Goal: Task Accomplishment & Management: Manage account settings

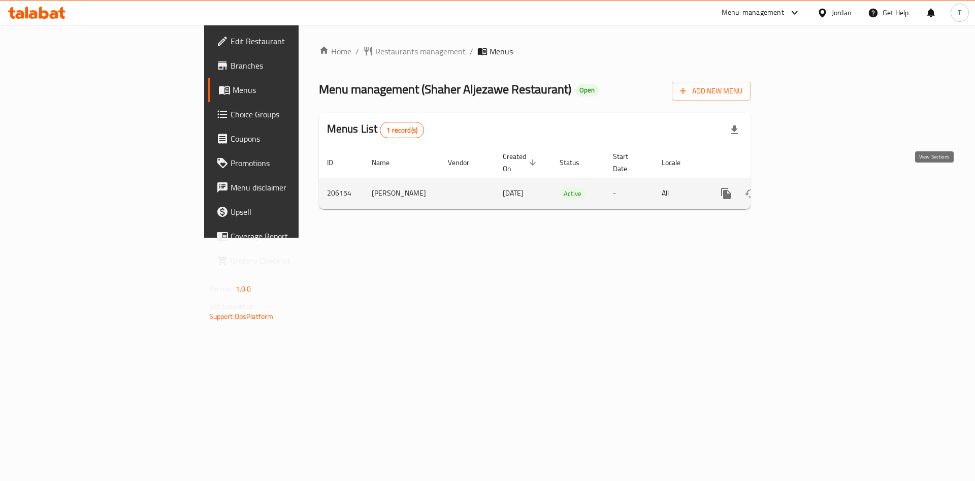
click at [811, 188] on link "enhanced table" at bounding box center [799, 193] width 24 height 24
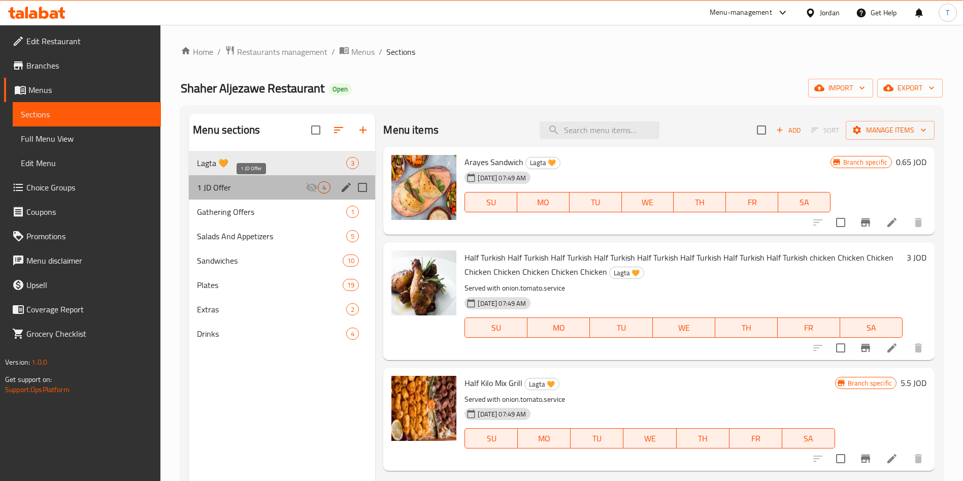
click at [285, 181] on span "1 JD Offer" at bounding box center [251, 187] width 109 height 12
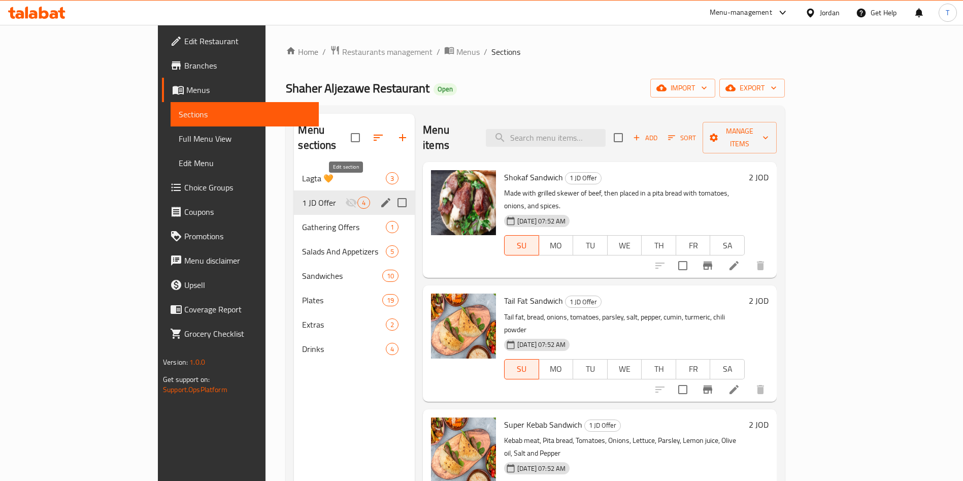
click at [380, 197] on icon "edit" at bounding box center [386, 203] width 12 height 12
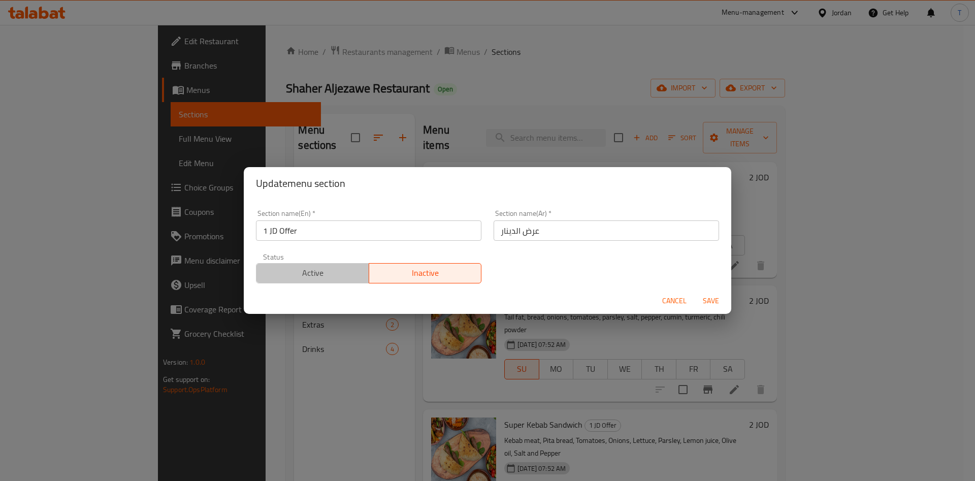
click at [329, 276] on span "Active" at bounding box center [313, 273] width 105 height 15
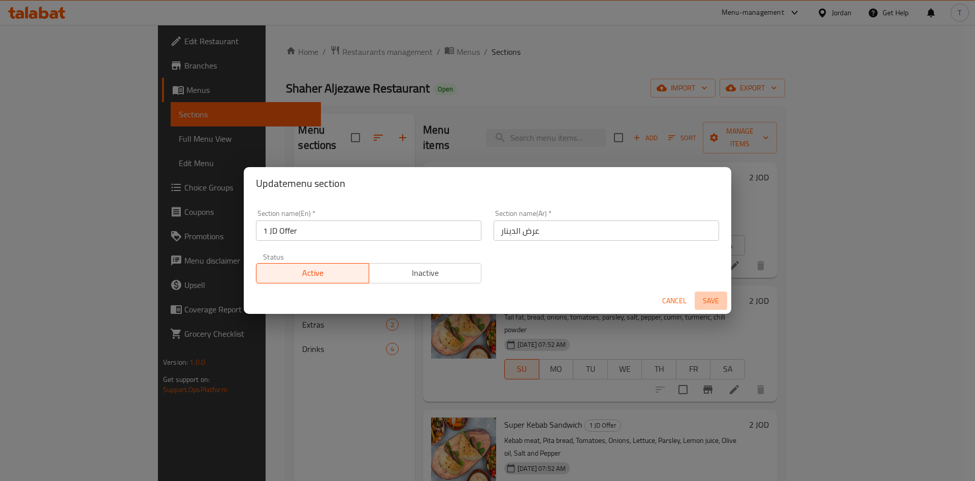
click at [701, 296] on span "Save" at bounding box center [711, 301] width 24 height 13
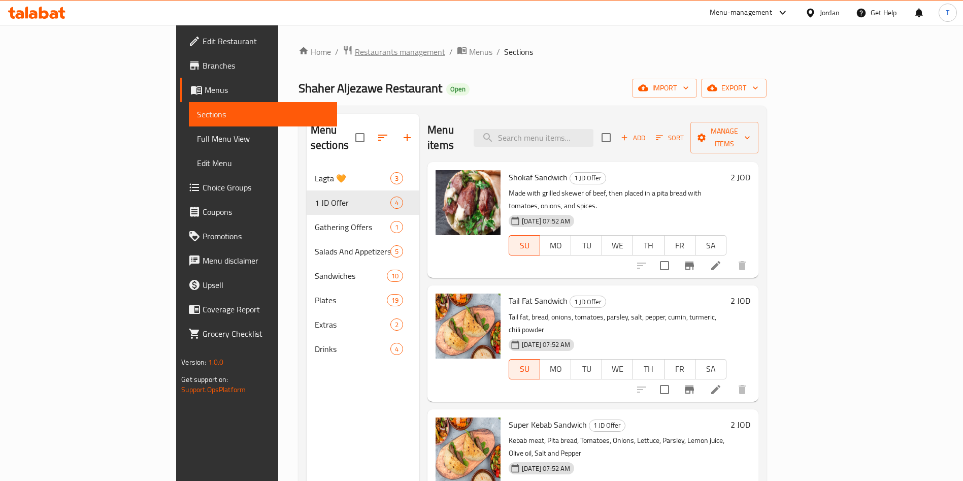
click at [355, 53] on span "Restaurants management" at bounding box center [400, 52] width 90 height 12
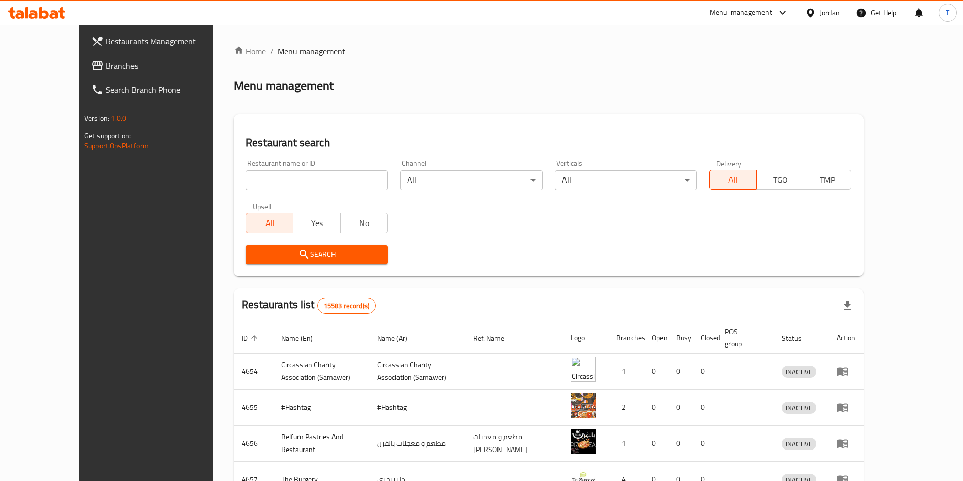
drag, startPoint x: 286, startPoint y: 176, endPoint x: 298, endPoint y: 179, distance: 12.4
click at [294, 176] on input "search" at bounding box center [317, 180] width 142 height 20
click at [298, 179] on input "search" at bounding box center [317, 180] width 142 height 20
type input "It's Friday"
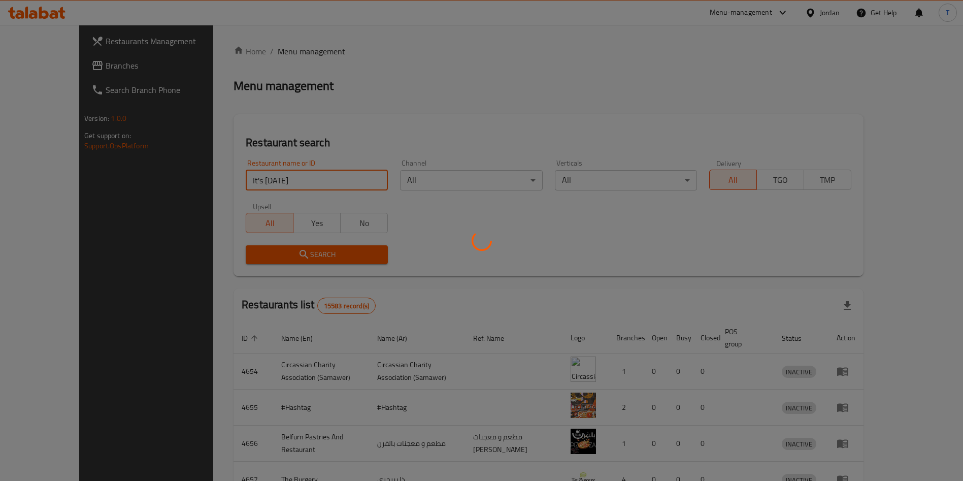
click button "Search" at bounding box center [317, 254] width 142 height 19
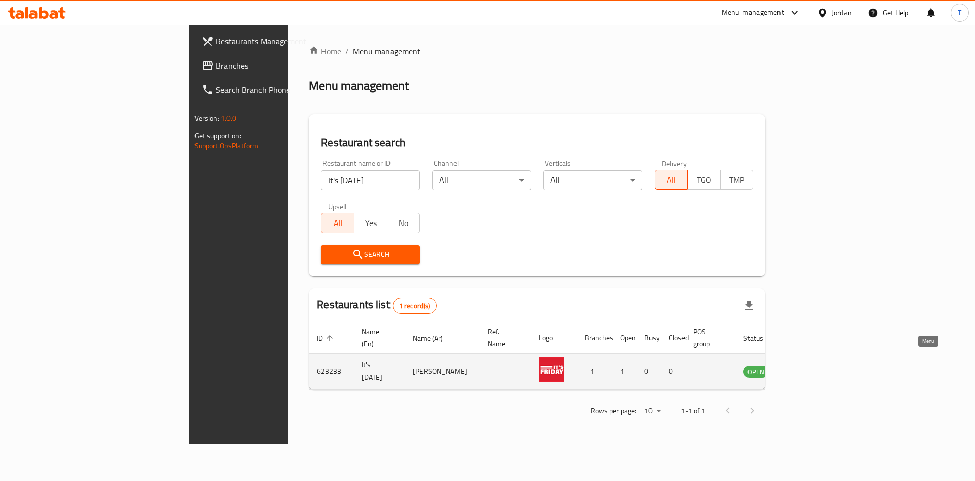
click at [807, 370] on icon "enhanced table" at bounding box center [805, 372] width 4 height 4
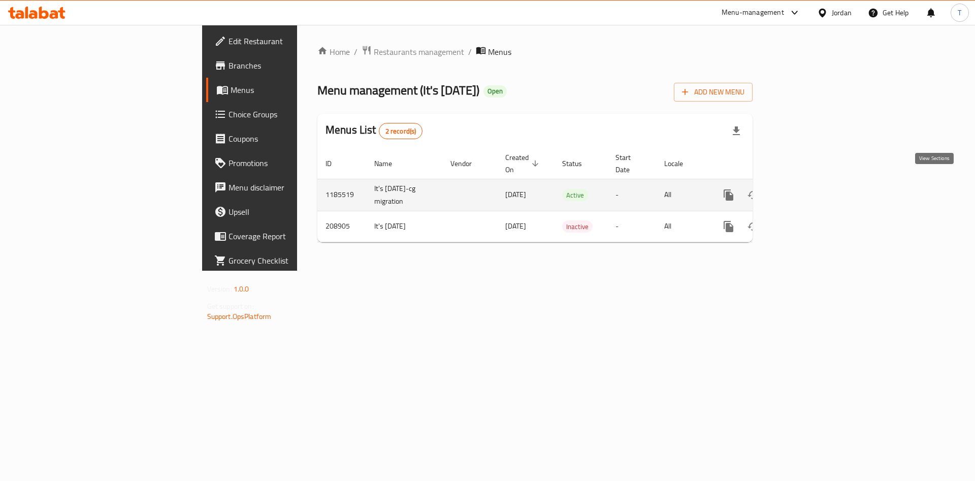
click at [806, 190] on icon "enhanced table" at bounding box center [801, 194] width 9 height 9
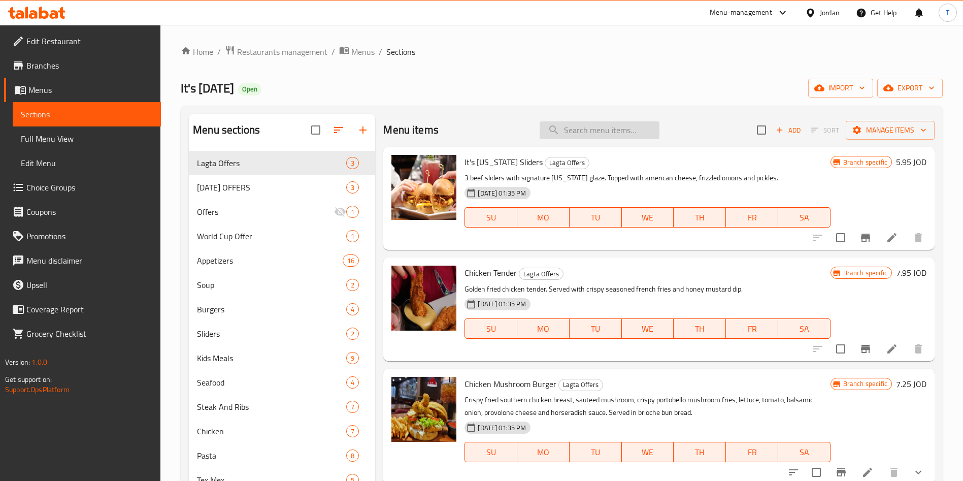
click at [576, 132] on input "search" at bounding box center [600, 130] width 120 height 18
paste input "nachos"
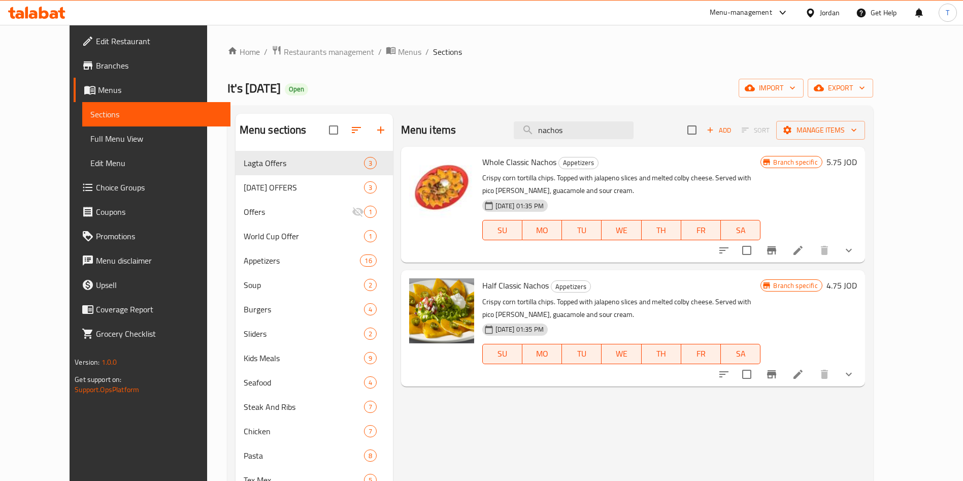
drag, startPoint x: 617, startPoint y: 131, endPoint x: 493, endPoint y: 131, distance: 124.9
click at [493, 131] on div "Menu items nachos Add Sort Manage items" at bounding box center [633, 130] width 464 height 33
paste input "appetizers"
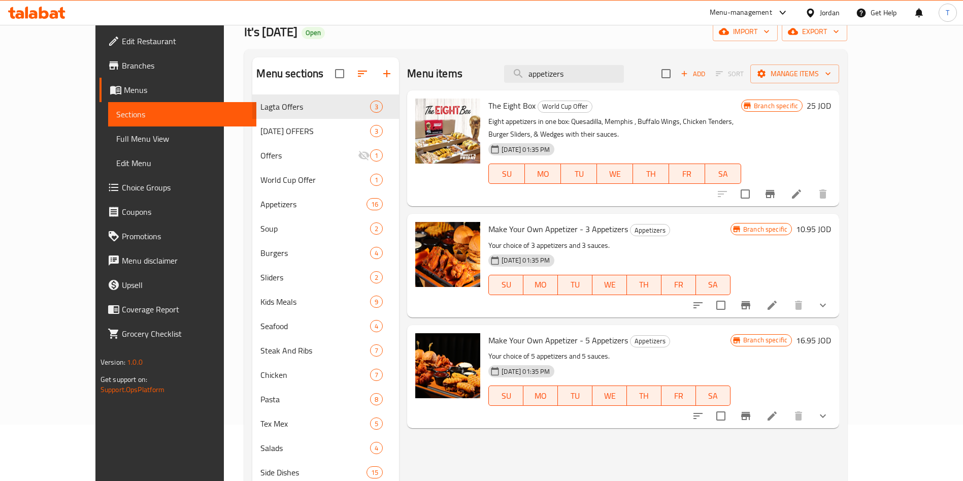
scroll to position [76, 0]
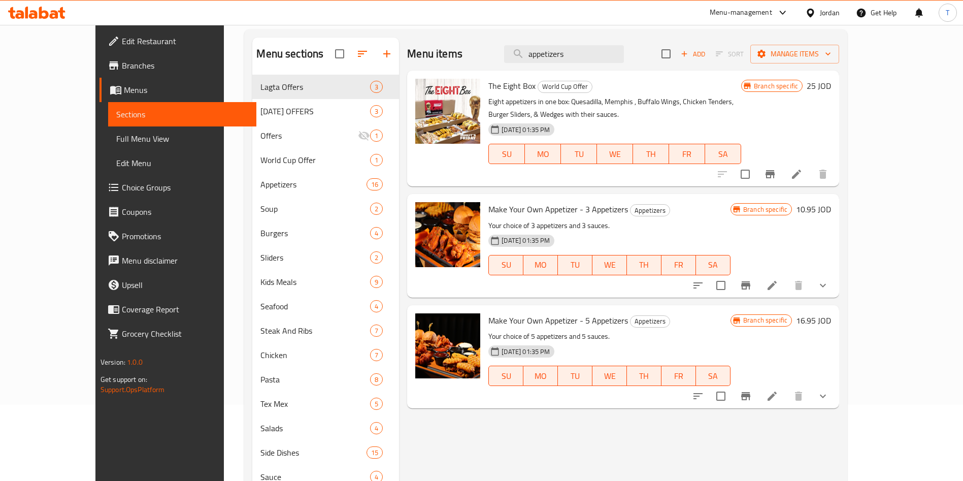
type input "appetizers"
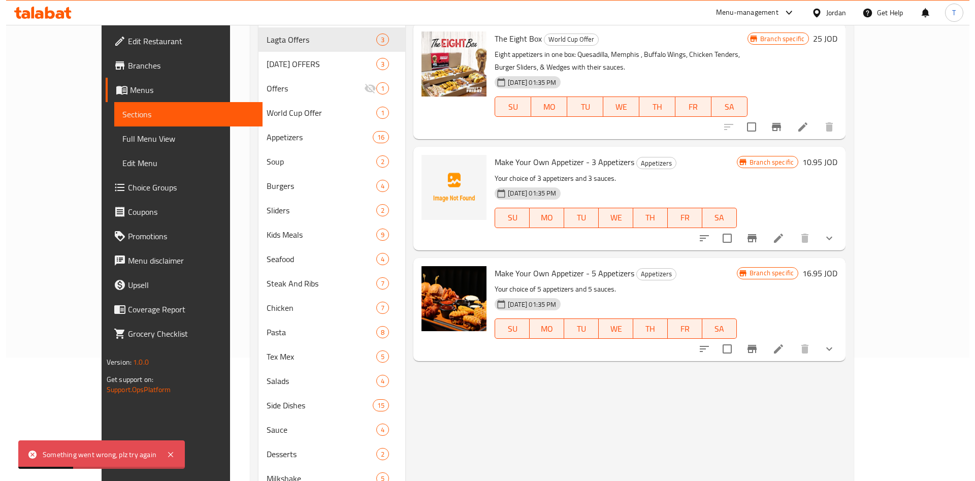
scroll to position [0, 0]
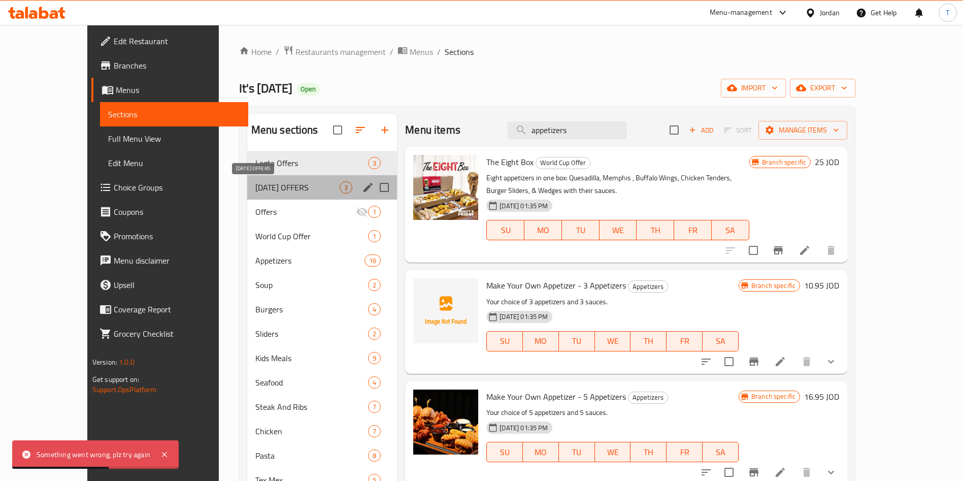
click at [255, 185] on span "RAMADAN OFFERS" at bounding box center [297, 187] width 84 height 12
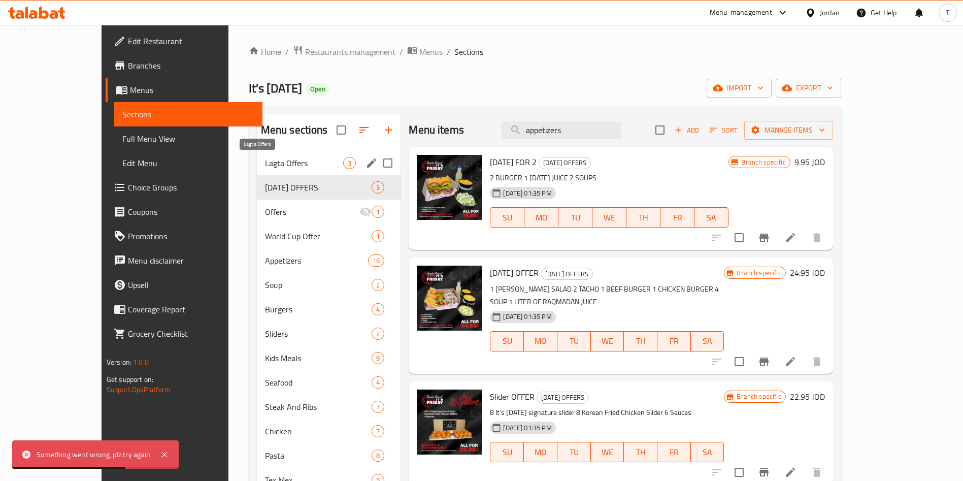
drag, startPoint x: 276, startPoint y: 158, endPoint x: 302, endPoint y: 138, distance: 32.6
click at [276, 157] on span "Lagta Offers" at bounding box center [304, 163] width 79 height 12
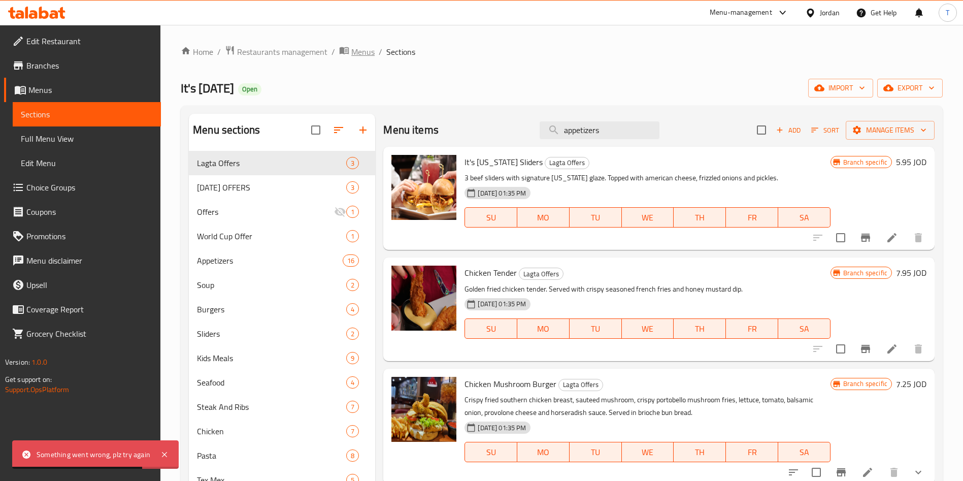
click at [369, 48] on span "Menus" at bounding box center [362, 52] width 23 height 12
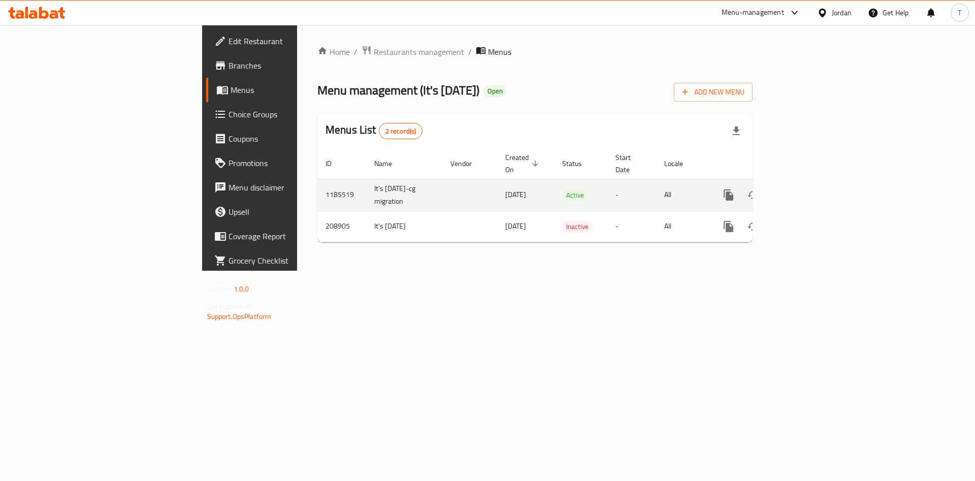
click at [808, 189] on icon "enhanced table" at bounding box center [802, 195] width 12 height 12
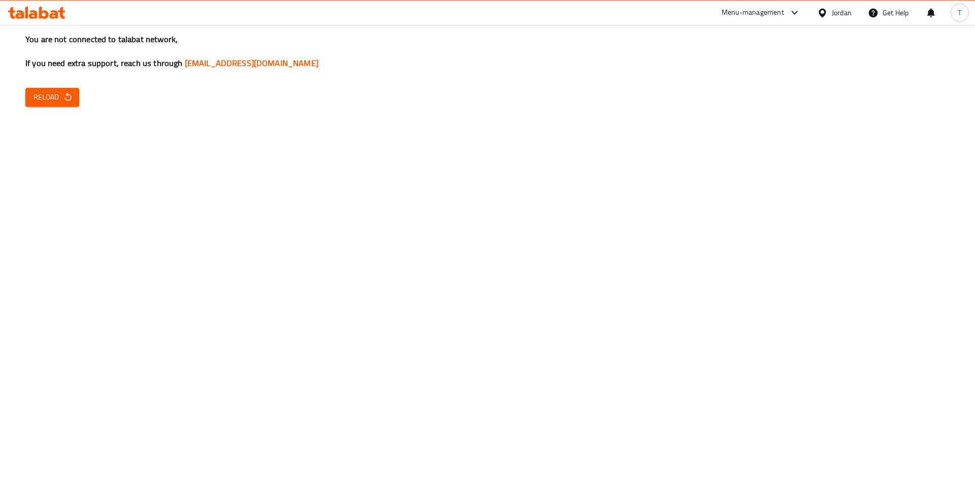
click at [63, 94] on icon "button" at bounding box center [68, 97] width 10 height 10
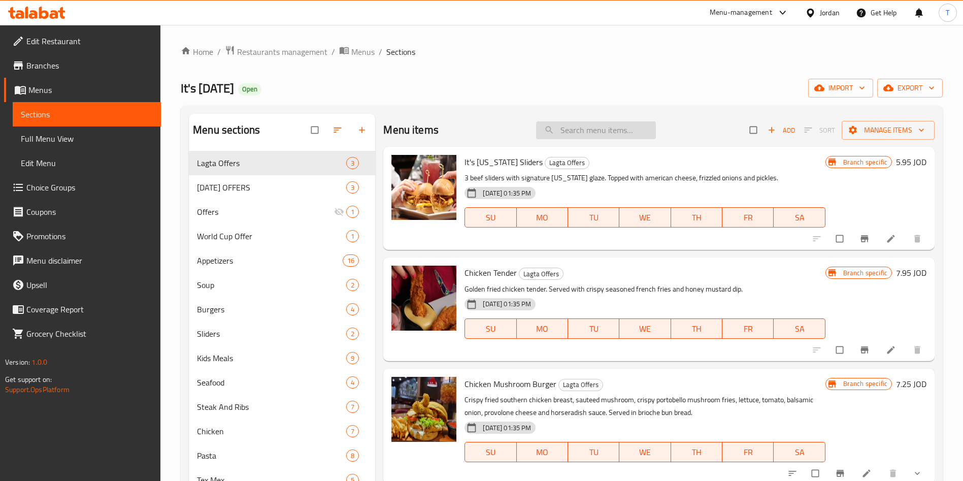
click at [587, 125] on input "search" at bounding box center [596, 130] width 120 height 18
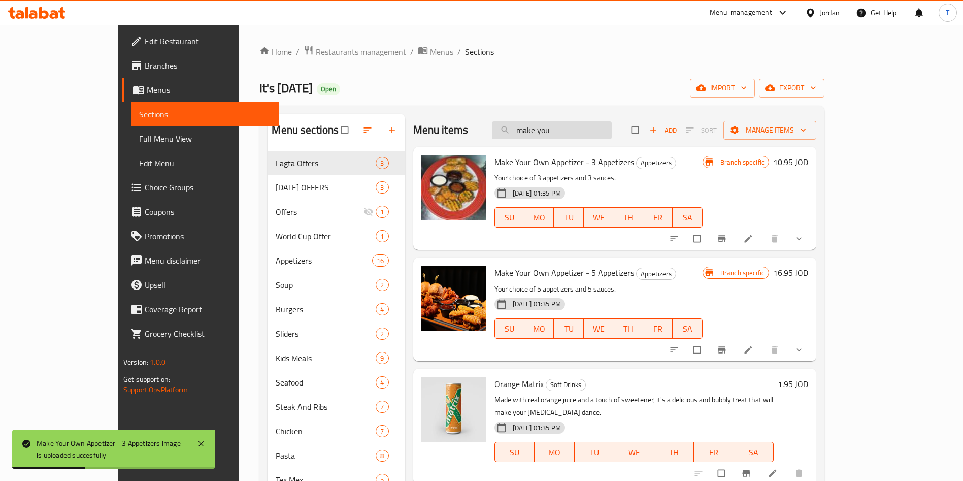
drag, startPoint x: 622, startPoint y: 142, endPoint x: 603, endPoint y: 134, distance: 20.0
click at [538, 135] on div "Menu items make you Add Sort Manage items" at bounding box center [614, 130] width 403 height 33
click at [570, 112] on div "Menu sections Lagta Offers 3 RAMADAN OFFERS 3 Offers 1 World Cup Offer 1 Appeti…" at bounding box center [541, 439] width 565 height 667
drag, startPoint x: 606, startPoint y: 123, endPoint x: 519, endPoint y: 118, distance: 87.5
click at [525, 125] on div "Menu items make you Add Sort Manage items" at bounding box center [614, 130] width 403 height 33
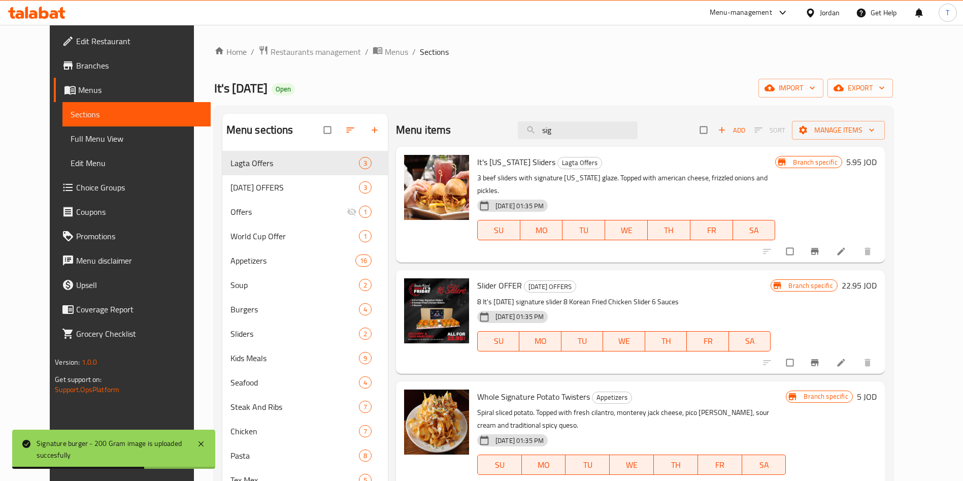
drag, startPoint x: 569, startPoint y: 134, endPoint x: 481, endPoint y: 126, distance: 88.2
click at [481, 126] on div "Menu items sig Add Sort Manage items" at bounding box center [640, 130] width 489 height 33
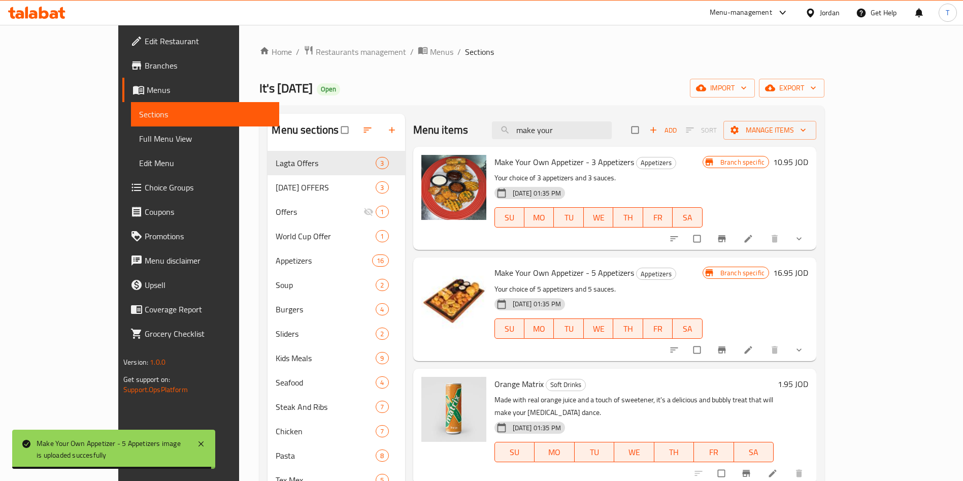
drag, startPoint x: 603, startPoint y: 130, endPoint x: 465, endPoint y: 127, distance: 138.1
click at [465, 127] on div "Menu items make your Add Sort Manage items" at bounding box center [614, 130] width 403 height 33
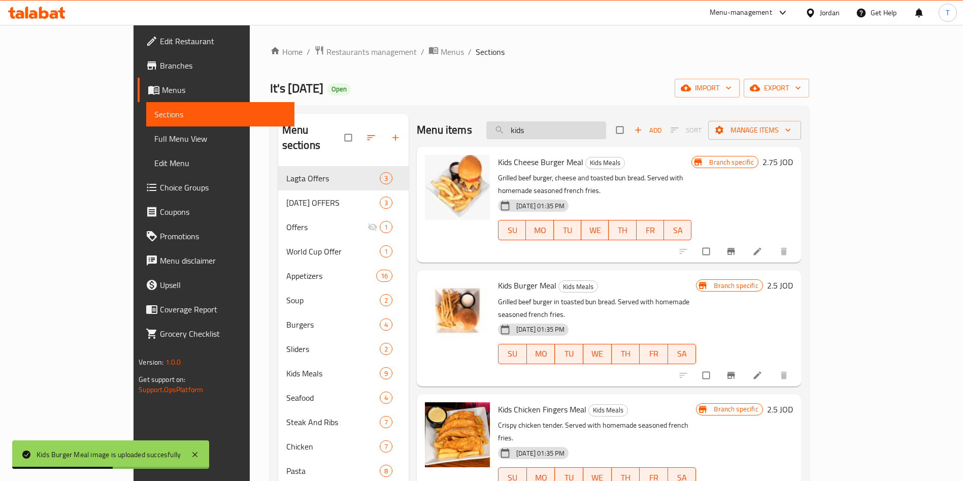
drag, startPoint x: 574, startPoint y: 135, endPoint x: 531, endPoint y: 131, distance: 43.3
click at [531, 131] on input "kids" at bounding box center [546, 130] width 120 height 18
paste input "citrus"
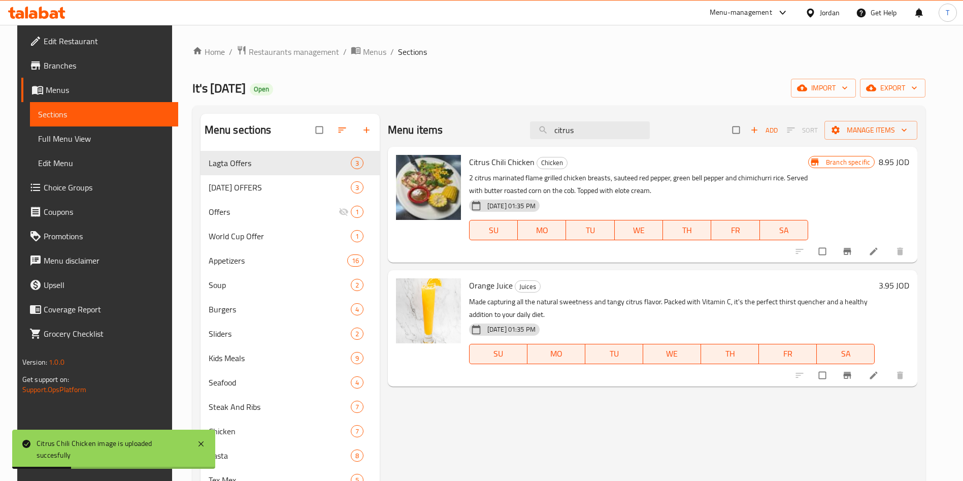
drag, startPoint x: 585, startPoint y: 128, endPoint x: 492, endPoint y: 134, distance: 94.1
click at [510, 132] on div "Menu items citrus Add Sort Manage items" at bounding box center [653, 130] width 530 height 33
paste input "Tennessee"
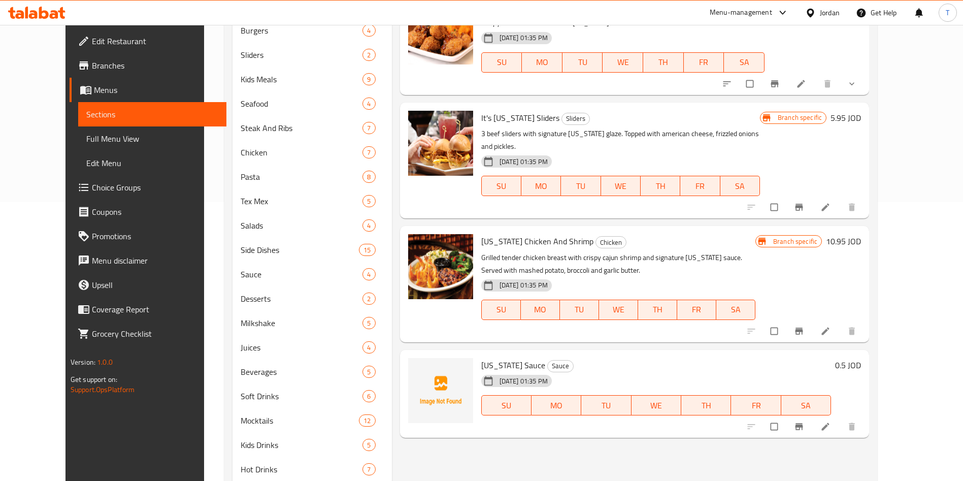
scroll to position [312, 0]
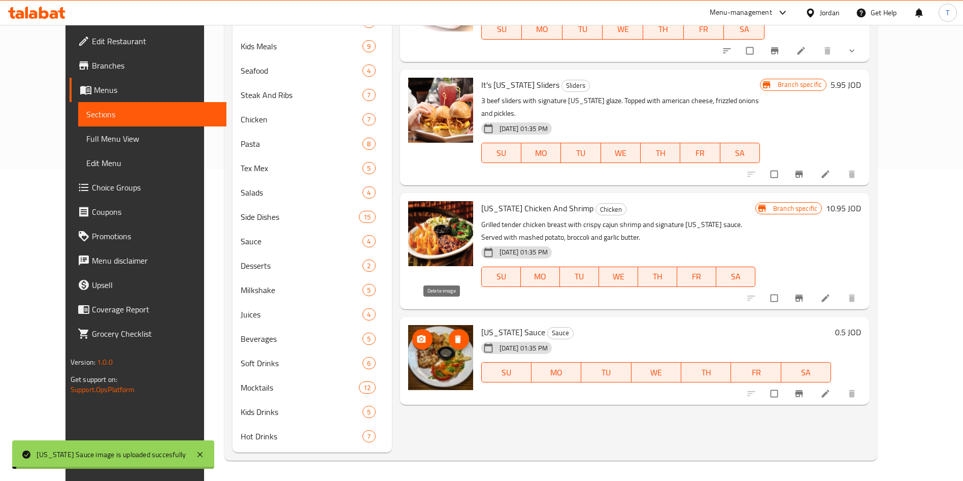
click at [449, 329] on button "delete image" at bounding box center [459, 339] width 20 height 20
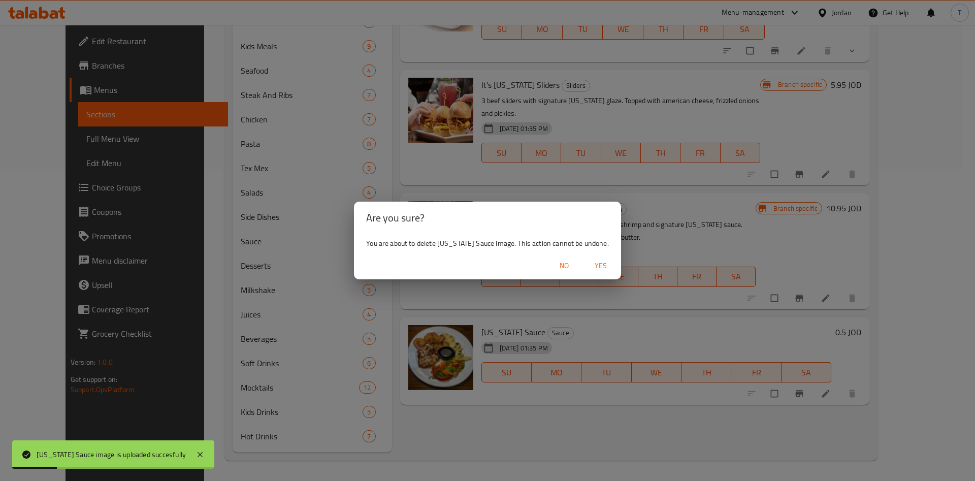
click at [592, 266] on span "Yes" at bounding box center [601, 265] width 24 height 13
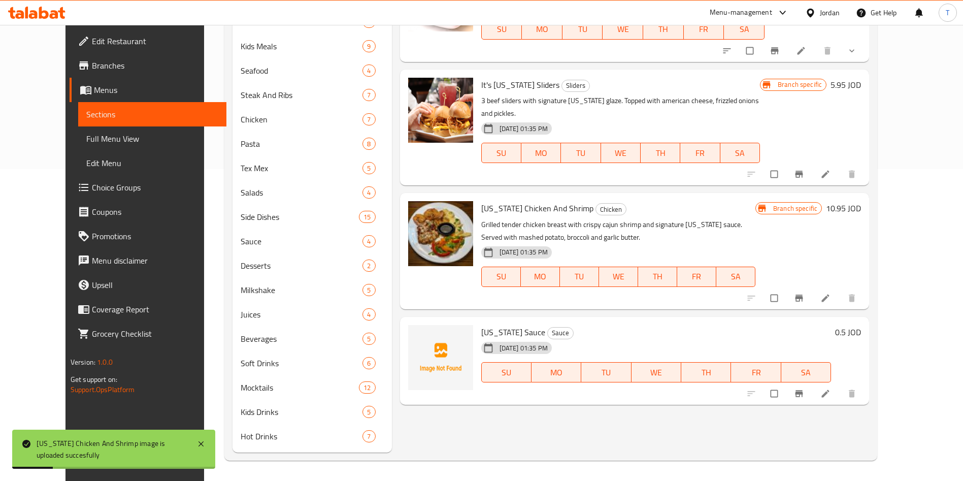
scroll to position [0, 0]
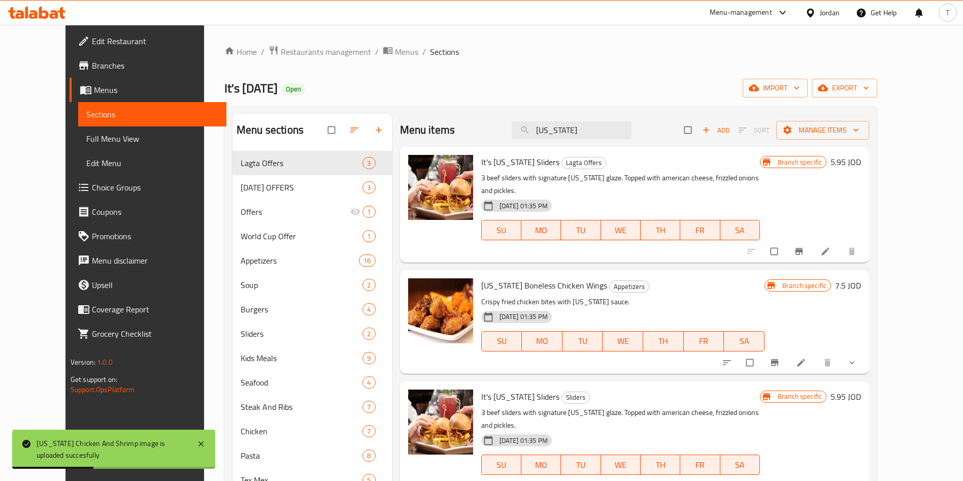
drag, startPoint x: 550, startPoint y: 126, endPoint x: 503, endPoint y: 107, distance: 51.0
click at [509, 125] on div "Menu items Tennessee Add Sort Manage items" at bounding box center [635, 130] width 470 height 33
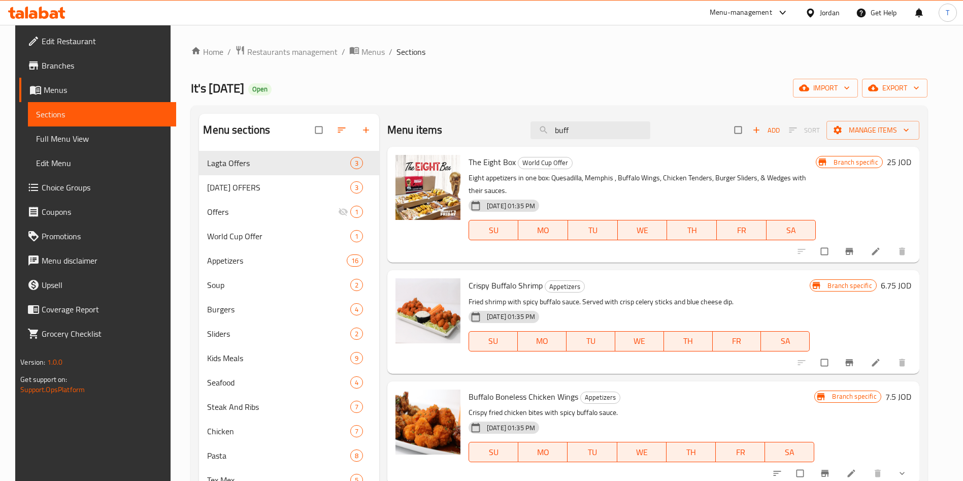
drag, startPoint x: 579, startPoint y: 127, endPoint x: 483, endPoint y: 131, distance: 95.5
click at [484, 131] on div "Menu items buff Add Sort Manage items" at bounding box center [653, 130] width 532 height 33
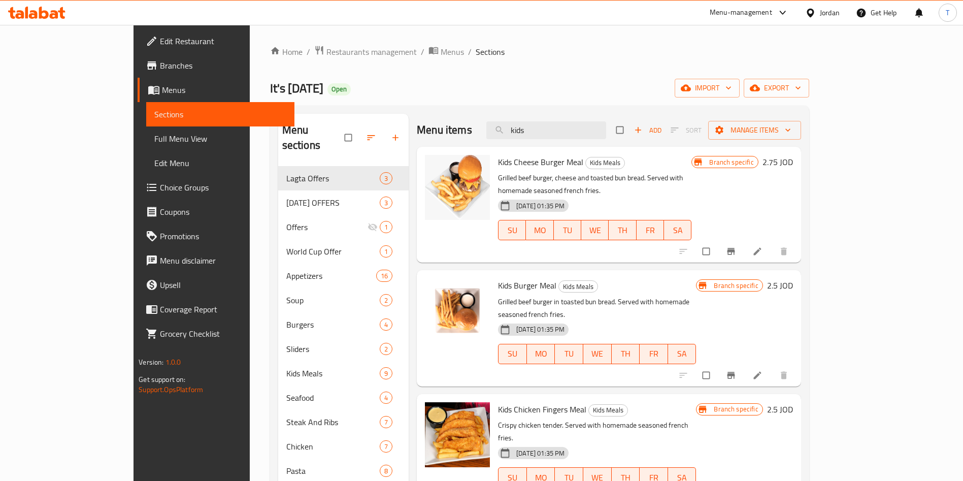
drag, startPoint x: 580, startPoint y: 139, endPoint x: 504, endPoint y: 133, distance: 76.4
click at [504, 133] on div "Menu items kids Add Sort Manage items" at bounding box center [609, 130] width 384 height 33
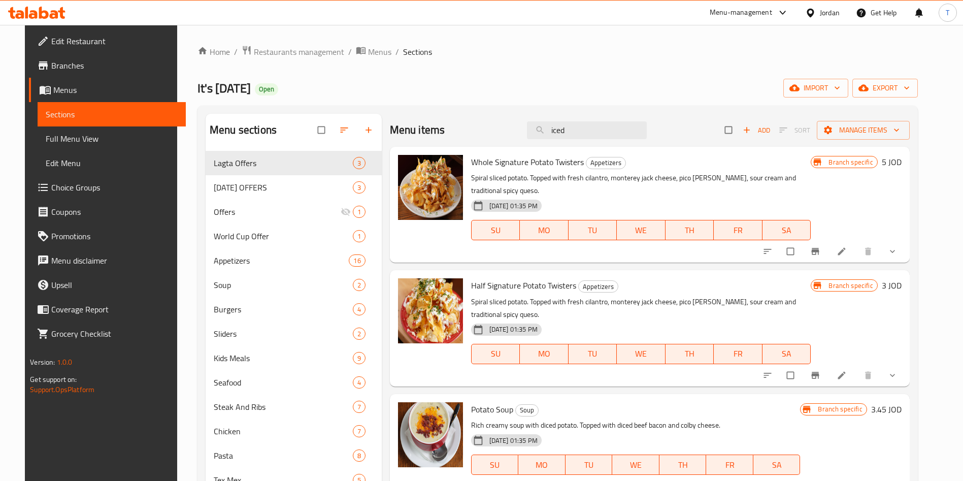
drag, startPoint x: 584, startPoint y: 130, endPoint x: 480, endPoint y: 119, distance: 104.6
click at [487, 121] on div "Menu items iced Add Sort Manage items" at bounding box center [650, 130] width 520 height 33
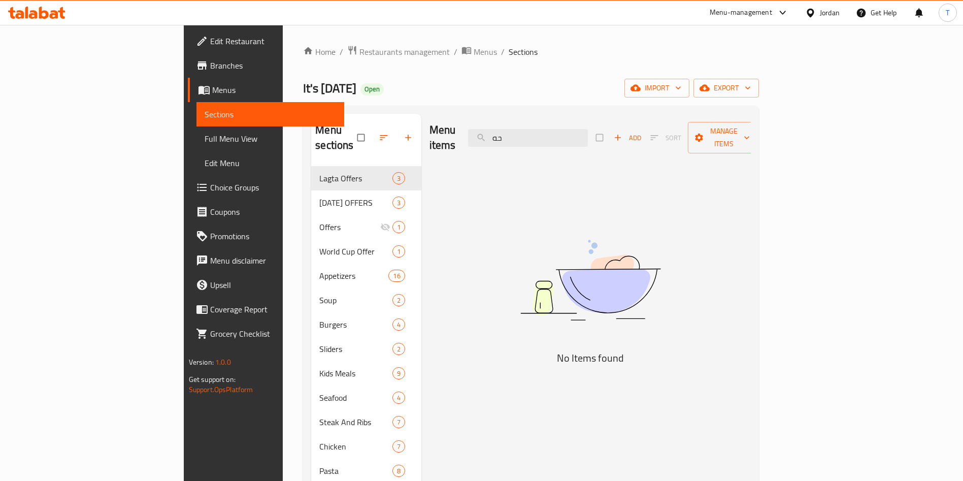
type input "ح"
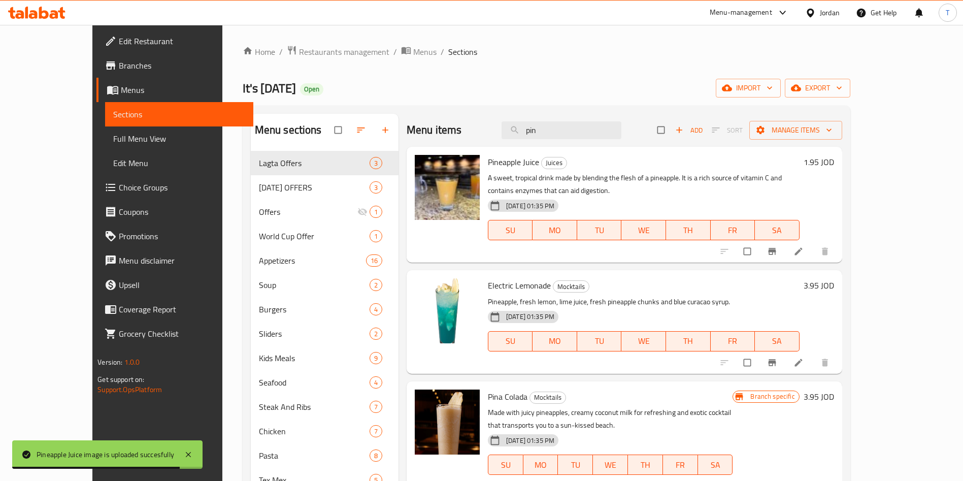
drag, startPoint x: 579, startPoint y: 125, endPoint x: 526, endPoint y: 135, distance: 53.7
click at [543, 129] on input "pin" at bounding box center [562, 130] width 120 height 18
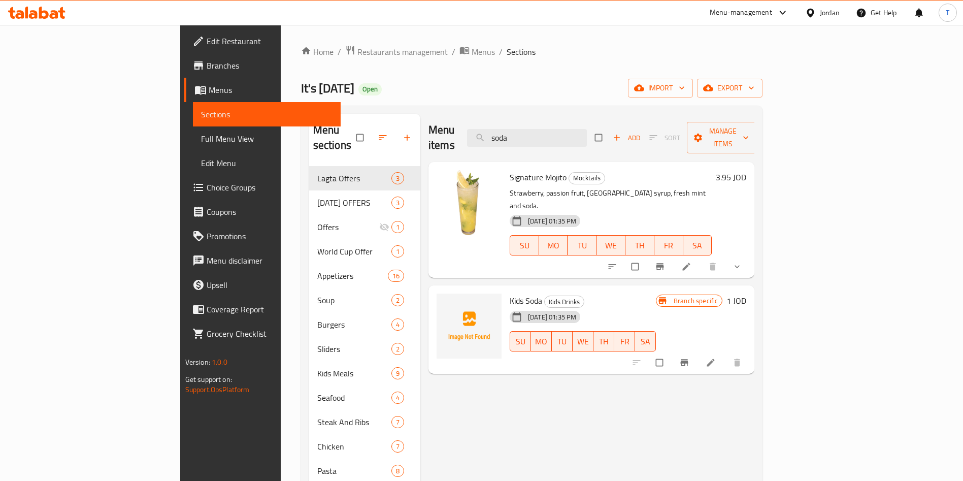
drag, startPoint x: 582, startPoint y: 126, endPoint x: 490, endPoint y: 123, distance: 92.5
click at [477, 122] on div "Menu items soda Add Sort Manage items" at bounding box center [592, 138] width 326 height 48
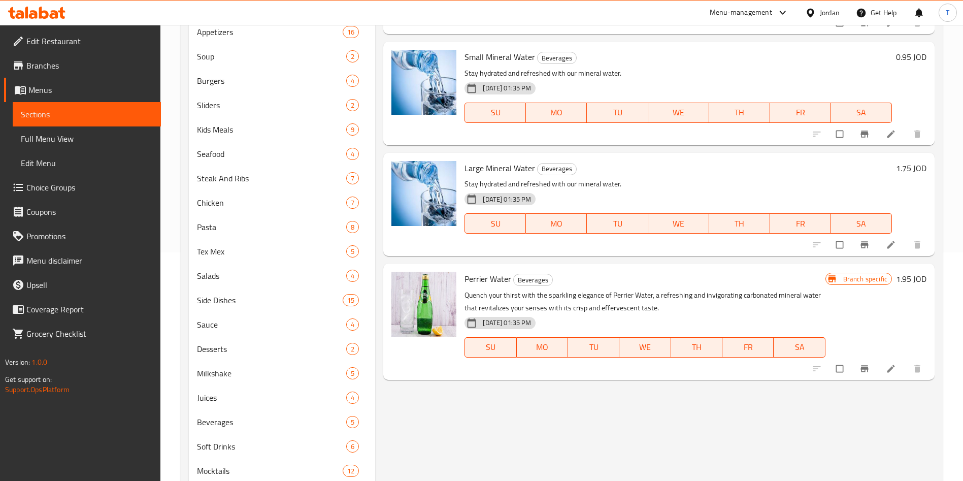
scroll to position [305, 0]
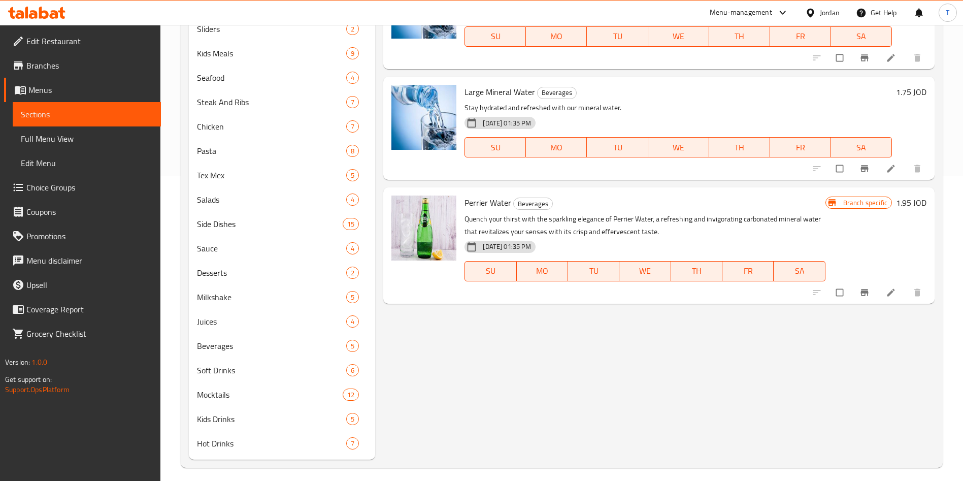
type input "water"
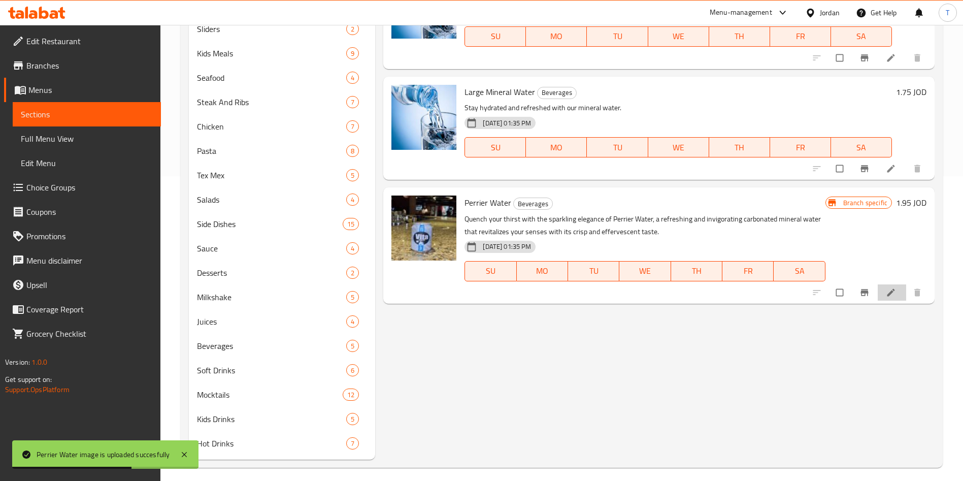
click at [883, 292] on li at bounding box center [892, 292] width 28 height 16
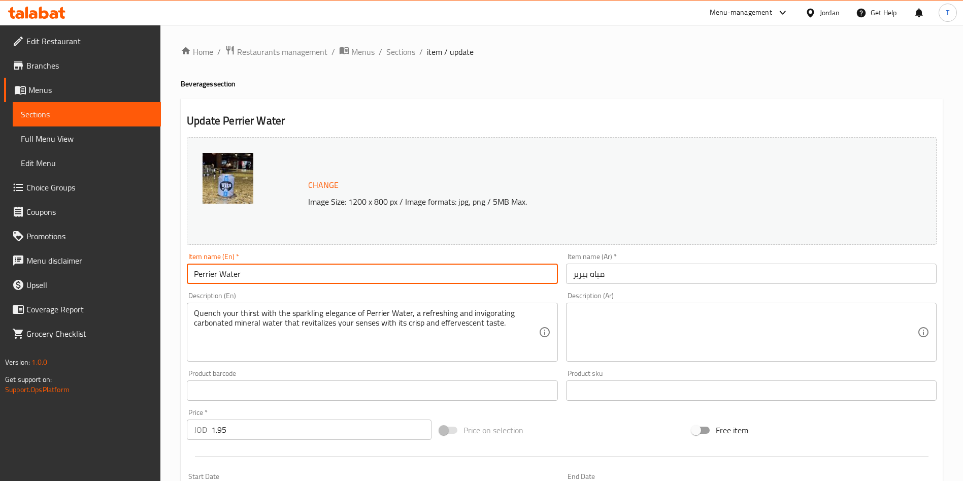
drag, startPoint x: 215, startPoint y: 275, endPoint x: 165, endPoint y: 269, distance: 50.1
click at [165, 269] on div "Home / Restaurants management / Menus / Sections / item / update Beverages sect…" at bounding box center [561, 378] width 803 height 707
click at [403, 54] on span "Sections" at bounding box center [400, 52] width 29 height 12
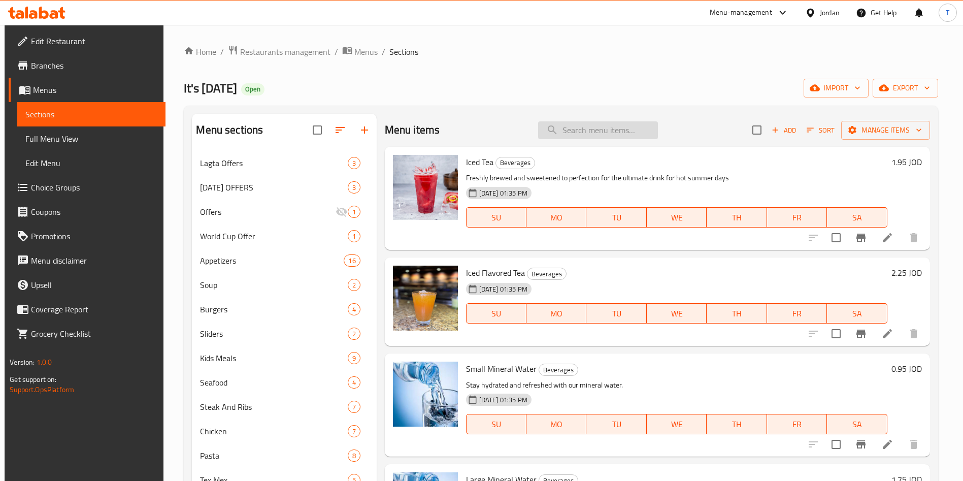
click at [573, 129] on input "search" at bounding box center [598, 130] width 120 height 18
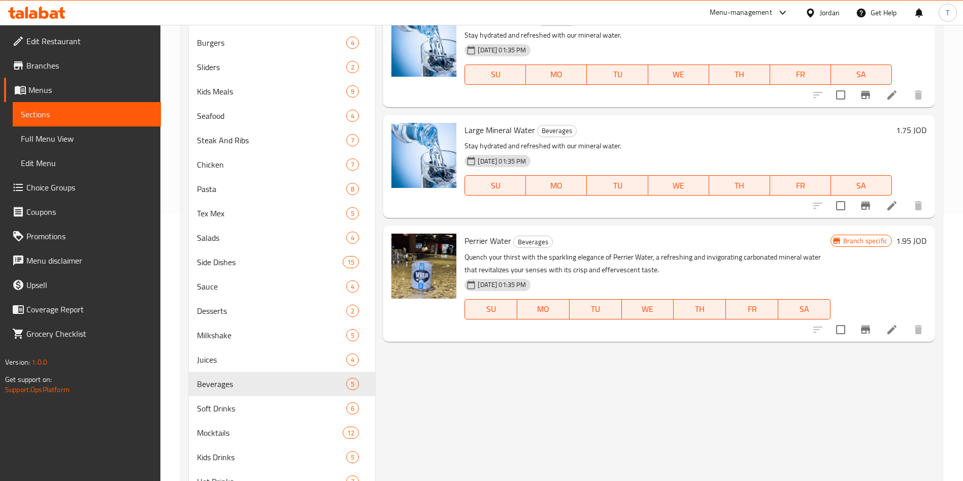
scroll to position [312, 0]
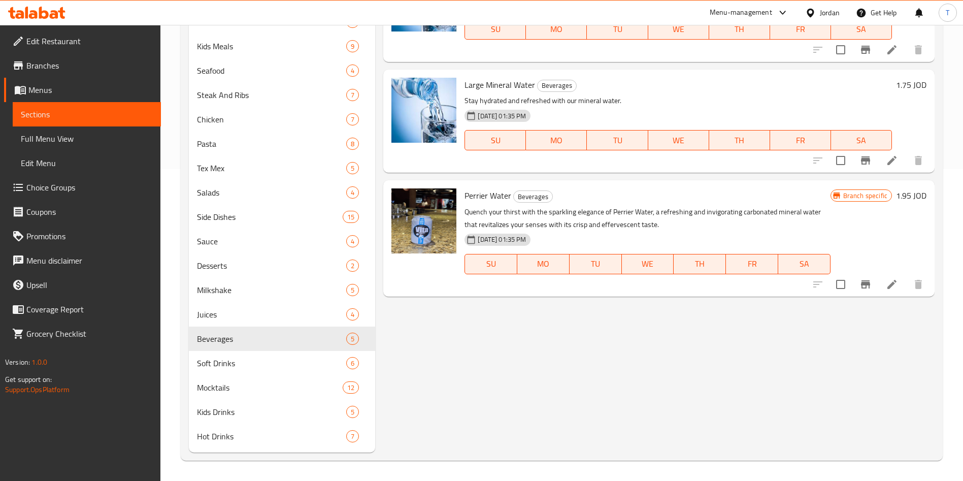
type input "water"
click at [899, 288] on li at bounding box center [892, 284] width 28 height 18
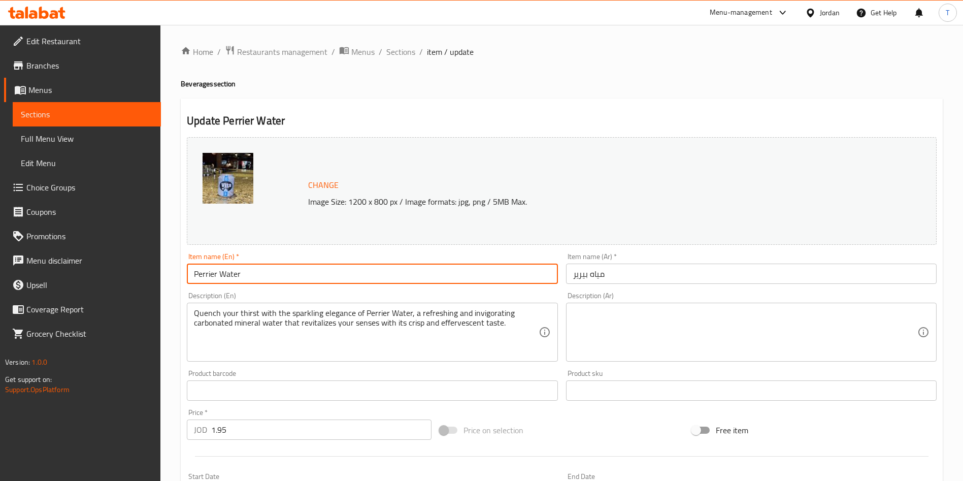
drag, startPoint x: 215, startPoint y: 273, endPoint x: 112, endPoint y: 266, distance: 103.8
click at [116, 271] on div "Edit Restaurant Branches Menus Sections Full Menu View Edit Menu Choice Groups …" at bounding box center [481, 378] width 963 height 707
type input "Soda Water"
click at [578, 277] on input "مياه بيرير" at bounding box center [751, 274] width 371 height 20
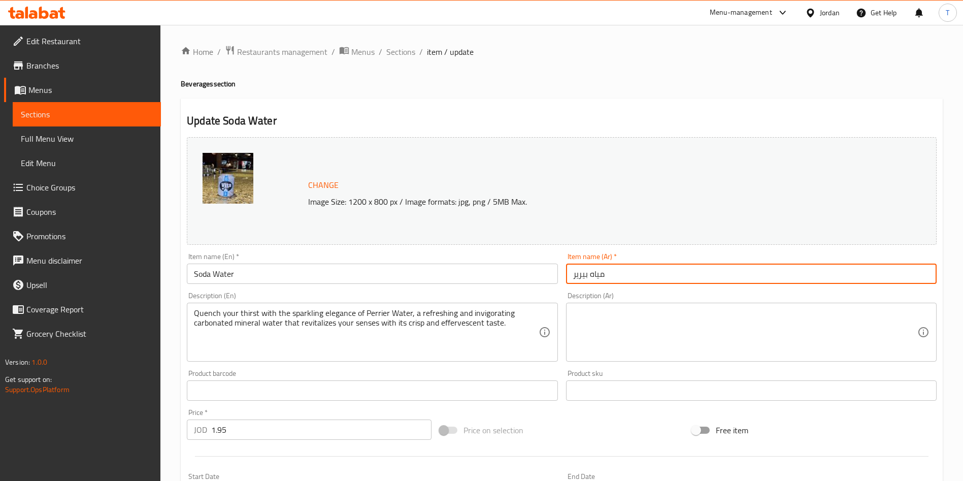
click at [577, 277] on input "مياه بيرير" at bounding box center [751, 274] width 371 height 20
type input "مياه غازية"
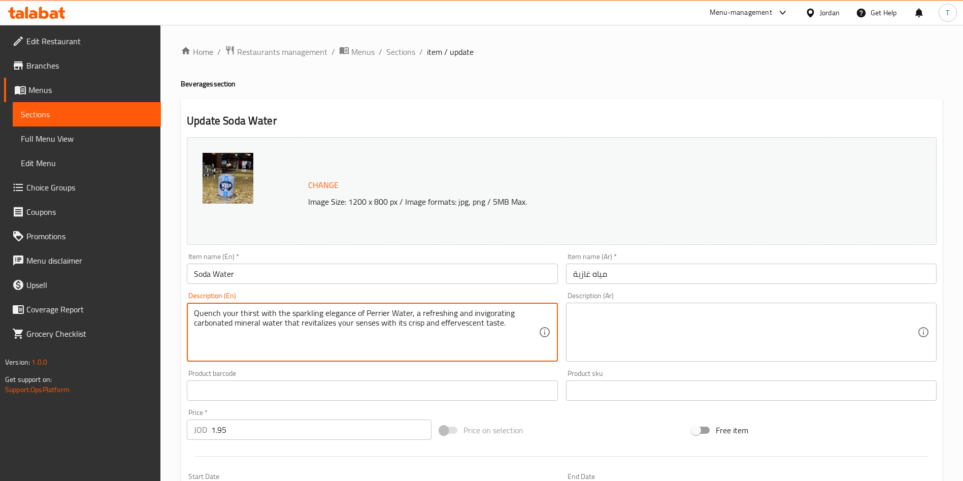
click at [372, 310] on textarea "Quench your thirst with the sparkling elegance of Perrier Water, a refreshing a…" at bounding box center [366, 332] width 344 height 48
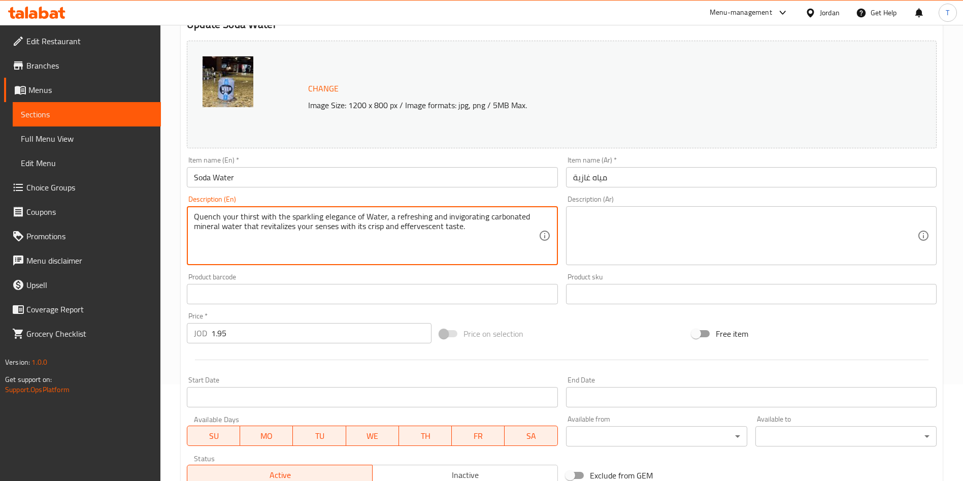
scroll to position [251, 0]
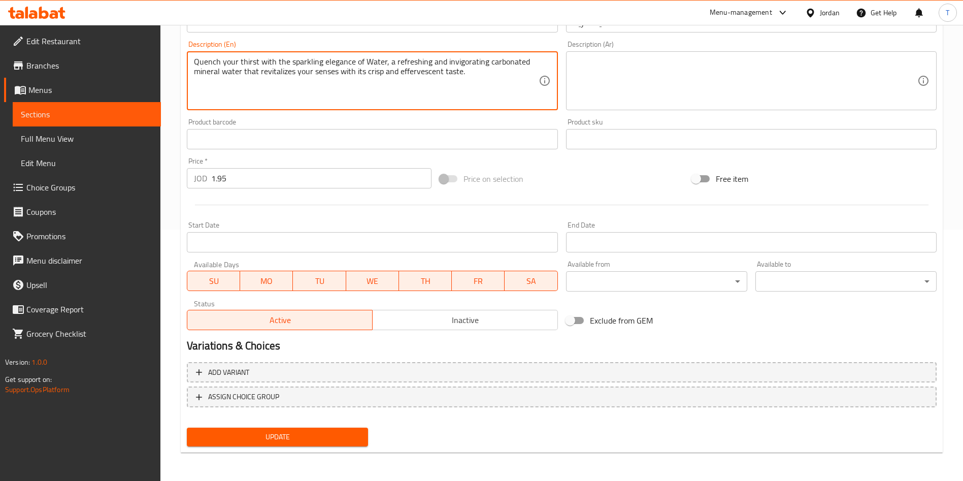
type textarea "Quench your thirst with the sparkling elegance of Water, a refreshing and invig…"
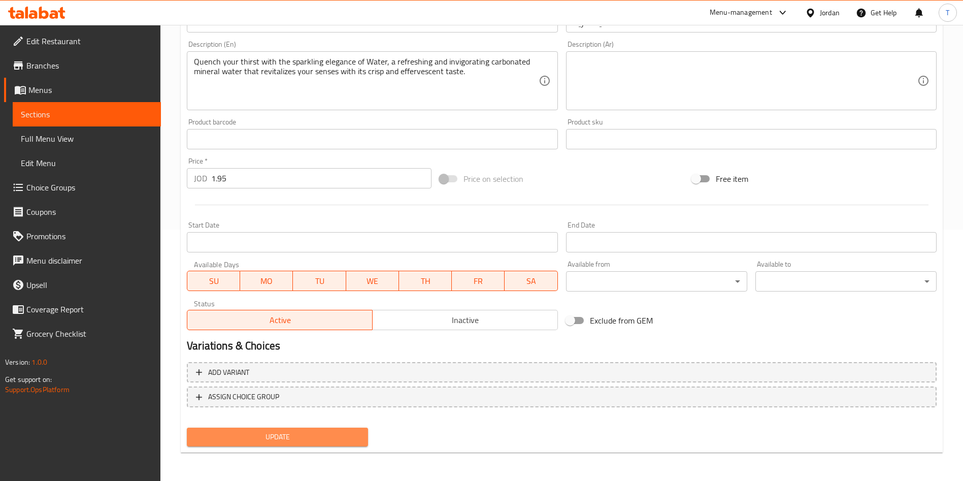
click at [344, 434] on span "Update" at bounding box center [277, 437] width 165 height 13
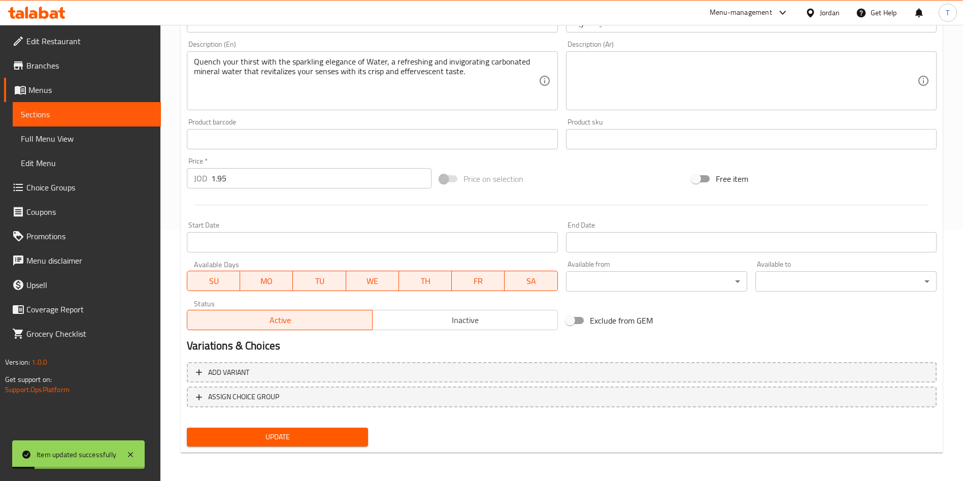
scroll to position [0, 0]
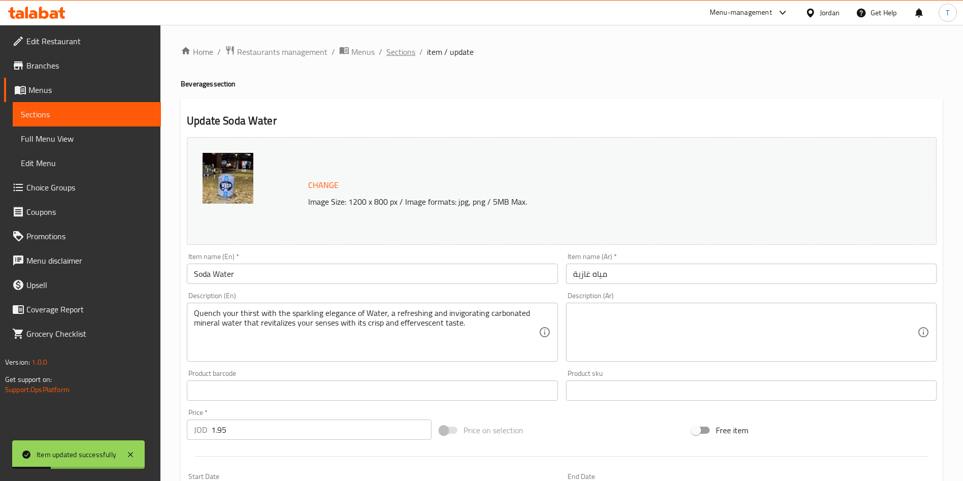
click at [396, 48] on span "Sections" at bounding box center [400, 52] width 29 height 12
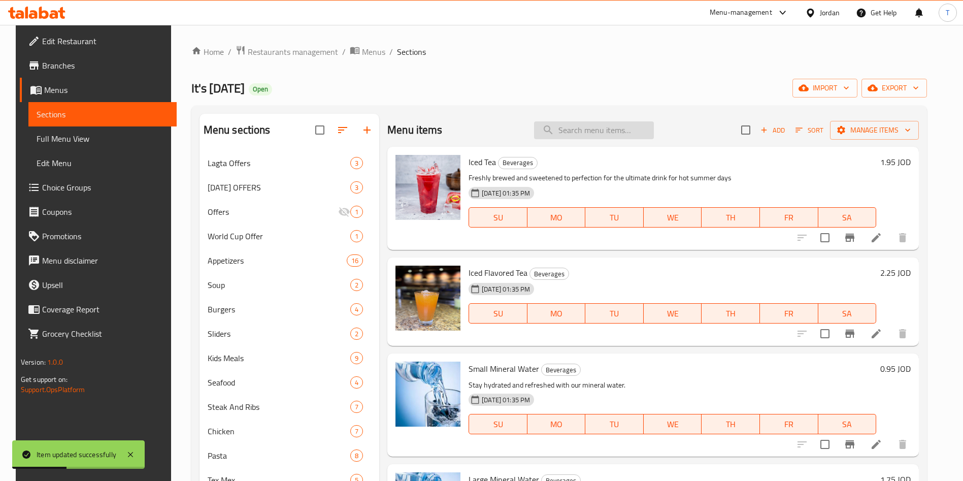
click at [590, 134] on input "search" at bounding box center [594, 130] width 120 height 18
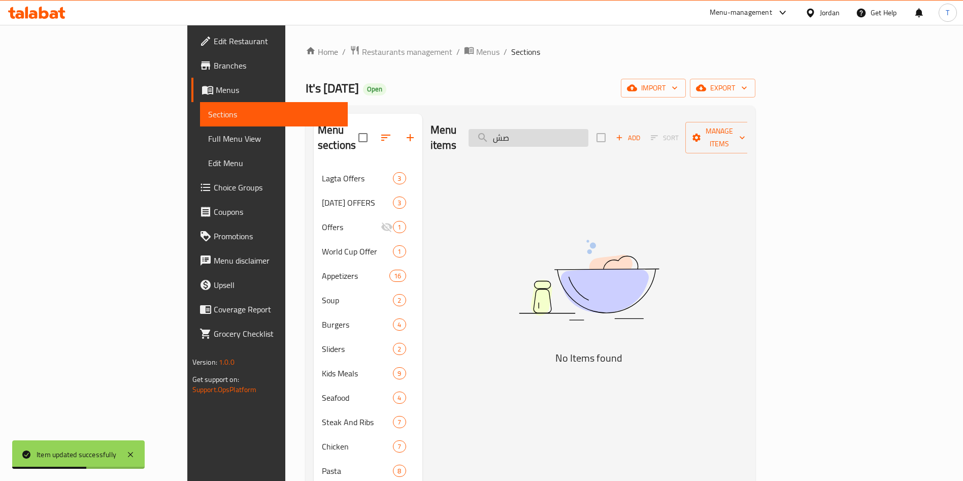
type input "ص"
drag, startPoint x: 609, startPoint y: 134, endPoint x: 389, endPoint y: 127, distance: 220.5
click at [431, 127] on div "Menu items صشwater Add Sort Manage items" at bounding box center [589, 138] width 317 height 48
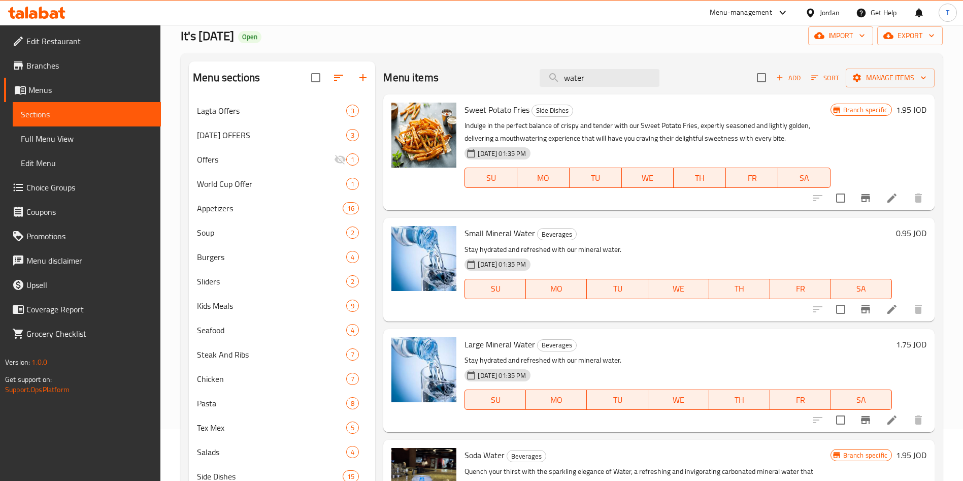
scroll to position [76, 0]
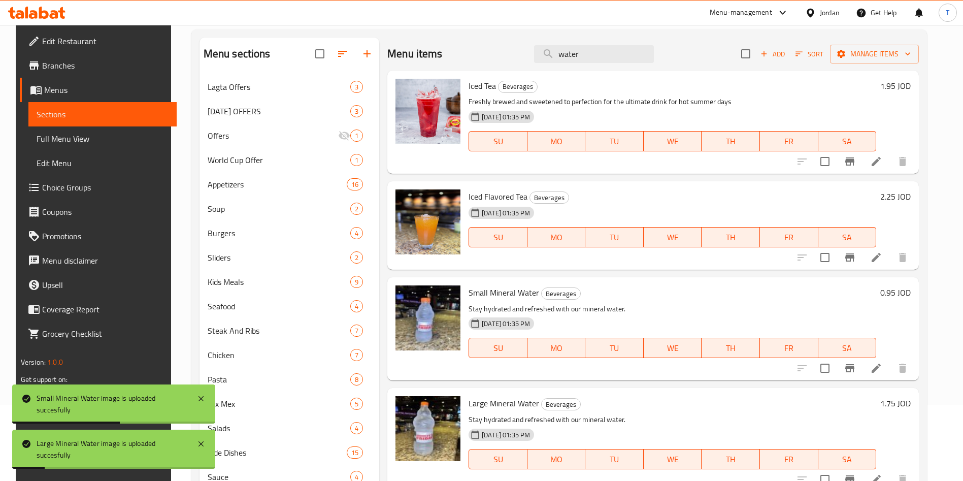
drag, startPoint x: 604, startPoint y: 51, endPoint x: 480, endPoint y: 57, distance: 124.1
click at [480, 57] on div "Menu items water Add Sort Manage items" at bounding box center [653, 54] width 532 height 33
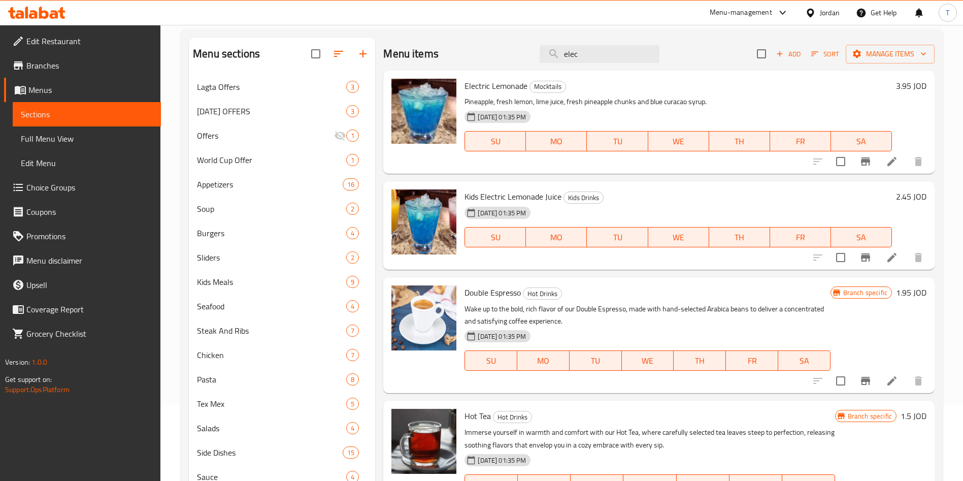
drag, startPoint x: 543, startPoint y: 53, endPoint x: 492, endPoint y: 57, distance: 51.4
click at [499, 55] on div "Menu items elec Add Sort Manage items" at bounding box center [658, 54] width 551 height 33
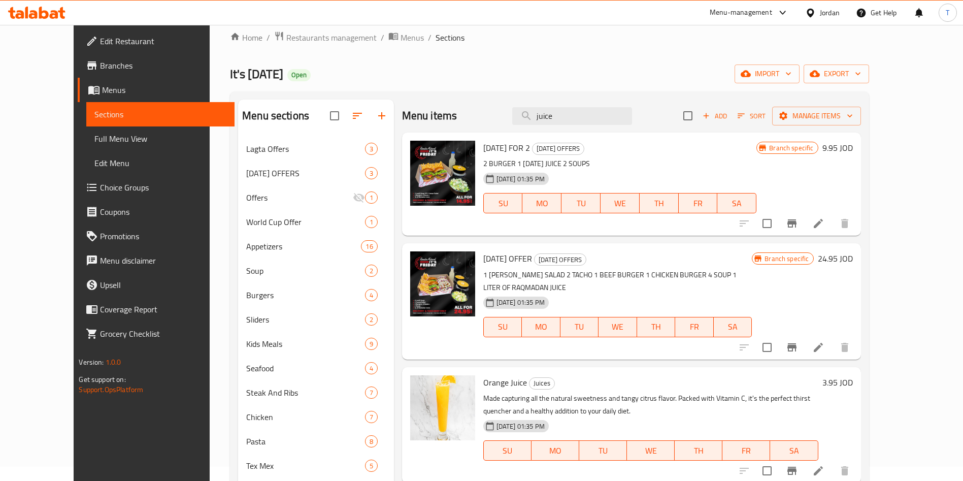
scroll to position [0, 0]
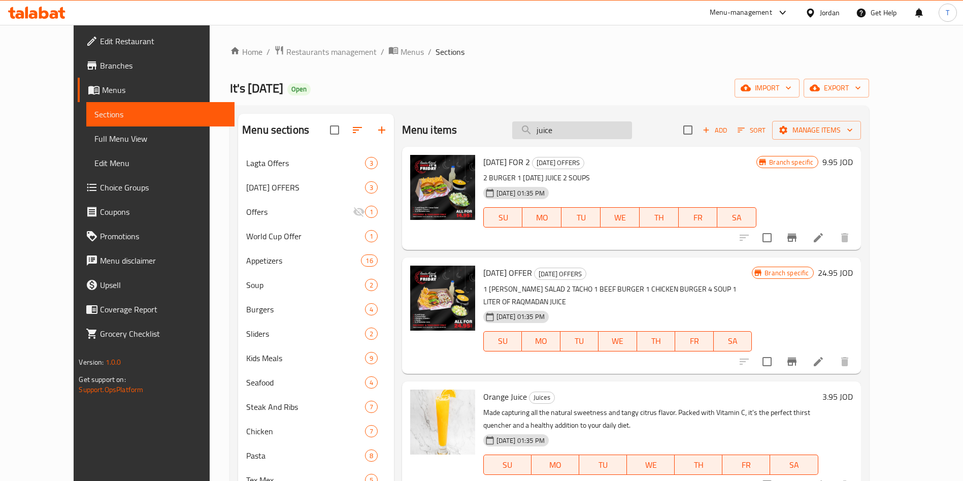
click at [558, 131] on input "juice" at bounding box center [572, 130] width 120 height 18
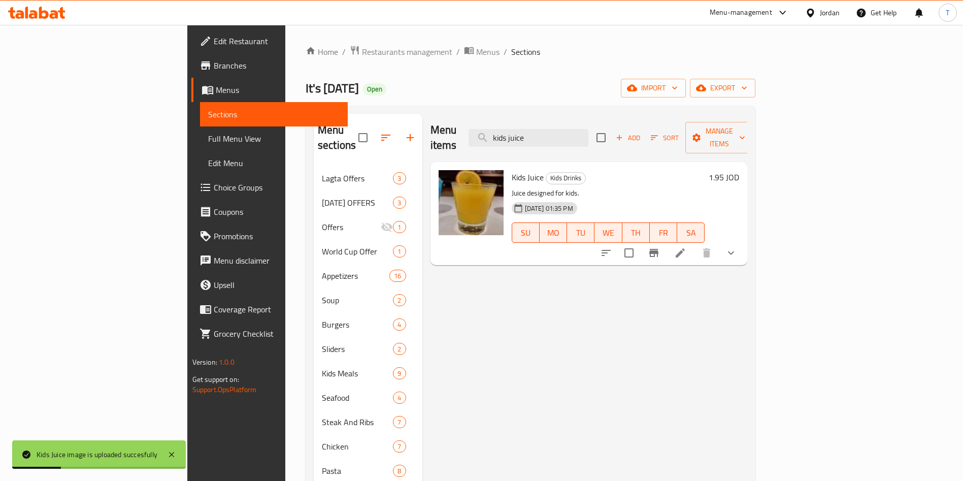
drag, startPoint x: 598, startPoint y: 125, endPoint x: 482, endPoint y: 126, distance: 115.8
click at [518, 125] on div "Menu items kids juice Add Sort Manage items" at bounding box center [589, 138] width 317 height 48
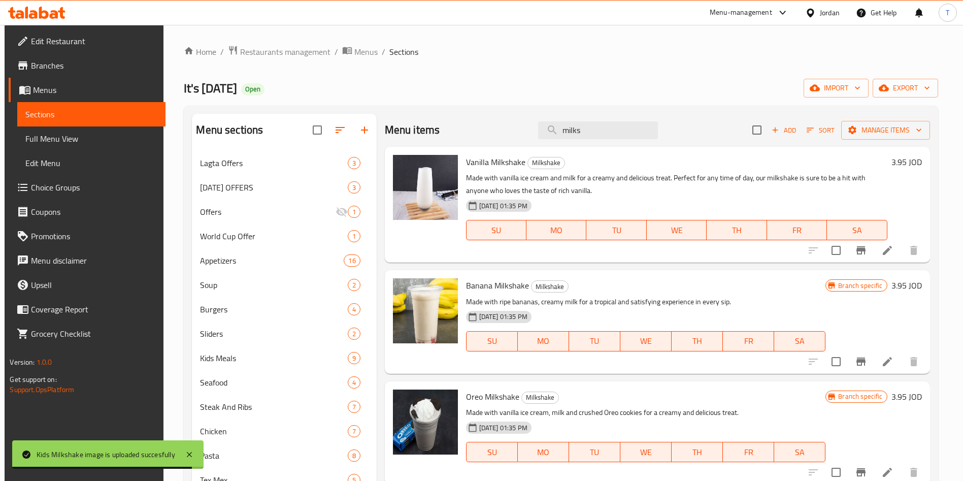
drag, startPoint x: 575, startPoint y: 134, endPoint x: 469, endPoint y: 132, distance: 106.1
click at [485, 129] on div "Menu items milks Add Sort Manage items" at bounding box center [657, 130] width 545 height 33
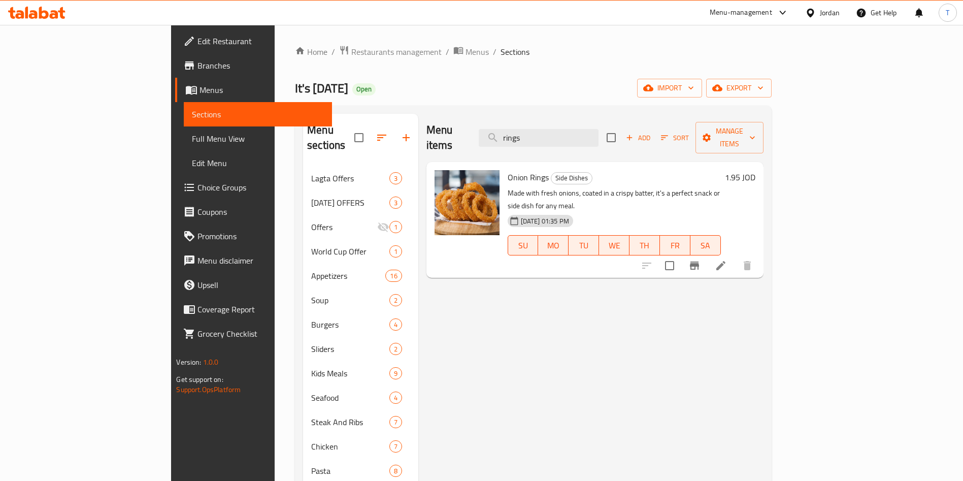
type input "rings"
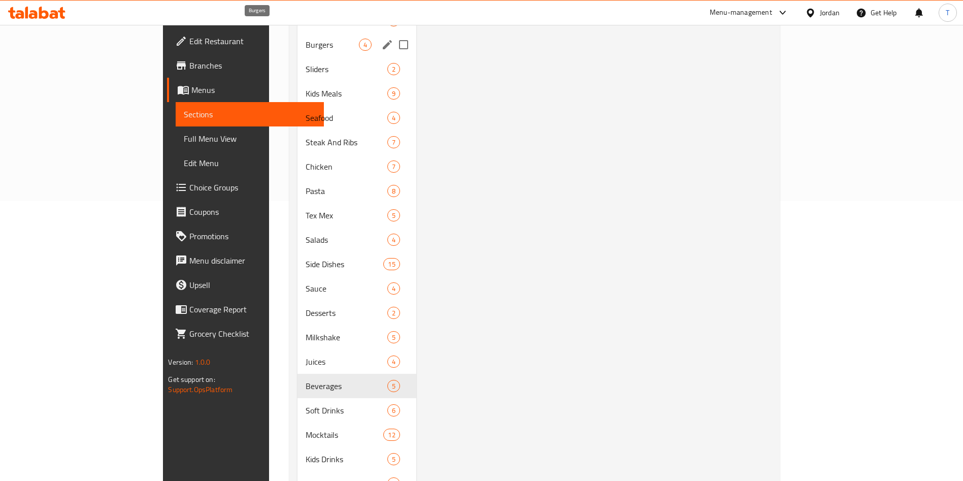
scroll to position [312, 0]
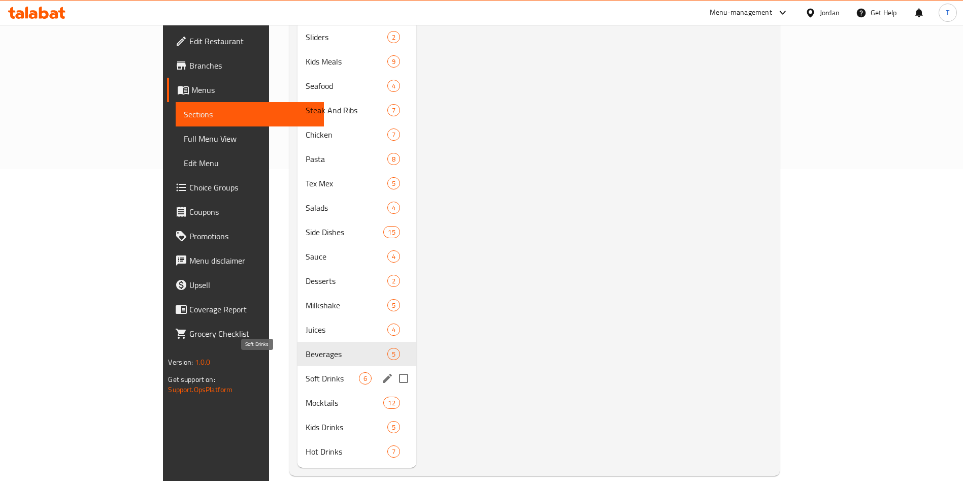
click at [306, 372] on span "Soft Drinks" at bounding box center [332, 378] width 53 height 12
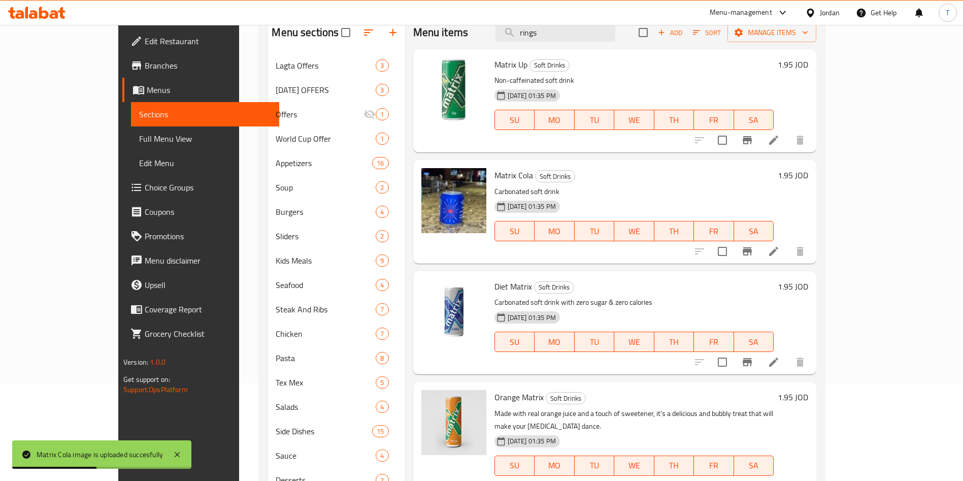
scroll to position [83, 0]
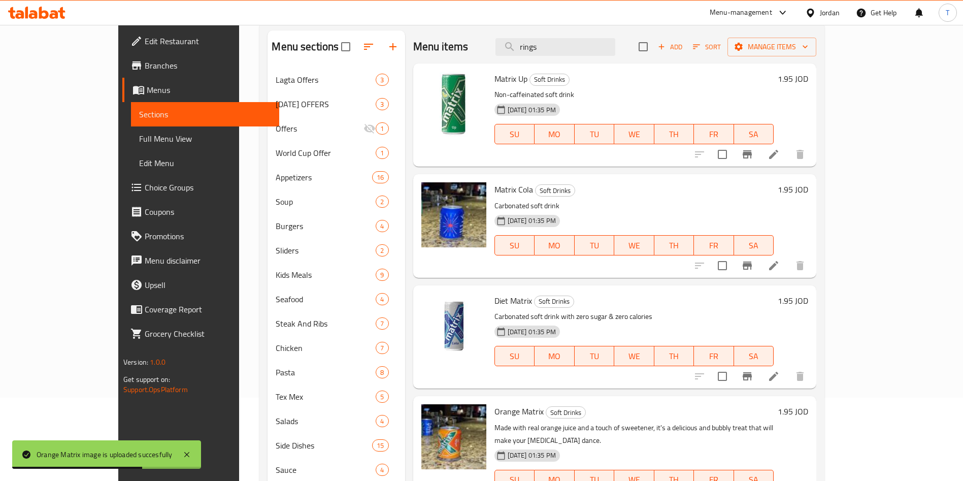
click at [812, 255] on div at bounding box center [750, 265] width 125 height 24
click at [780, 261] on icon at bounding box center [774, 265] width 12 height 12
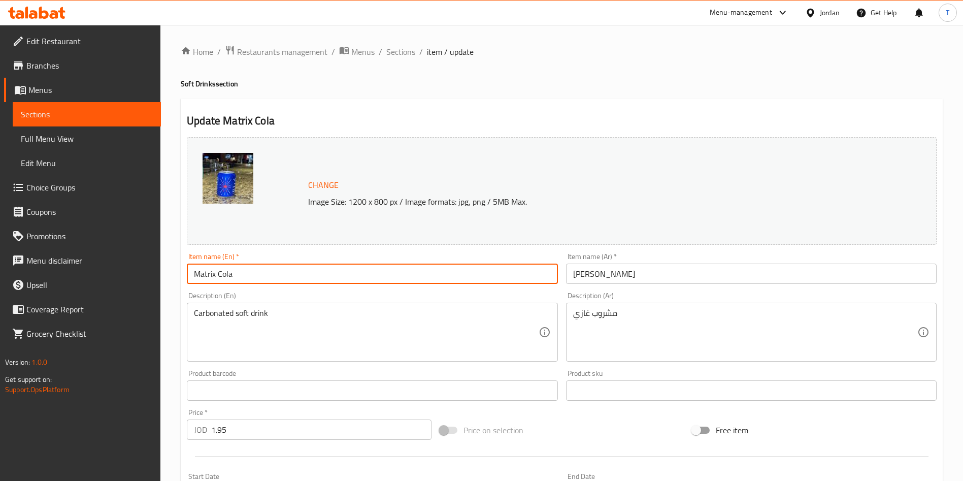
drag, startPoint x: 214, startPoint y: 275, endPoint x: 178, endPoint y: 275, distance: 35.5
click at [178, 275] on div "Home / Restaurants management / Menus / Sections / item / update Soft Drinks se…" at bounding box center [561, 378] width 803 height 707
drag, startPoint x: 219, startPoint y: 273, endPoint x: 155, endPoint y: 282, distance: 64.1
click at [155, 275] on div "Edit Restaurant Branches Menus Sections Full Menu View Edit Menu Choice Groups …" at bounding box center [481, 378] width 963 height 707
type input "Kenza Cola"
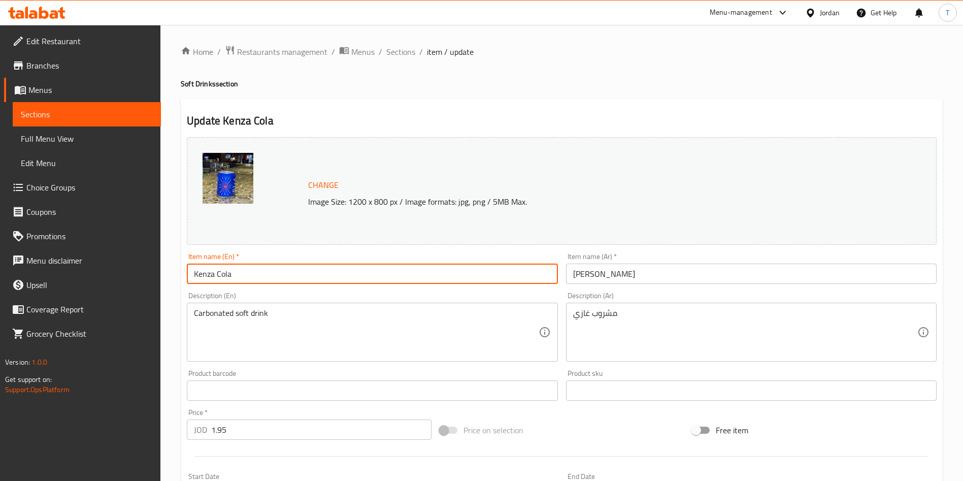
click at [613, 270] on input "ماتركس كولا" at bounding box center [751, 274] width 371 height 20
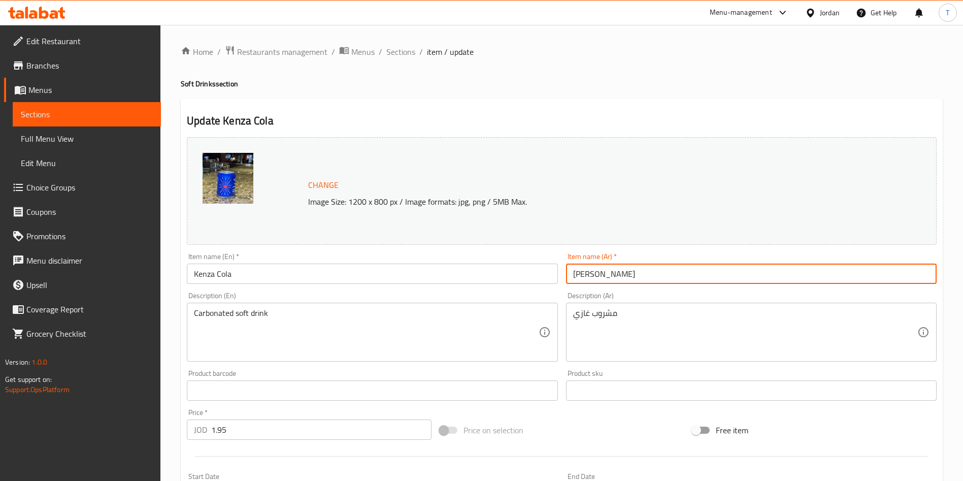
click at [613, 270] on input "ماتركس كولا" at bounding box center [751, 274] width 371 height 20
click at [606, 275] on input "مكنزا كولا" at bounding box center [751, 274] width 371 height 20
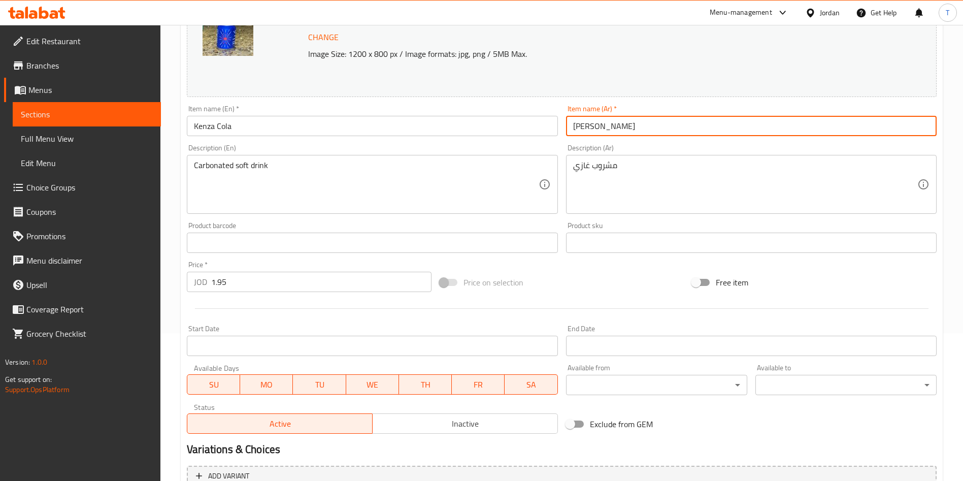
scroll to position [251, 0]
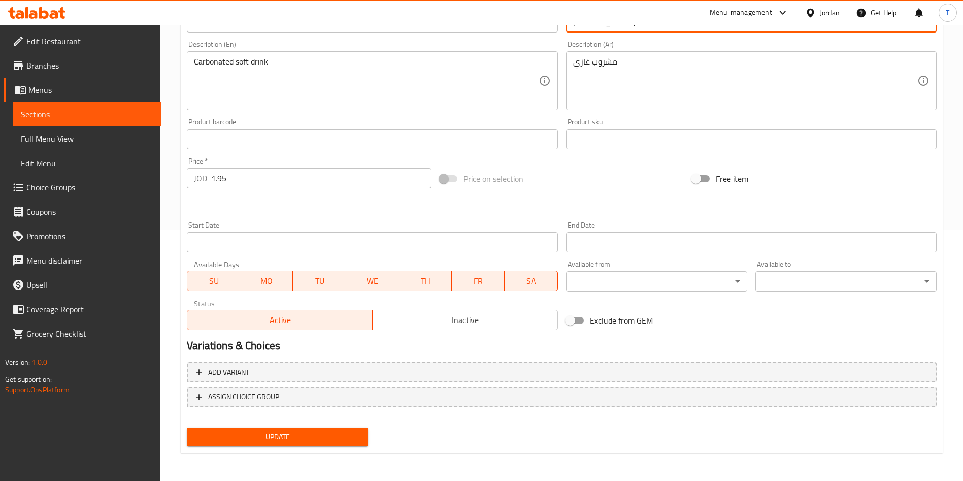
type input "كنزا كولا"
click at [294, 428] on button "Update" at bounding box center [277, 437] width 181 height 19
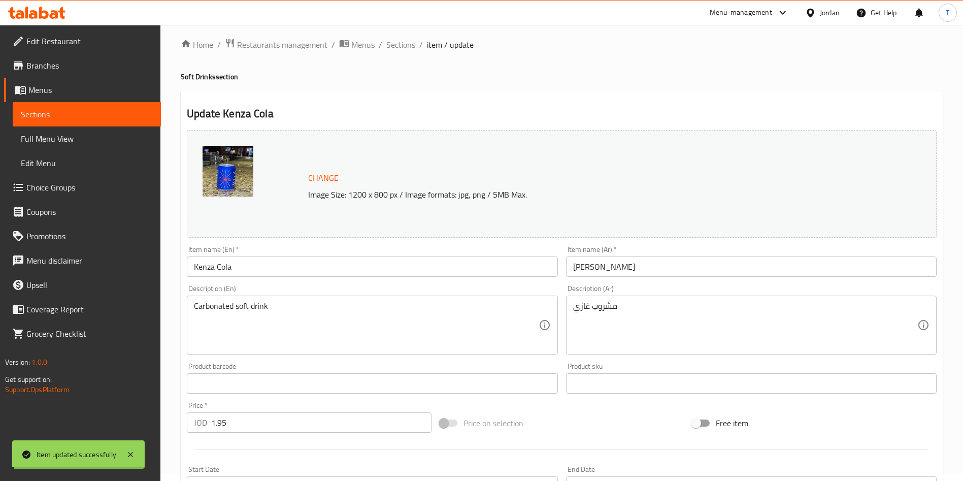
scroll to position [0, 0]
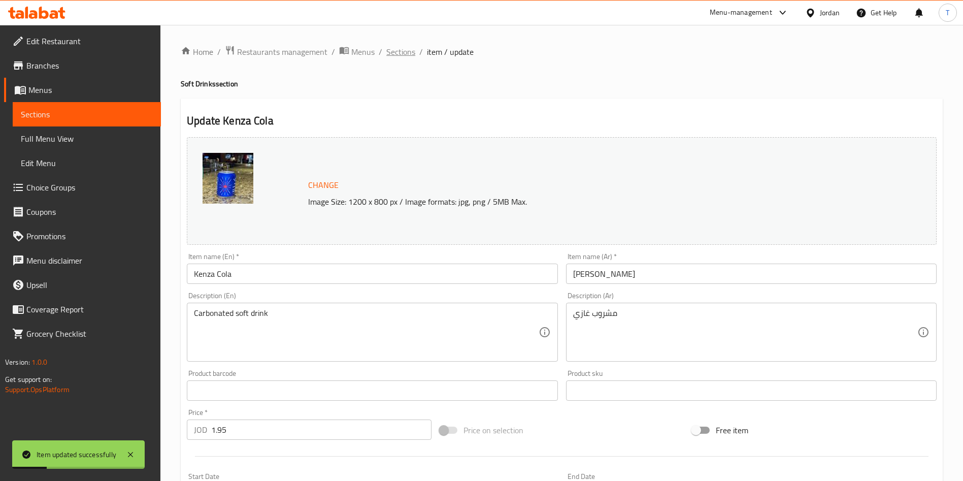
click at [408, 51] on span "Sections" at bounding box center [400, 52] width 29 height 12
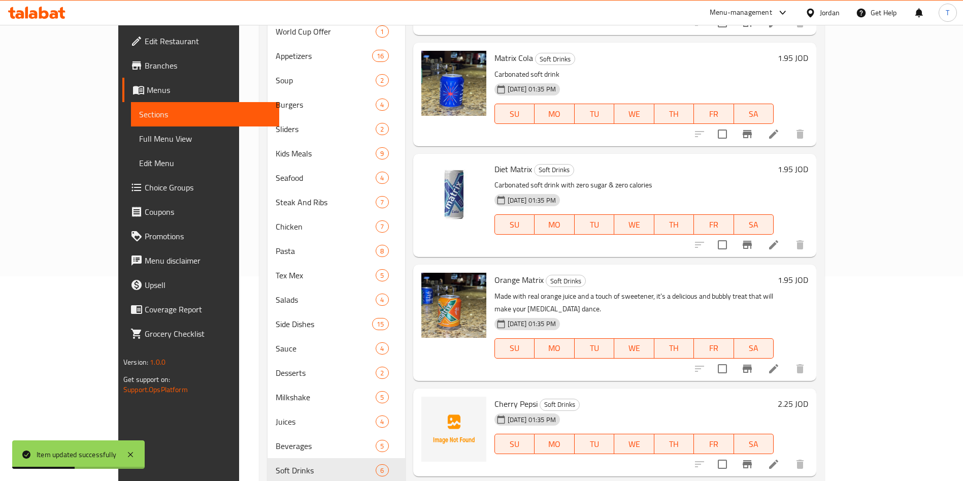
scroll to position [229, 0]
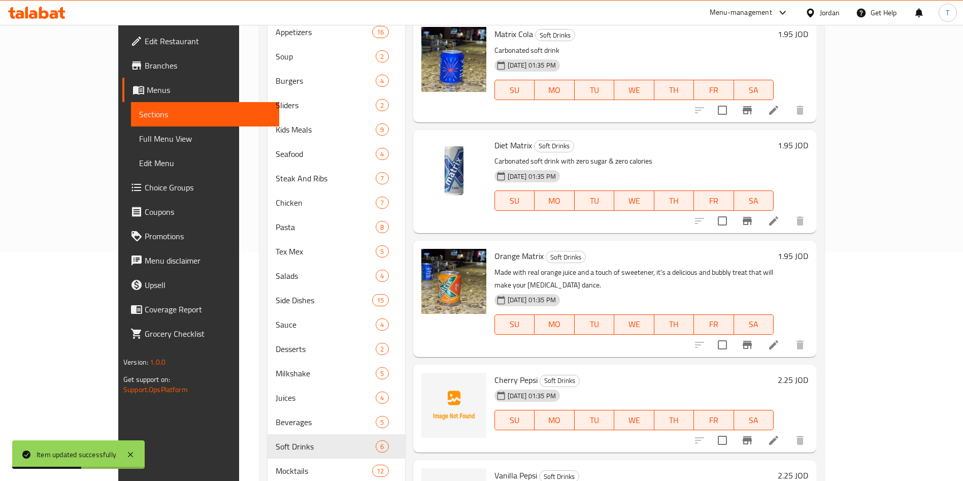
click at [778, 340] on icon at bounding box center [773, 344] width 9 height 9
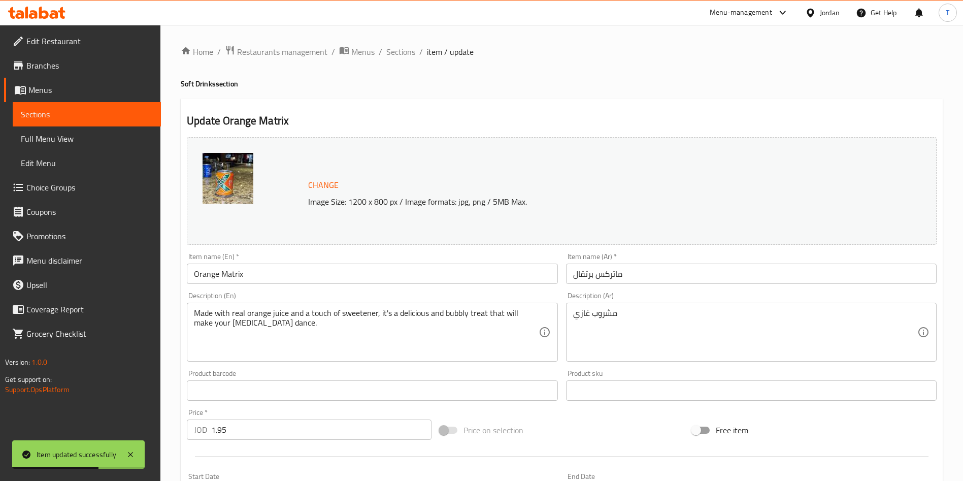
click at [237, 275] on input "Orange Matrix" at bounding box center [372, 274] width 371 height 20
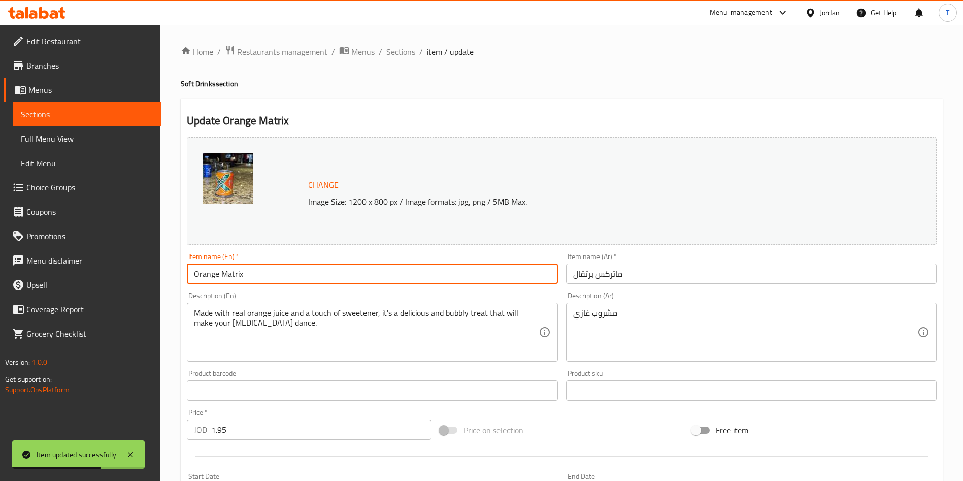
click at [237, 275] on input "Orange Matrix" at bounding box center [372, 274] width 371 height 20
type input "Orange Kenza"
click at [605, 277] on input "ماتركس برتقال" at bounding box center [751, 274] width 371 height 20
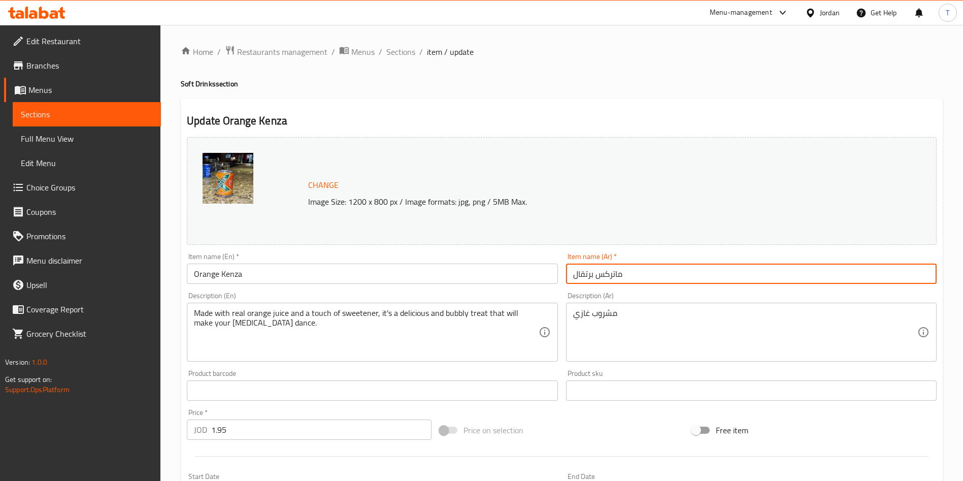
click at [605, 277] on input "ماتركس برتقال" at bounding box center [751, 274] width 371 height 20
drag, startPoint x: 628, startPoint y: 274, endPoint x: 597, endPoint y: 274, distance: 31.0
click at [597, 274] on input "ماتركس برتقال" at bounding box center [751, 274] width 371 height 20
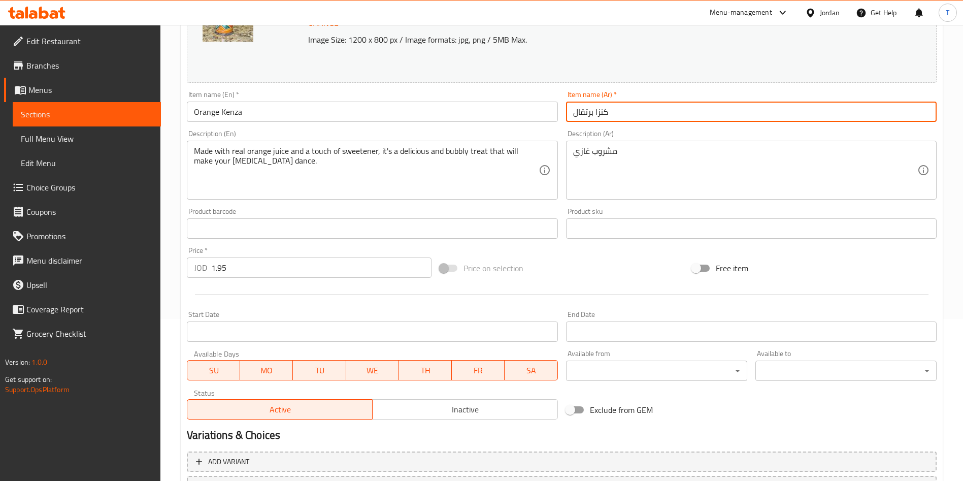
scroll to position [251, 0]
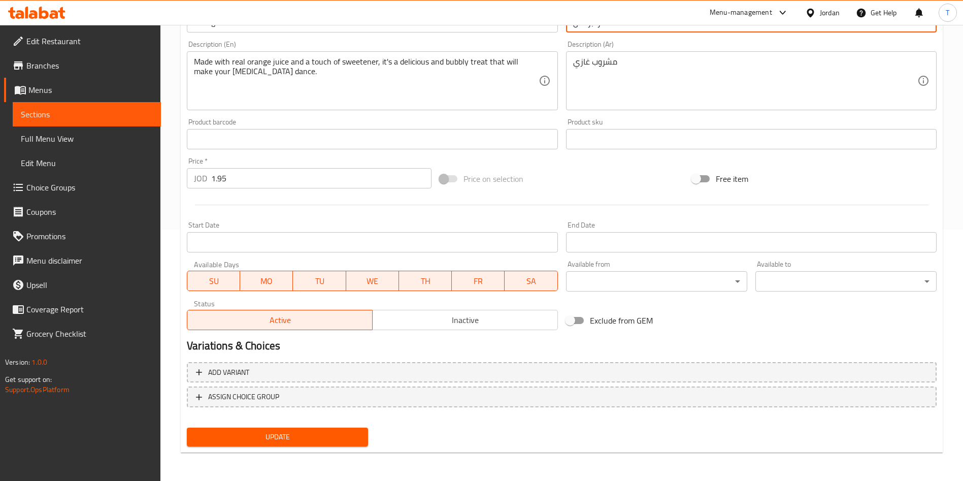
type input "كنزا برتقال"
click at [304, 436] on span "Update" at bounding box center [277, 437] width 165 height 13
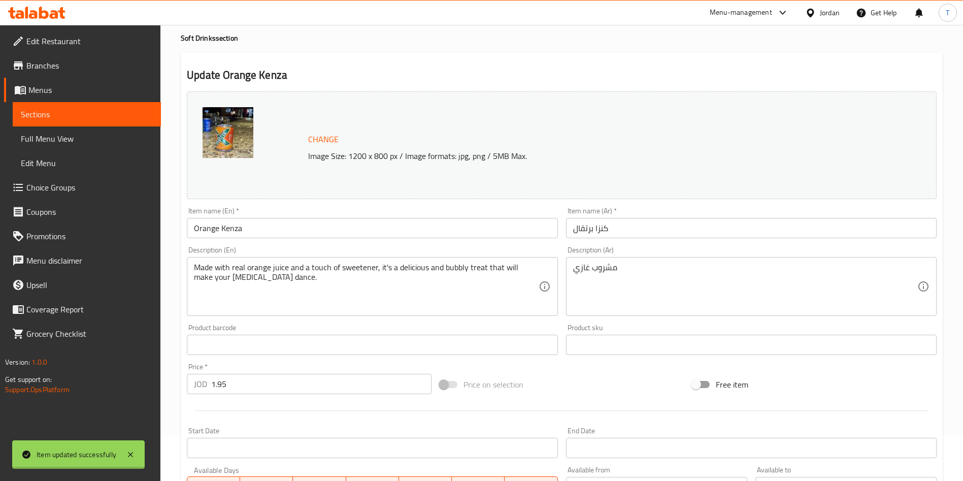
scroll to position [0, 0]
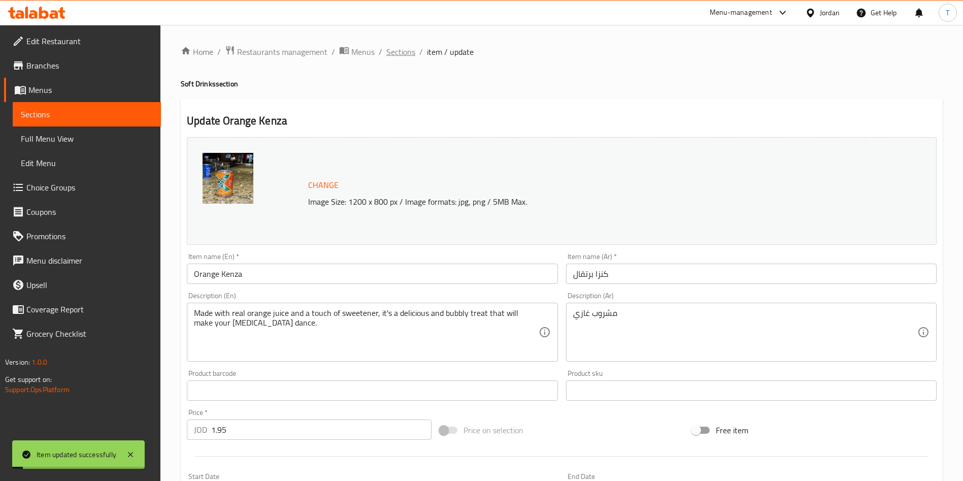
click at [407, 50] on span "Sections" at bounding box center [400, 52] width 29 height 12
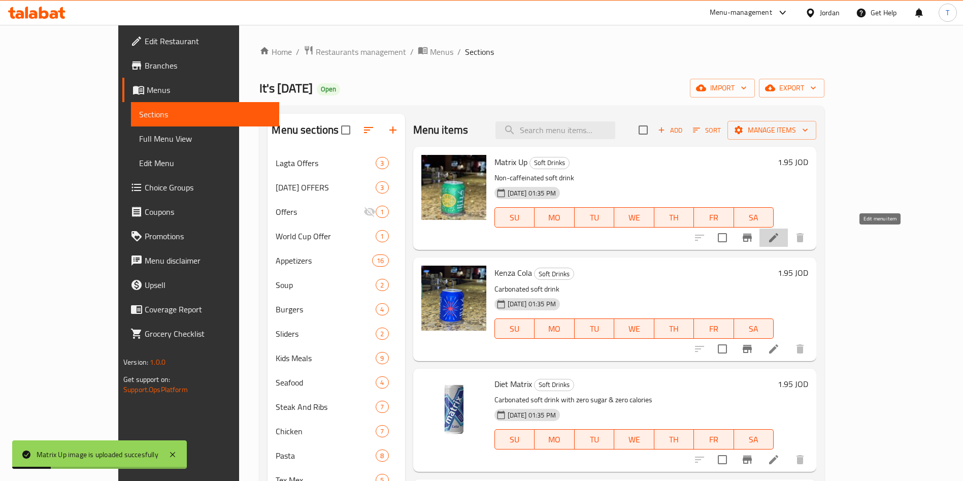
click at [780, 240] on icon at bounding box center [774, 238] width 12 height 12
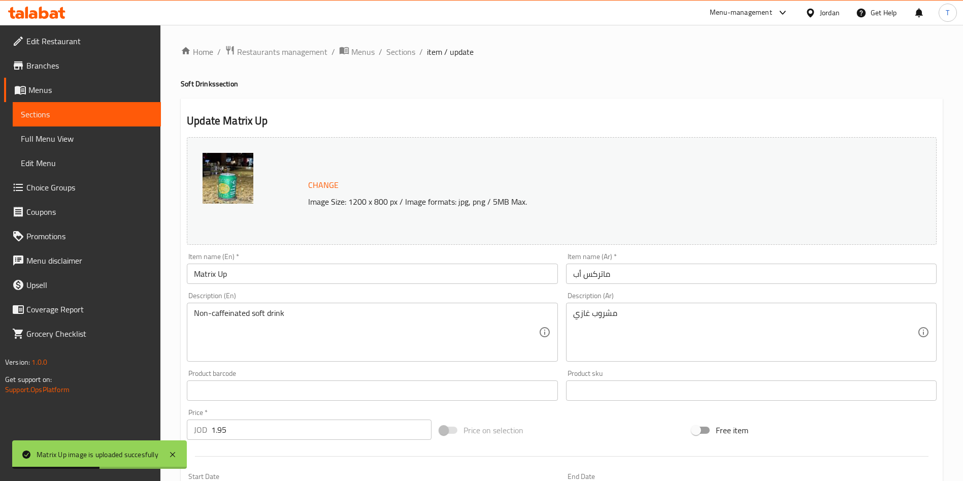
click at [200, 273] on input "Matrix Up" at bounding box center [372, 274] width 371 height 20
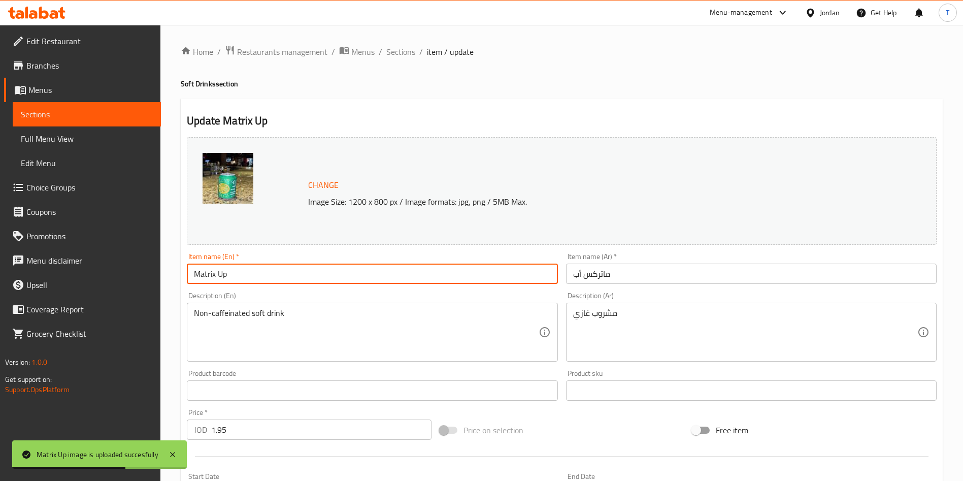
click at [202, 275] on input "Matrix Up" at bounding box center [372, 274] width 371 height 20
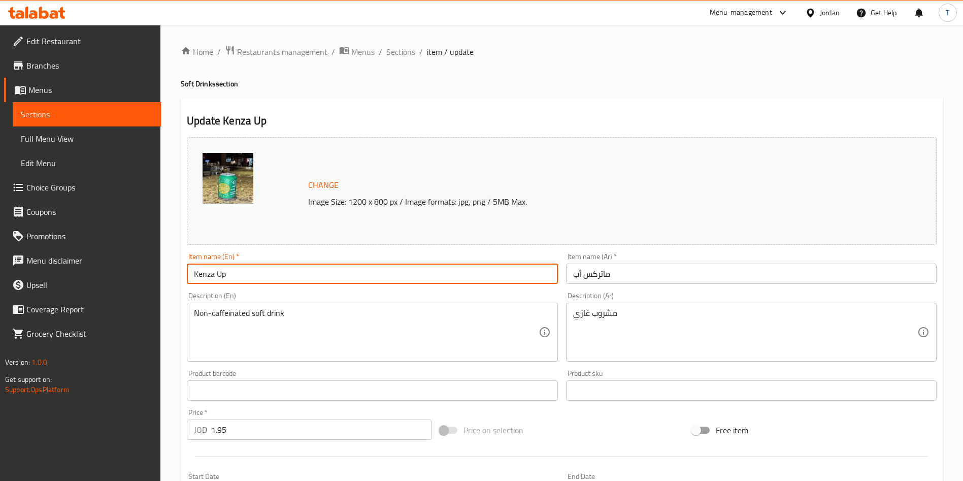
type input "Kenza Up"
click at [596, 276] on input "ماتركس أب" at bounding box center [751, 274] width 371 height 20
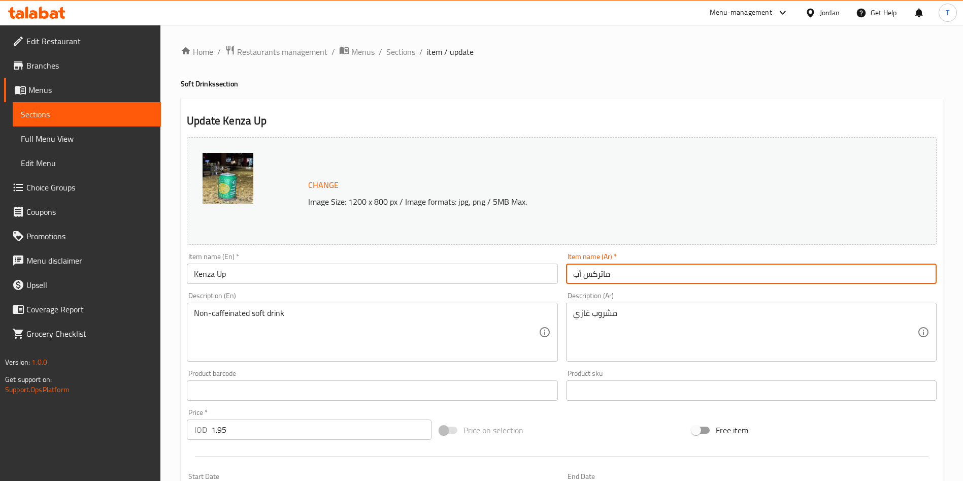
click at [596, 276] on input "ماتركس أب" at bounding box center [751, 274] width 371 height 20
drag, startPoint x: 617, startPoint y: 277, endPoint x: 587, endPoint y: 275, distance: 30.6
click at [587, 275] on input "ماتركس أب" at bounding box center [751, 274] width 371 height 20
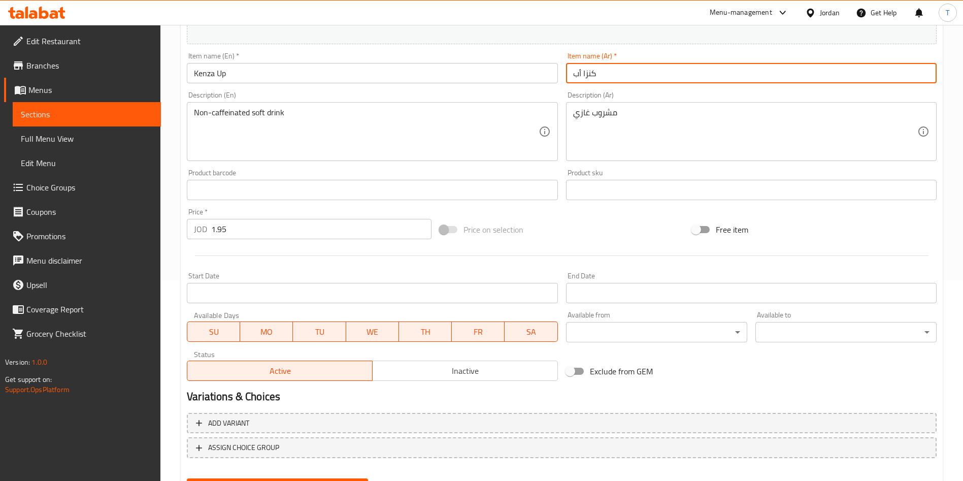
scroll to position [251, 0]
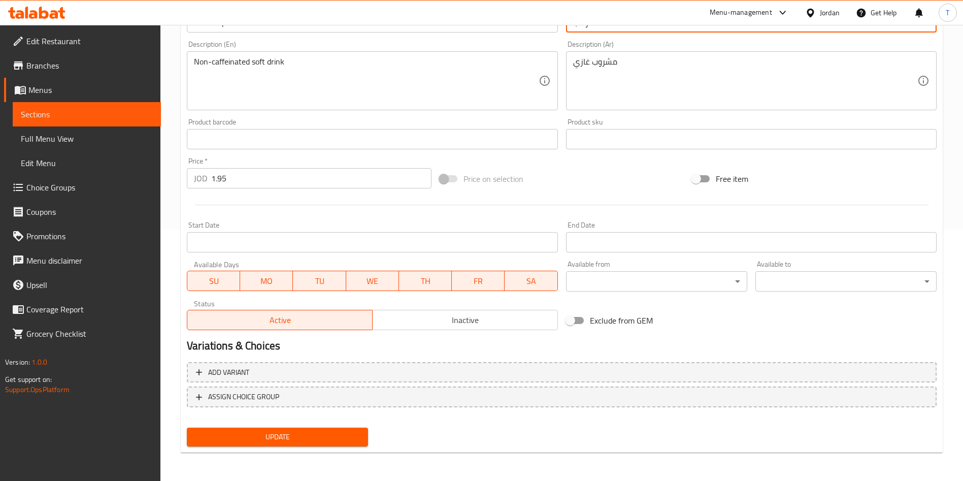
type input "كنزا أب"
click at [298, 436] on span "Update" at bounding box center [277, 437] width 165 height 13
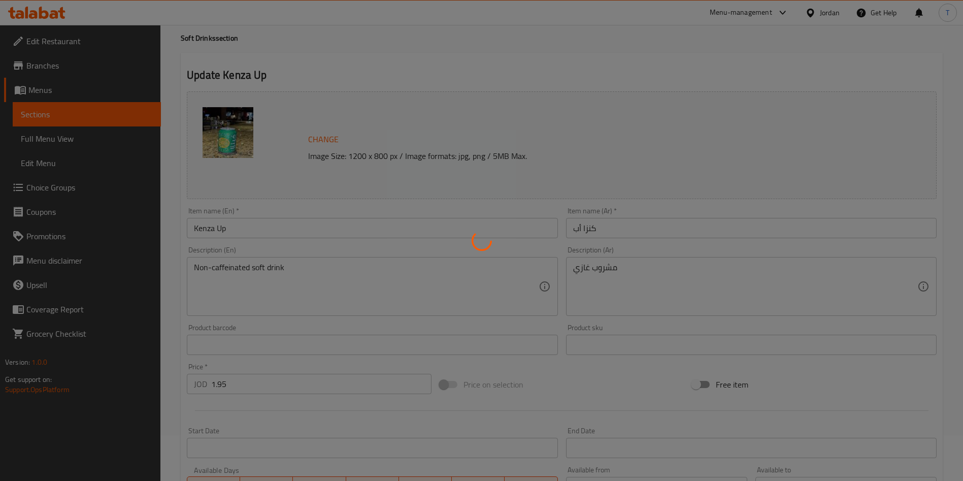
scroll to position [0, 0]
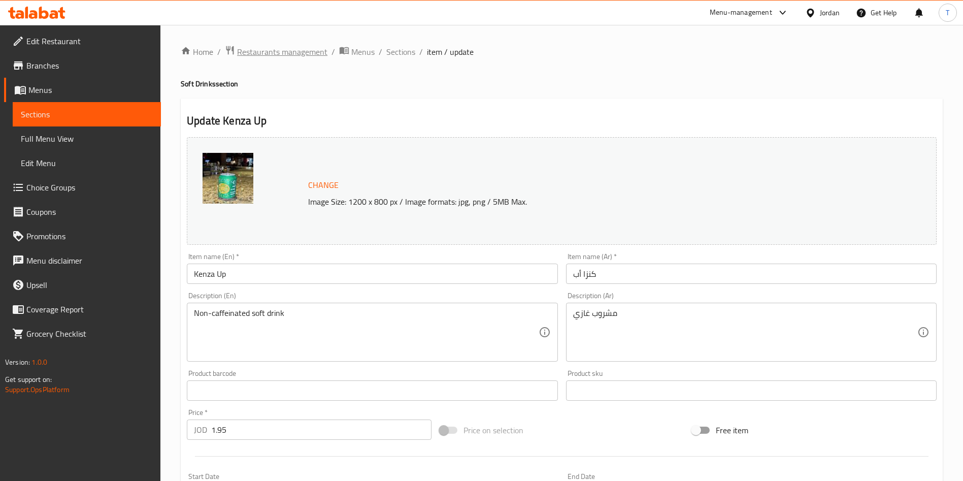
click at [307, 51] on span "Restaurants management" at bounding box center [282, 52] width 90 height 12
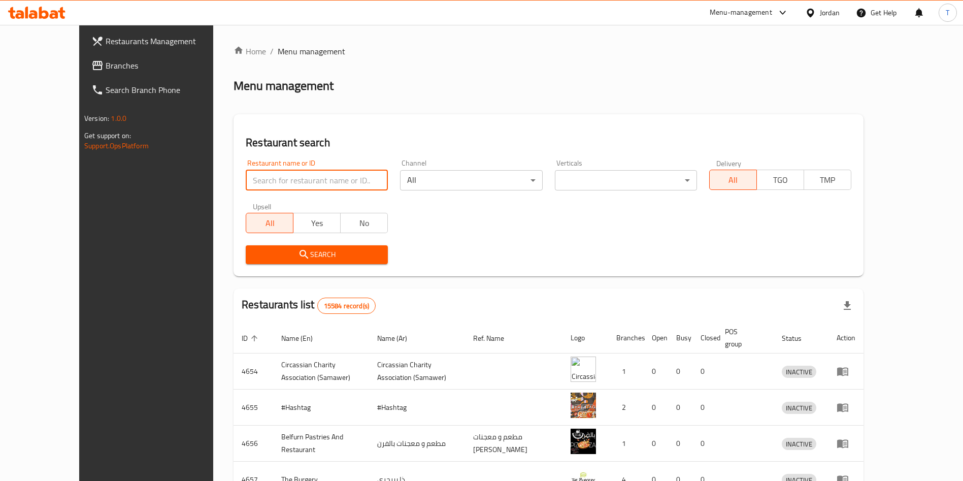
click at [273, 177] on input "search" at bounding box center [317, 180] width 142 height 20
click at [741, 15] on div "Menu-management" at bounding box center [741, 13] width 62 height 12
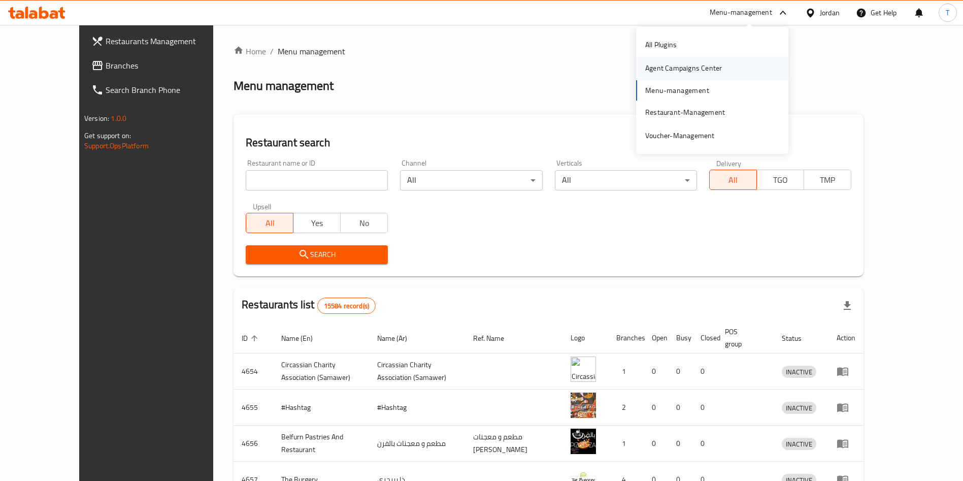
click at [705, 63] on div "Agent Campaigns Center" at bounding box center [683, 67] width 77 height 11
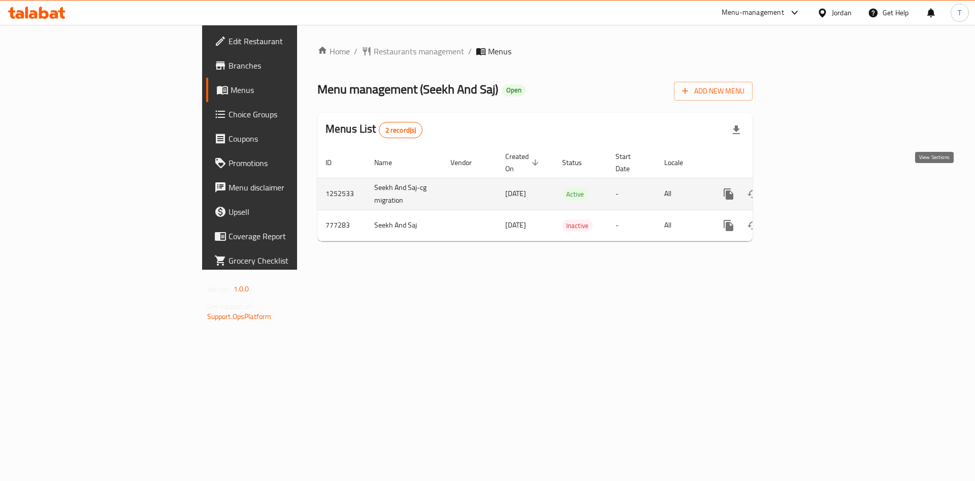
click at [808, 188] on icon "enhanced table" at bounding box center [802, 194] width 12 height 12
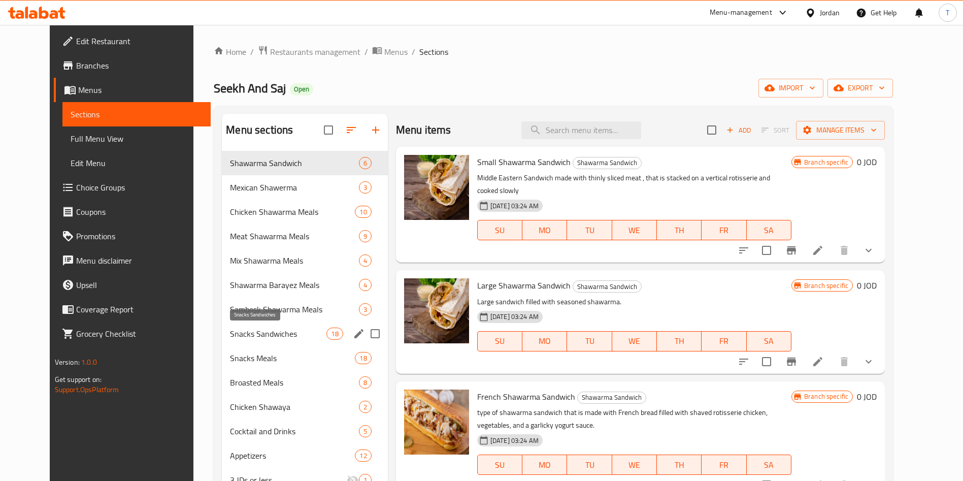
click at [248, 336] on span "Snacks Sandwiches" at bounding box center [278, 334] width 96 height 12
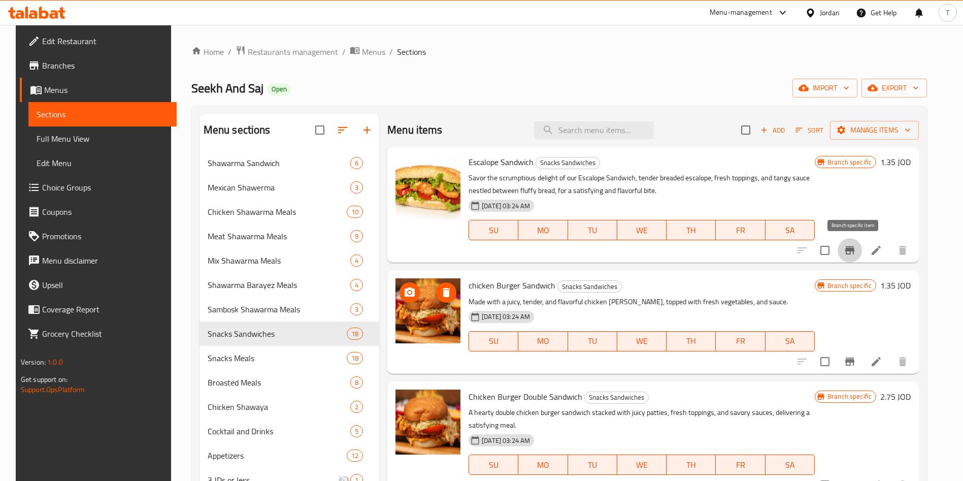
click at [852, 246] on icon "Branch-specific-item" at bounding box center [850, 250] width 12 height 12
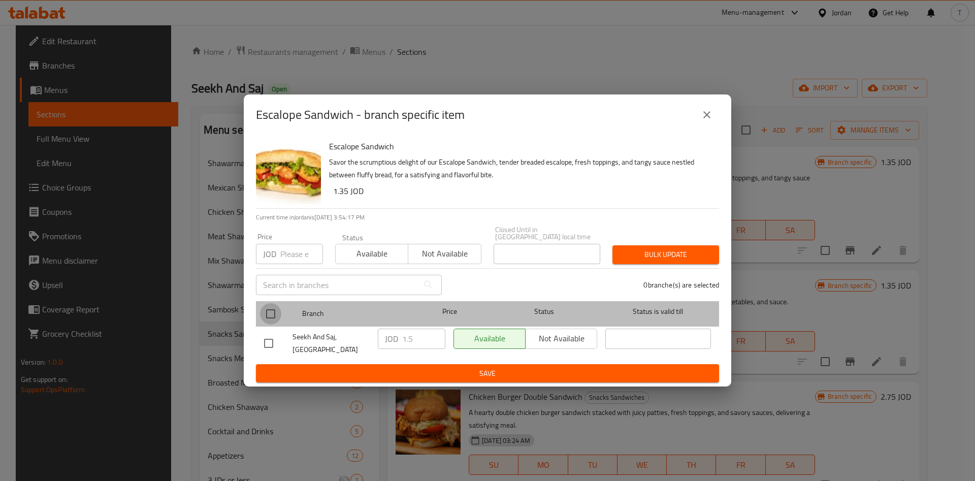
click at [271, 306] on input "checkbox" at bounding box center [270, 313] width 21 height 21
checkbox input "true"
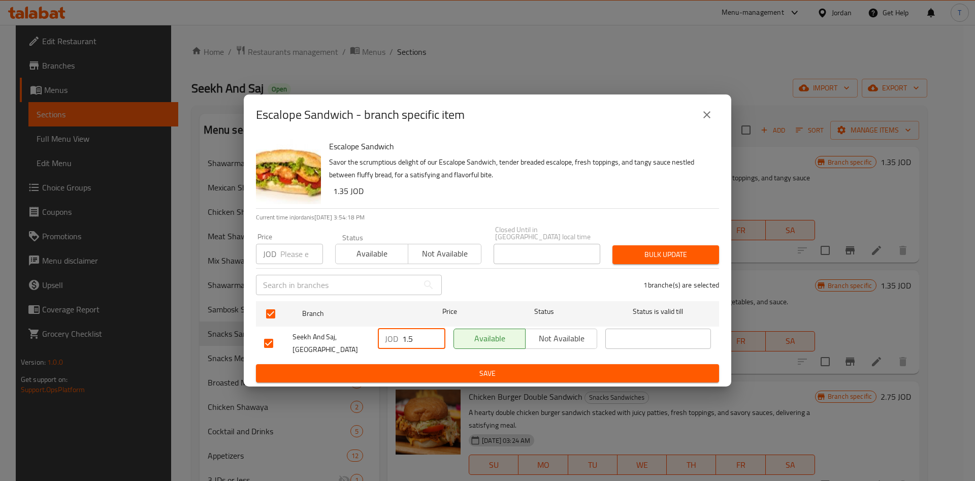
drag, startPoint x: 412, startPoint y: 331, endPoint x: 408, endPoint y: 335, distance: 5.7
click at [408, 335] on input "1.5" at bounding box center [423, 339] width 43 height 20
type input "1.75"
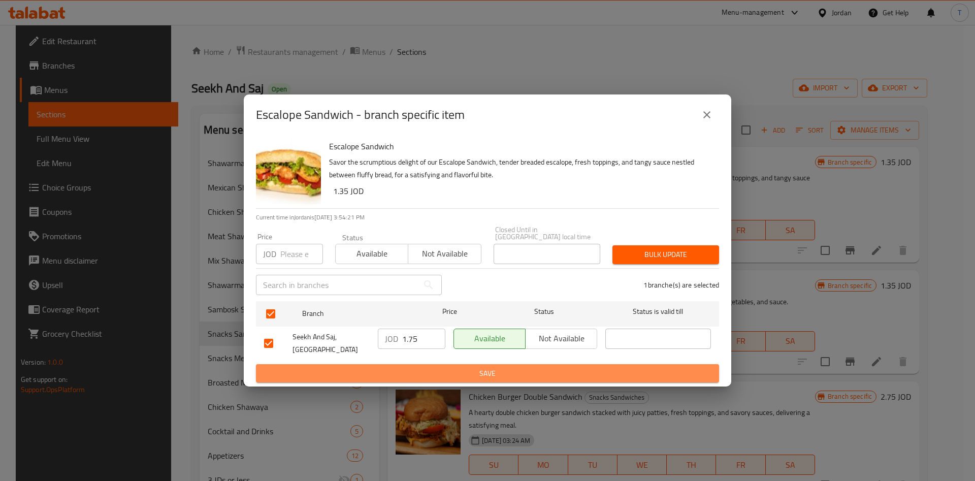
click at [496, 367] on span "Save" at bounding box center [487, 373] width 447 height 13
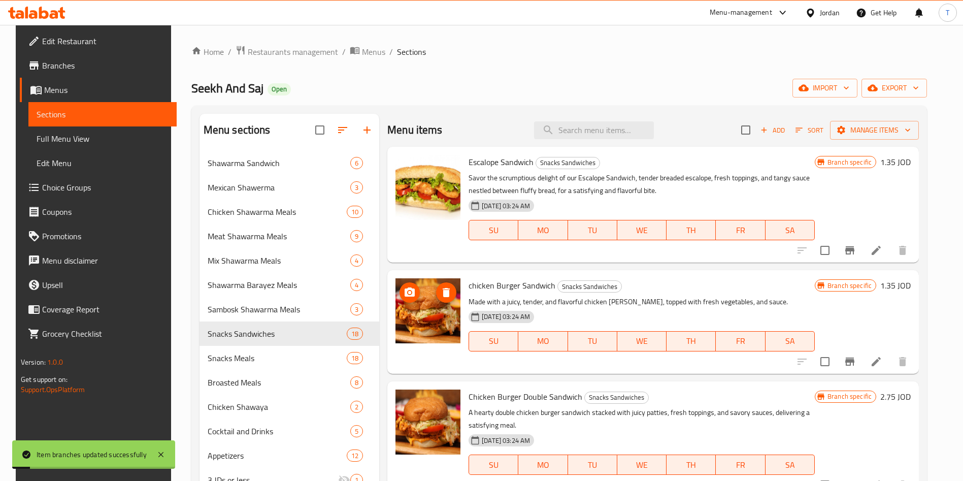
click at [856, 363] on icon "Branch-specific-item" at bounding box center [850, 361] width 12 height 12
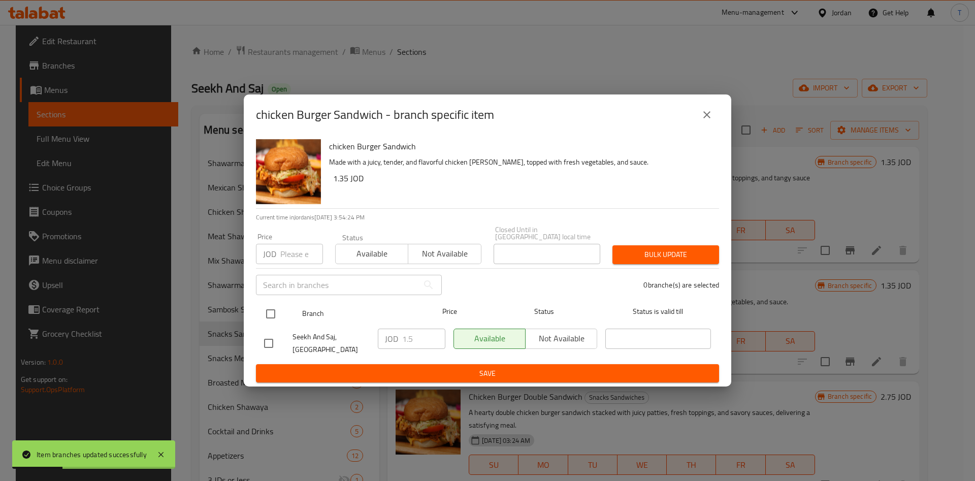
click at [275, 314] on input "checkbox" at bounding box center [270, 313] width 21 height 21
checkbox input "true"
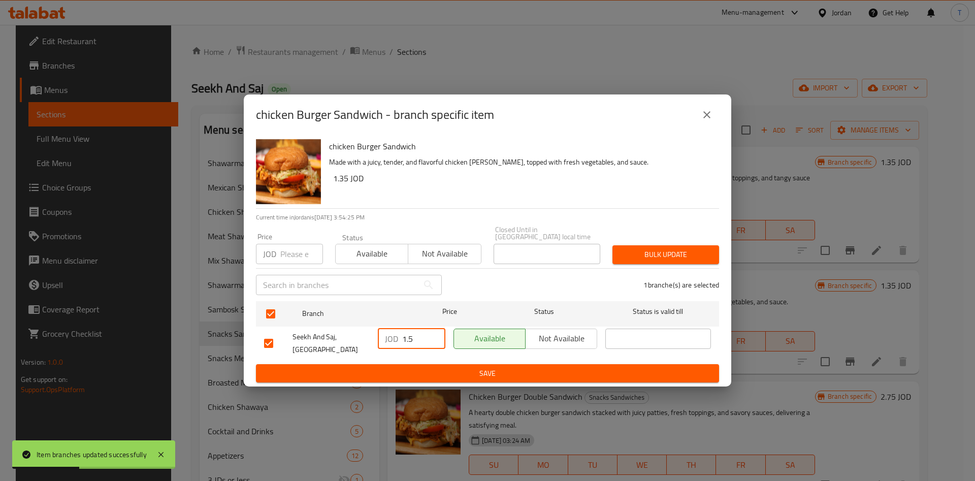
drag, startPoint x: 416, startPoint y: 339, endPoint x: 407, endPoint y: 338, distance: 9.8
click at [407, 338] on input "1.5" at bounding box center [423, 339] width 43 height 20
type input "1.75"
click at [472, 373] on span "Save" at bounding box center [487, 373] width 447 height 13
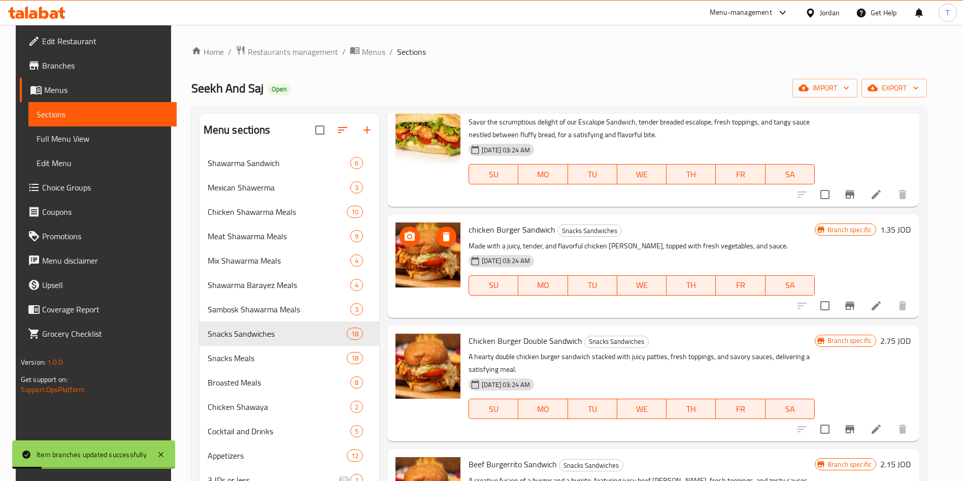
scroll to position [76, 0]
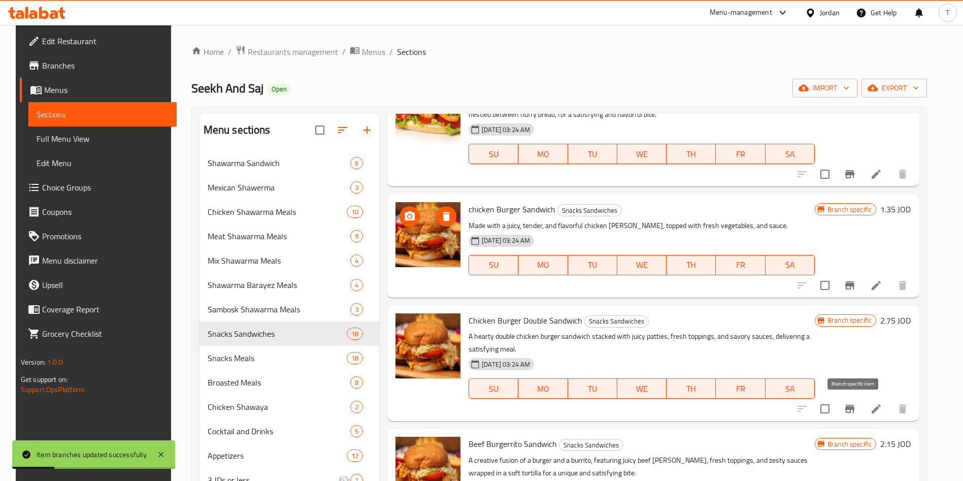
click at [853, 403] on icon "Branch-specific-item" at bounding box center [850, 409] width 12 height 12
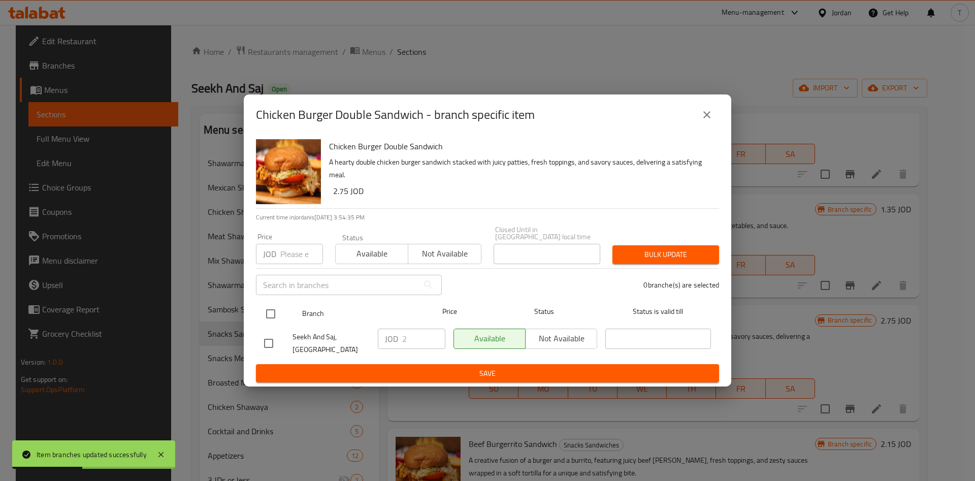
click at [277, 309] on input "checkbox" at bounding box center [270, 313] width 21 height 21
checkbox input "true"
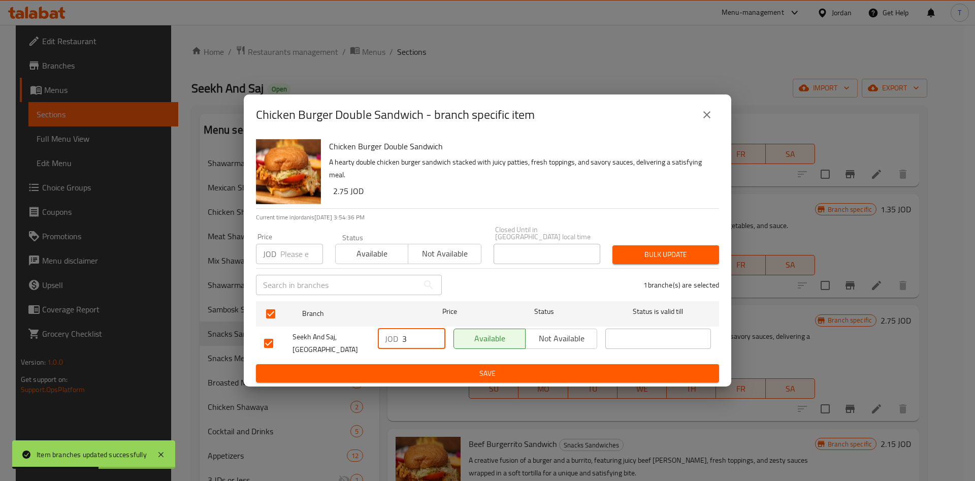
click at [432, 333] on input "3" at bounding box center [423, 339] width 43 height 20
click at [433, 339] on input "2" at bounding box center [423, 339] width 43 height 20
click at [416, 336] on input "2" at bounding box center [423, 339] width 43 height 20
type input "2.25"
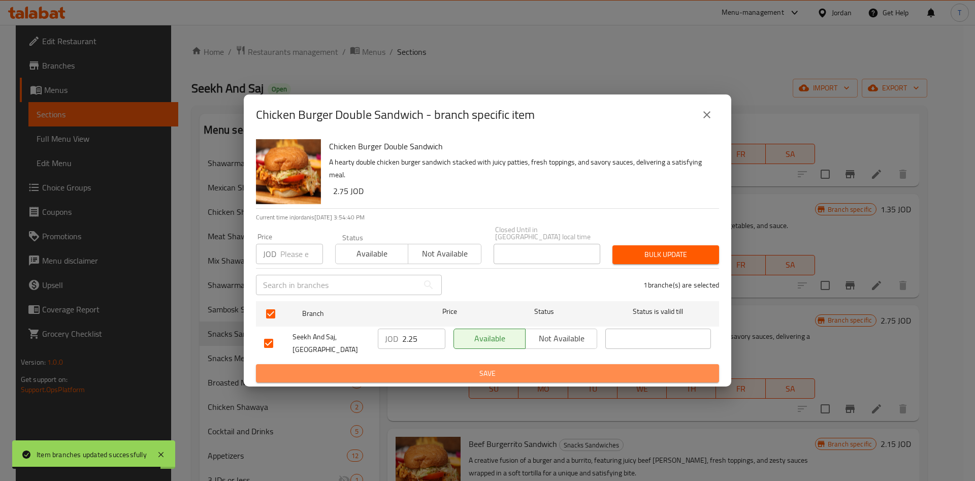
click at [464, 371] on span "Save" at bounding box center [487, 373] width 447 height 13
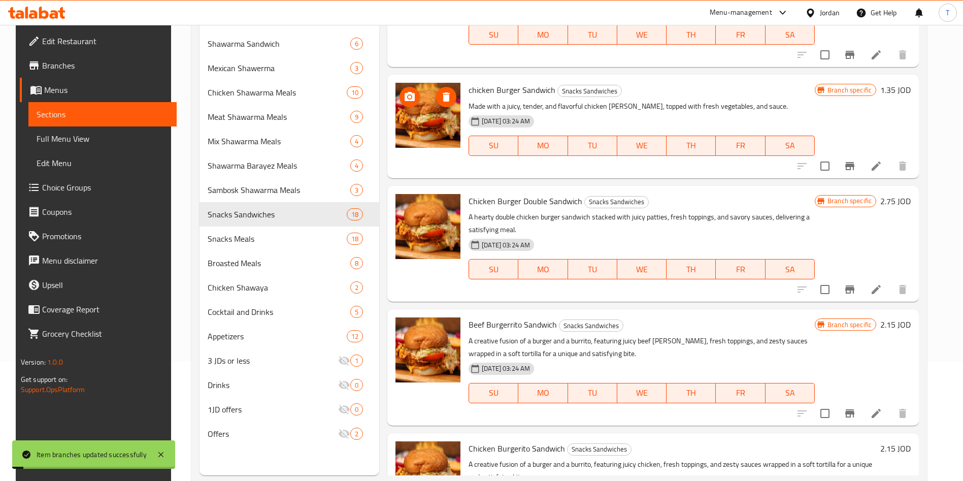
scroll to position [142, 0]
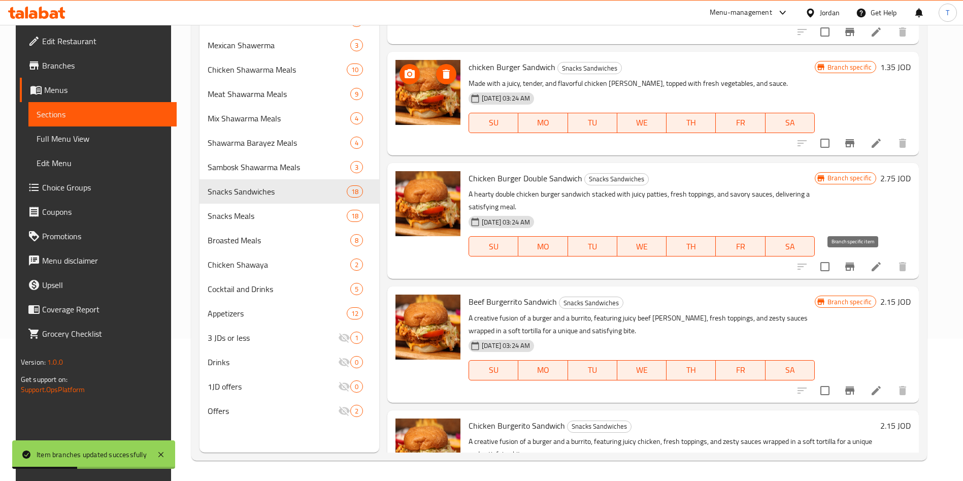
click at [850, 266] on icon "Branch-specific-item" at bounding box center [850, 267] width 12 height 12
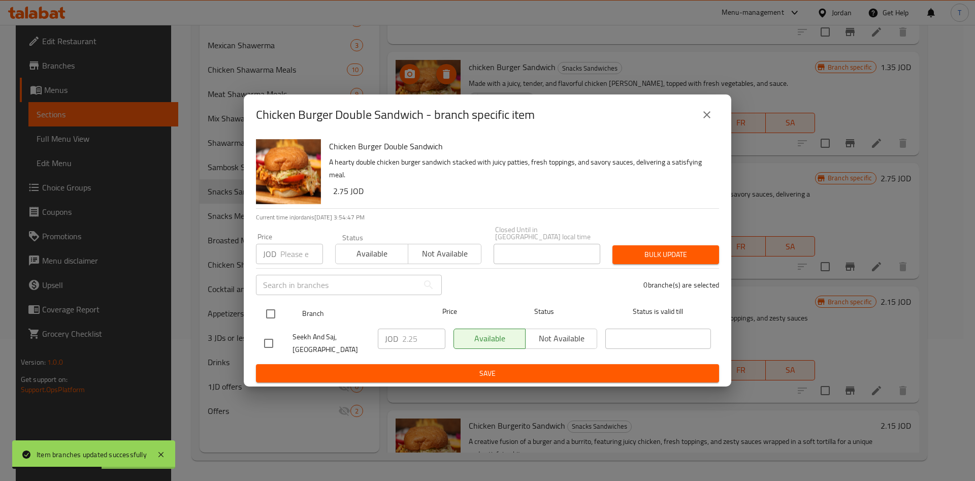
click at [278, 309] on input "checkbox" at bounding box center [270, 313] width 21 height 21
checkbox input "true"
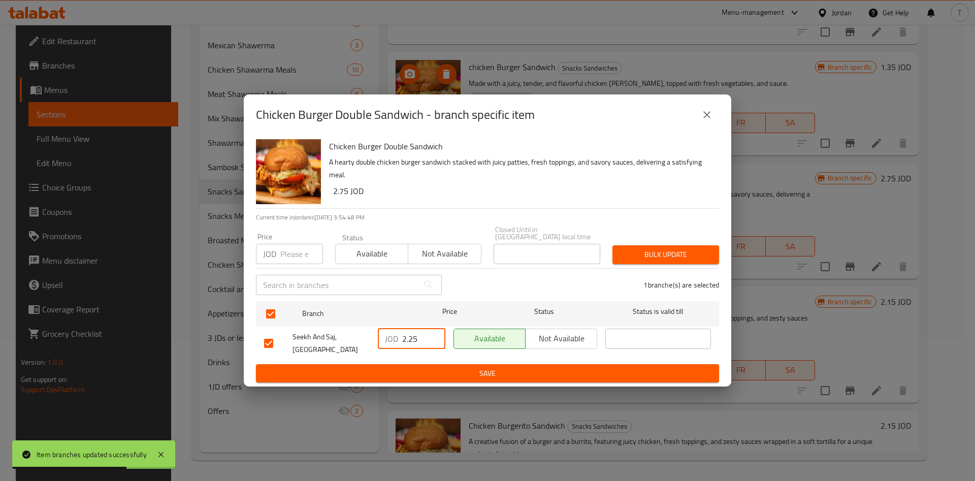
drag, startPoint x: 420, startPoint y: 333, endPoint x: 410, endPoint y: 335, distance: 10.4
click at [410, 335] on input "2.25" at bounding box center [423, 339] width 43 height 20
click at [421, 335] on input "2.25" at bounding box center [423, 339] width 43 height 20
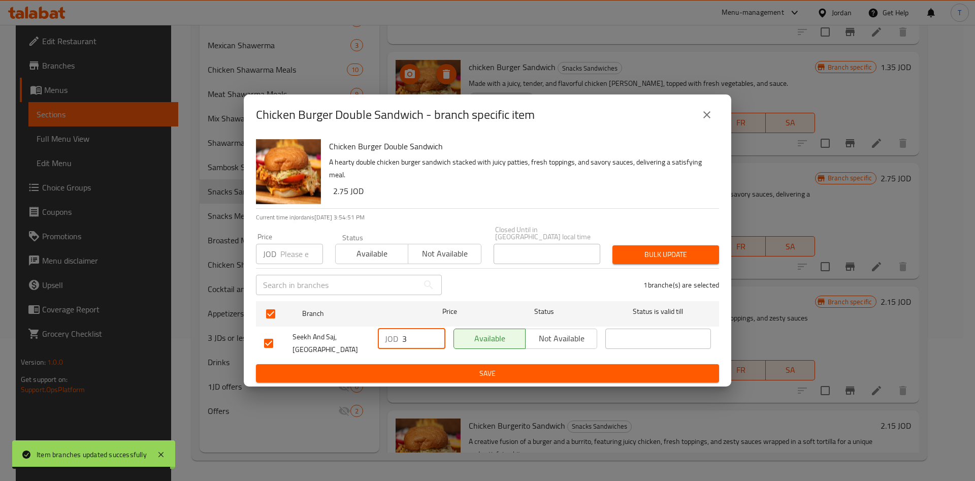
type input "3"
click at [446, 368] on span "Save" at bounding box center [487, 373] width 447 height 13
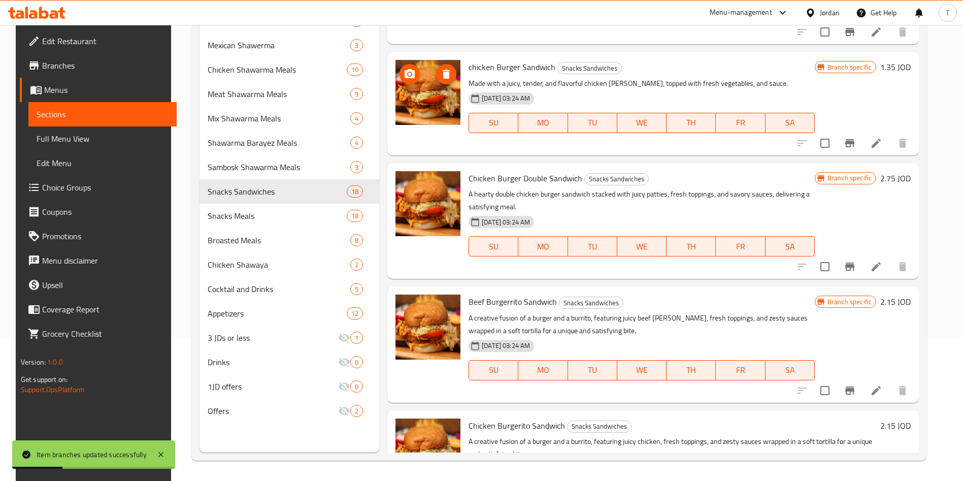
scroll to position [152, 0]
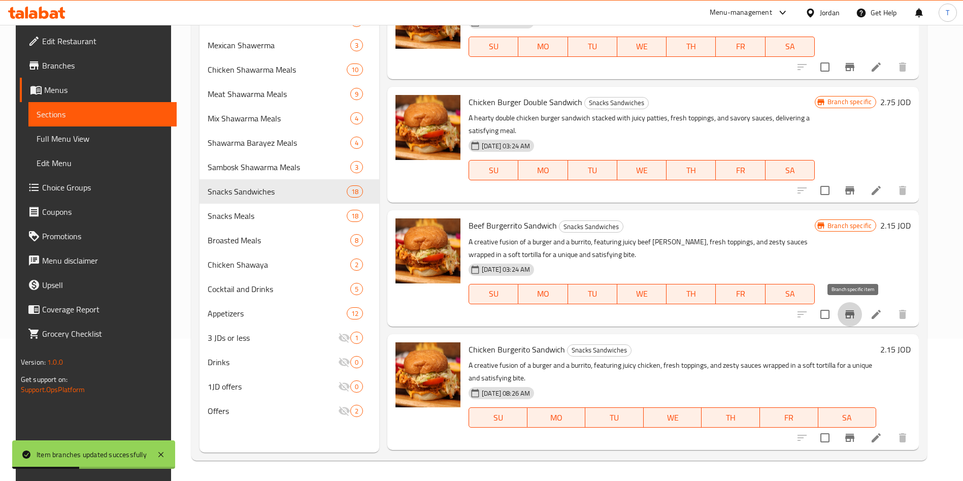
click at [855, 313] on icon "Branch-specific-item" at bounding box center [849, 314] width 9 height 8
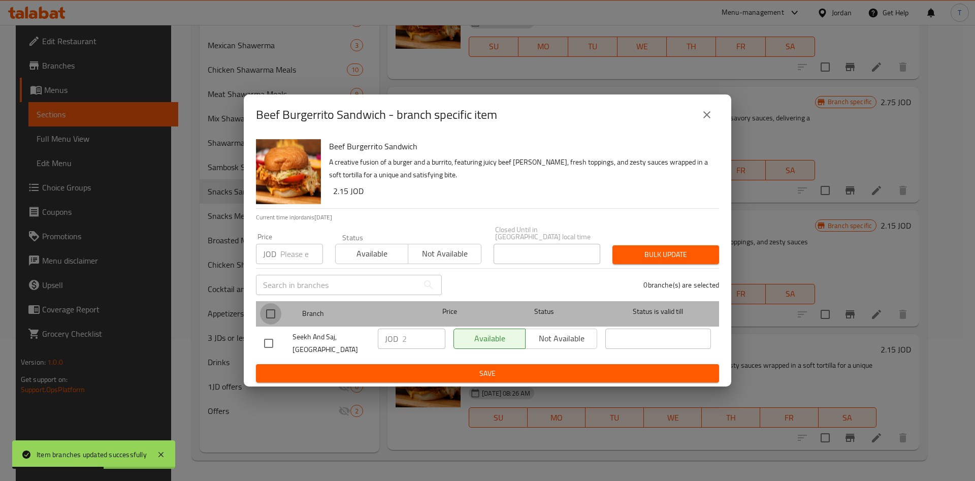
drag, startPoint x: 271, startPoint y: 309, endPoint x: 361, endPoint y: 325, distance: 91.3
click at [271, 309] on input "checkbox" at bounding box center [270, 313] width 21 height 21
checkbox input "true"
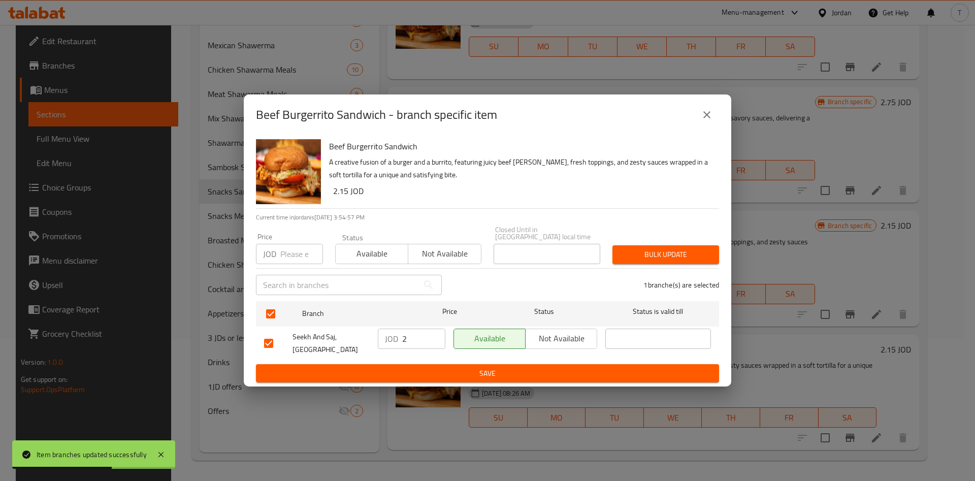
click at [409, 335] on input "2" at bounding box center [423, 339] width 43 height 20
type input "2.25"
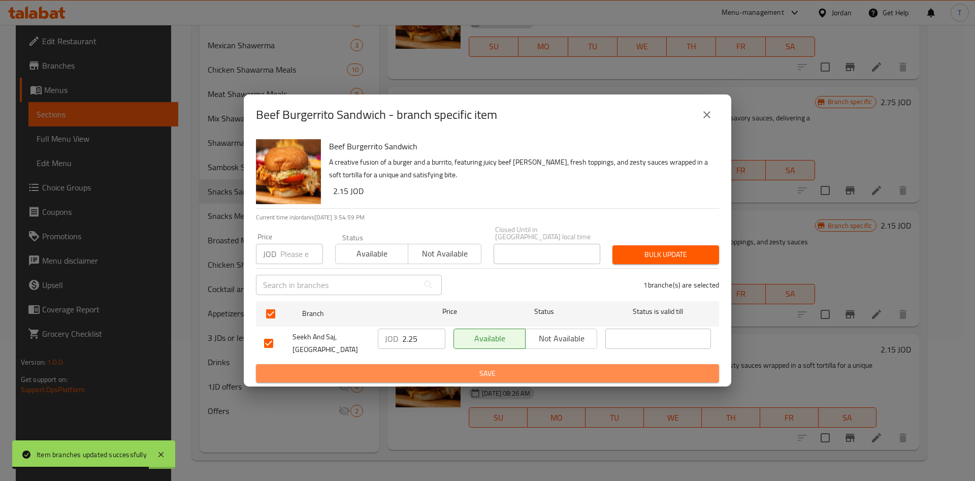
drag, startPoint x: 419, startPoint y: 372, endPoint x: 425, endPoint y: 369, distance: 6.1
click at [420, 370] on span "Save" at bounding box center [487, 373] width 447 height 13
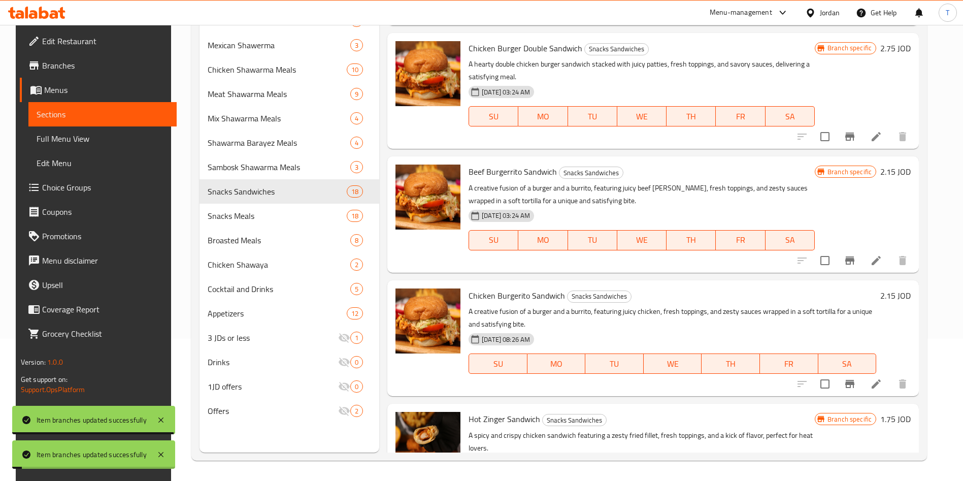
scroll to position [305, 0]
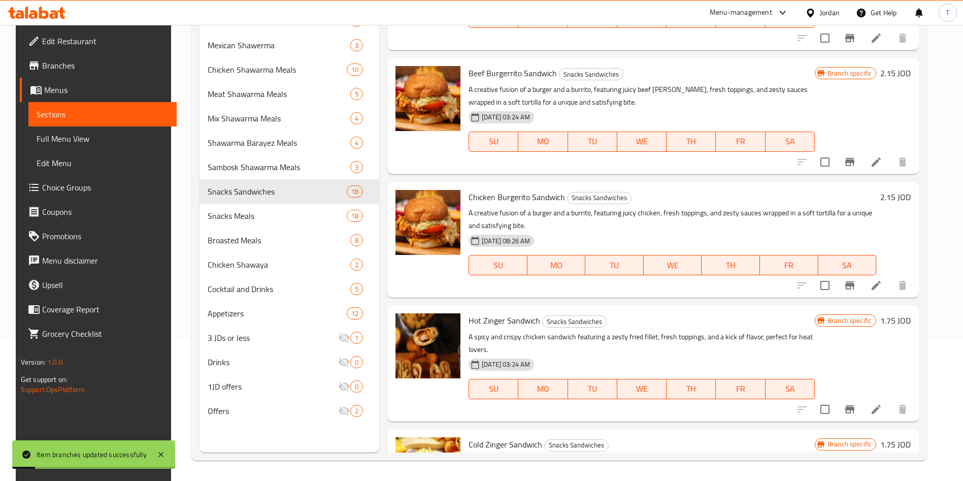
click at [860, 289] on button "Branch-specific-item" at bounding box center [850, 285] width 24 height 24
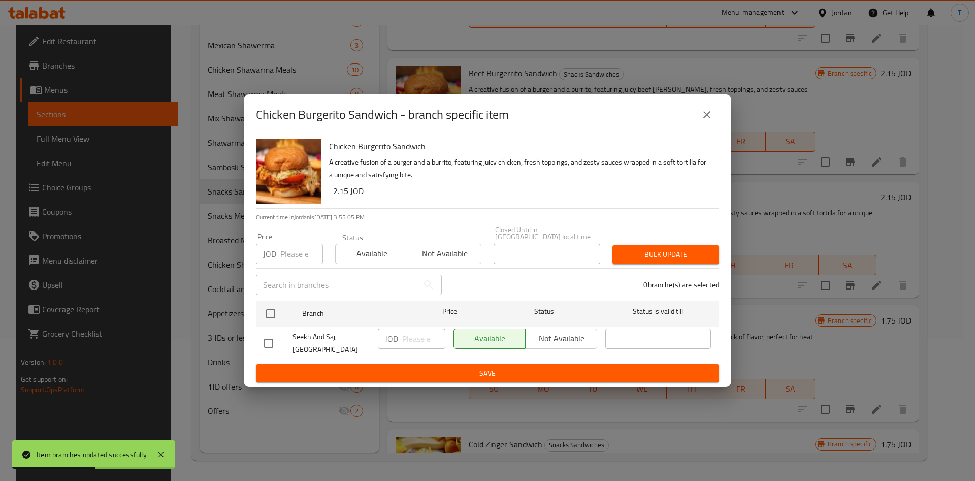
drag, startPoint x: 706, startPoint y: 121, endPoint x: 708, endPoint y: 126, distance: 5.3
click at [707, 121] on icon "close" at bounding box center [707, 115] width 12 height 12
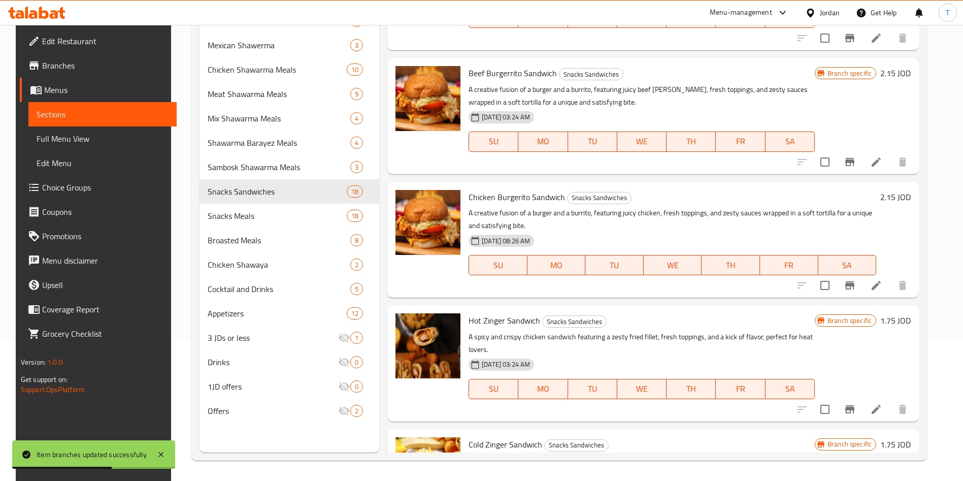
click at [849, 404] on icon "Branch-specific-item" at bounding box center [850, 409] width 12 height 12
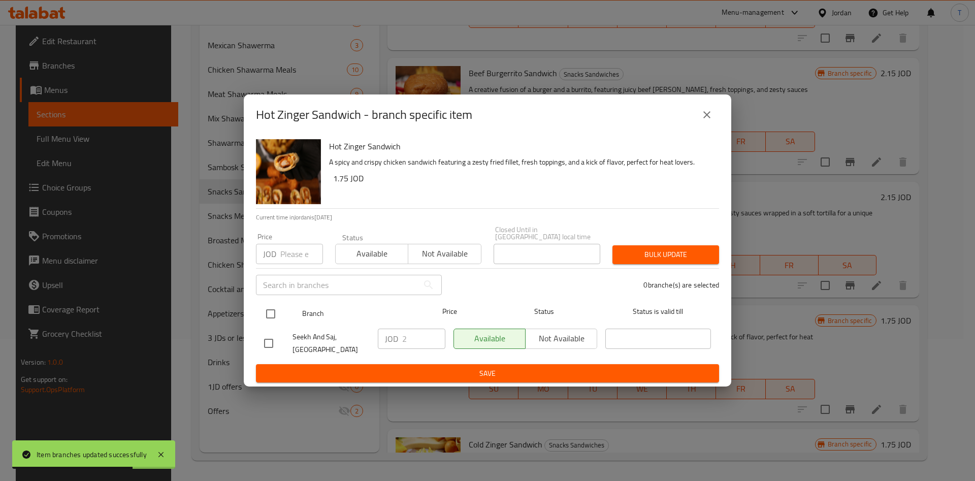
click at [272, 313] on input "checkbox" at bounding box center [270, 313] width 21 height 21
checkbox input "true"
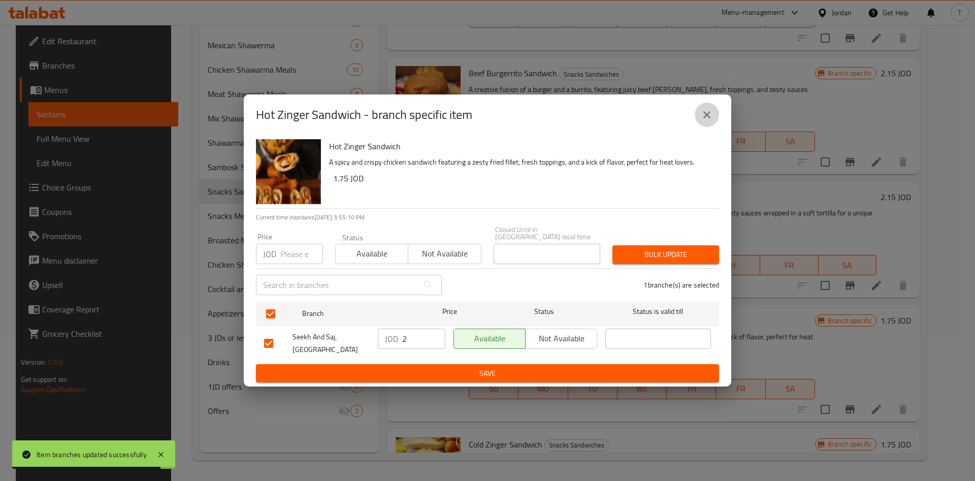
click at [710, 117] on icon "close" at bounding box center [707, 115] width 12 height 12
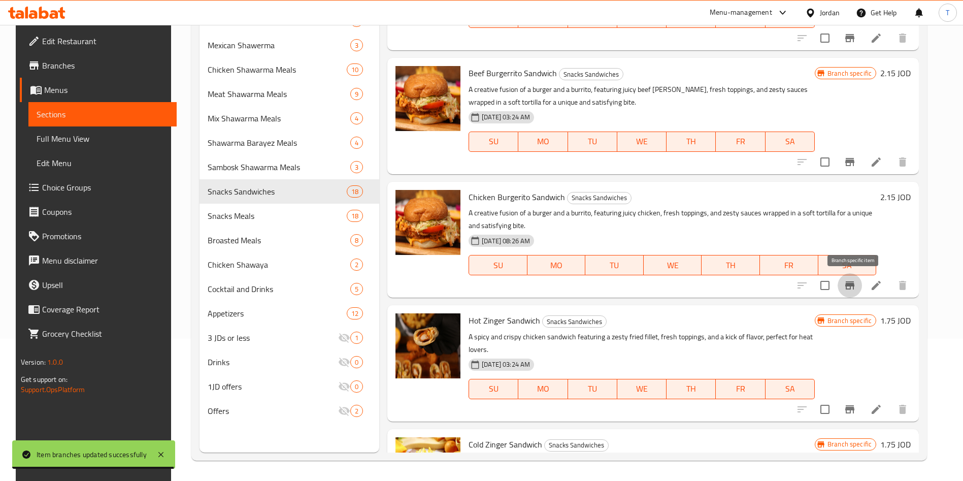
click at [851, 281] on icon "Branch-specific-item" at bounding box center [850, 285] width 12 height 12
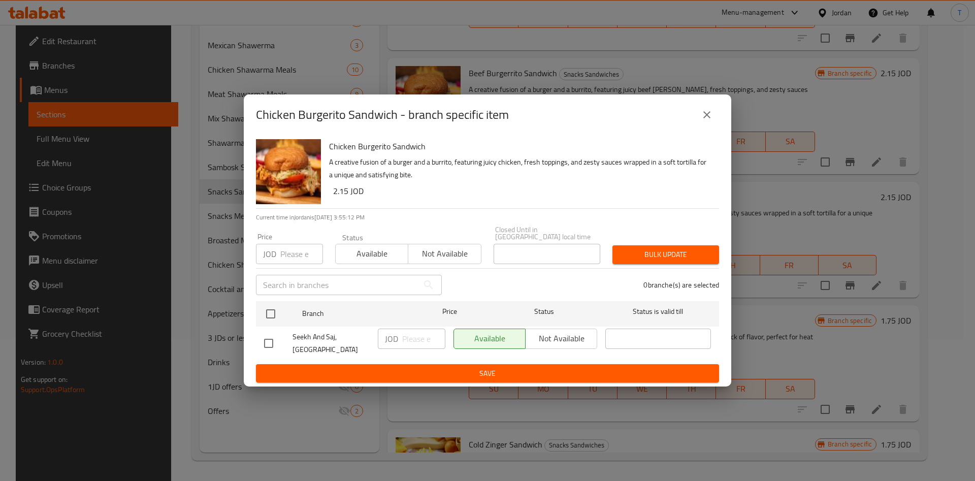
click at [708, 120] on icon "close" at bounding box center [707, 115] width 12 height 12
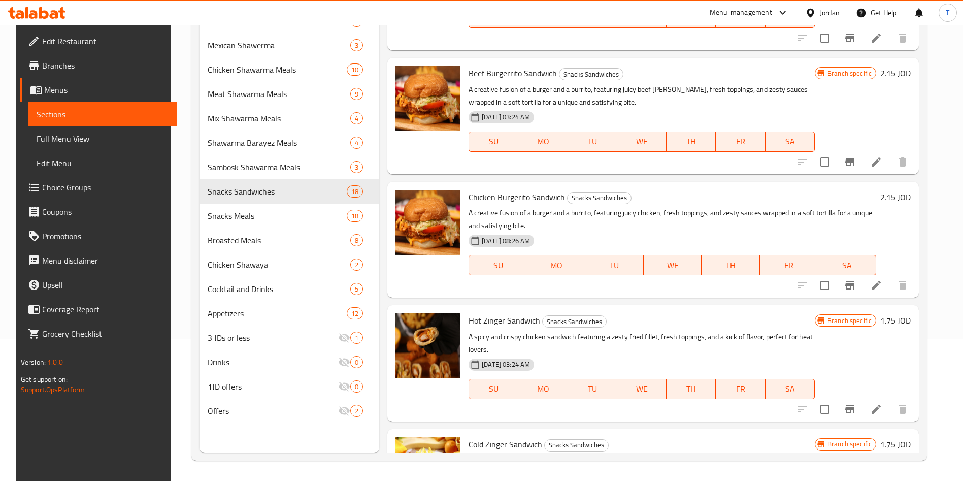
click at [880, 278] on li at bounding box center [876, 285] width 28 height 18
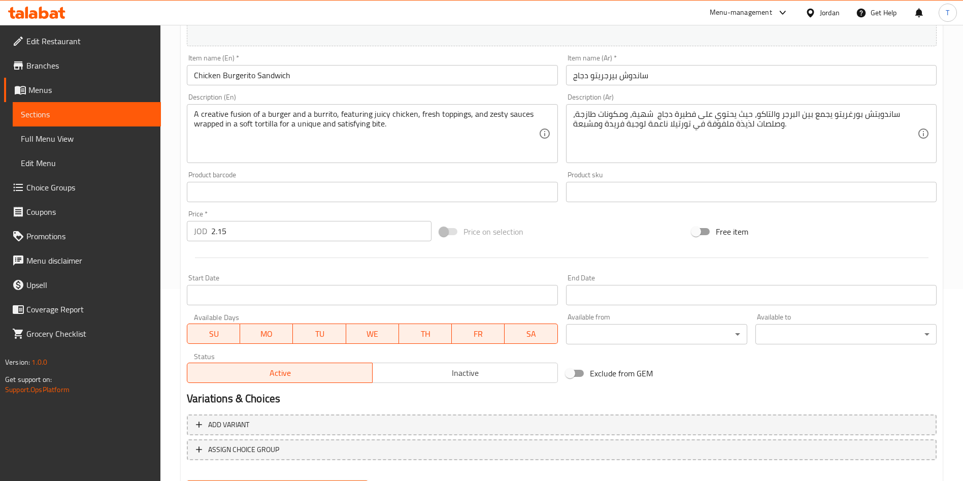
scroll to position [169, 0]
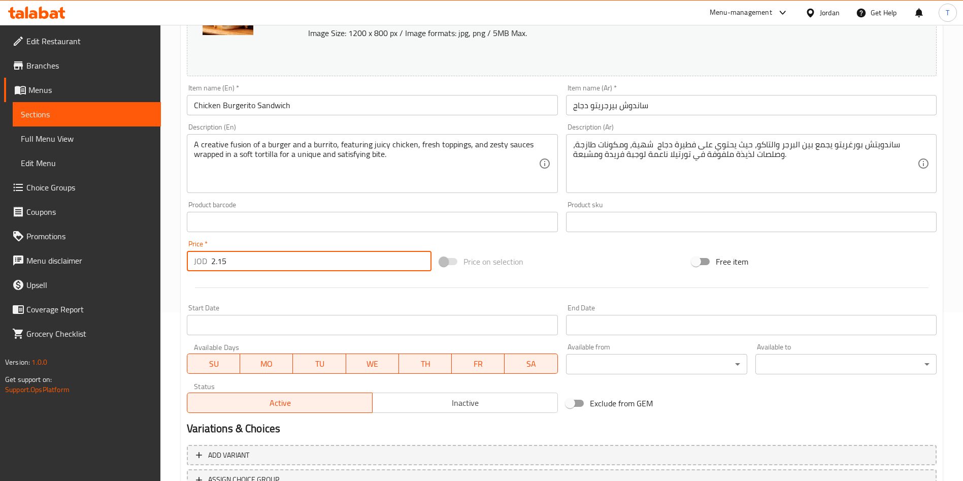
drag, startPoint x: 257, startPoint y: 254, endPoint x: 218, endPoint y: 262, distance: 39.9
click at [218, 262] on input "2.15" at bounding box center [321, 261] width 220 height 20
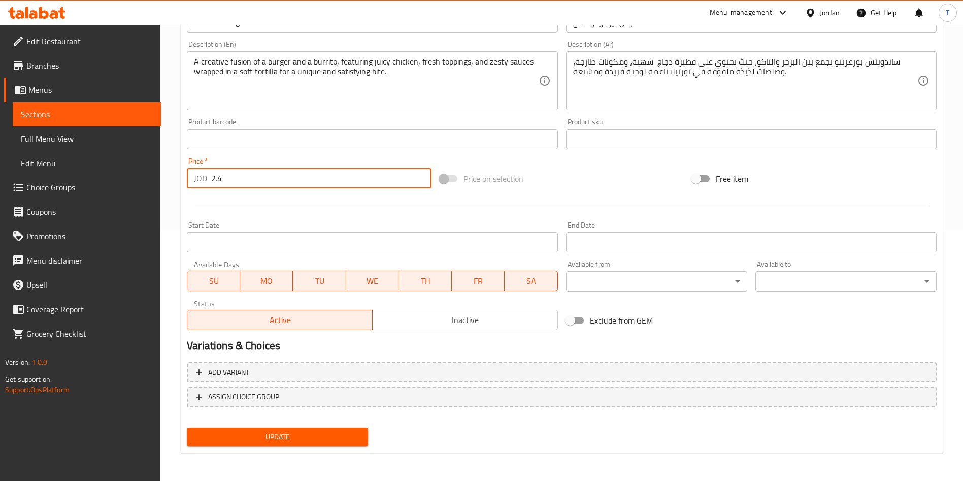
type input "2.4"
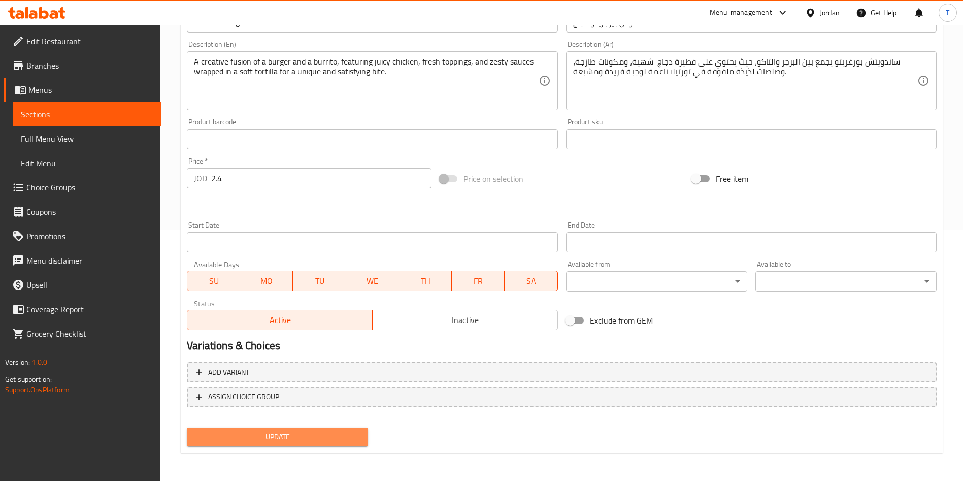
click at [322, 429] on button "Update" at bounding box center [277, 437] width 181 height 19
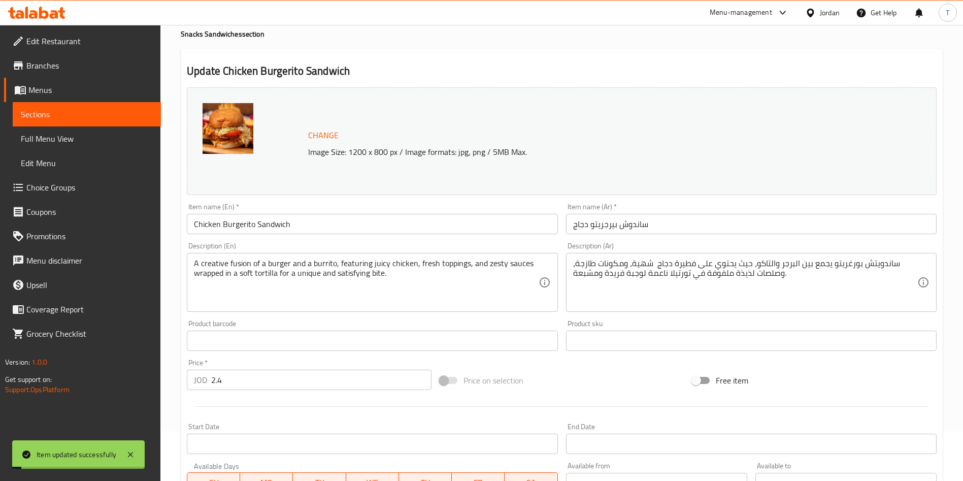
scroll to position [0, 0]
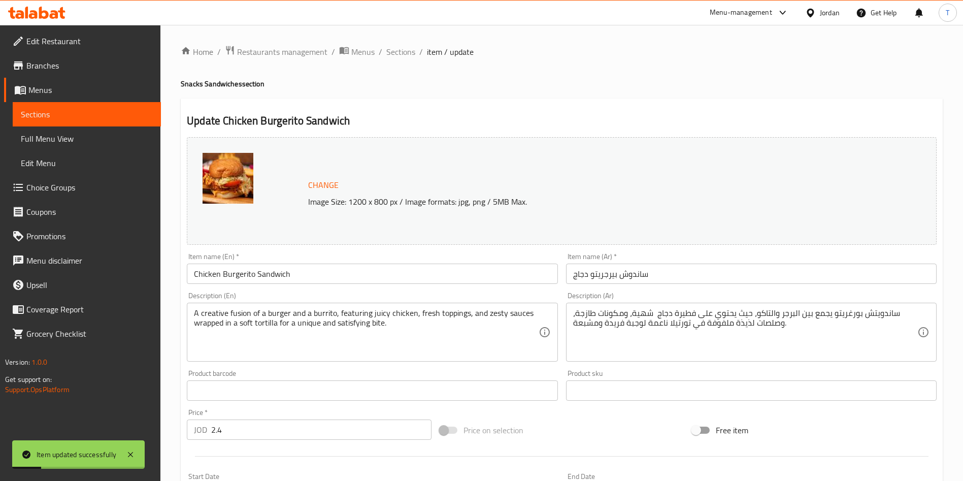
drag, startPoint x: 410, startPoint y: 55, endPoint x: 476, endPoint y: 104, distance: 81.7
click at [410, 55] on span "Sections" at bounding box center [400, 52] width 29 height 12
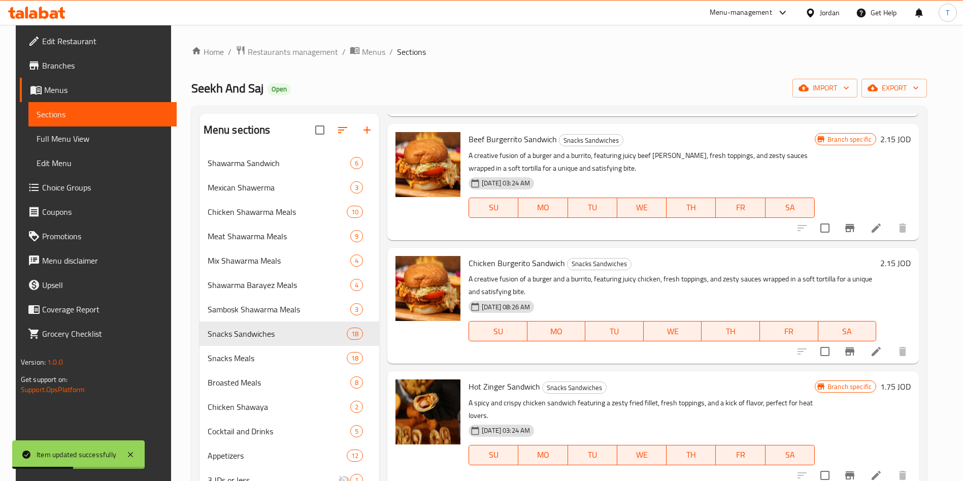
scroll to position [457, 0]
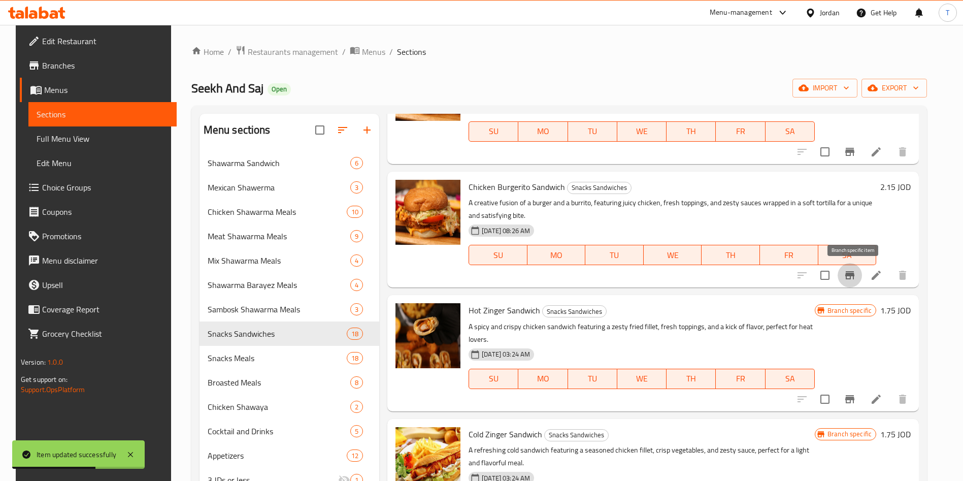
click at [855, 274] on icon "Branch-specific-item" at bounding box center [849, 275] width 9 height 8
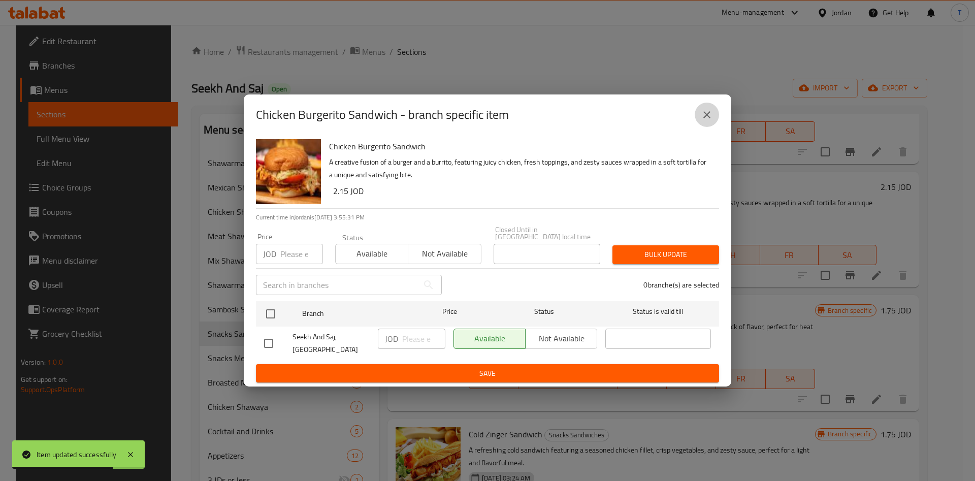
click at [705, 112] on icon "close" at bounding box center [707, 115] width 12 height 12
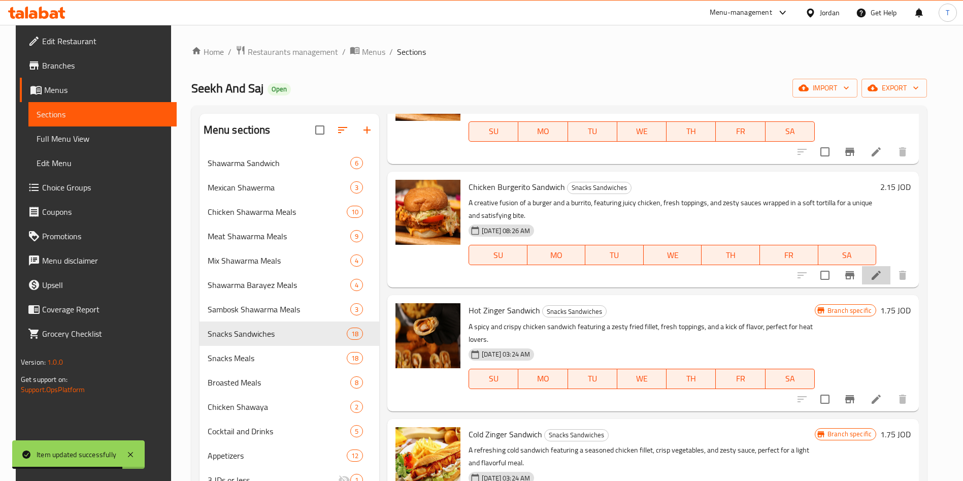
click at [887, 278] on li at bounding box center [876, 275] width 28 height 18
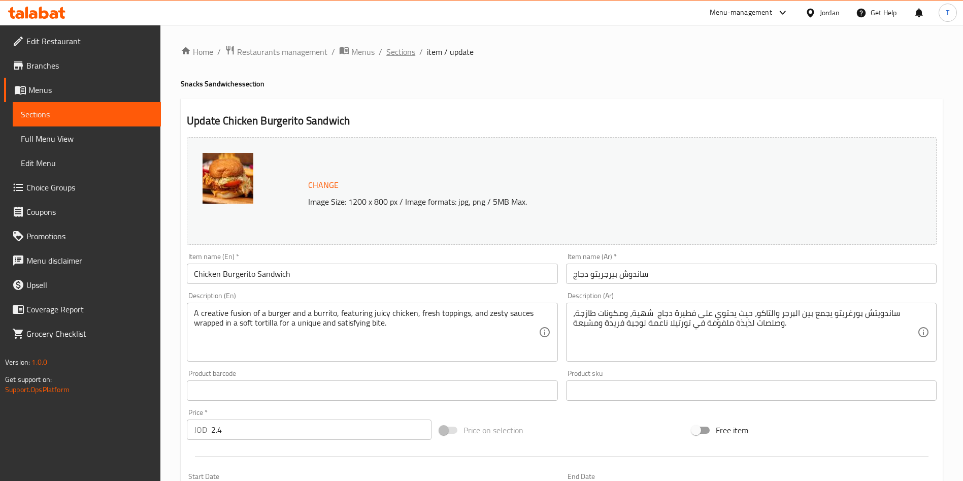
click at [404, 52] on span "Sections" at bounding box center [400, 52] width 29 height 12
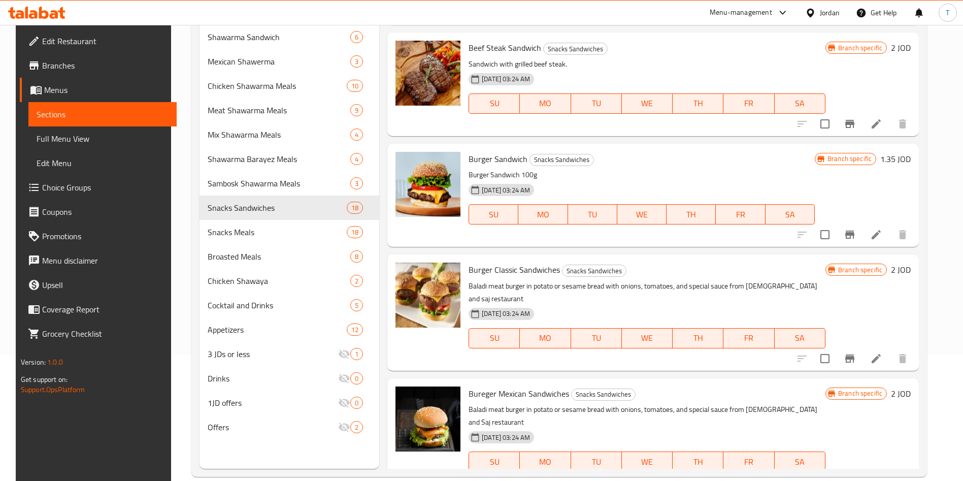
scroll to position [142, 0]
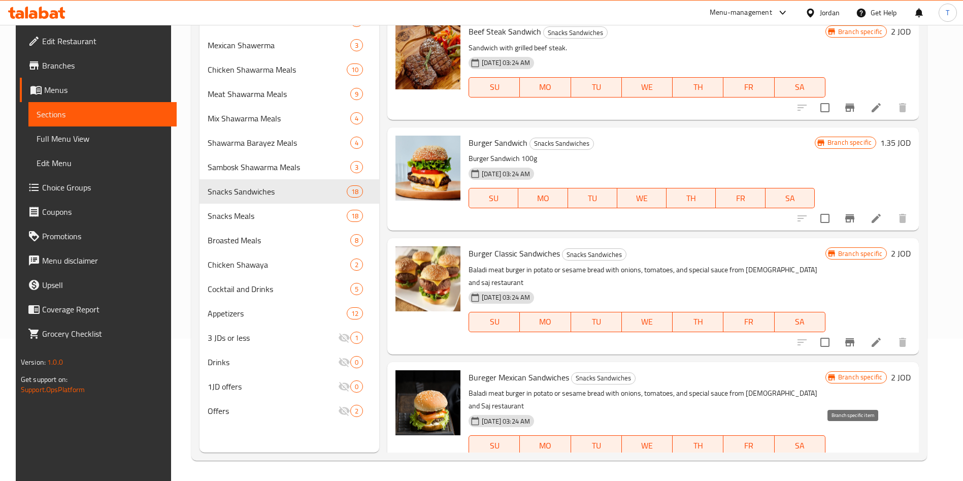
click at [853, 460] on icon "Branch-specific-item" at bounding box center [850, 466] width 12 height 12
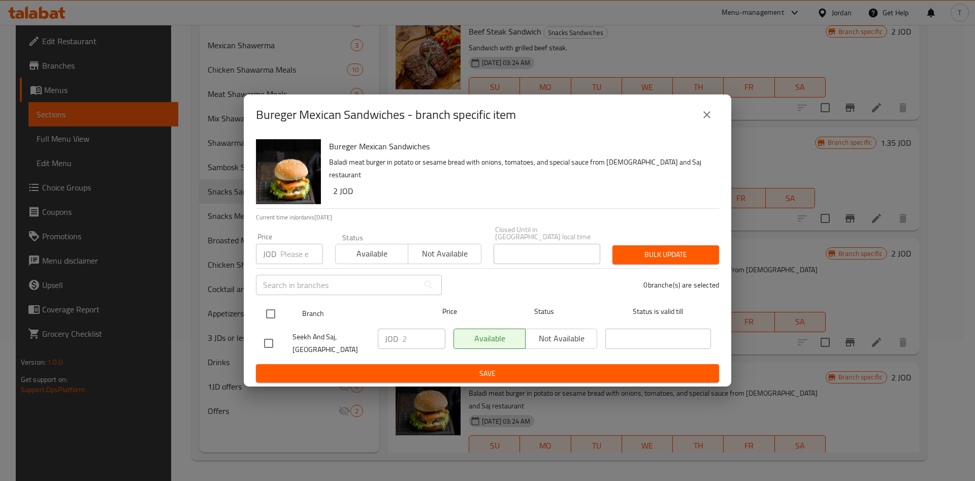
click at [266, 308] on input "checkbox" at bounding box center [270, 313] width 21 height 21
checkbox input "true"
click at [417, 334] on input "2" at bounding box center [423, 339] width 43 height 20
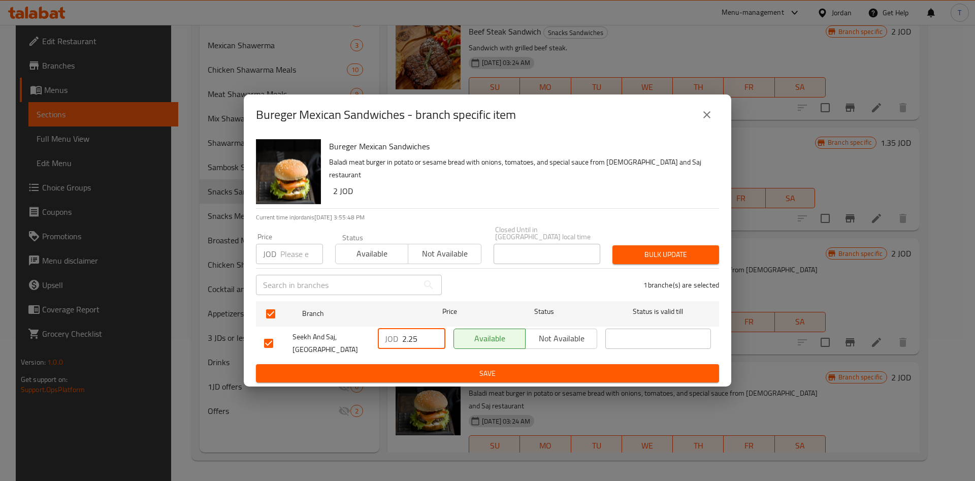
type input "2.25"
drag, startPoint x: 473, startPoint y: 371, endPoint x: 478, endPoint y: 372, distance: 5.1
click at [473, 370] on span "Save" at bounding box center [487, 373] width 447 height 13
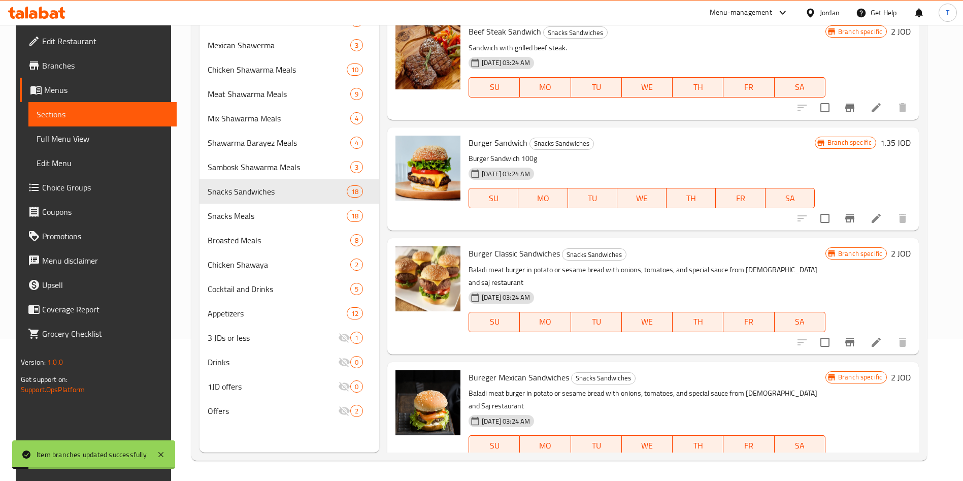
click at [862, 330] on button "Branch-specific-item" at bounding box center [850, 342] width 24 height 24
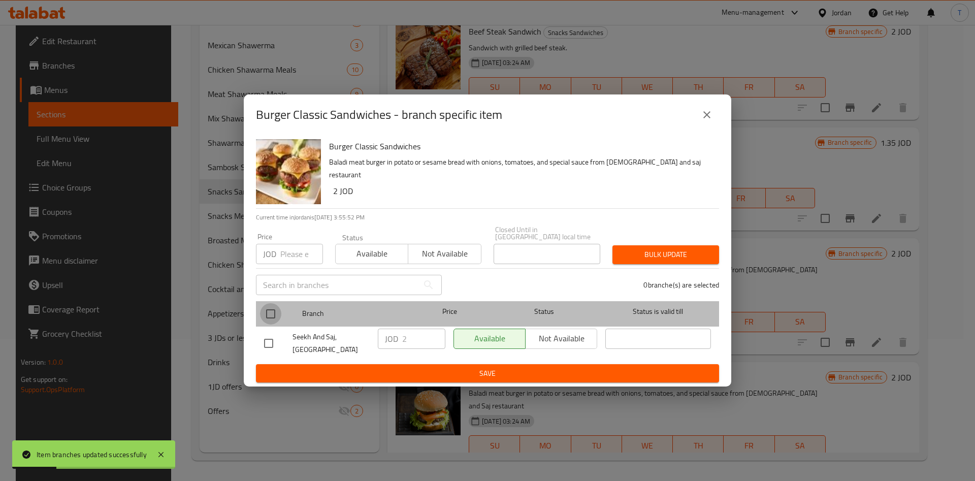
click at [274, 309] on input "checkbox" at bounding box center [270, 313] width 21 height 21
checkbox input "true"
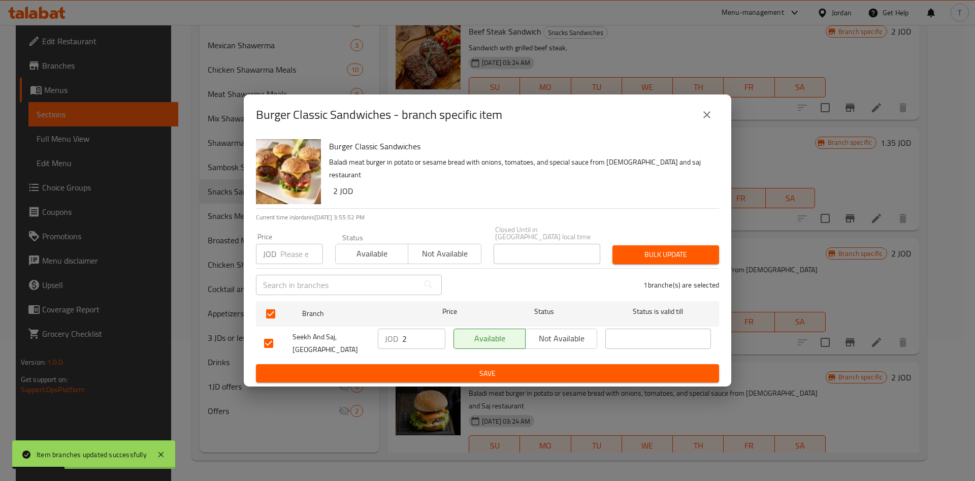
click at [418, 337] on input "2" at bounding box center [423, 339] width 43 height 20
type input "2.25"
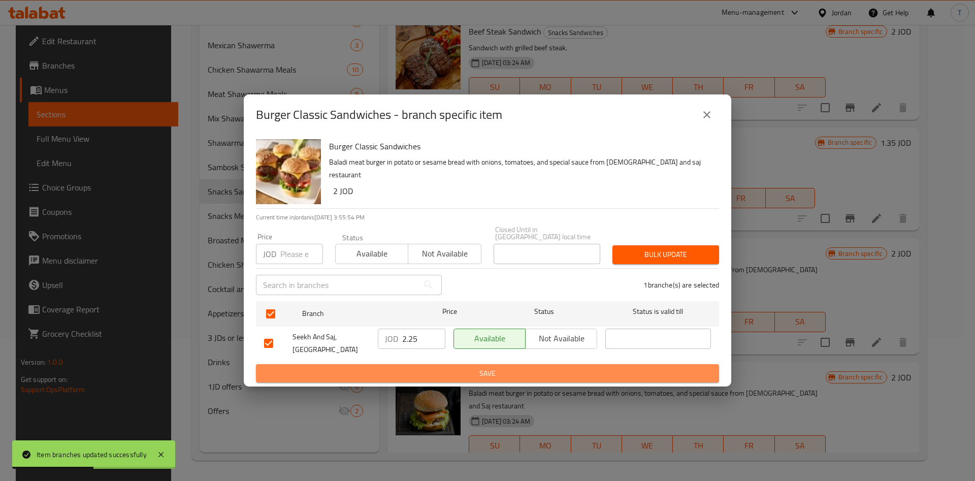
click at [557, 370] on span "Save" at bounding box center [487, 373] width 447 height 13
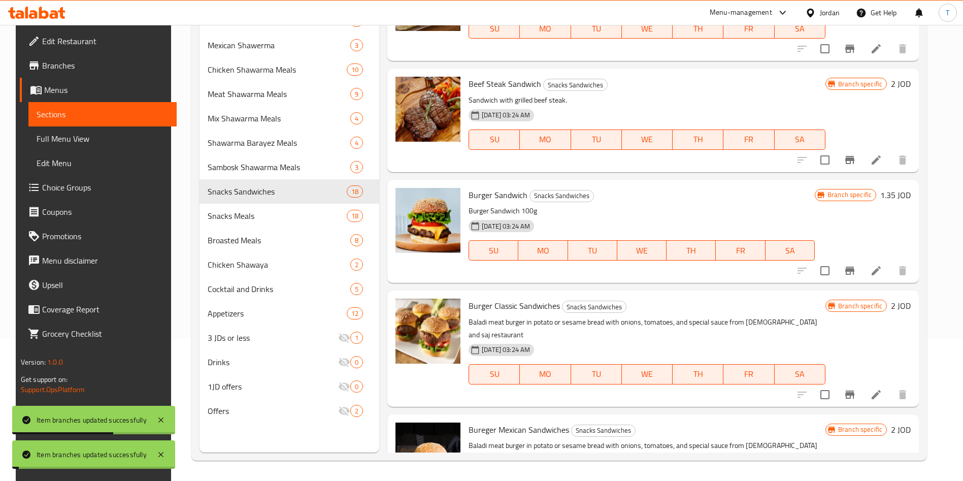
scroll to position [1567, 0]
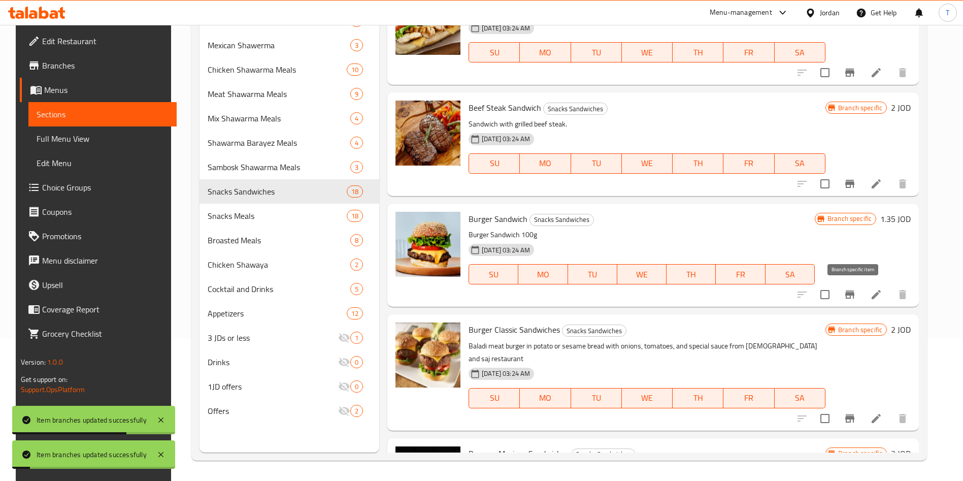
click at [852, 292] on icon "Branch-specific-item" at bounding box center [849, 294] width 9 height 8
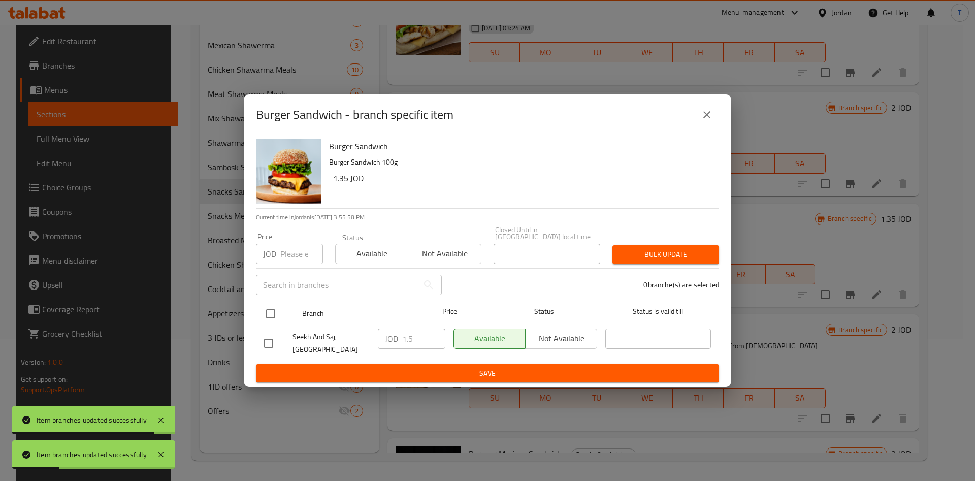
click at [274, 313] on input "checkbox" at bounding box center [270, 313] width 21 height 21
checkbox input "true"
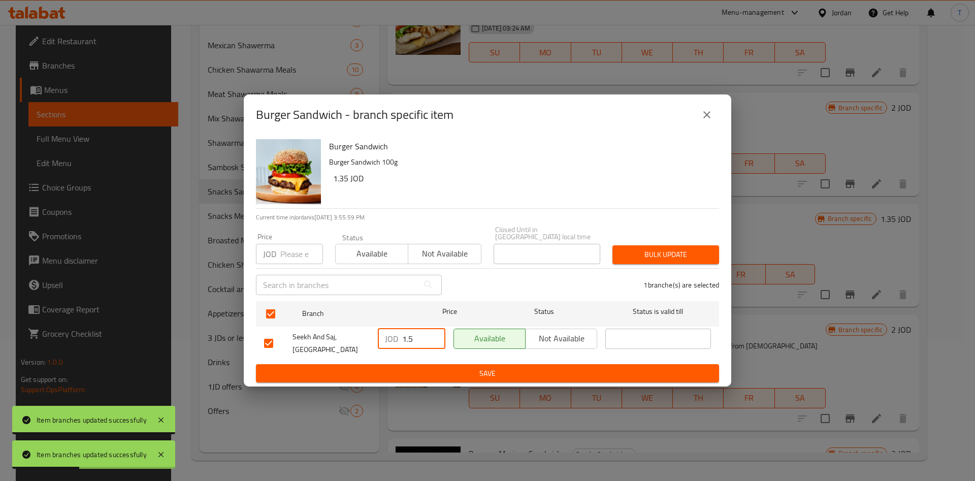
drag, startPoint x: 417, startPoint y: 338, endPoint x: 409, endPoint y: 338, distance: 7.6
click at [409, 338] on input "1.5" at bounding box center [423, 339] width 43 height 20
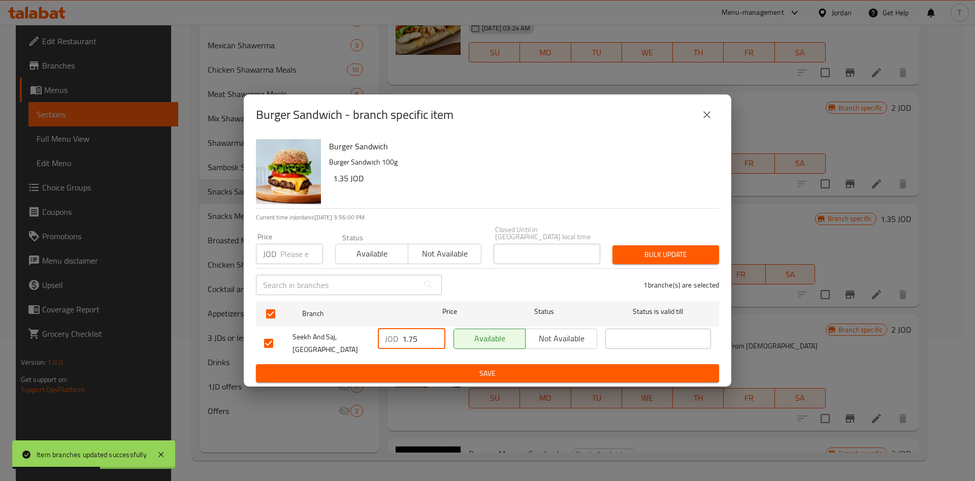
type input "1.75"
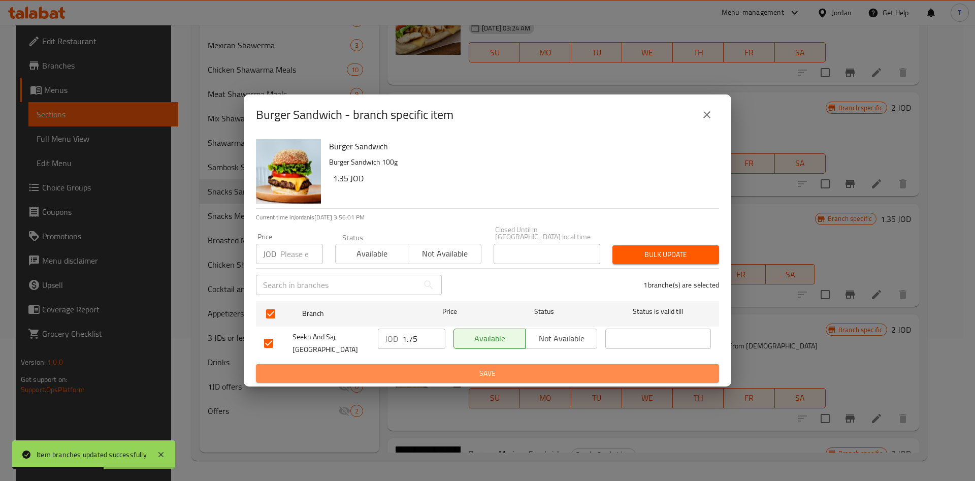
click at [483, 371] on span "Save" at bounding box center [487, 373] width 447 height 13
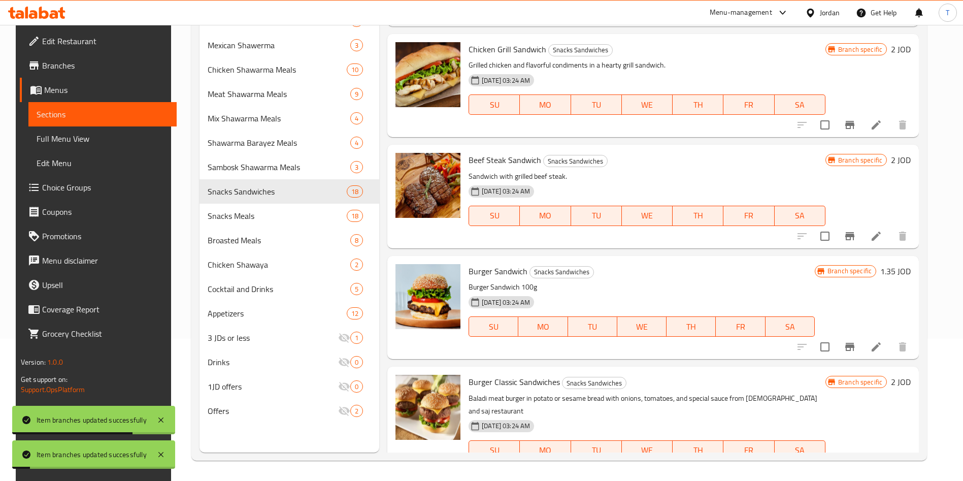
scroll to position [1490, 0]
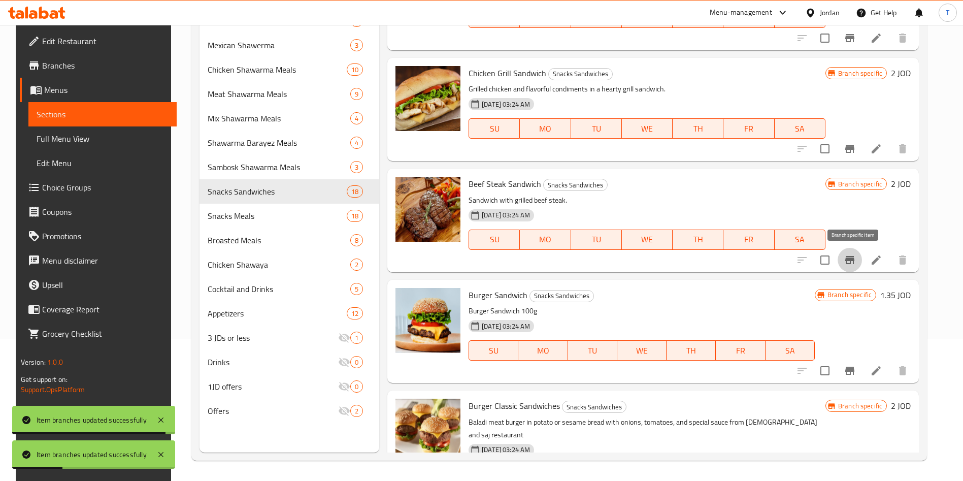
click at [856, 260] on icon "Branch-specific-item" at bounding box center [850, 260] width 12 height 12
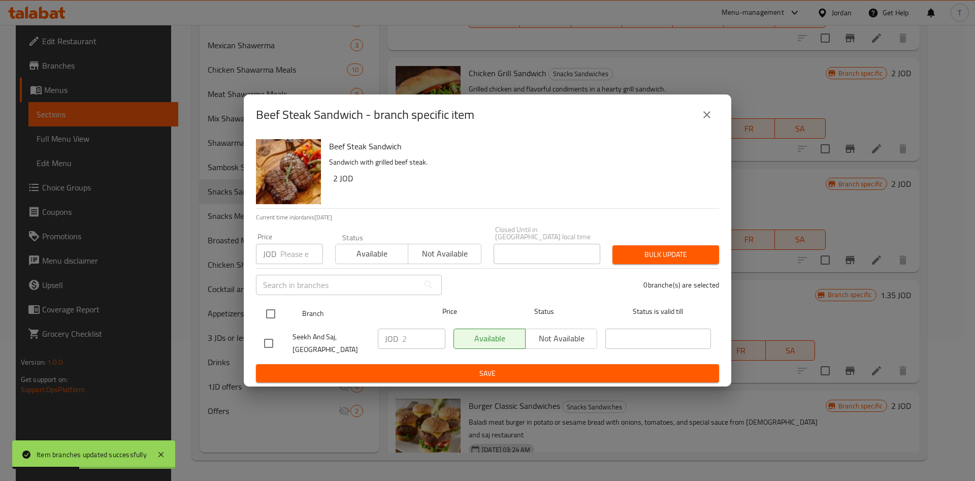
click at [270, 313] on input "checkbox" at bounding box center [270, 313] width 21 height 21
checkbox input "true"
click at [415, 341] on input "2" at bounding box center [423, 339] width 43 height 20
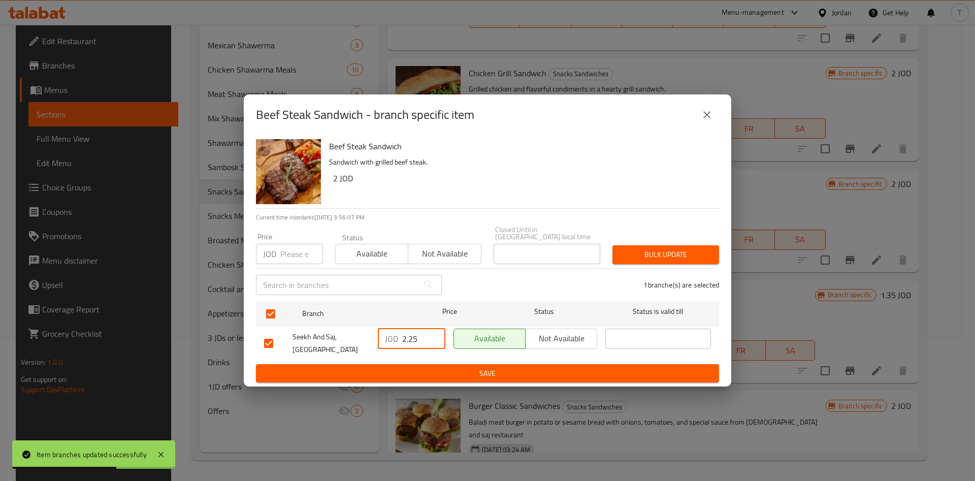
type input "2.25"
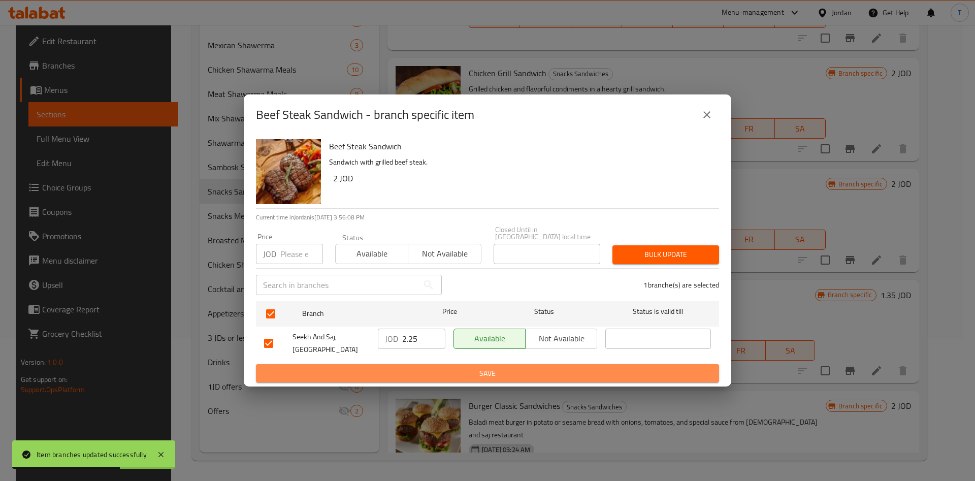
click at [504, 367] on span "Save" at bounding box center [487, 373] width 447 height 13
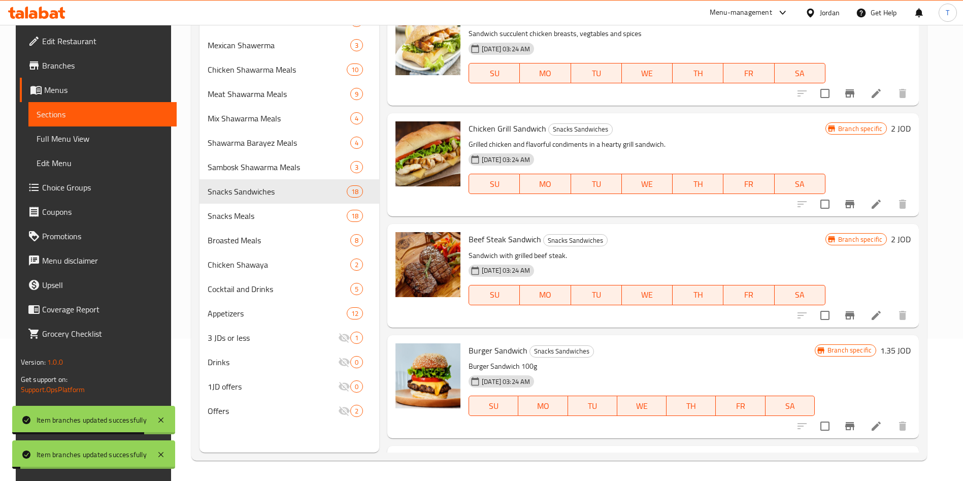
scroll to position [1338, 0]
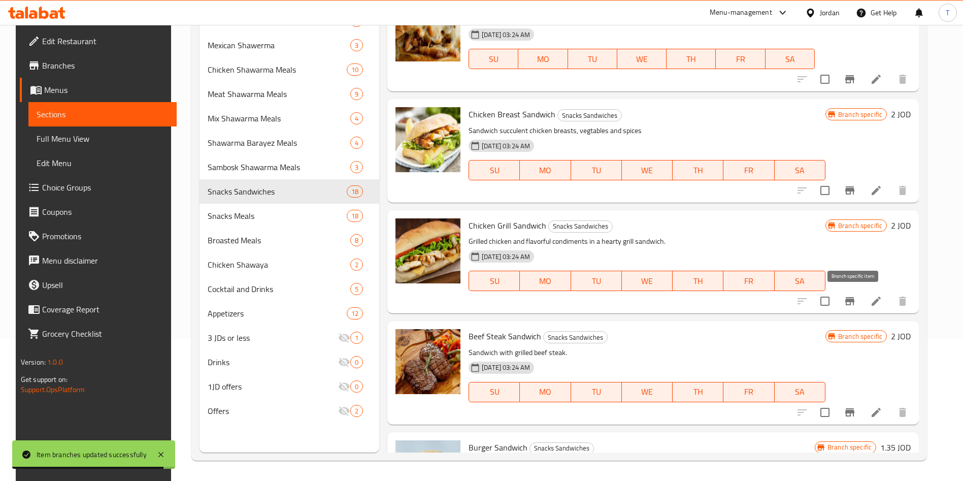
click at [855, 297] on icon "Branch-specific-item" at bounding box center [849, 301] width 9 height 8
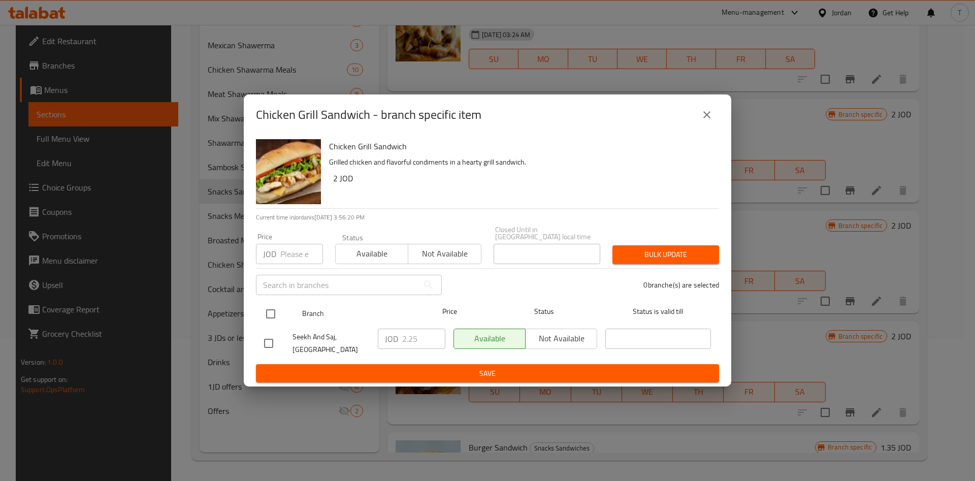
click at [271, 313] on input "checkbox" at bounding box center [270, 313] width 21 height 21
checkbox input "true"
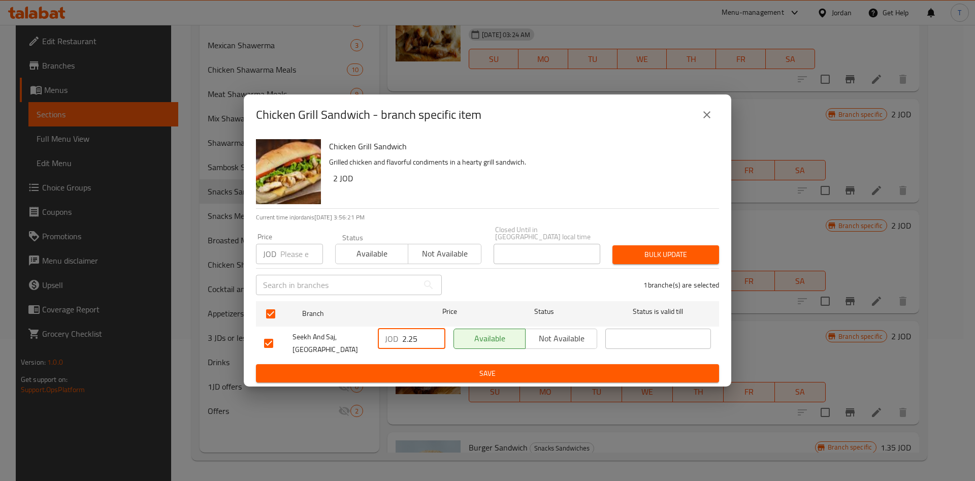
drag, startPoint x: 420, startPoint y: 336, endPoint x: 410, endPoint y: 335, distance: 10.2
click at [410, 335] on input "2.25" at bounding box center [423, 339] width 43 height 20
type input "2.5"
click at [501, 367] on span "Save" at bounding box center [487, 373] width 447 height 13
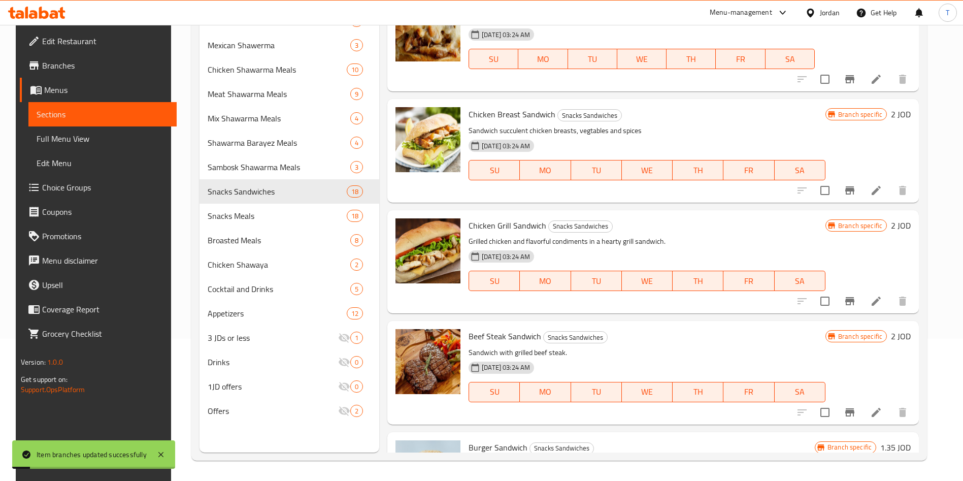
scroll to position [1262, 0]
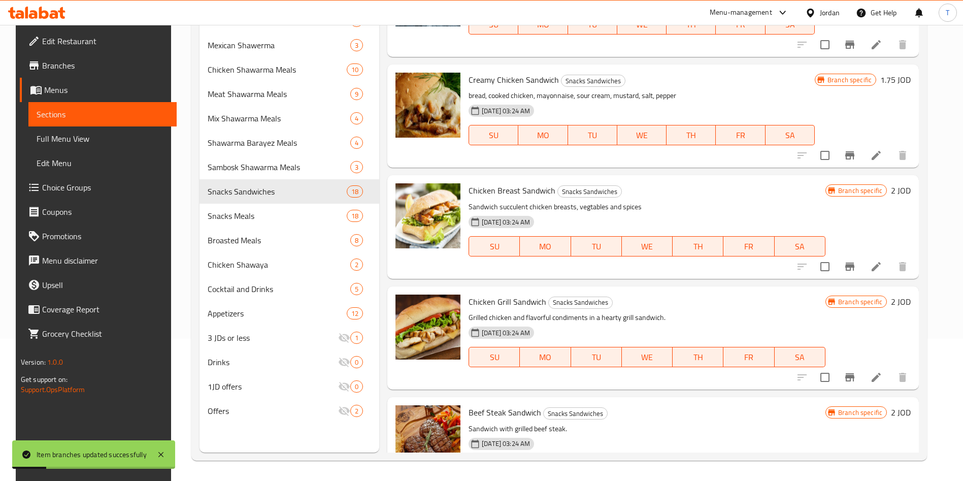
click at [856, 268] on icon "Branch-specific-item" at bounding box center [850, 267] width 12 height 12
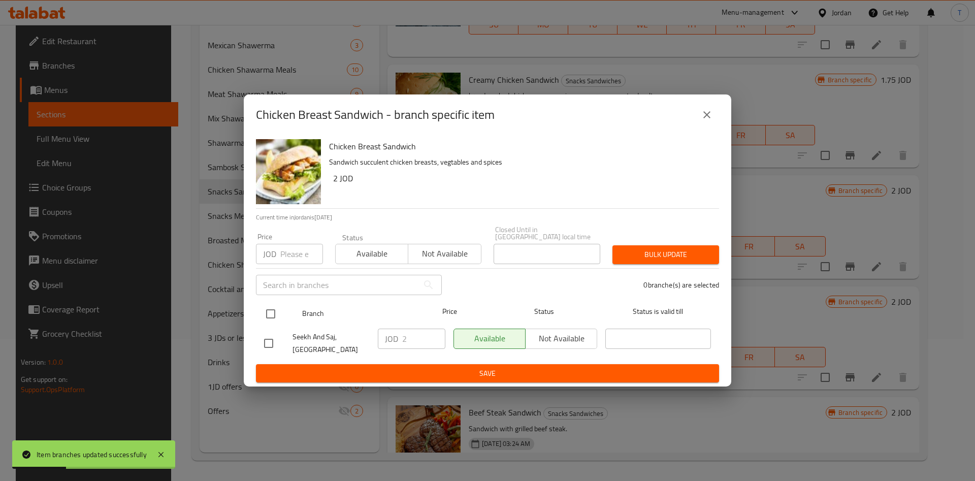
click at [275, 303] on input "checkbox" at bounding box center [270, 313] width 21 height 21
checkbox input "true"
click at [413, 330] on input "2" at bounding box center [423, 339] width 43 height 20
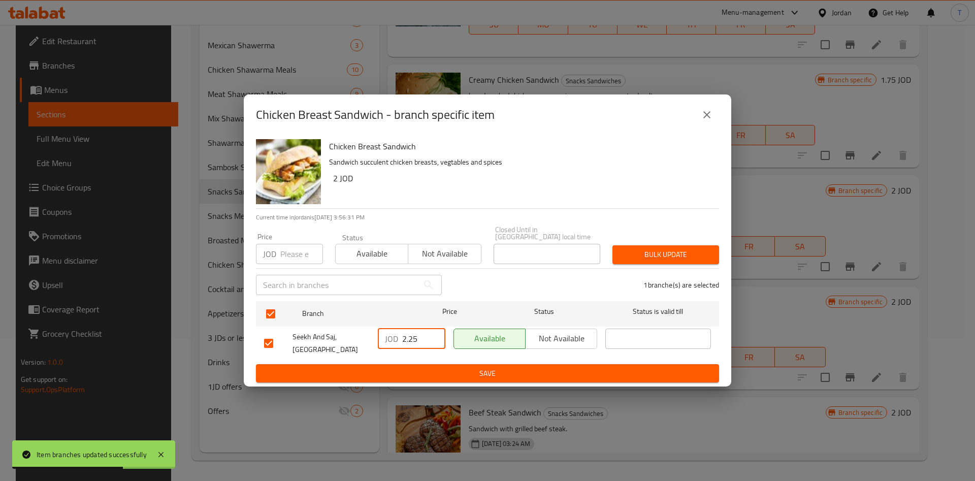
type input "2.25"
click at [473, 376] on button "Save" at bounding box center [487, 373] width 463 height 19
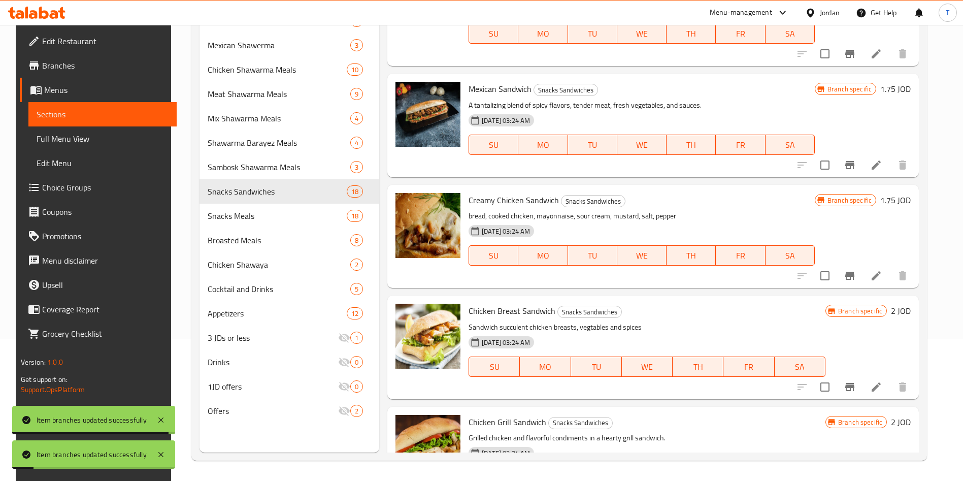
scroll to position [1110, 0]
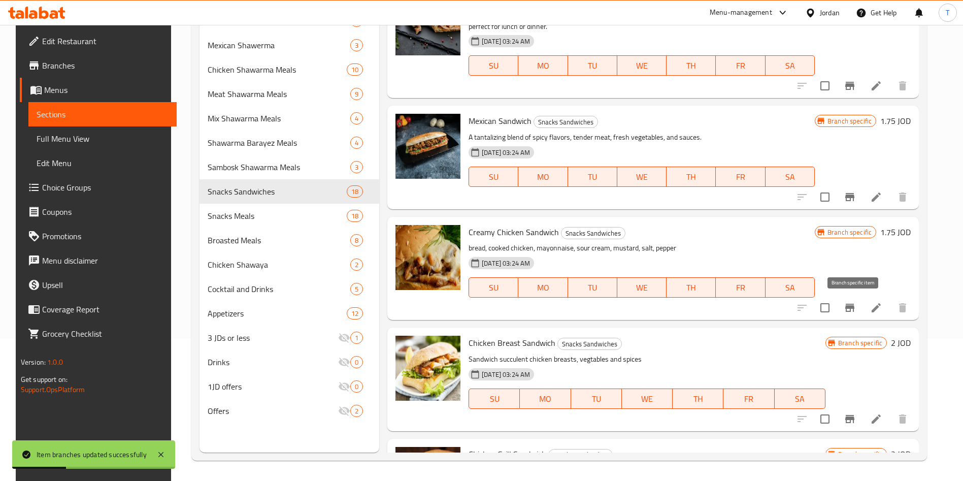
click at [851, 307] on icon "Branch-specific-item" at bounding box center [849, 308] width 9 height 8
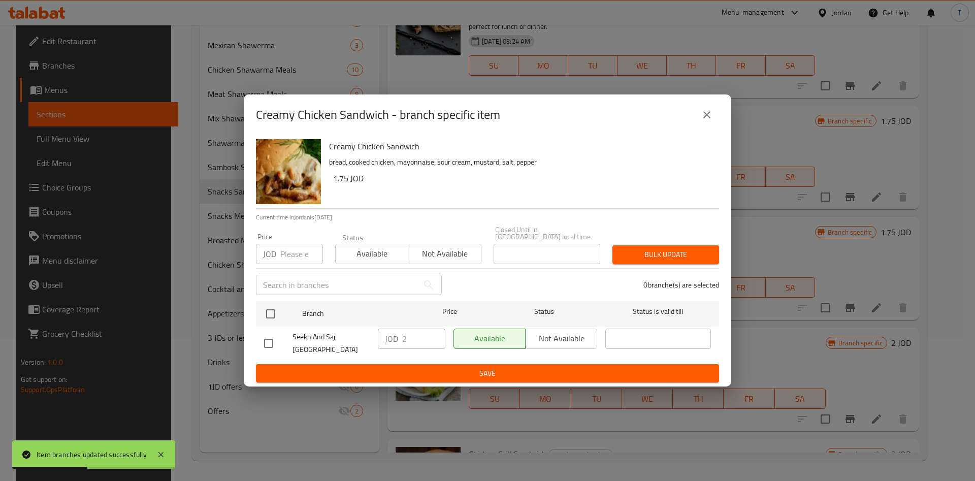
drag, startPoint x: 272, startPoint y: 312, endPoint x: 336, endPoint y: 325, distance: 65.9
click at [272, 312] on input "checkbox" at bounding box center [270, 313] width 21 height 21
checkbox input "true"
click at [412, 337] on input "2" at bounding box center [423, 339] width 43 height 20
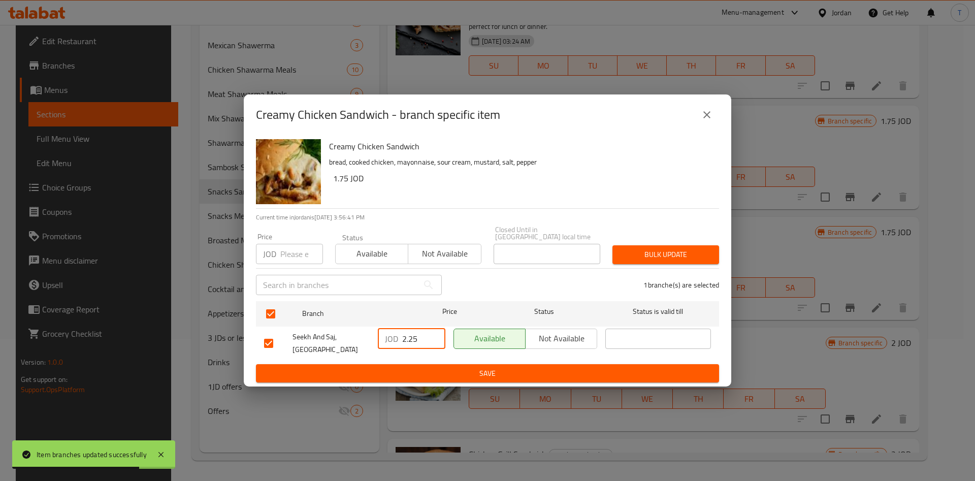
type input "2.25"
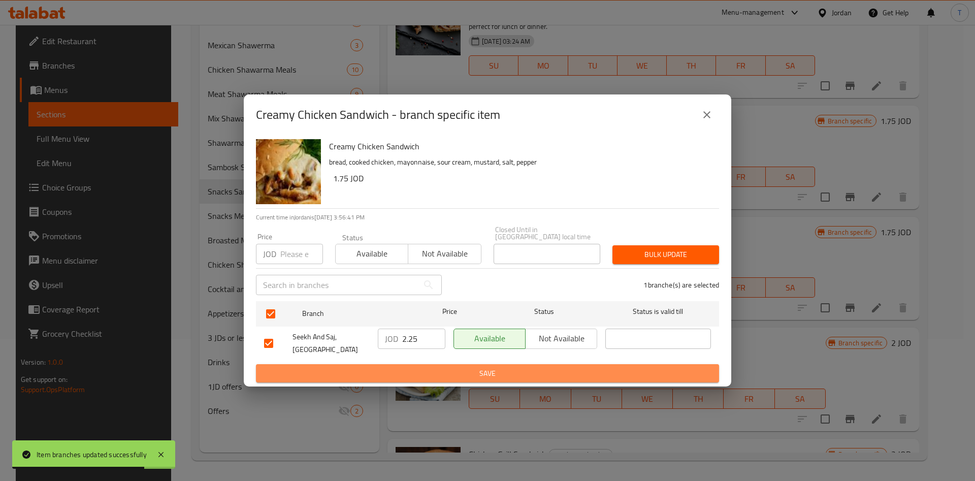
click at [477, 369] on span "Save" at bounding box center [487, 373] width 447 height 13
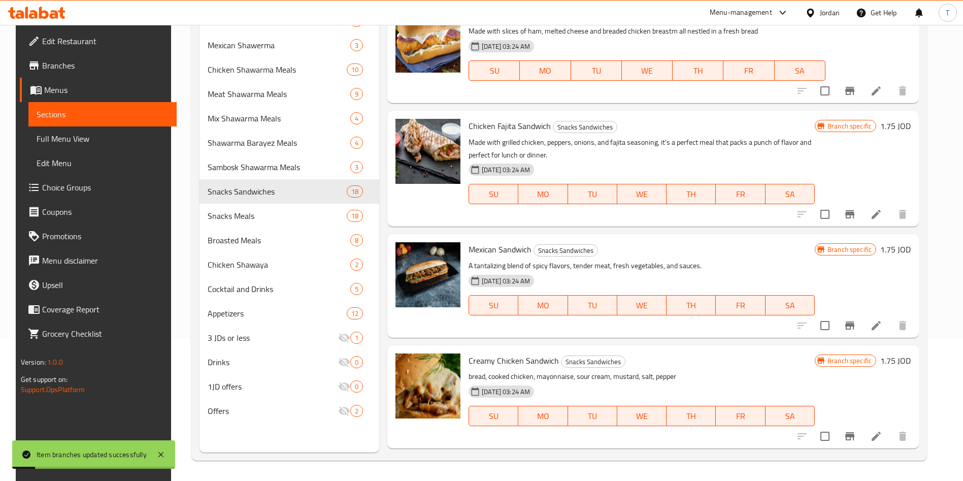
scroll to position [957, 0]
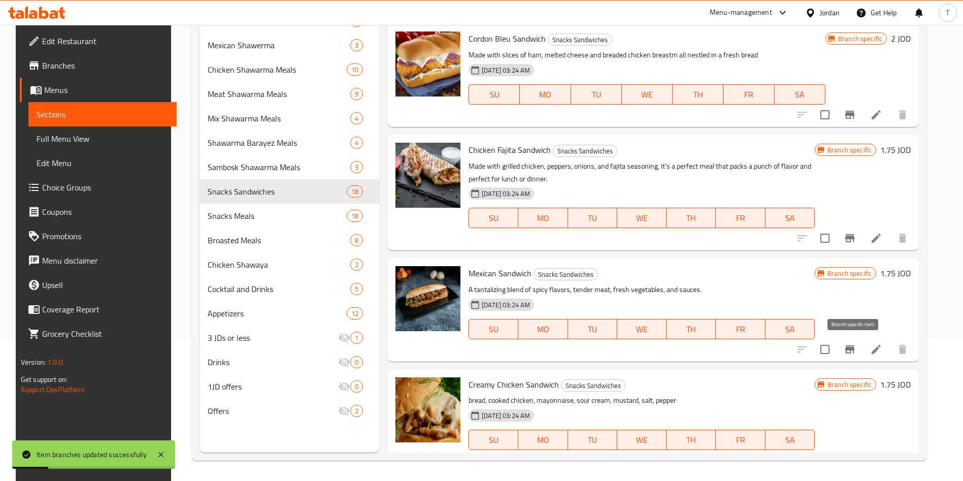
click at [852, 351] on icon "Branch-specific-item" at bounding box center [850, 349] width 12 height 12
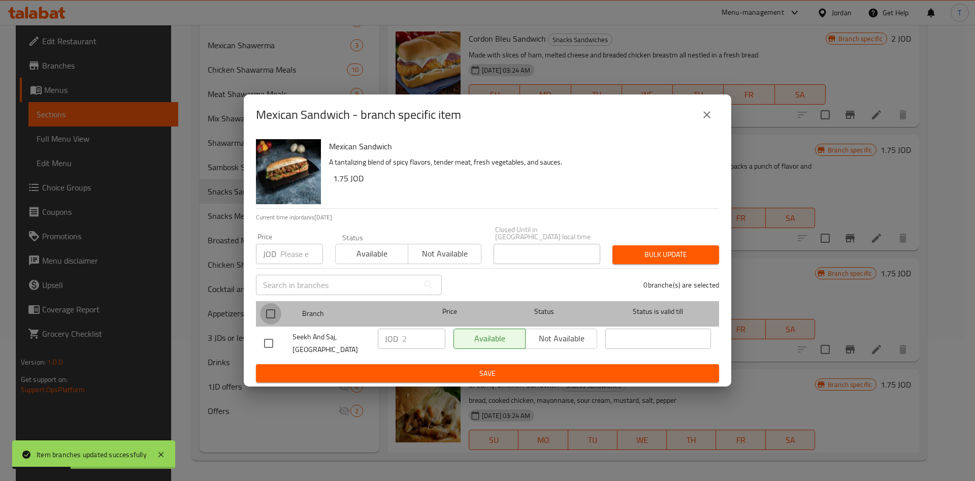
click at [264, 304] on input "checkbox" at bounding box center [270, 313] width 21 height 21
checkbox input "true"
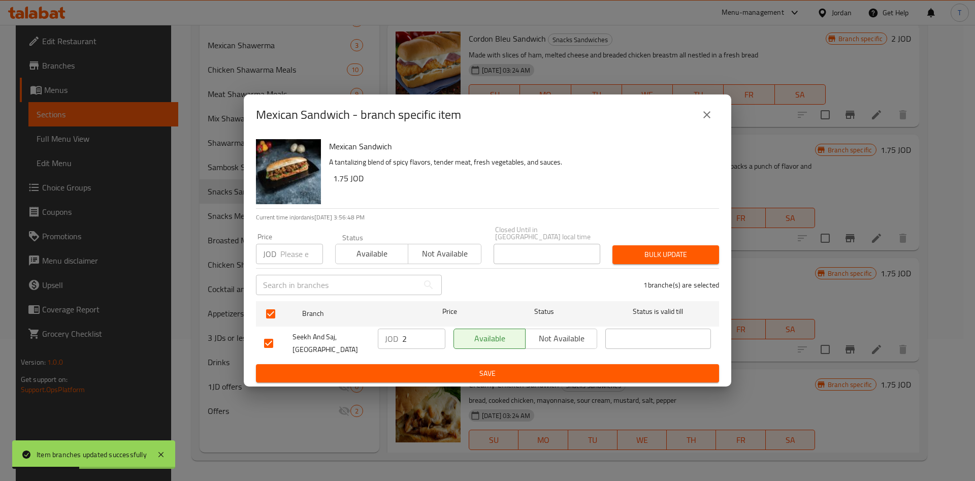
drag, startPoint x: 403, startPoint y: 333, endPoint x: 408, endPoint y: 332, distance: 5.2
click at [408, 332] on input "2" at bounding box center [423, 339] width 43 height 20
click at [409, 332] on input "2" at bounding box center [423, 339] width 43 height 20
type input "2.25"
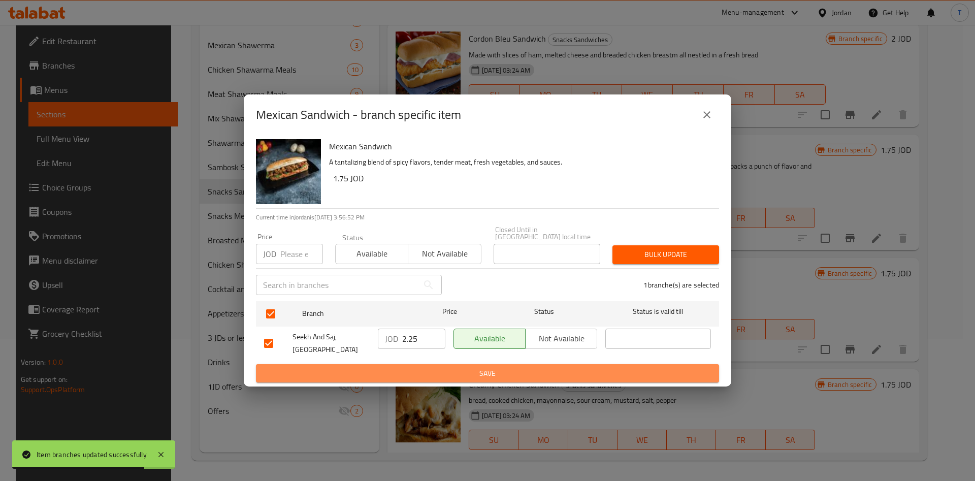
drag, startPoint x: 477, startPoint y: 368, endPoint x: 491, endPoint y: 367, distance: 13.7
click at [478, 368] on span "Save" at bounding box center [487, 373] width 447 height 13
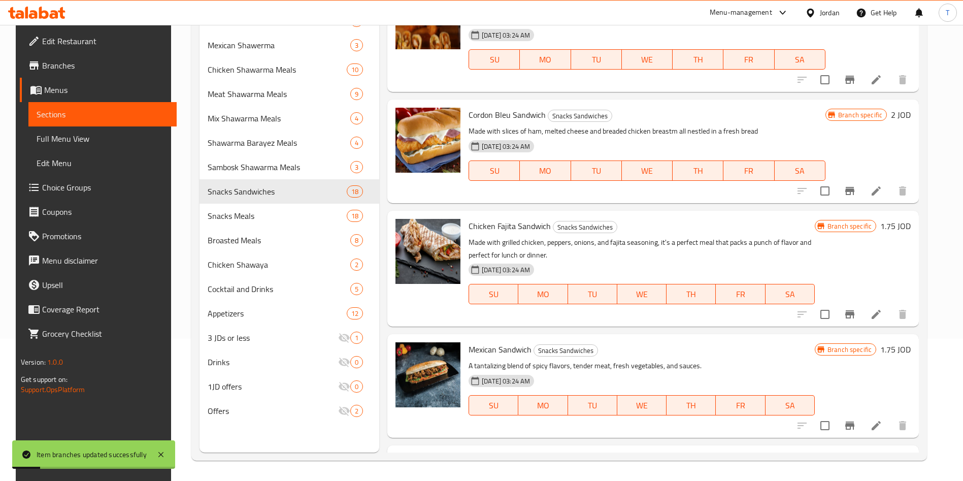
scroll to position [805, 0]
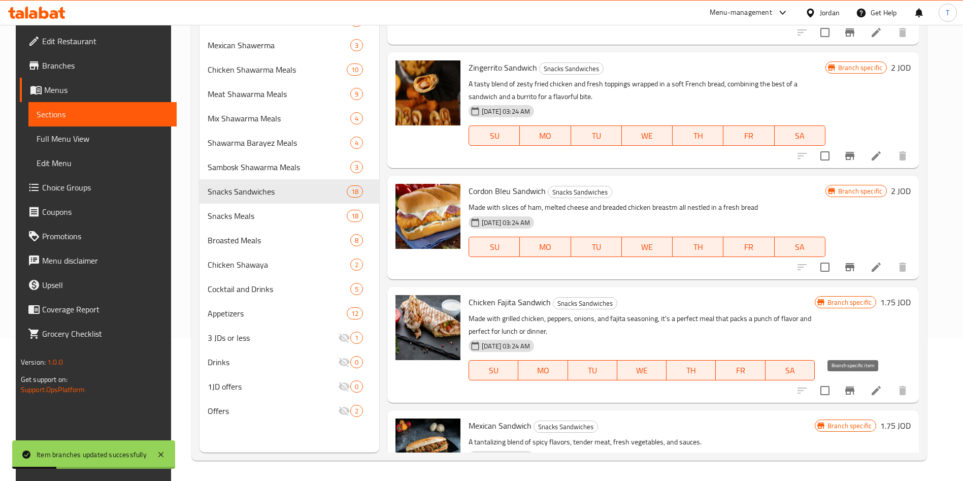
click at [849, 393] on icon "Branch-specific-item" at bounding box center [850, 390] width 12 height 12
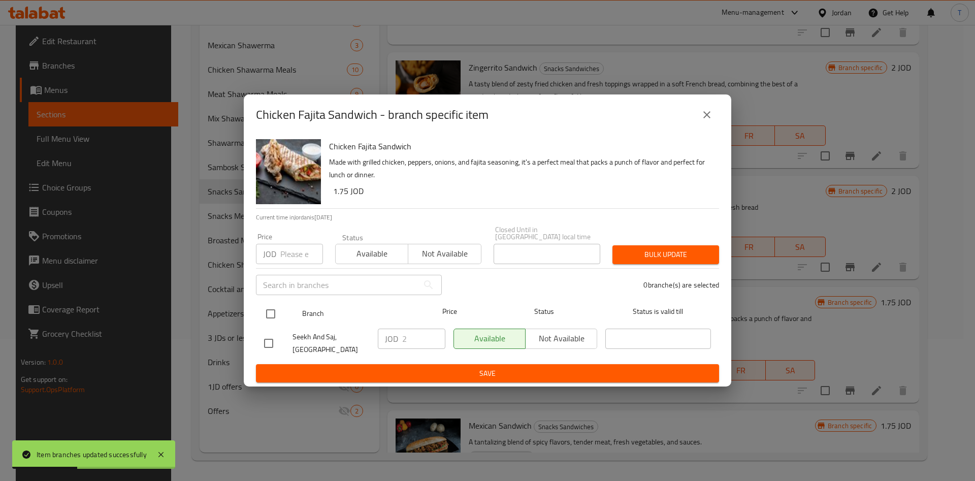
click at [276, 307] on input "checkbox" at bounding box center [270, 313] width 21 height 21
checkbox input "true"
click at [414, 332] on input "2" at bounding box center [423, 339] width 43 height 20
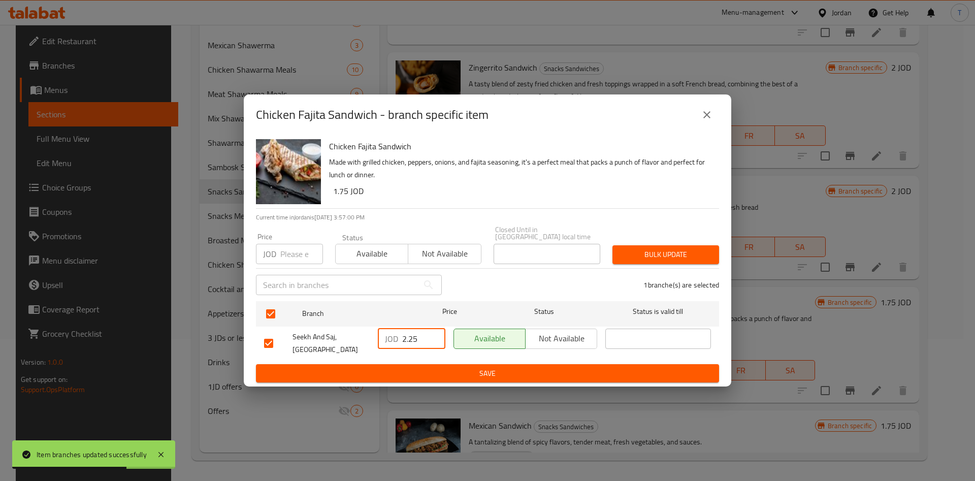
type input "2.25"
click at [454, 370] on span "Save" at bounding box center [487, 373] width 447 height 13
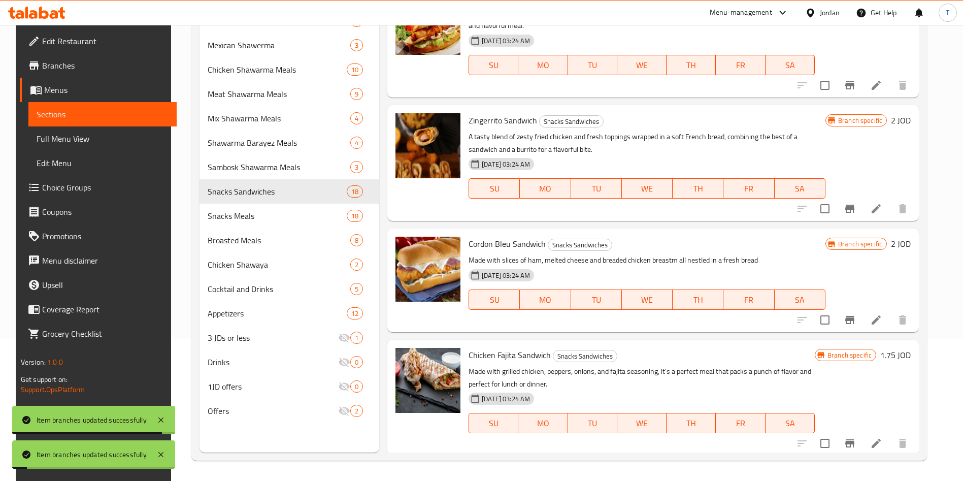
scroll to position [729, 0]
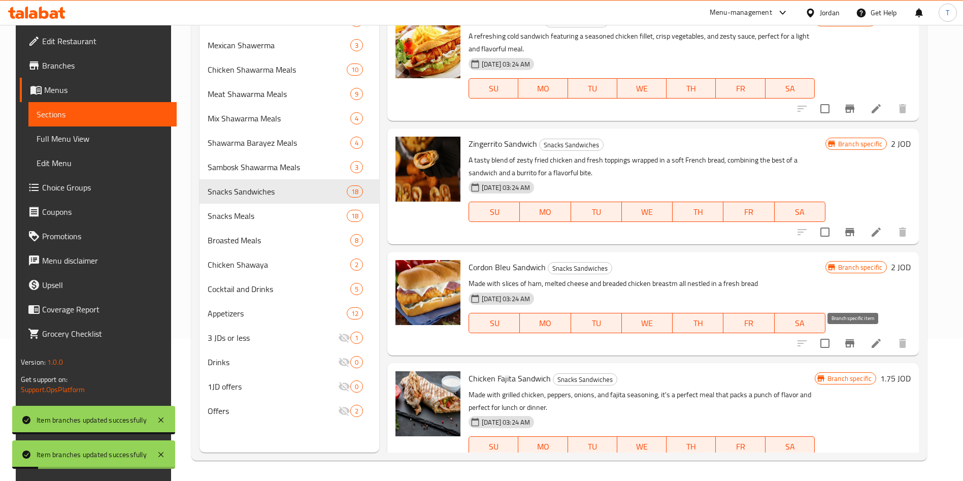
click at [854, 345] on icon "Branch-specific-item" at bounding box center [850, 343] width 12 height 12
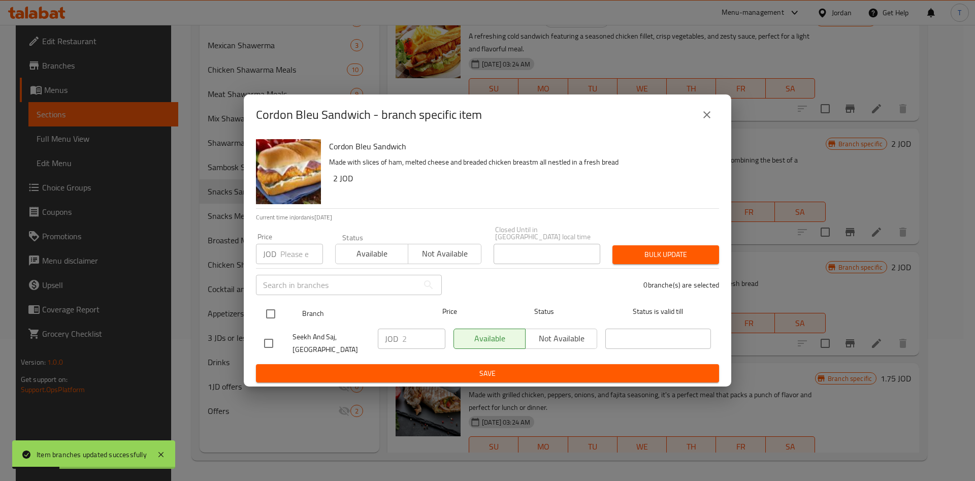
click at [268, 309] on input "checkbox" at bounding box center [270, 313] width 21 height 21
checkbox input "true"
click at [412, 341] on input "2" at bounding box center [423, 339] width 43 height 20
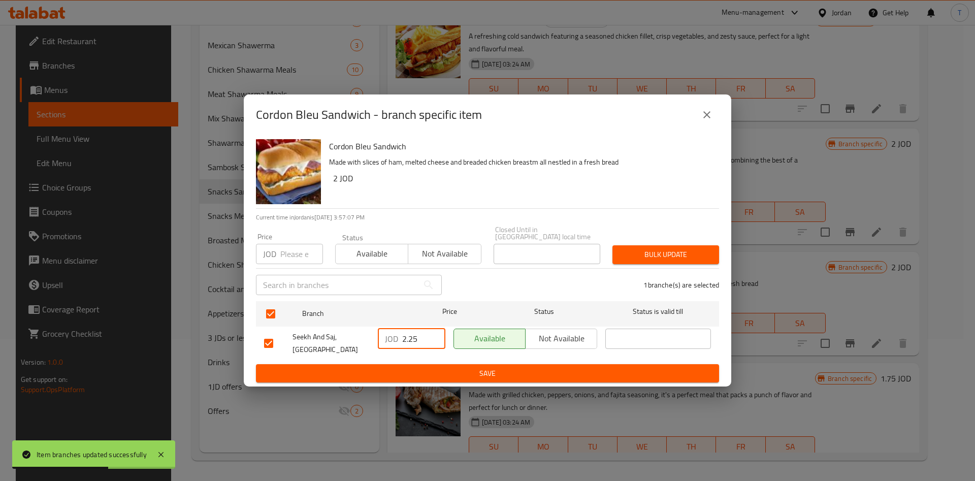
type input "2.25"
click at [476, 367] on span "Save" at bounding box center [487, 373] width 447 height 13
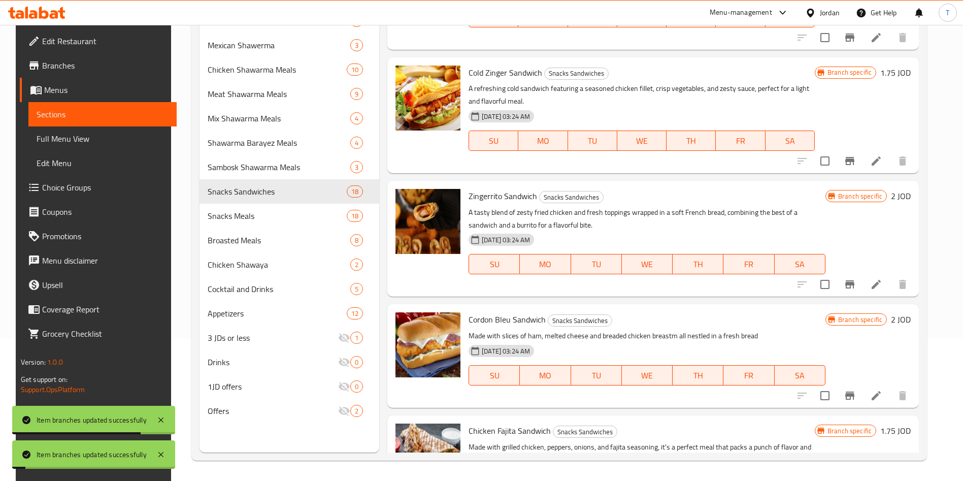
scroll to position [653, 0]
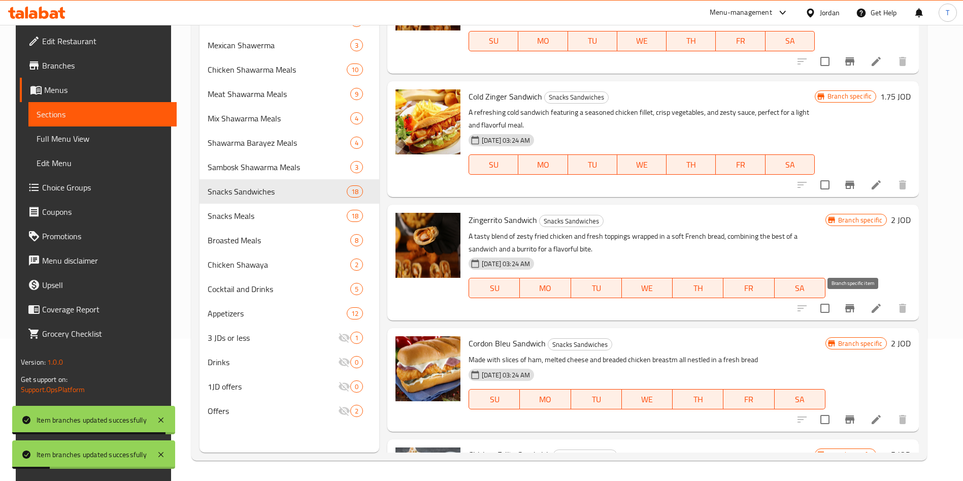
click at [855, 309] on icon "Branch-specific-item" at bounding box center [849, 308] width 9 height 8
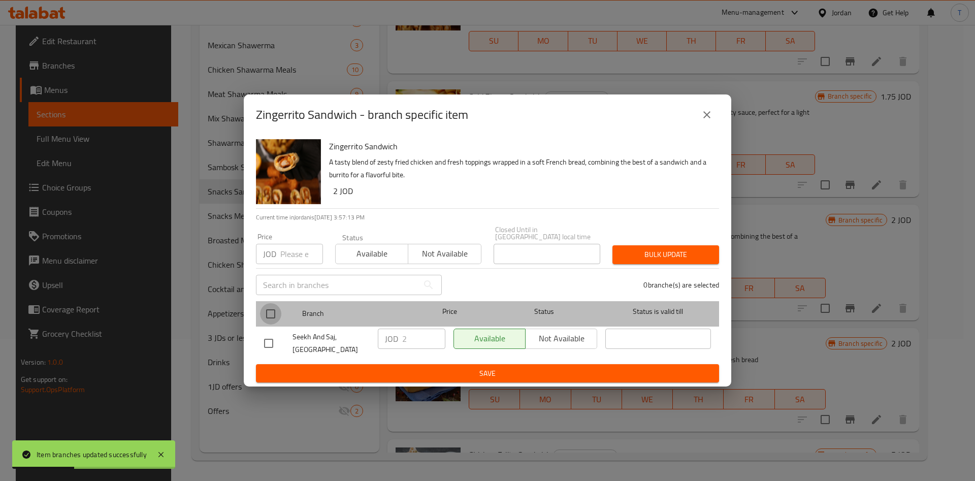
click at [273, 307] on input "checkbox" at bounding box center [270, 313] width 21 height 21
checkbox input "true"
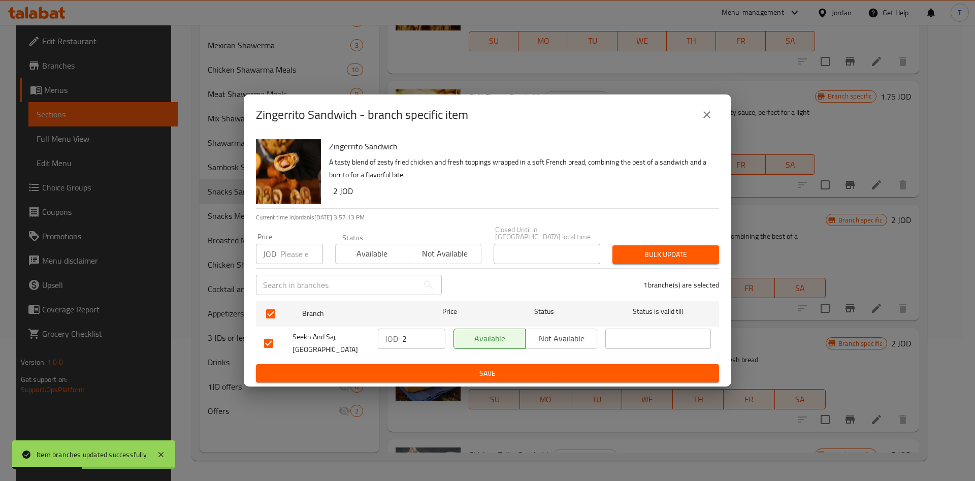
click at [425, 332] on input "2" at bounding box center [423, 339] width 43 height 20
type input "2.25"
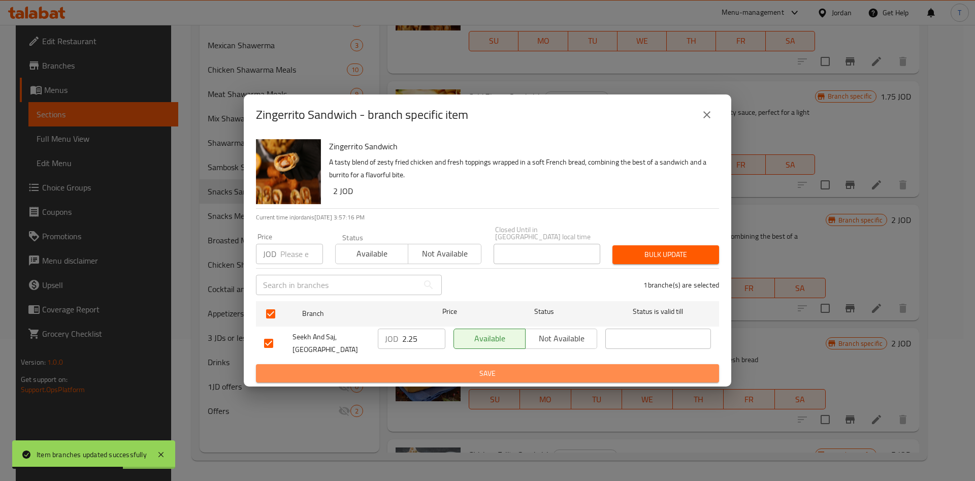
click at [470, 367] on span "Save" at bounding box center [487, 373] width 447 height 13
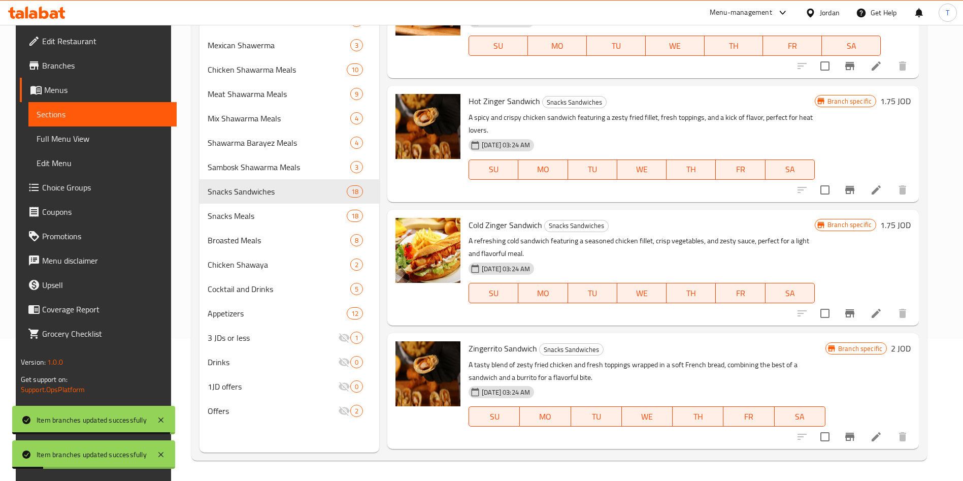
scroll to position [500, 0]
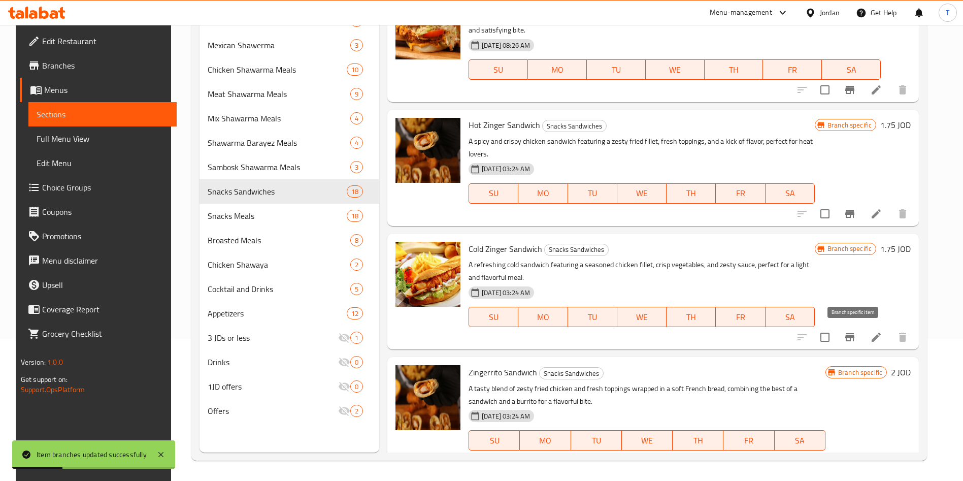
click at [856, 339] on icon "Branch-specific-item" at bounding box center [850, 337] width 12 height 12
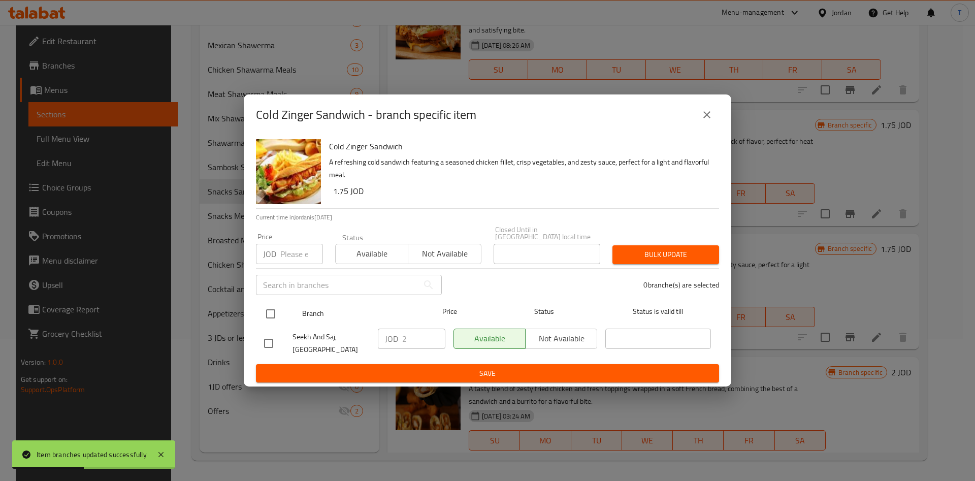
drag, startPoint x: 272, startPoint y: 305, endPoint x: 316, endPoint y: 315, distance: 44.8
click at [273, 305] on input "checkbox" at bounding box center [270, 313] width 21 height 21
checkbox input "true"
click at [418, 330] on input "2" at bounding box center [423, 339] width 43 height 20
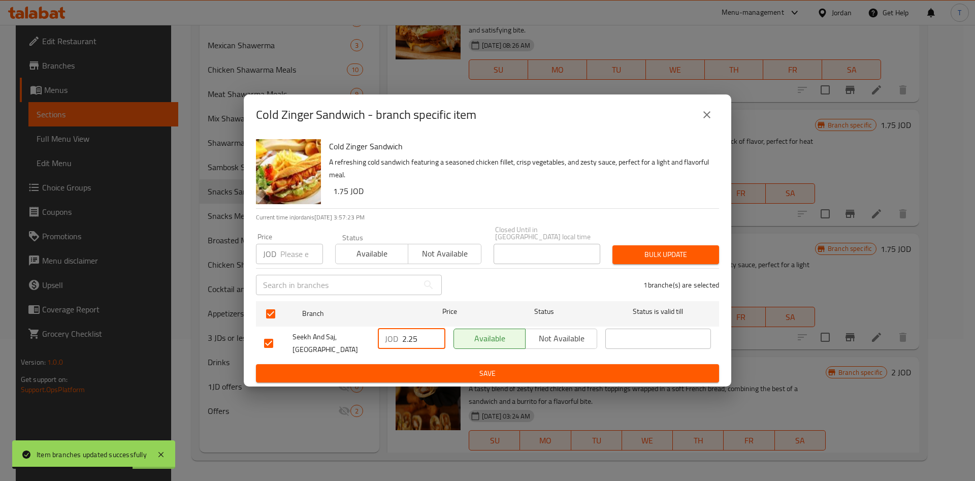
type input "2.25"
click at [476, 370] on span "Save" at bounding box center [487, 373] width 447 height 13
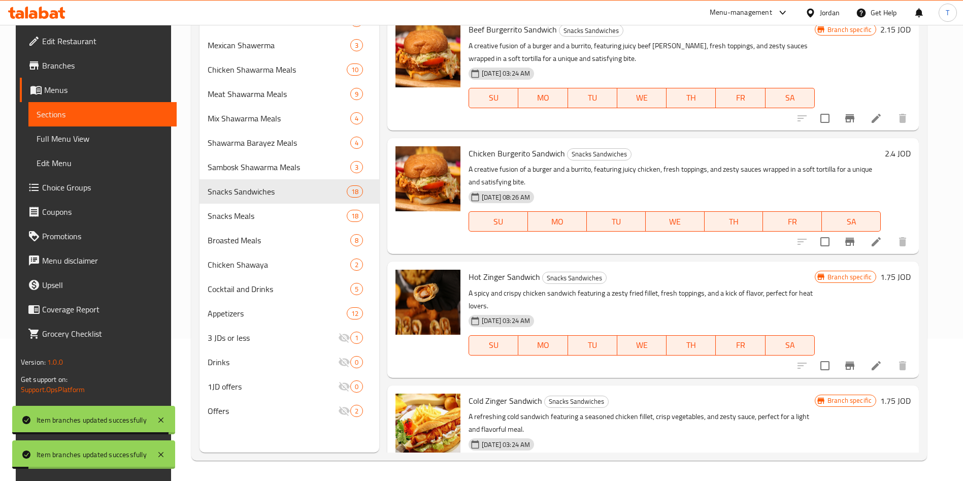
scroll to position [348, 0]
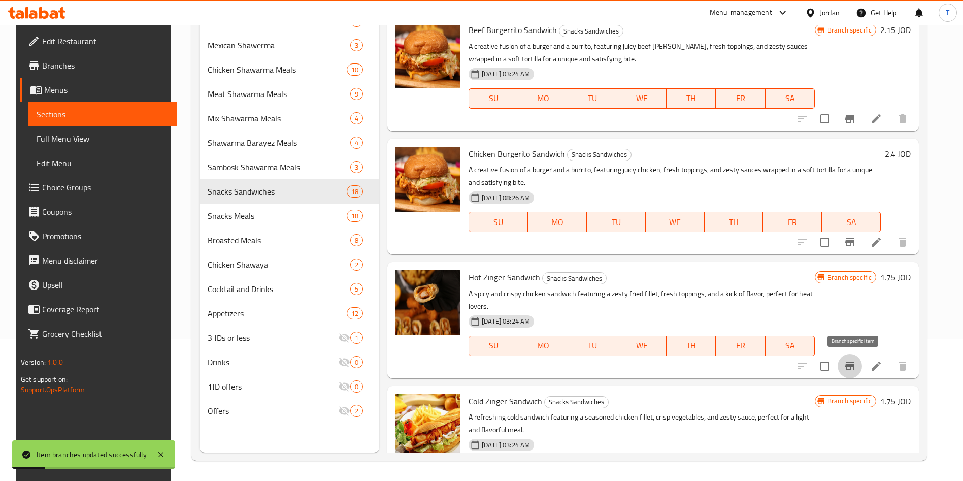
click at [855, 365] on icon "Branch-specific-item" at bounding box center [849, 366] width 9 height 8
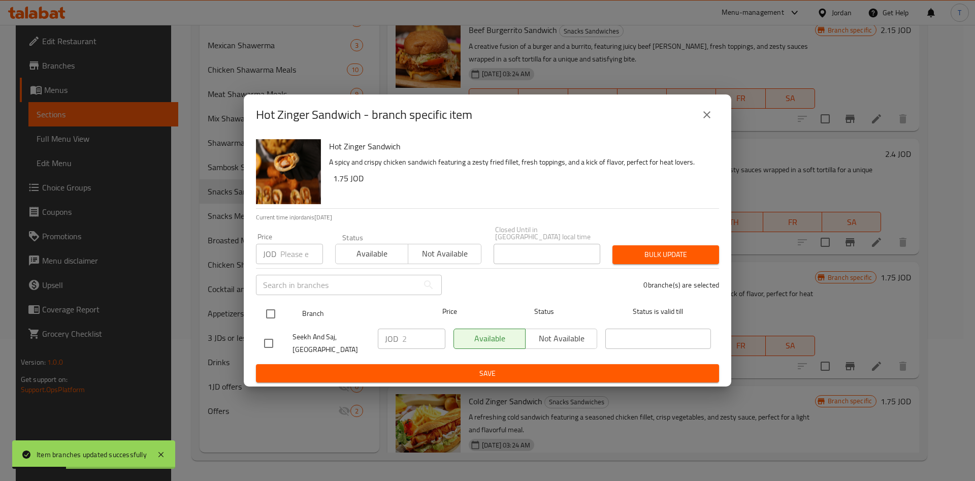
click at [273, 311] on input "checkbox" at bounding box center [270, 313] width 21 height 21
checkbox input "true"
click at [418, 343] on input "2" at bounding box center [423, 339] width 43 height 20
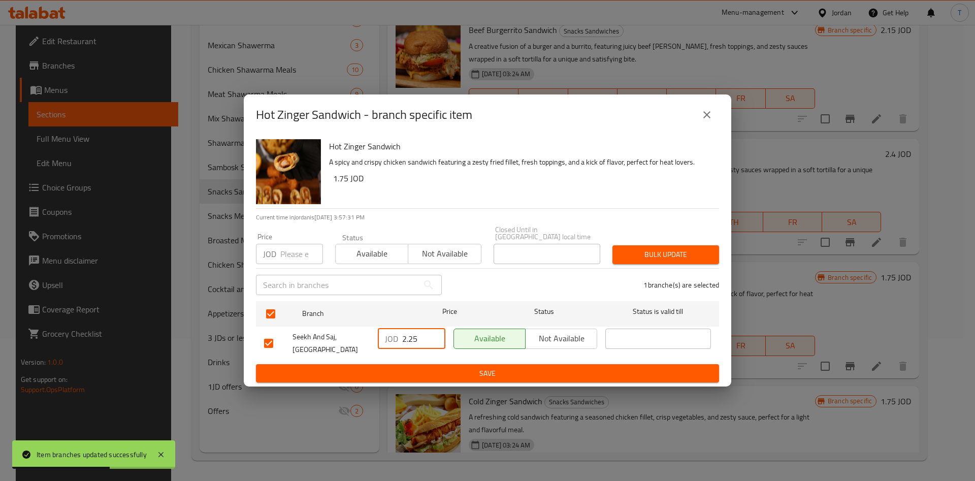
type input "2.25"
drag, startPoint x: 443, startPoint y: 374, endPoint x: 461, endPoint y: 374, distance: 17.8
click at [443, 374] on span "Save" at bounding box center [487, 373] width 447 height 13
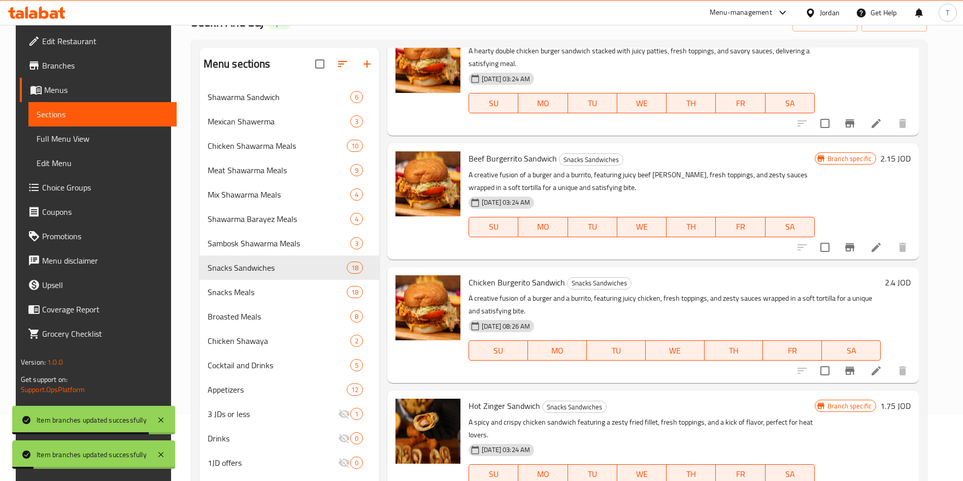
scroll to position [272, 0]
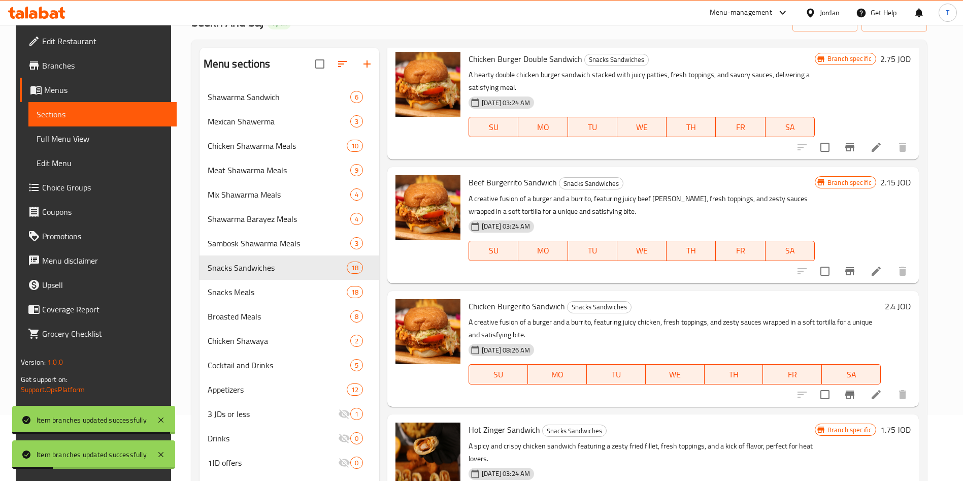
click at [851, 393] on icon "Branch-specific-item" at bounding box center [849, 394] width 9 height 8
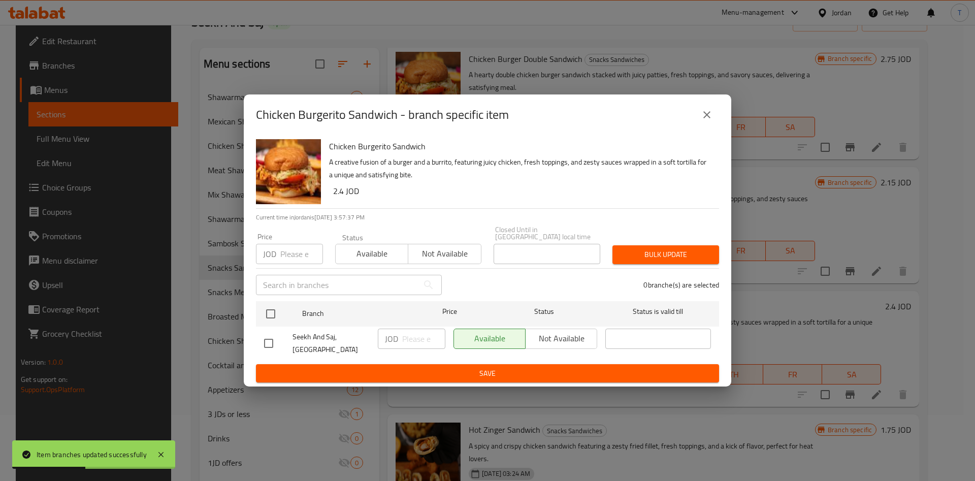
click at [698, 121] on button "close" at bounding box center [707, 115] width 24 height 24
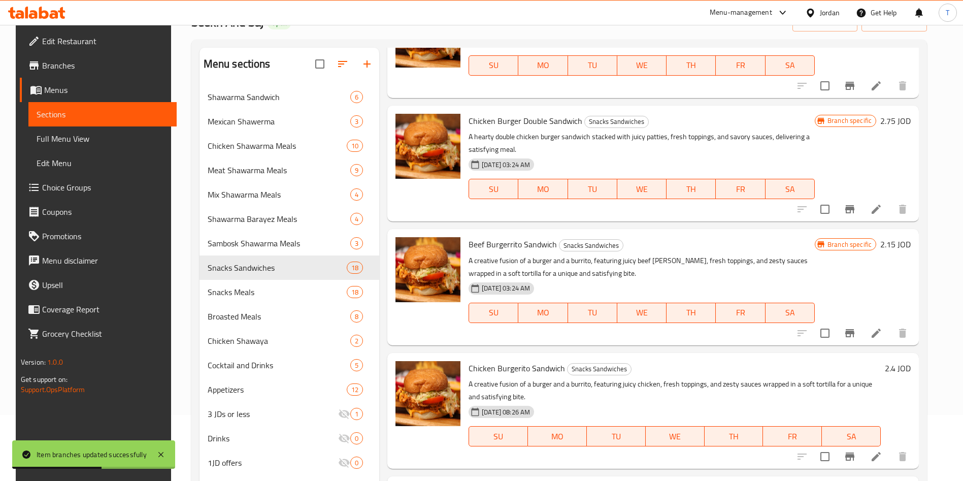
scroll to position [196, 0]
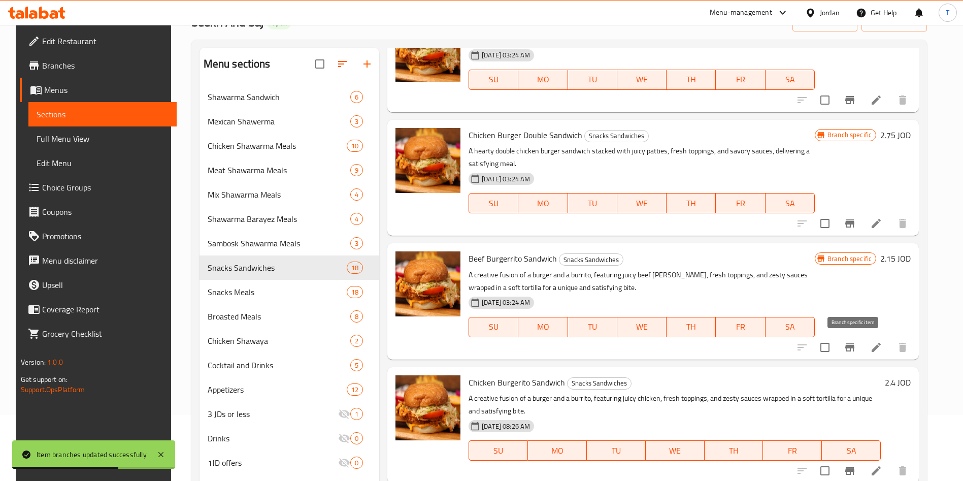
click at [851, 344] on icon "Branch-specific-item" at bounding box center [850, 347] width 12 height 12
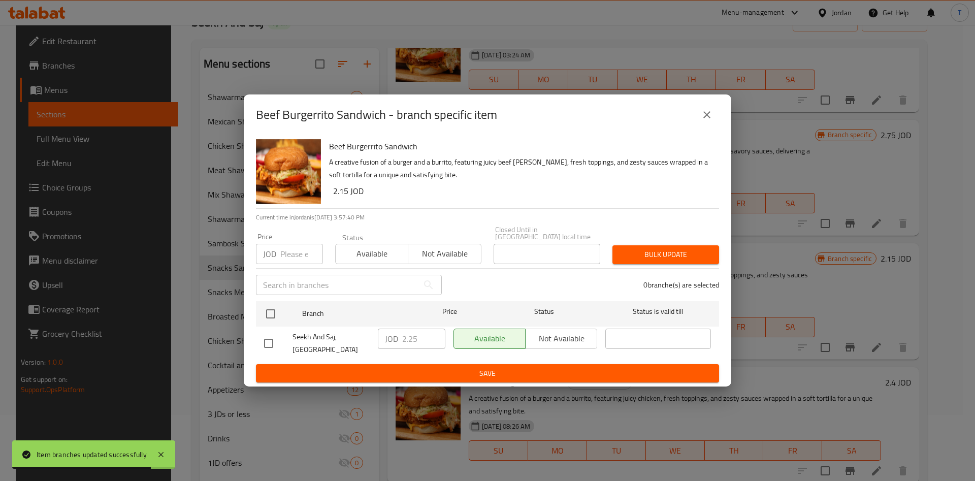
click at [710, 117] on icon "close" at bounding box center [707, 115] width 12 height 12
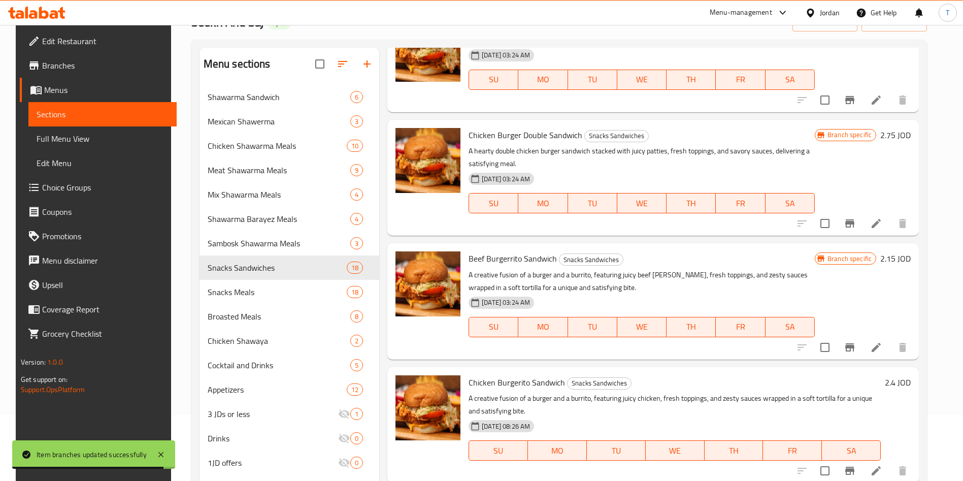
scroll to position [119, 0]
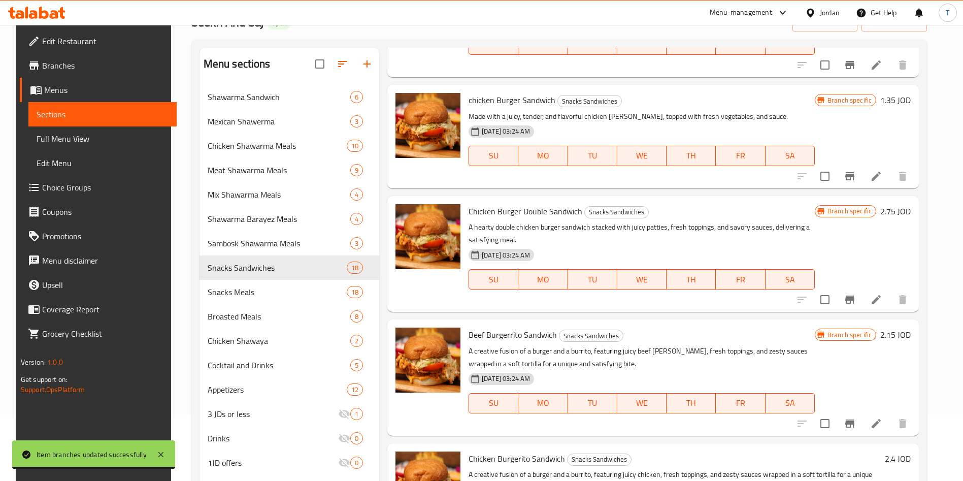
click at [851, 292] on button "Branch-specific-item" at bounding box center [850, 299] width 24 height 24
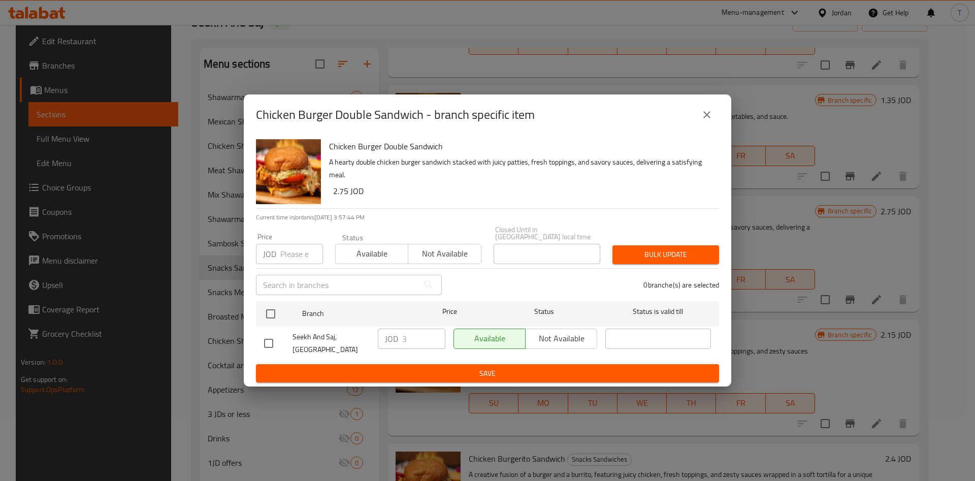
click at [707, 117] on icon "close" at bounding box center [706, 114] width 7 height 7
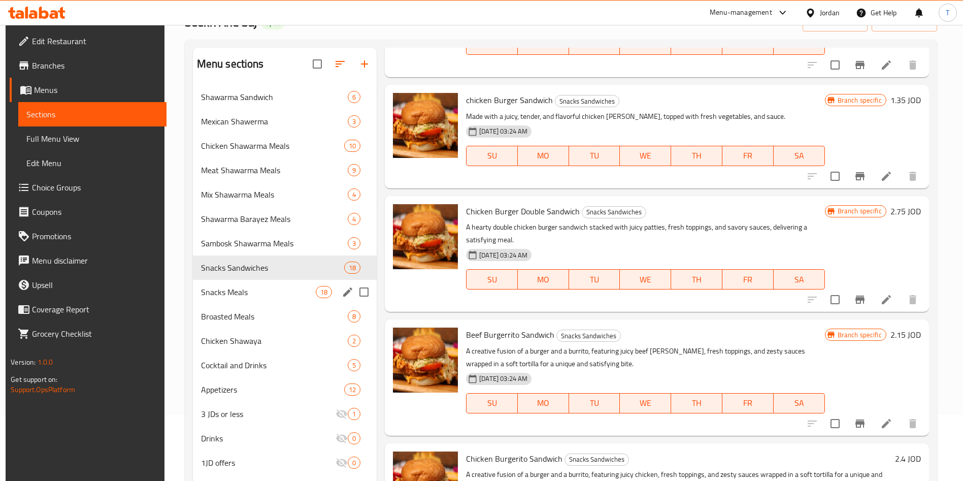
click at [275, 288] on span "Snacks Meals" at bounding box center [258, 292] width 115 height 12
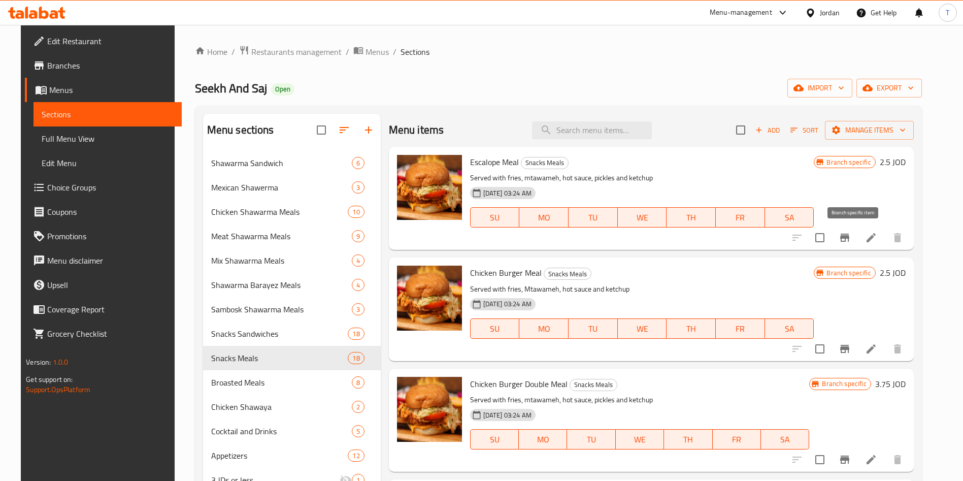
click at [849, 241] on icon "Branch-specific-item" at bounding box center [845, 238] width 12 height 12
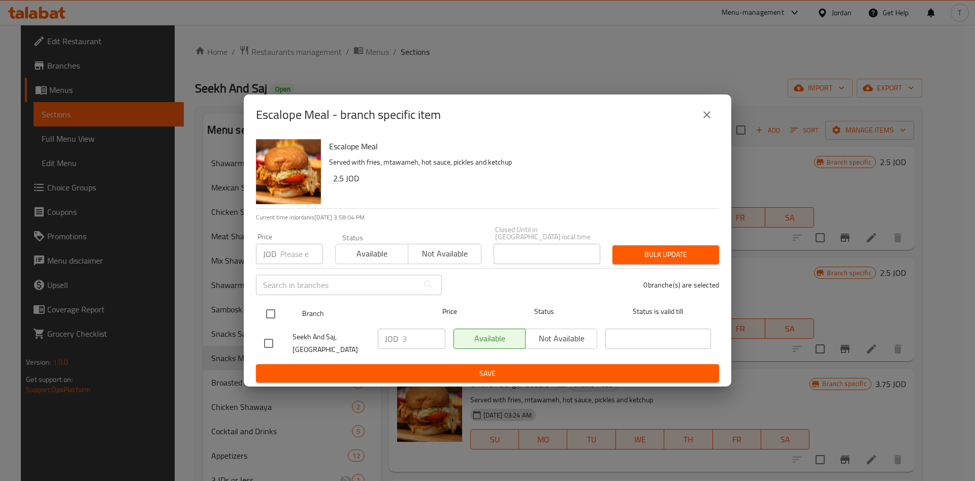
click at [275, 303] on input "checkbox" at bounding box center [270, 313] width 21 height 21
checkbox input "true"
click at [421, 335] on input "3" at bounding box center [423, 339] width 43 height 20
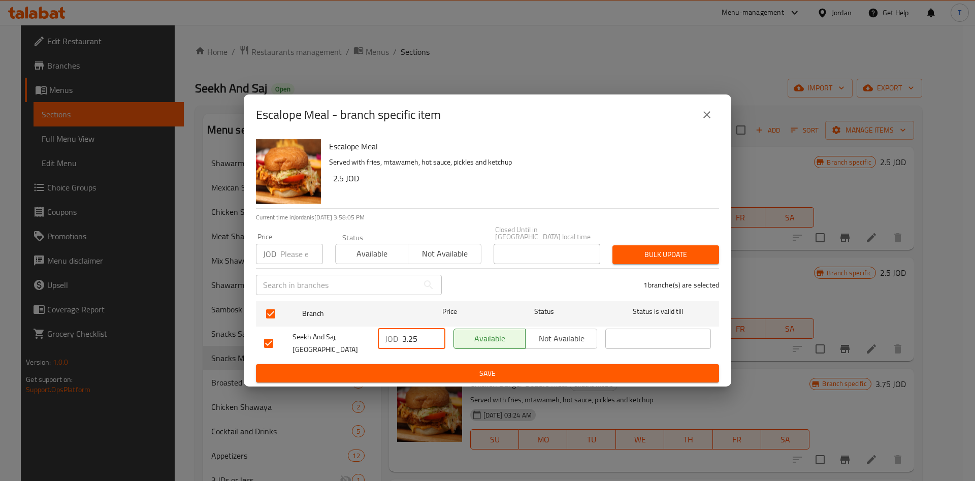
type input "3.25"
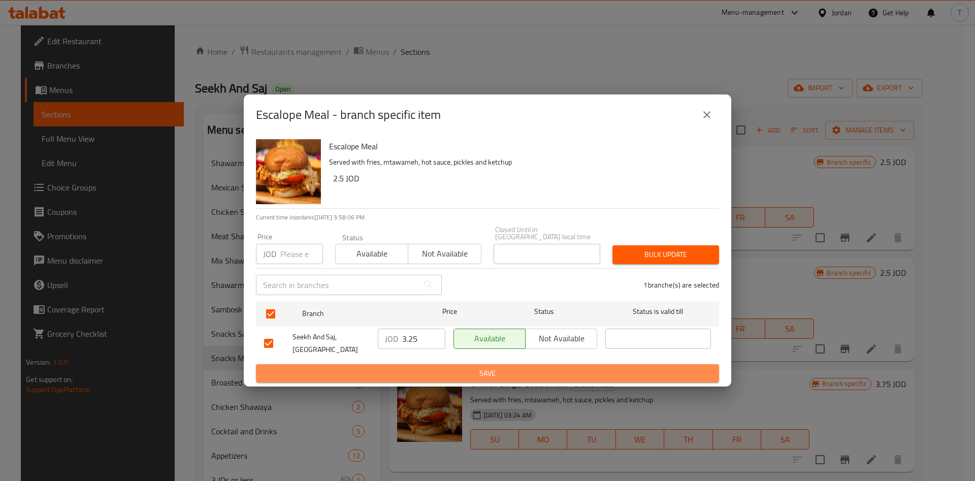
click at [505, 364] on button "Save" at bounding box center [487, 373] width 463 height 19
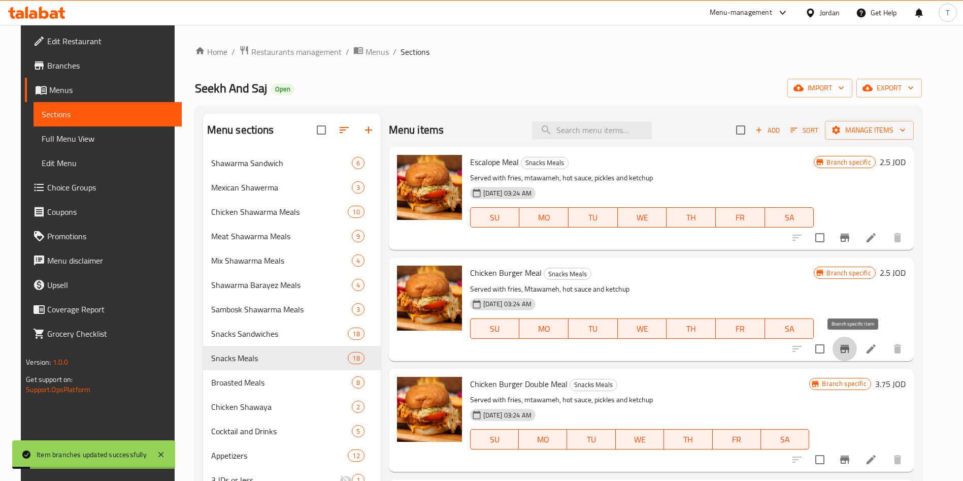
click at [857, 354] on button "Branch-specific-item" at bounding box center [845, 349] width 24 height 24
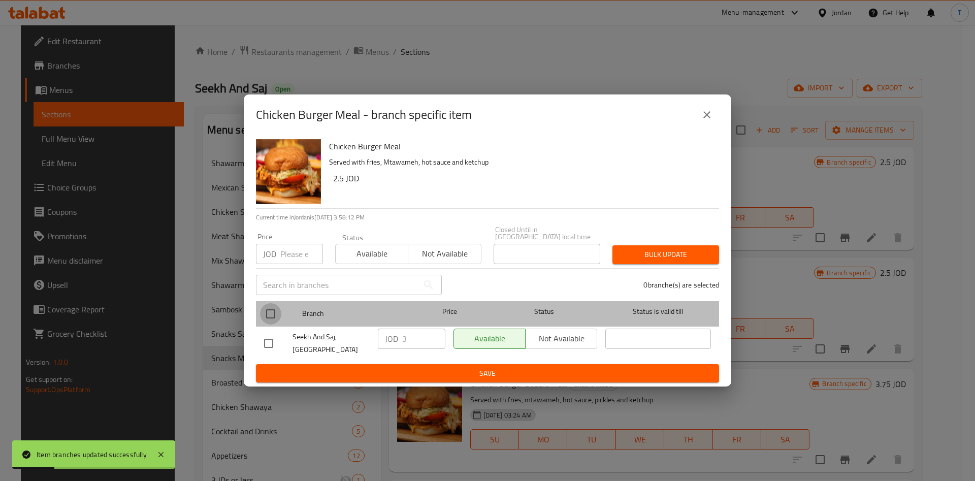
click at [274, 307] on input "checkbox" at bounding box center [270, 313] width 21 height 21
checkbox input "true"
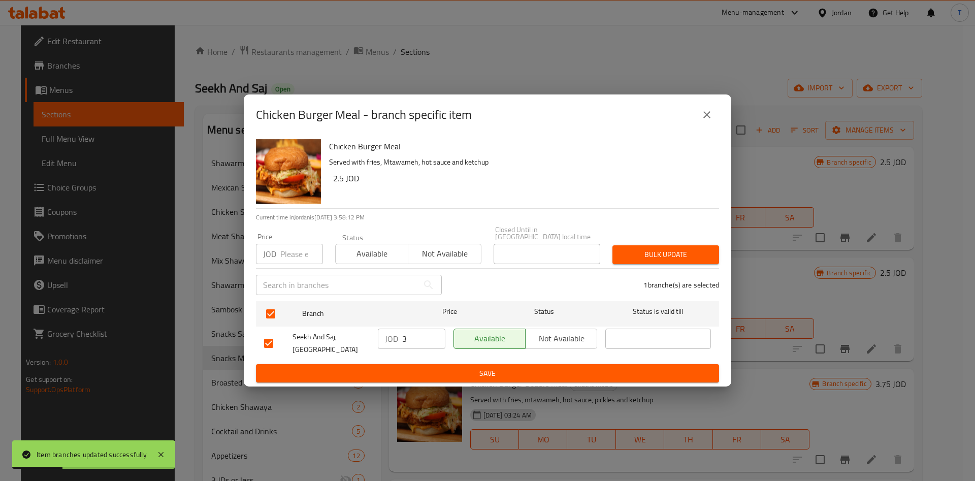
click at [409, 338] on input "3" at bounding box center [423, 339] width 43 height 20
type input "3.25"
click at [487, 368] on span "Save" at bounding box center [487, 373] width 447 height 13
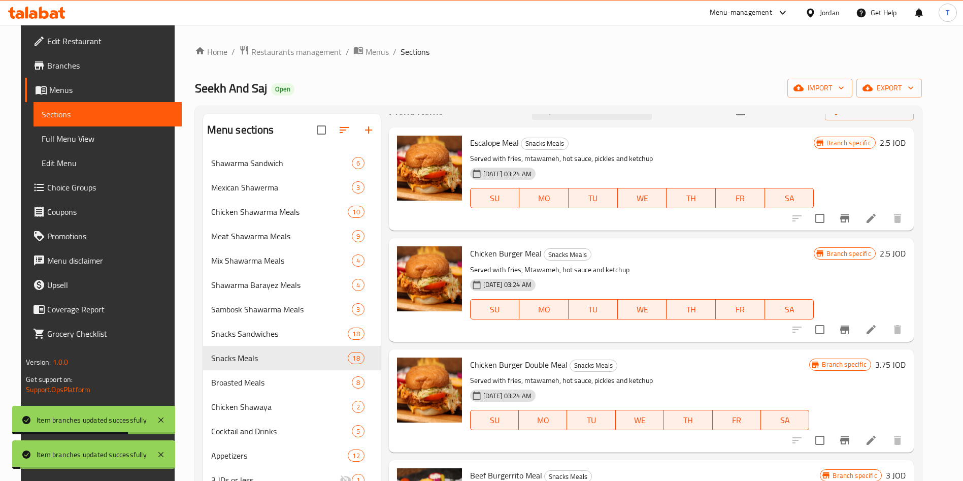
scroll to position [76, 0]
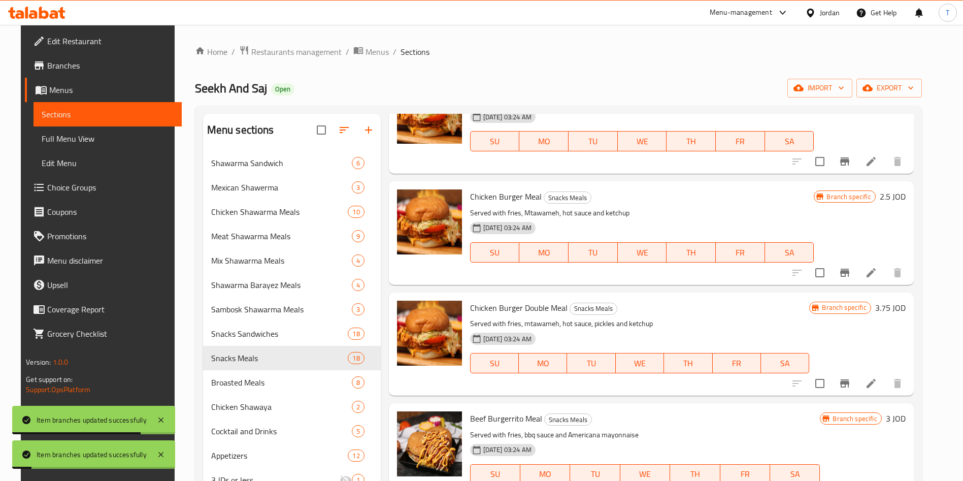
click at [850, 382] on icon "Branch-specific-item" at bounding box center [844, 383] width 9 height 8
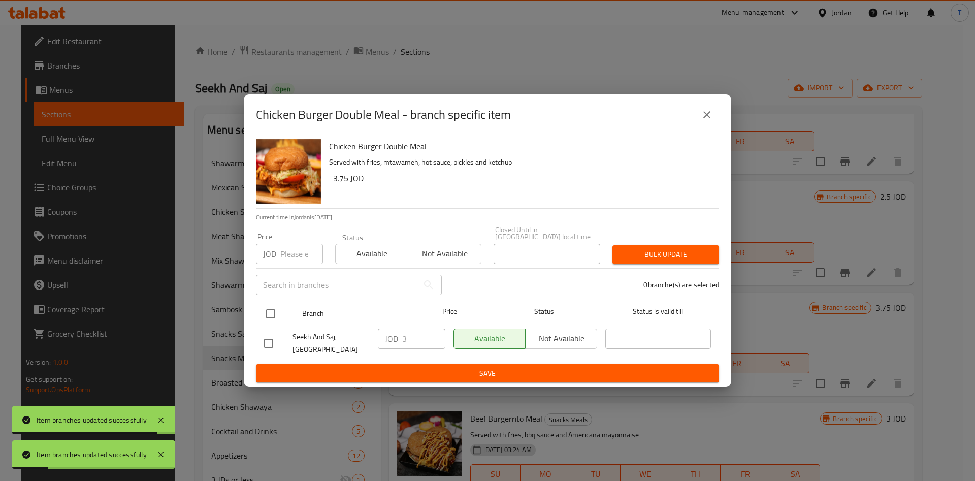
click at [281, 308] on input "checkbox" at bounding box center [270, 313] width 21 height 21
checkbox input "true"
click at [418, 337] on input "3" at bounding box center [423, 339] width 43 height 20
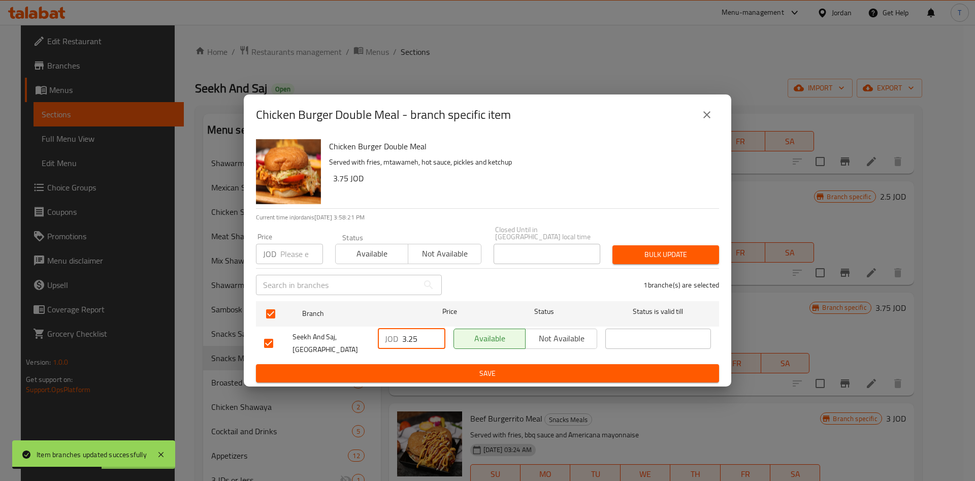
type input "3.25"
click at [430, 367] on span "Save" at bounding box center [487, 373] width 447 height 13
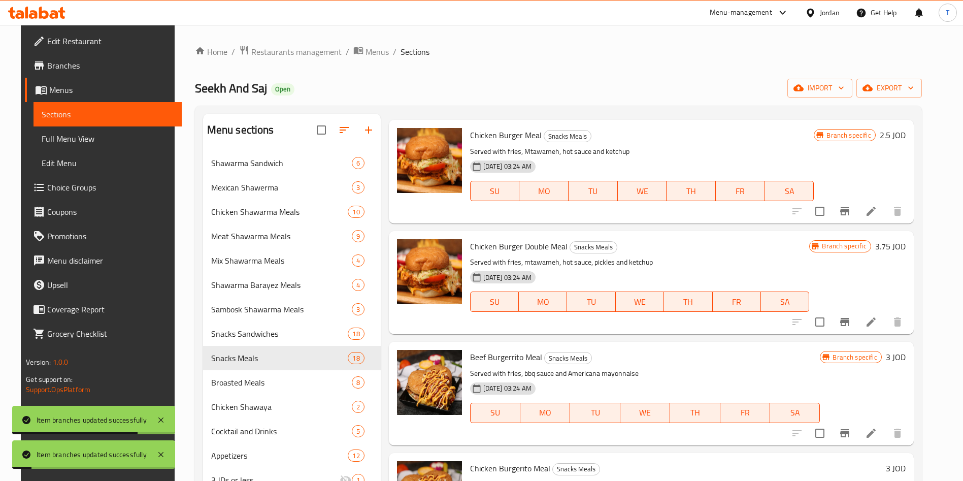
scroll to position [229, 0]
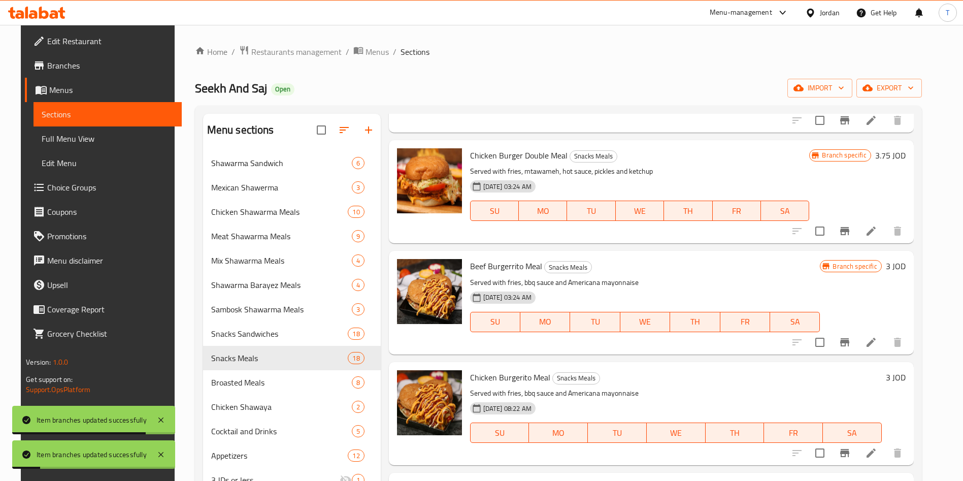
click at [851, 345] on icon "Branch-specific-item" at bounding box center [845, 342] width 12 height 12
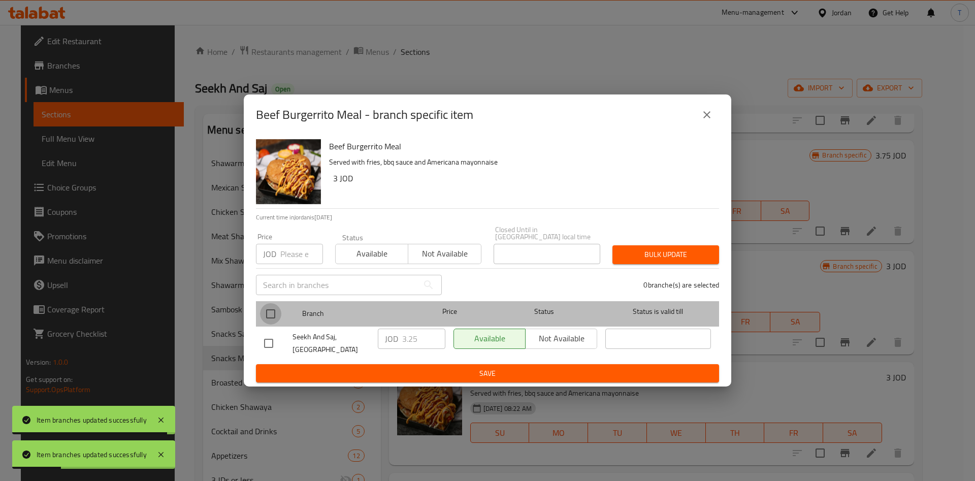
drag, startPoint x: 268, startPoint y: 316, endPoint x: 275, endPoint y: 318, distance: 6.9
click at [268, 316] on input "checkbox" at bounding box center [270, 313] width 21 height 21
checkbox input "true"
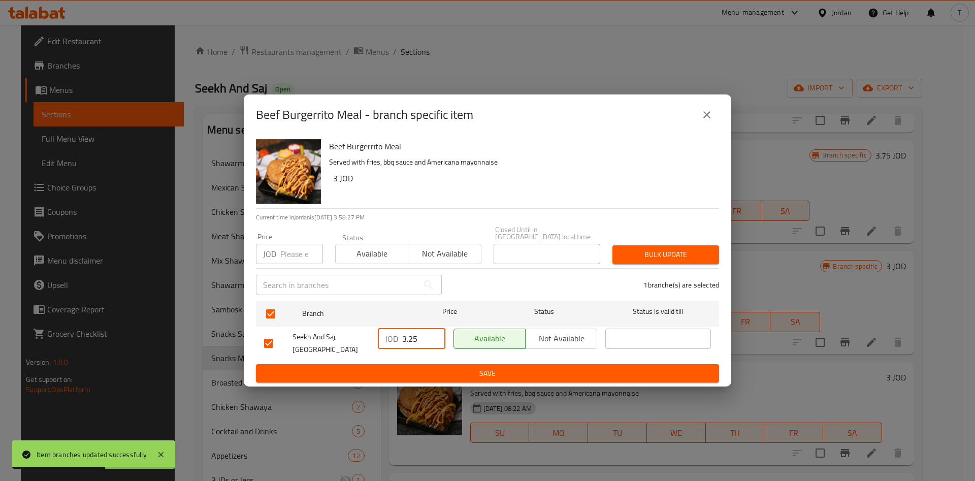
drag, startPoint x: 422, startPoint y: 336, endPoint x: 409, endPoint y: 336, distance: 13.2
click at [409, 336] on input "3.25" at bounding box center [423, 339] width 43 height 20
click at [707, 118] on icon "close" at bounding box center [706, 114] width 7 height 7
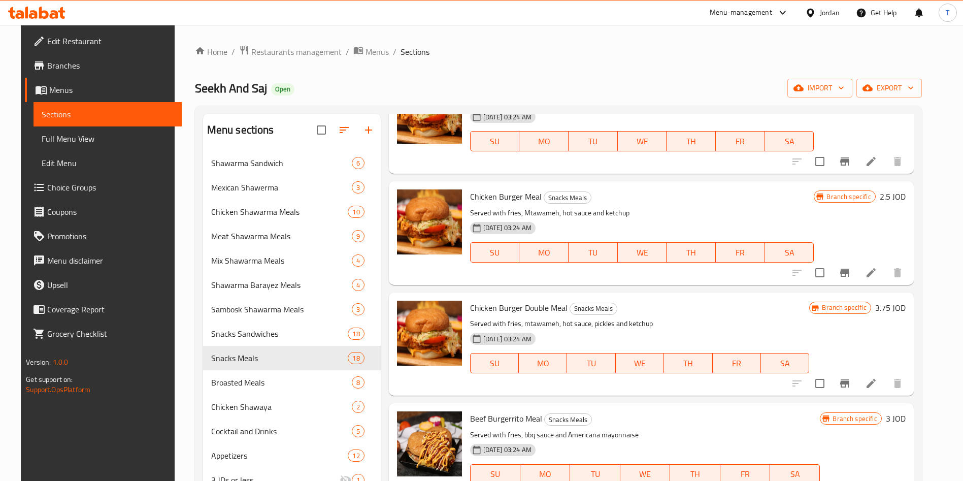
scroll to position [0, 0]
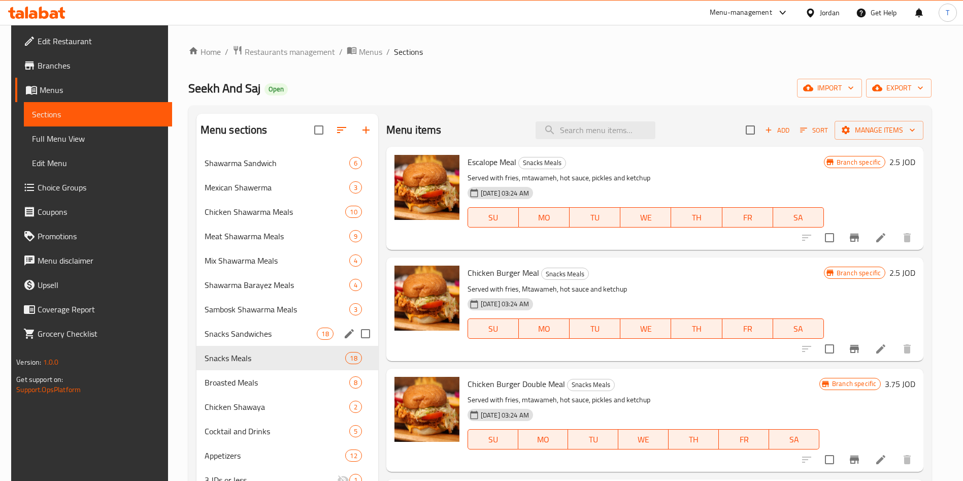
drag, startPoint x: 230, startPoint y: 321, endPoint x: 239, endPoint y: 337, distance: 18.0
click at [229, 321] on div "Snacks Sandwiches 18" at bounding box center [288, 333] width 182 height 24
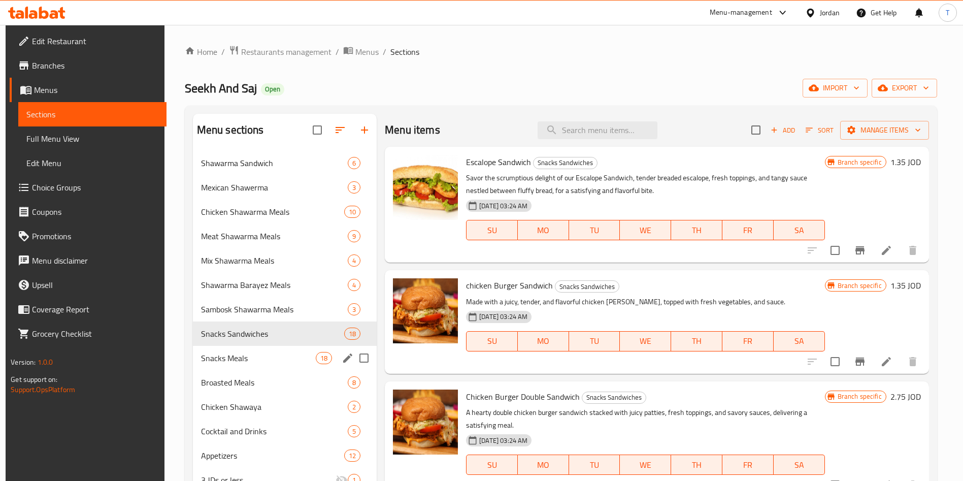
click at [252, 357] on span "Snacks Meals" at bounding box center [258, 358] width 115 height 12
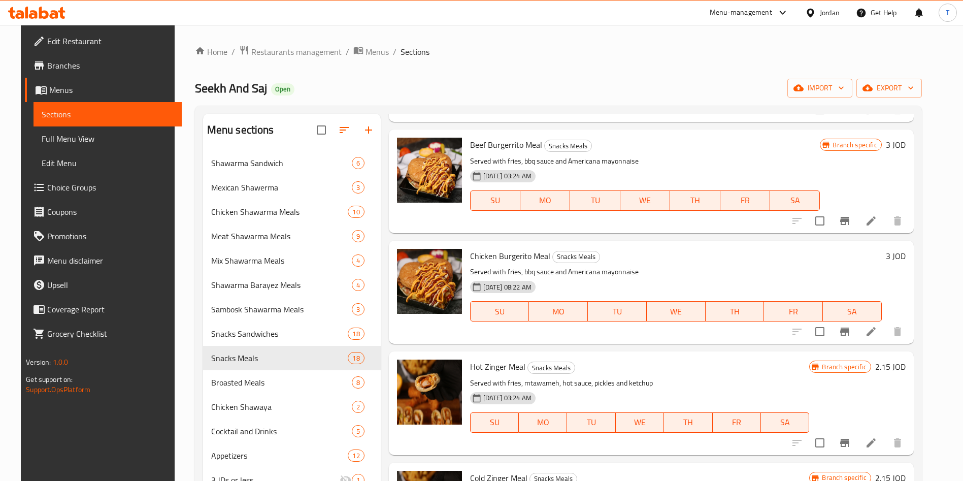
scroll to position [305, 0]
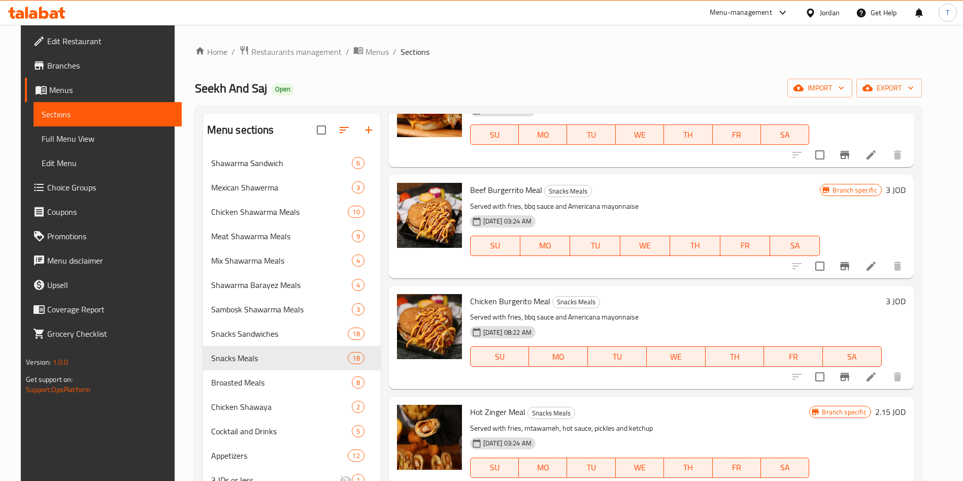
click at [871, 375] on li at bounding box center [871, 377] width 28 height 18
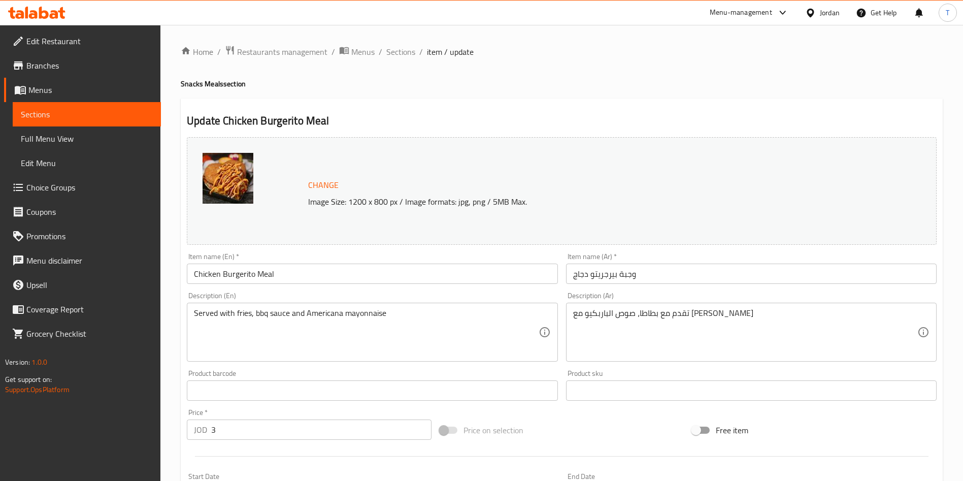
click at [256, 428] on input "3" at bounding box center [321, 429] width 220 height 20
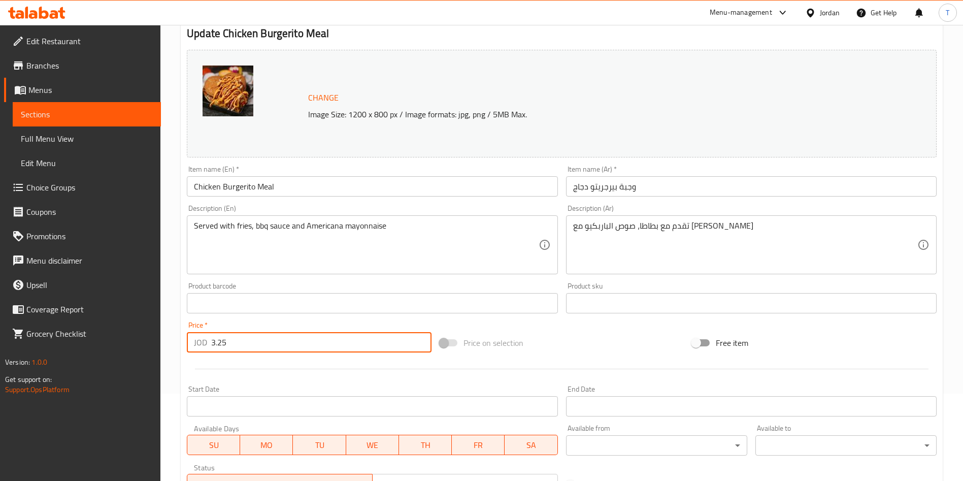
scroll to position [251, 0]
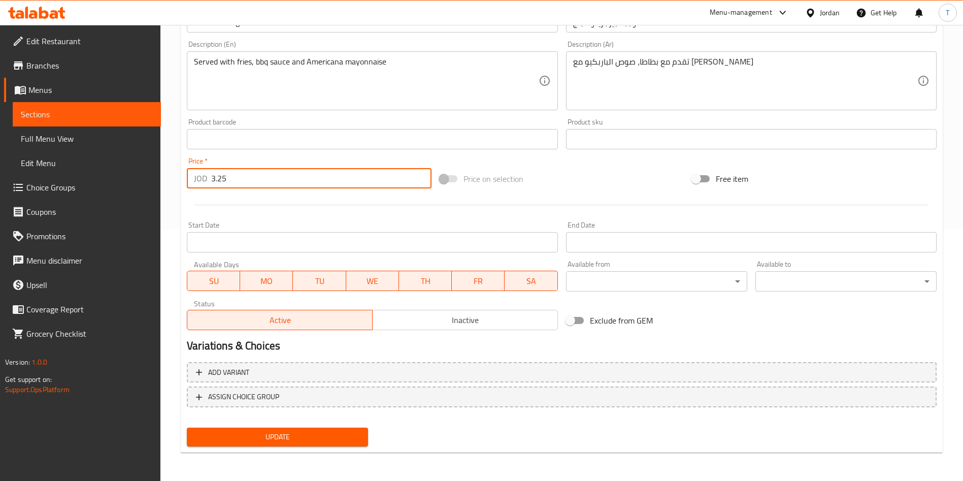
type input "3.25"
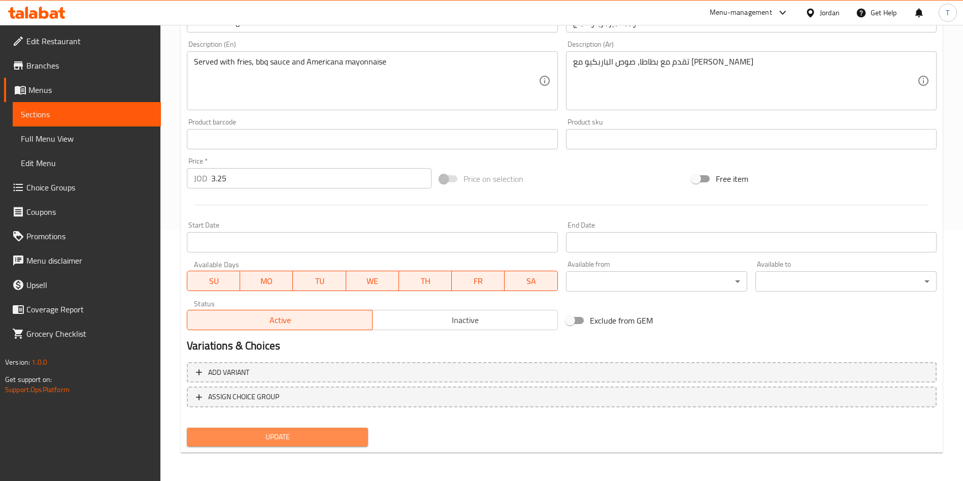
click at [333, 442] on span "Update" at bounding box center [277, 437] width 165 height 13
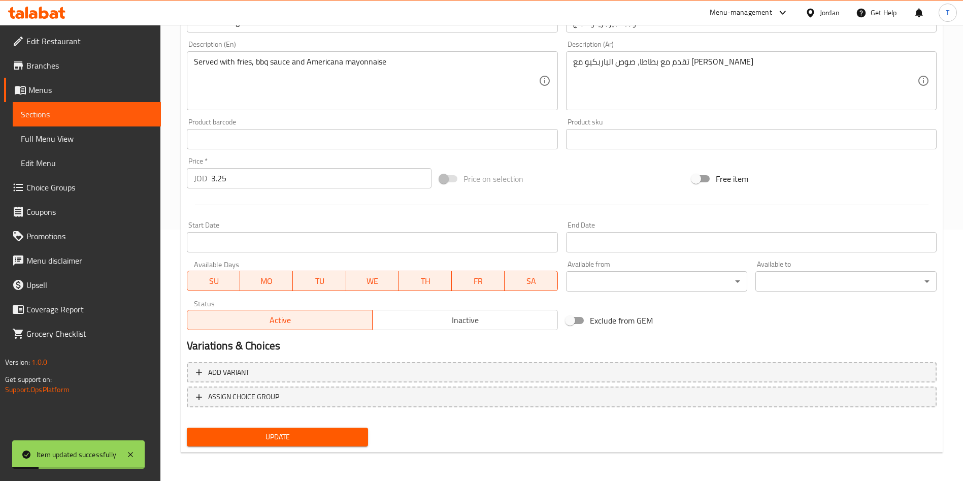
scroll to position [0, 0]
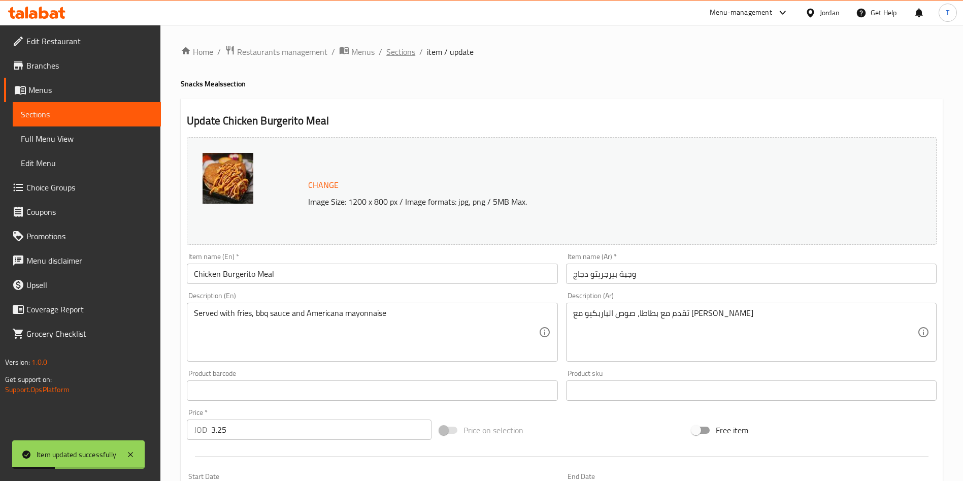
click at [393, 53] on span "Sections" at bounding box center [400, 52] width 29 height 12
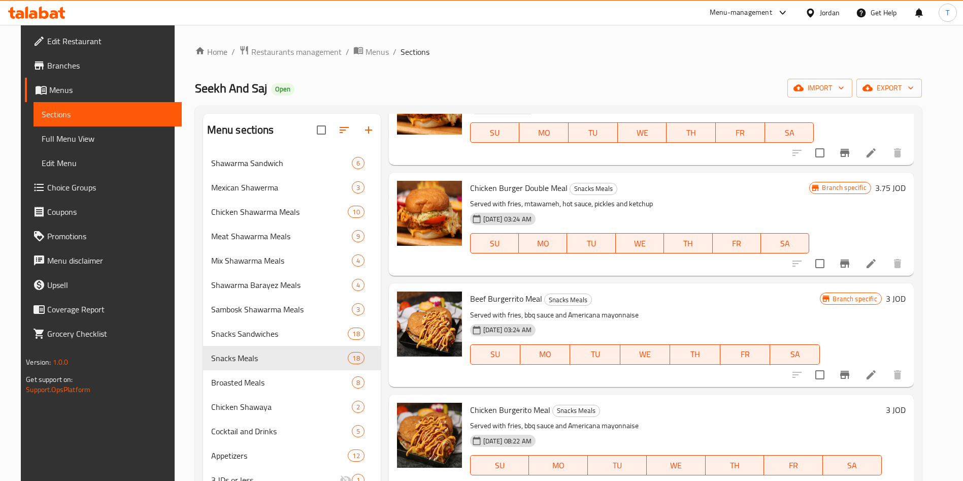
scroll to position [229, 0]
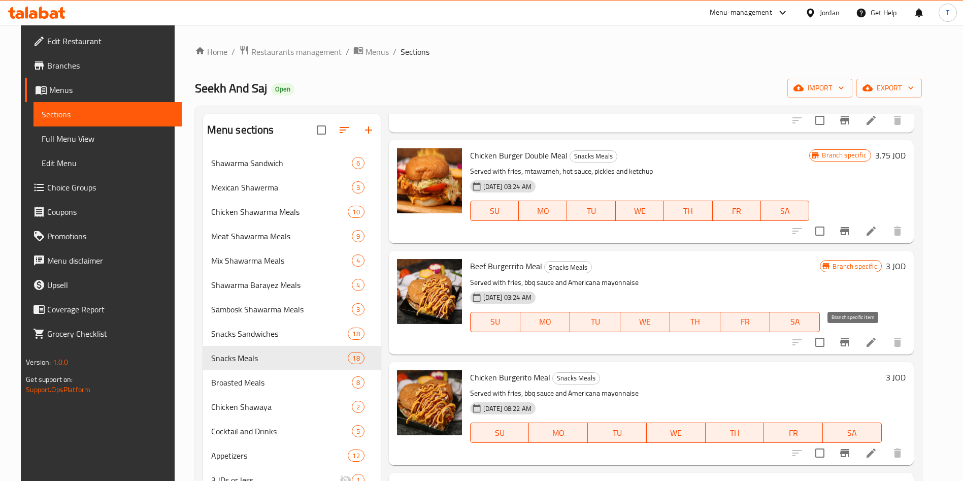
click at [850, 342] on icon "Branch-specific-item" at bounding box center [844, 342] width 9 height 8
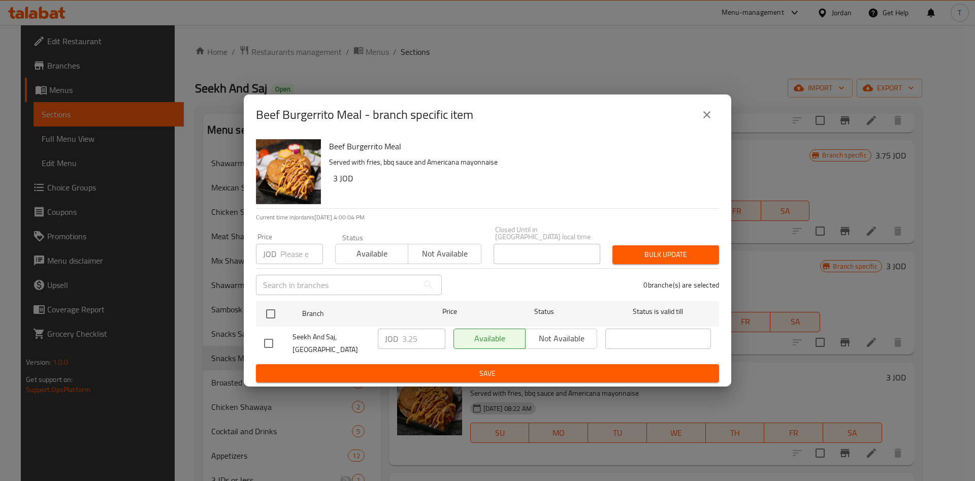
click at [708, 112] on icon "close" at bounding box center [707, 115] width 12 height 12
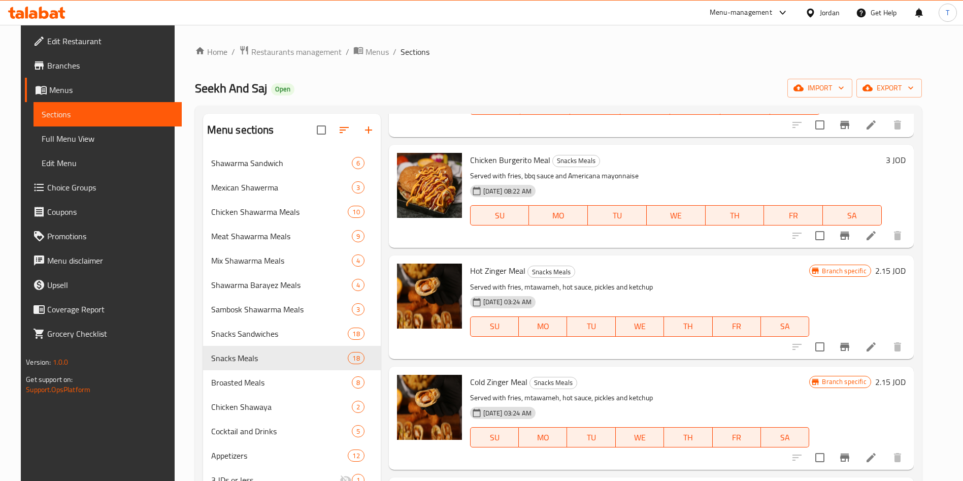
scroll to position [457, 0]
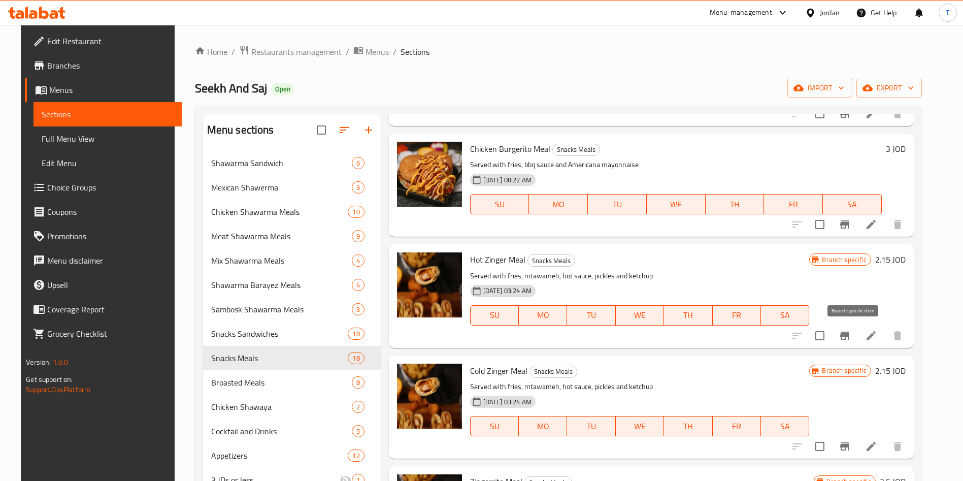
click at [851, 340] on icon "Branch-specific-item" at bounding box center [845, 336] width 12 height 12
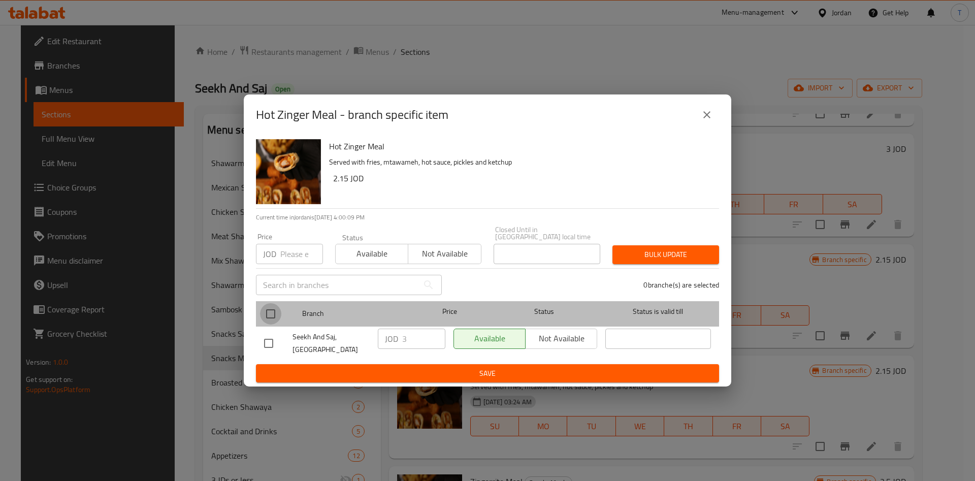
click at [278, 311] on input "checkbox" at bounding box center [270, 313] width 21 height 21
checkbox input "true"
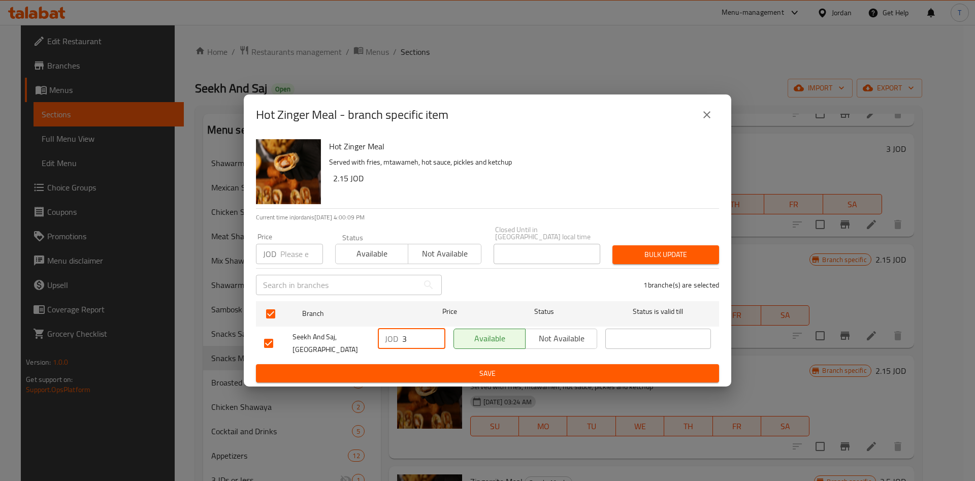
click at [419, 340] on input "3" at bounding box center [423, 339] width 43 height 20
type input "3.25"
click at [447, 364] on button "Save" at bounding box center [487, 373] width 463 height 19
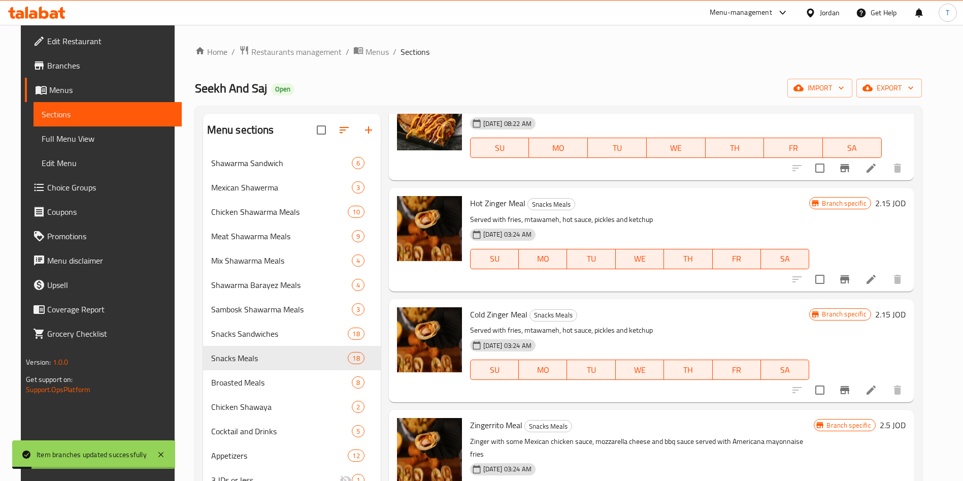
scroll to position [533, 0]
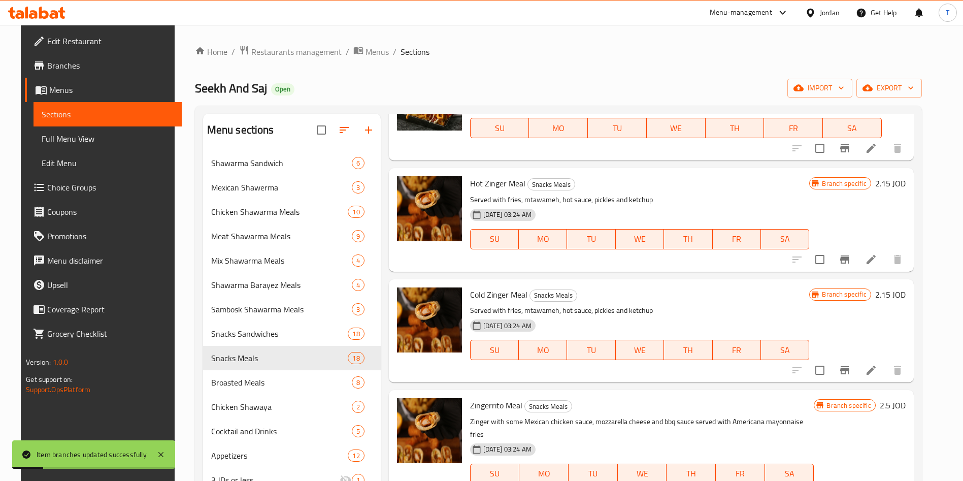
click at [851, 367] on icon "Branch-specific-item" at bounding box center [845, 370] width 12 height 12
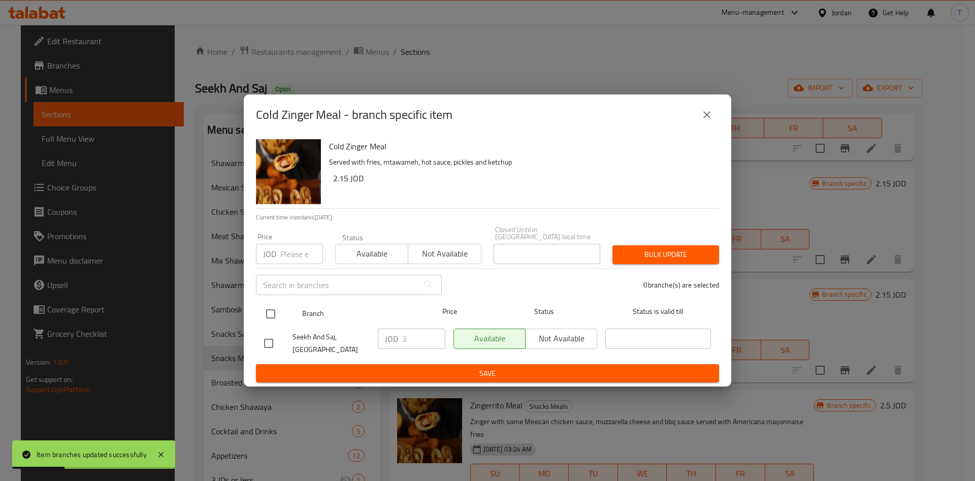
click at [266, 308] on input "checkbox" at bounding box center [270, 313] width 21 height 21
checkbox input "true"
click at [415, 329] on input "3" at bounding box center [423, 339] width 43 height 20
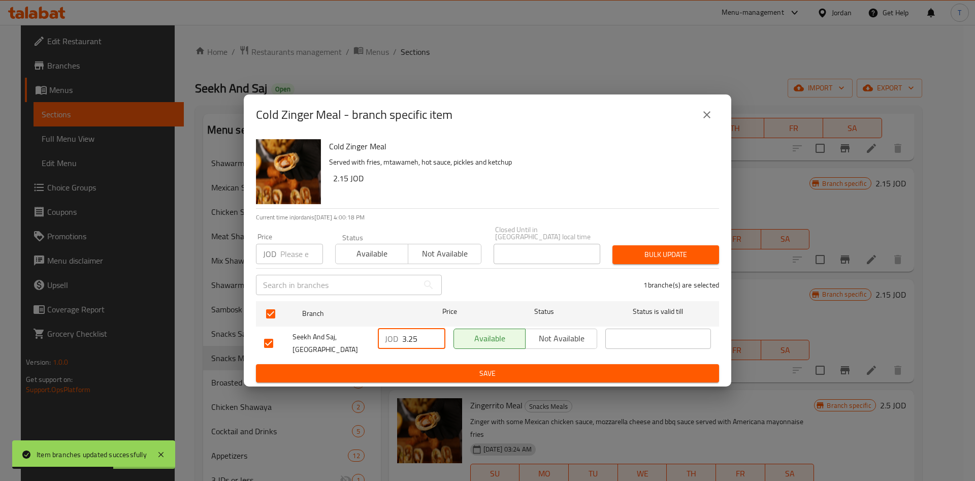
type input "3.25"
click at [416, 367] on span "Save" at bounding box center [487, 373] width 447 height 13
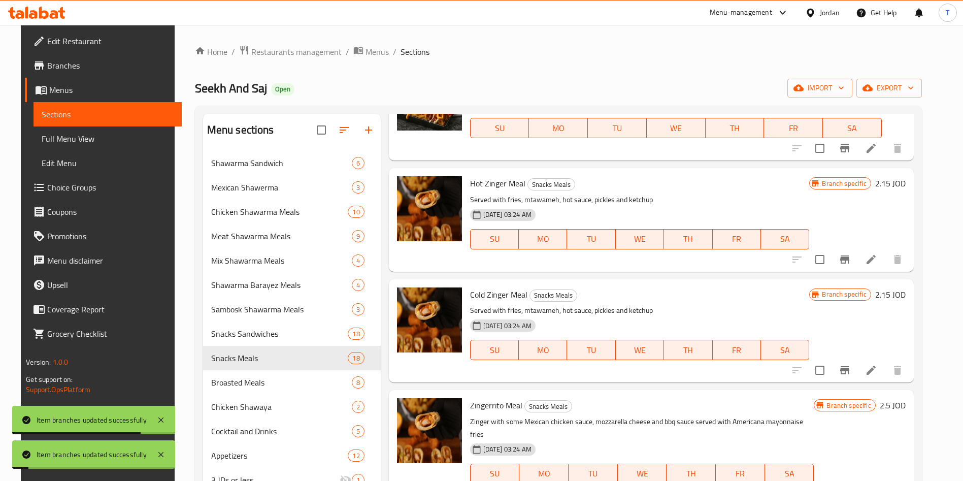
scroll to position [609, 0]
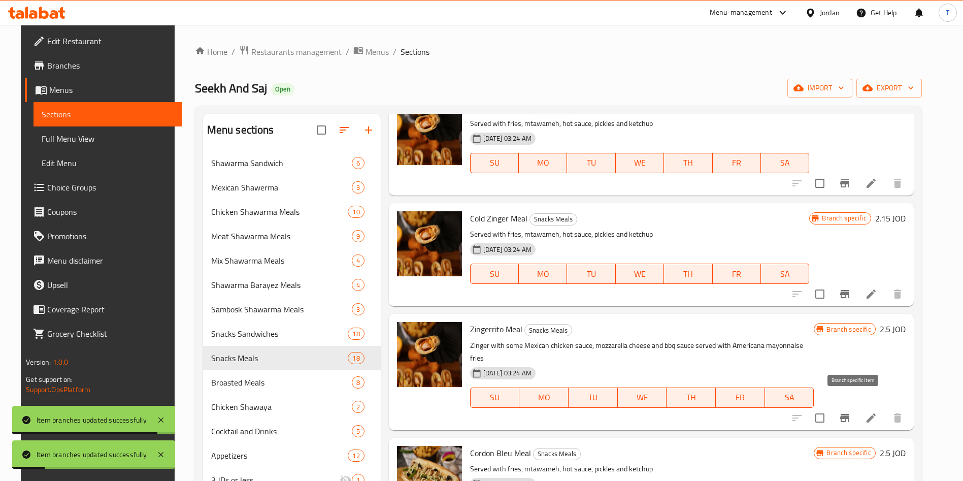
click at [851, 412] on icon "Branch-specific-item" at bounding box center [845, 418] width 12 height 12
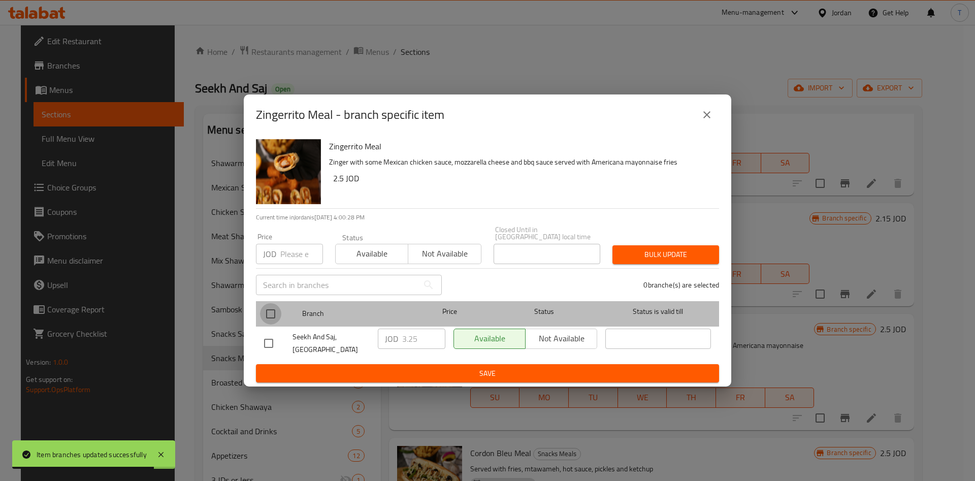
click at [272, 311] on input "checkbox" at bounding box center [270, 313] width 21 height 21
checkbox input "true"
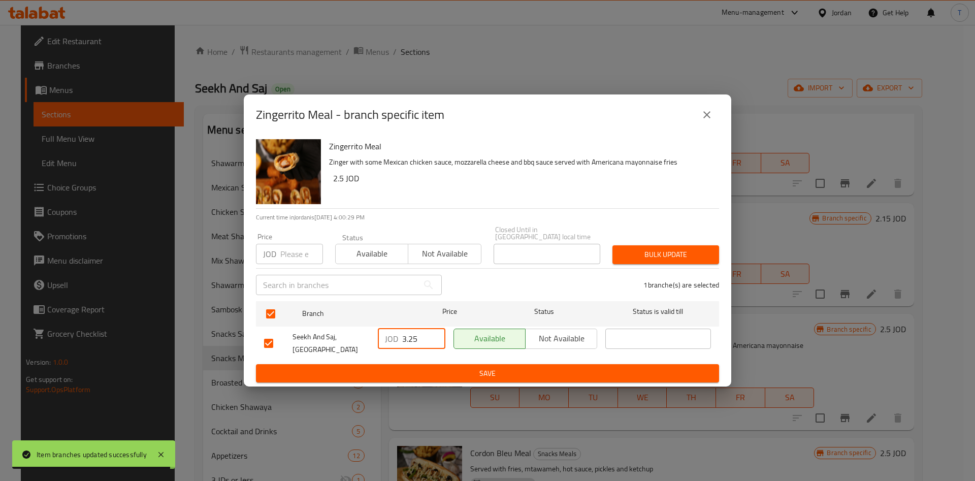
drag, startPoint x: 416, startPoint y: 335, endPoint x: 409, endPoint y: 335, distance: 7.1
click at [409, 335] on input "3.25" at bounding box center [423, 339] width 43 height 20
click at [516, 367] on span "Save" at bounding box center [487, 373] width 447 height 13
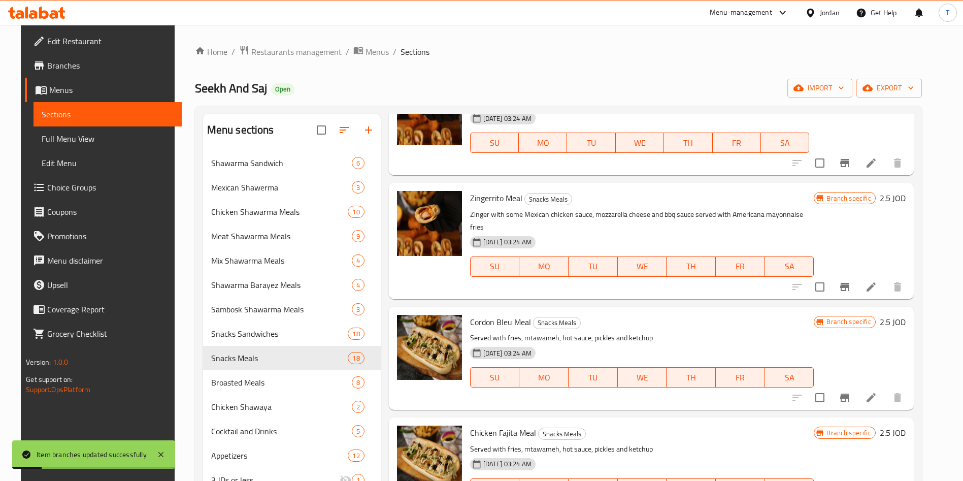
scroll to position [762, 0]
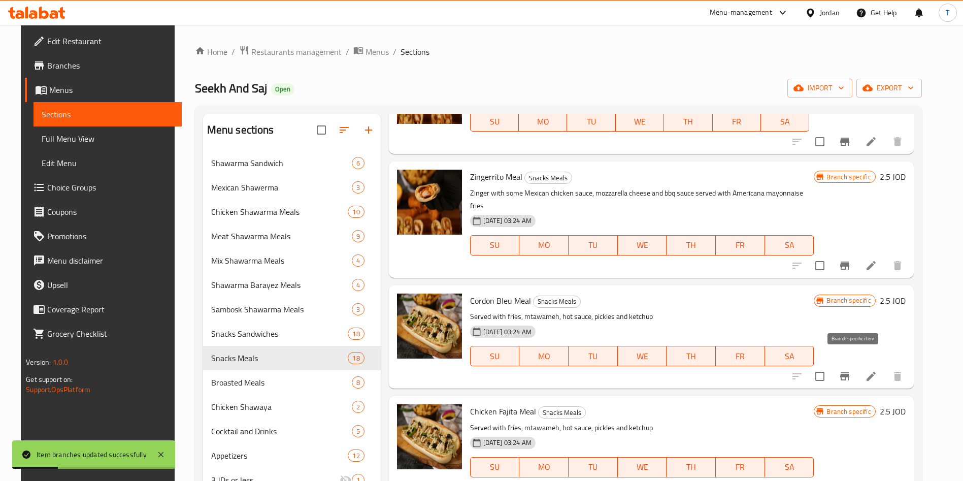
click at [849, 370] on icon "Branch-specific-item" at bounding box center [845, 376] width 12 height 12
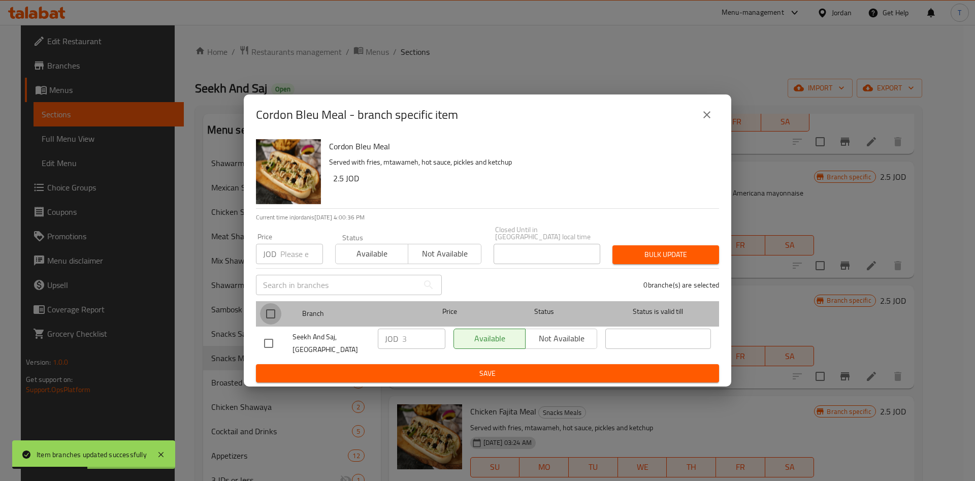
click at [277, 307] on input "checkbox" at bounding box center [270, 313] width 21 height 21
checkbox input "true"
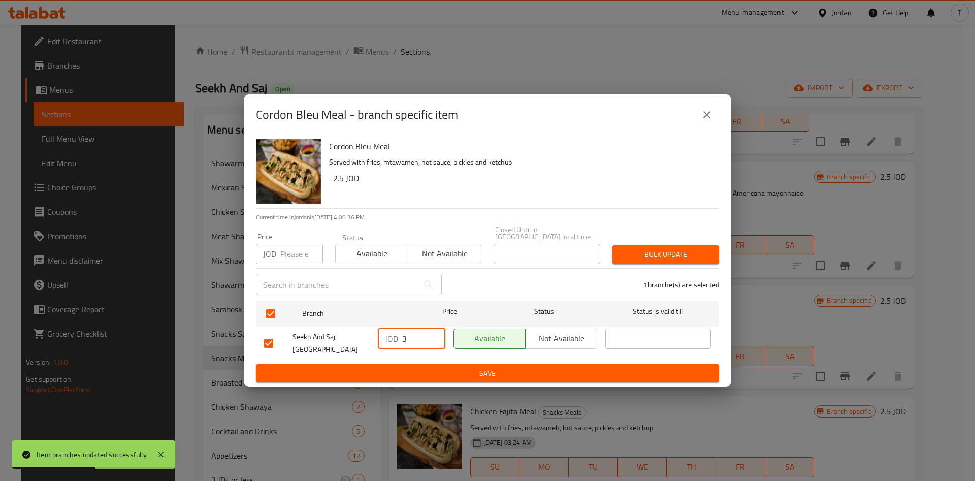
click at [416, 336] on input "3" at bounding box center [423, 339] width 43 height 20
type input "3.25"
click at [505, 377] on button "Save" at bounding box center [487, 373] width 463 height 19
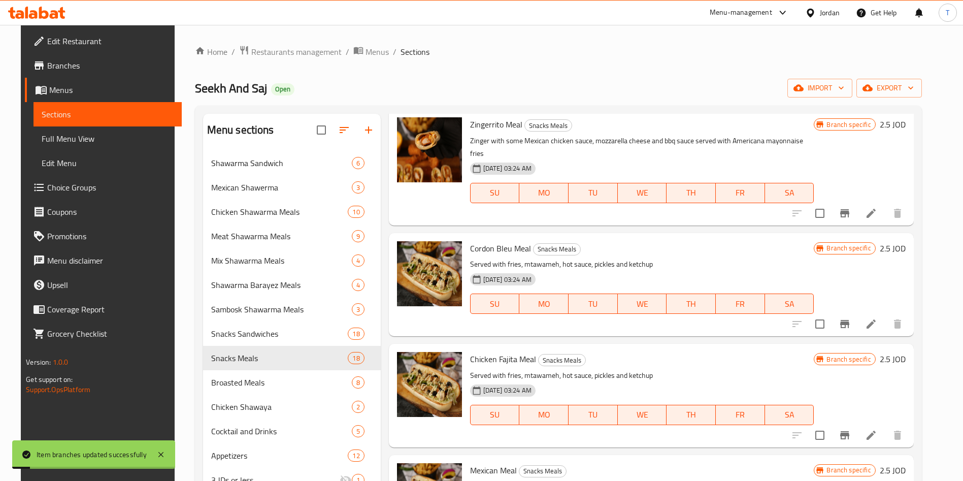
scroll to position [838, 0]
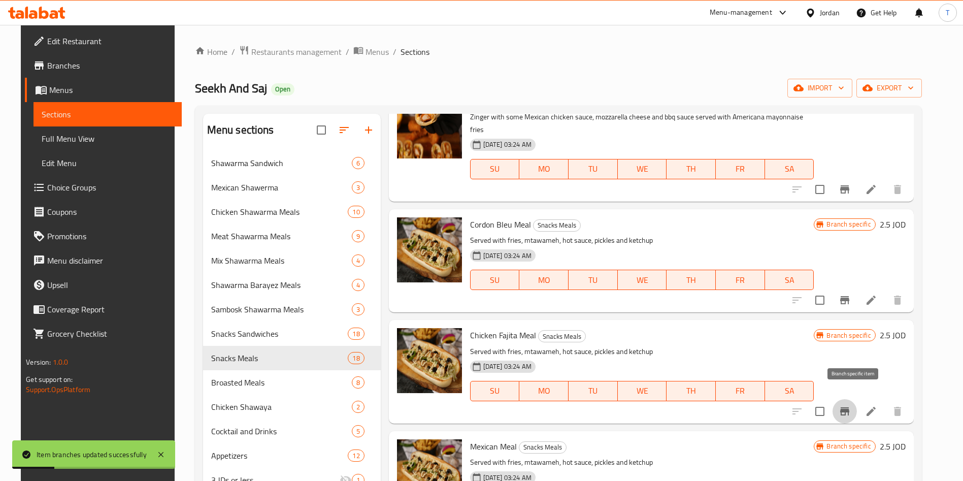
click at [850, 407] on icon "Branch-specific-item" at bounding box center [844, 411] width 9 height 8
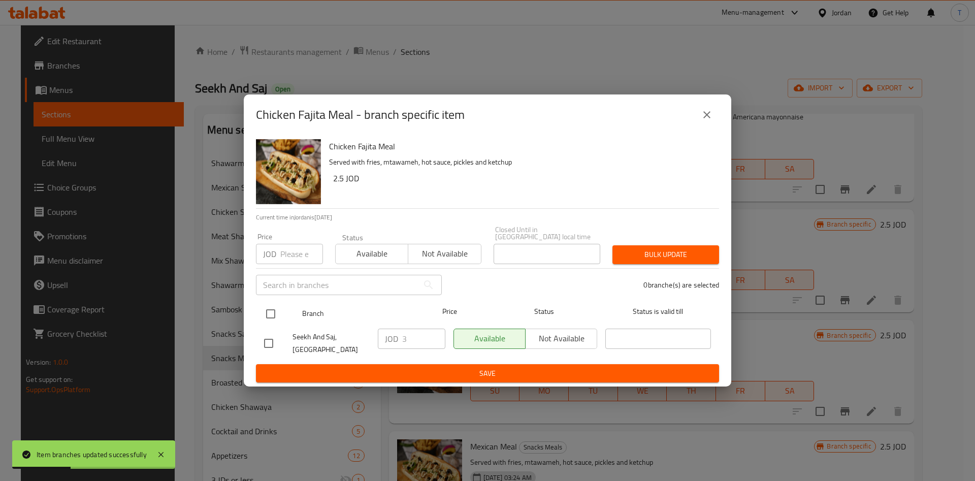
click at [272, 303] on input "checkbox" at bounding box center [270, 313] width 21 height 21
checkbox input "true"
drag, startPoint x: 407, startPoint y: 332, endPoint x: 413, endPoint y: 334, distance: 6.3
click at [409, 333] on input "3" at bounding box center [423, 339] width 43 height 20
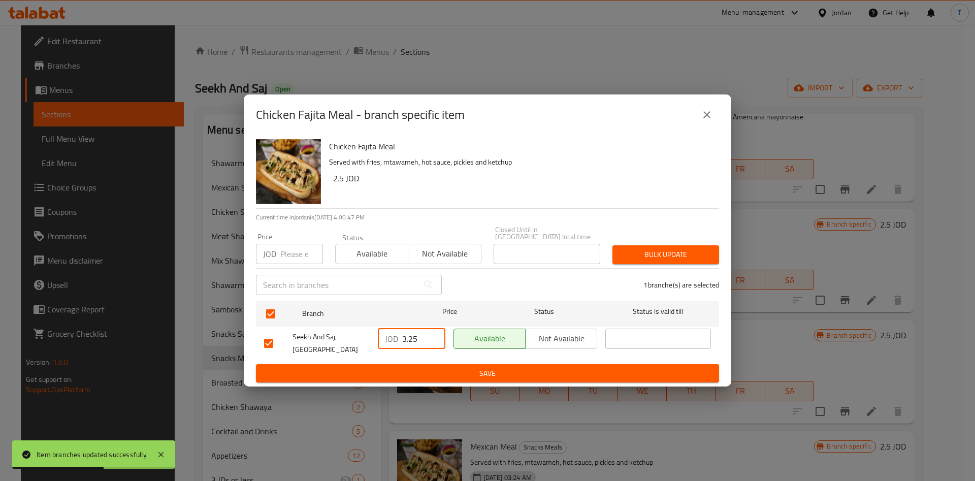
type input "3.25"
click at [499, 355] on div "Available Not available" at bounding box center [525, 343] width 152 height 38
click at [499, 367] on span "Save" at bounding box center [487, 373] width 447 height 13
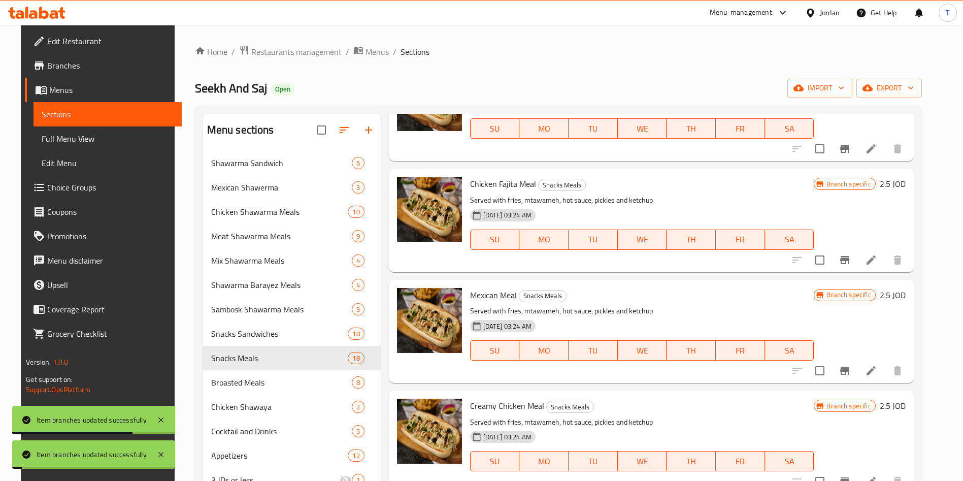
scroll to position [990, 0]
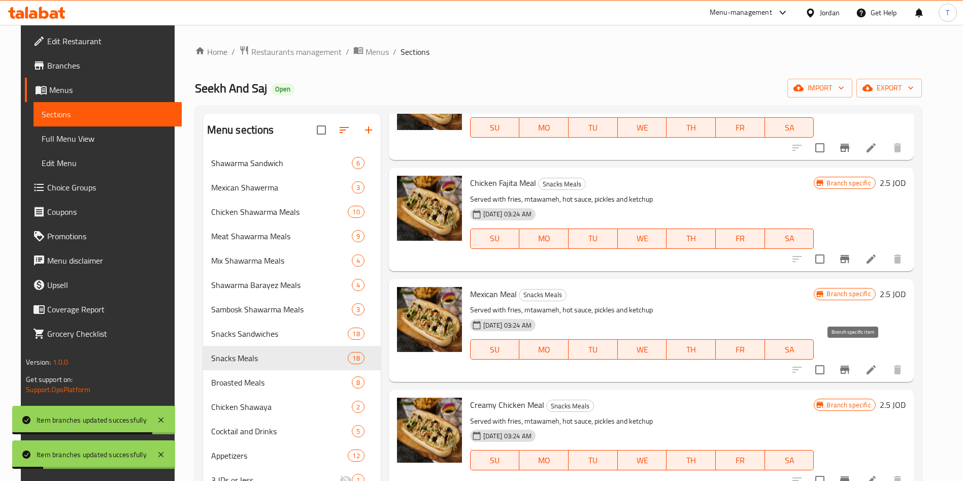
click at [851, 364] on icon "Branch-specific-item" at bounding box center [845, 370] width 12 height 12
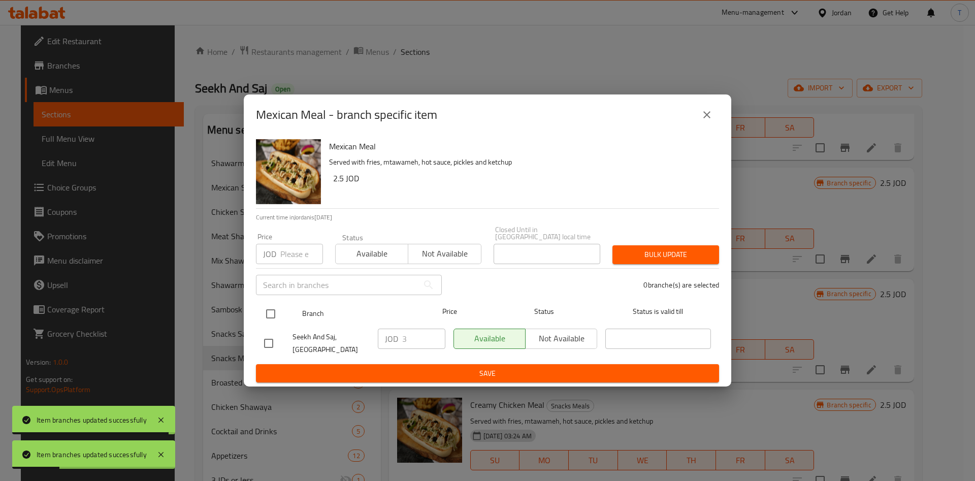
click at [271, 311] on input "checkbox" at bounding box center [270, 313] width 21 height 21
checkbox input "true"
click at [421, 333] on input "3" at bounding box center [423, 339] width 43 height 20
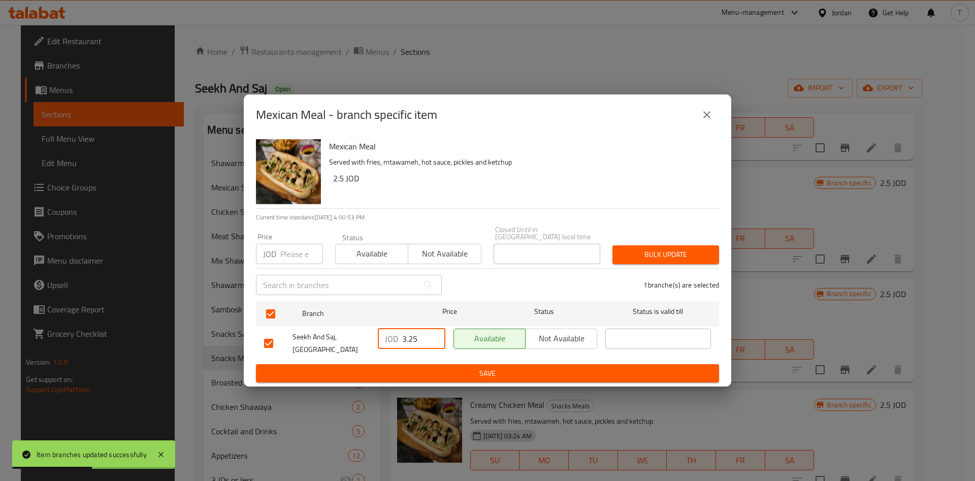
type input "3.25"
click at [433, 367] on span "Save" at bounding box center [487, 373] width 447 height 13
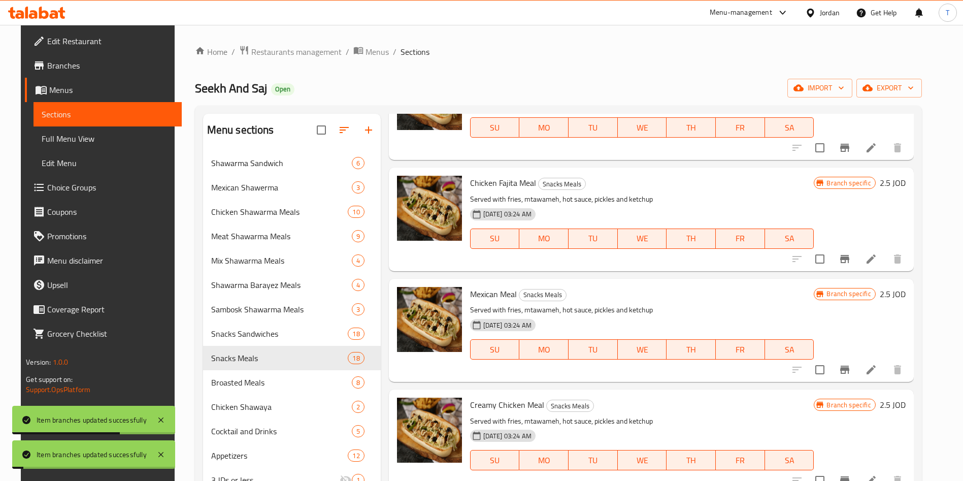
scroll to position [1066, 0]
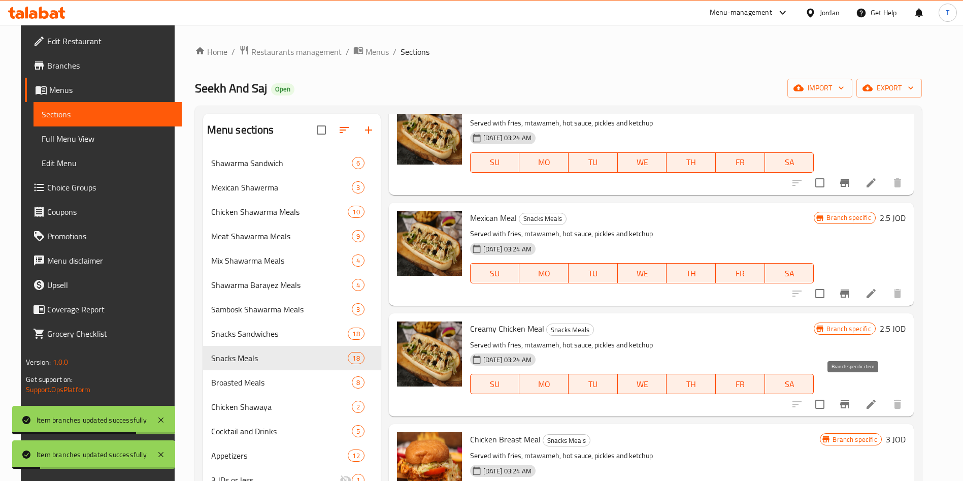
click at [850, 400] on icon "Branch-specific-item" at bounding box center [844, 404] width 9 height 8
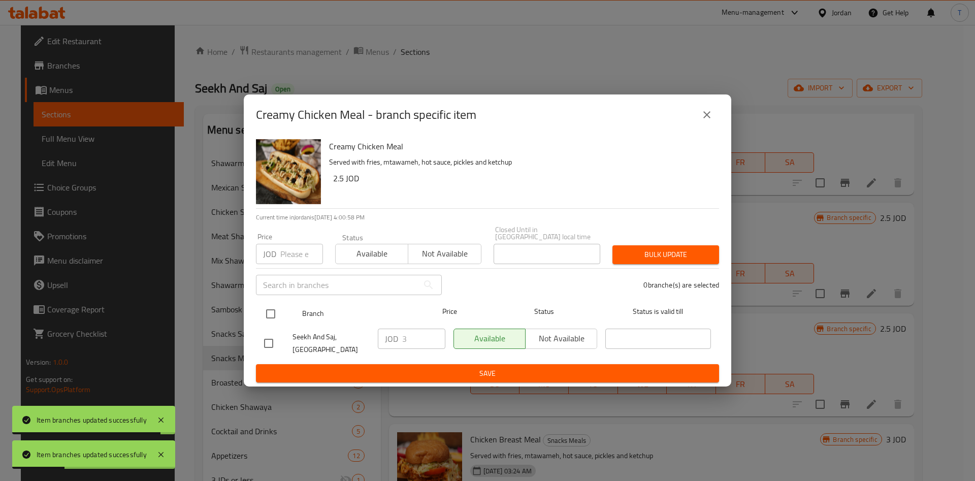
click at [266, 310] on input "checkbox" at bounding box center [270, 313] width 21 height 21
checkbox input "true"
drag, startPoint x: 379, startPoint y: 331, endPoint x: 396, endPoint y: 331, distance: 16.8
click at [384, 331] on div "JOD 3 ​" at bounding box center [412, 339] width 68 height 20
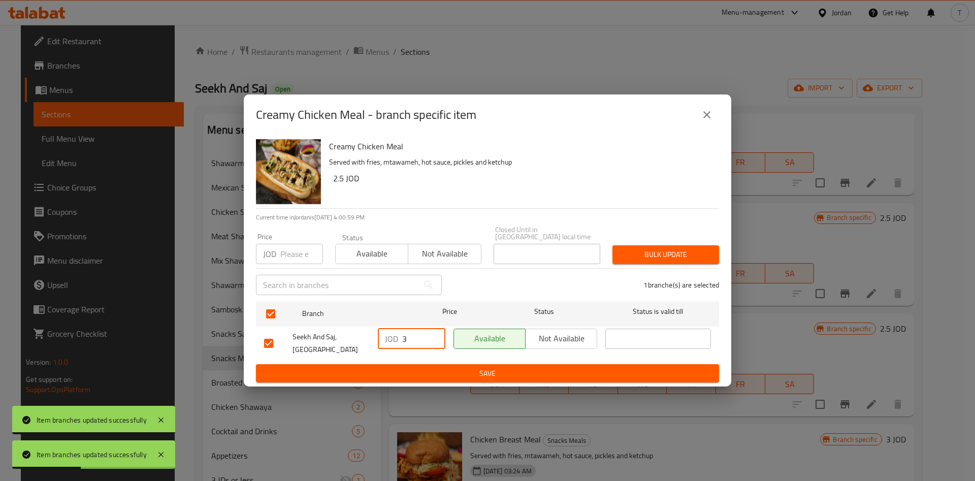
click at [405, 331] on input "3" at bounding box center [423, 339] width 43 height 20
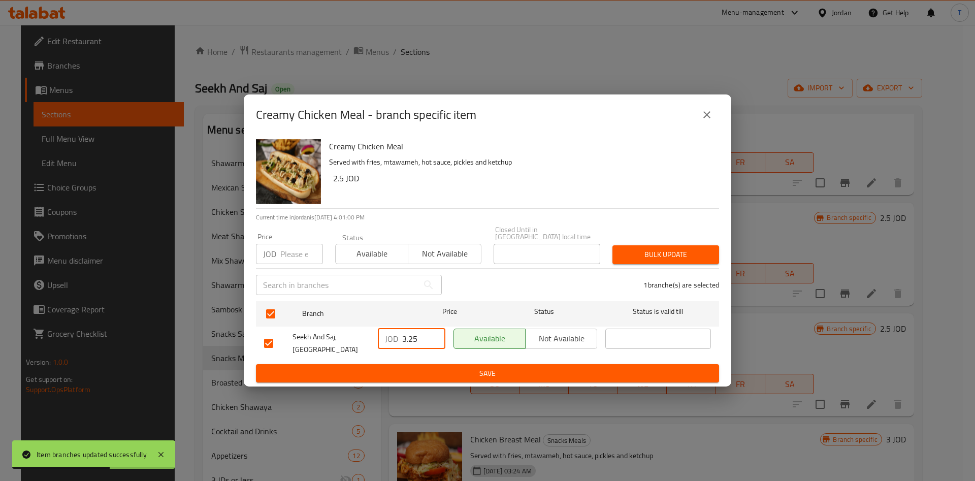
type input "3.25"
click at [489, 367] on span "Save" at bounding box center [487, 373] width 447 height 13
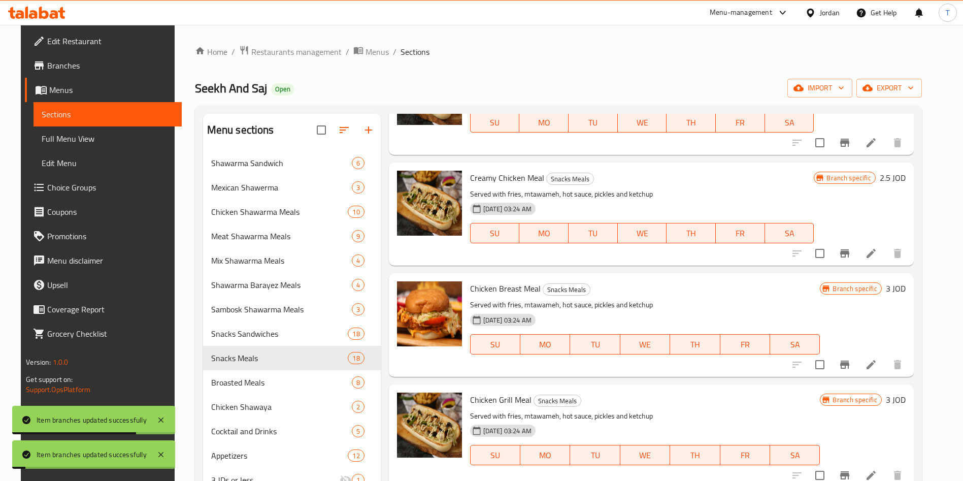
scroll to position [1219, 0]
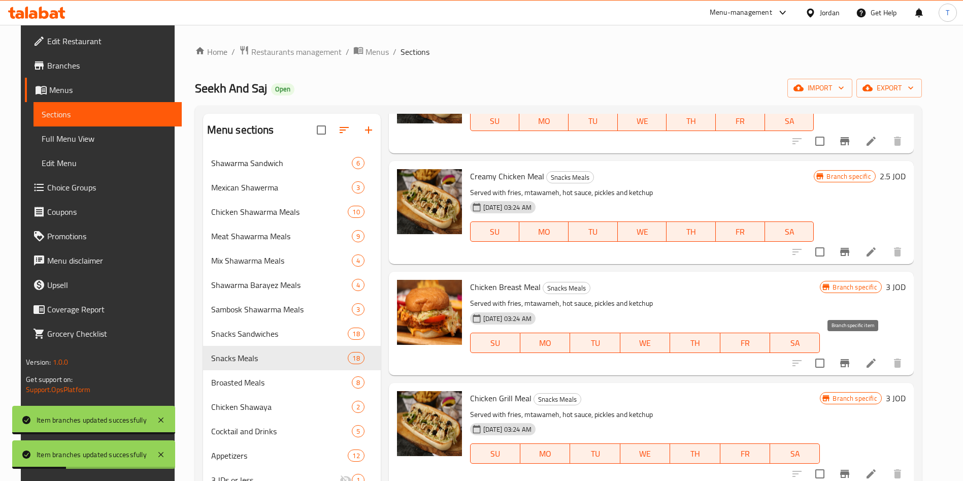
click at [850, 359] on icon "Branch-specific-item" at bounding box center [844, 363] width 9 height 8
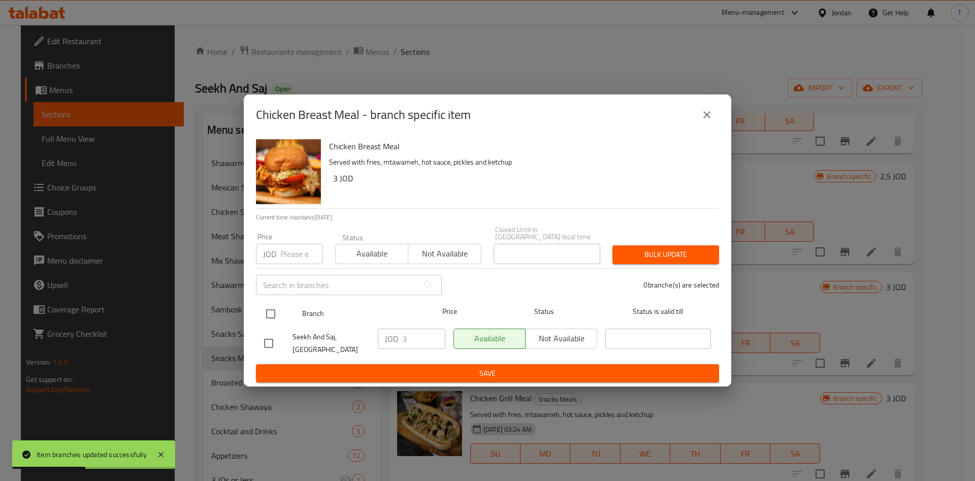
drag, startPoint x: 269, startPoint y: 300, endPoint x: 276, endPoint y: 305, distance: 8.3
click at [269, 303] on input "checkbox" at bounding box center [270, 313] width 21 height 21
checkbox input "true"
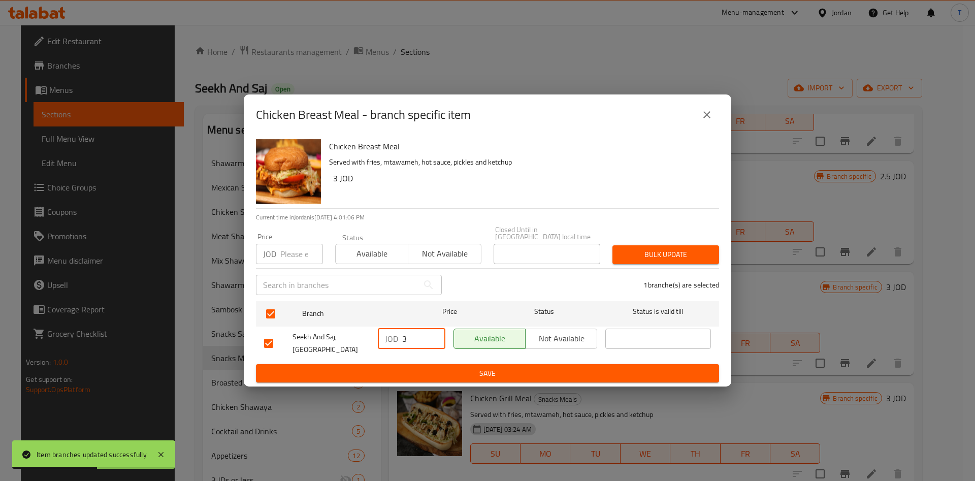
click at [411, 338] on input "3" at bounding box center [423, 339] width 43 height 20
type input "3.25"
click at [502, 367] on span "Save" at bounding box center [487, 373] width 447 height 13
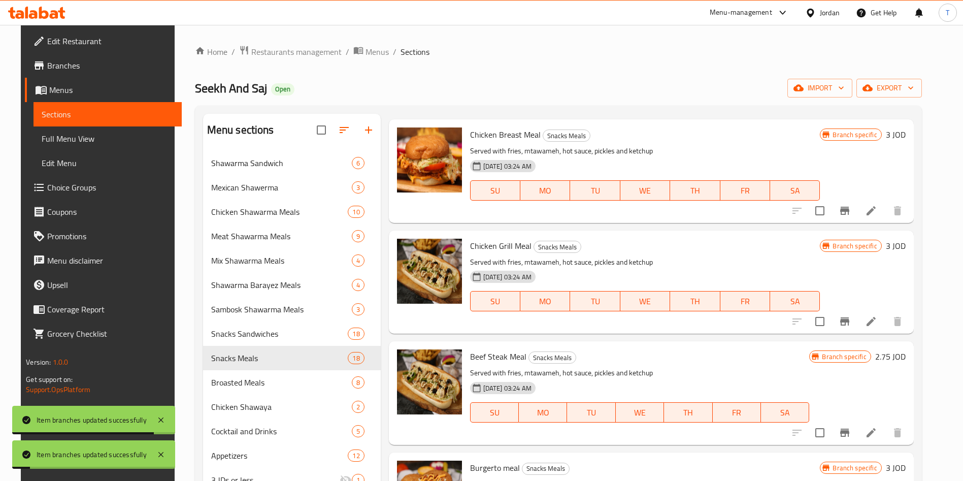
scroll to position [1447, 0]
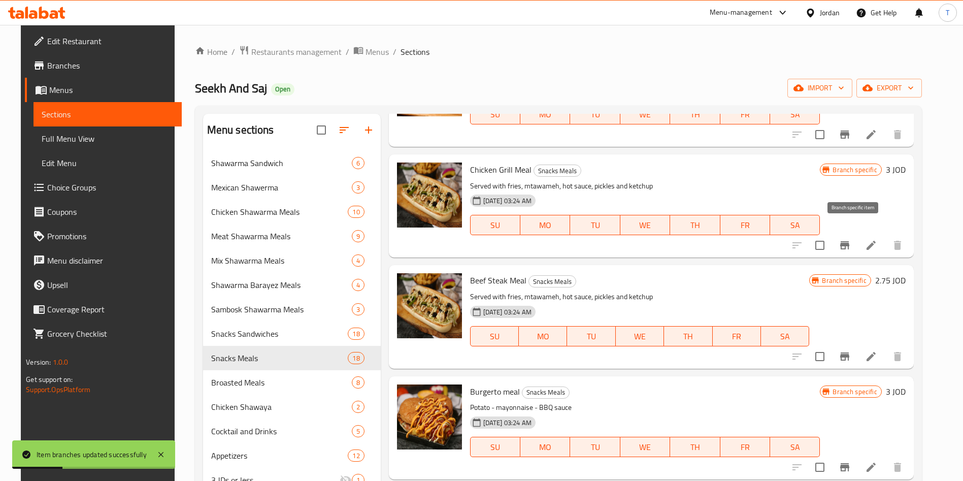
click at [850, 241] on icon "Branch-specific-item" at bounding box center [844, 245] width 9 height 8
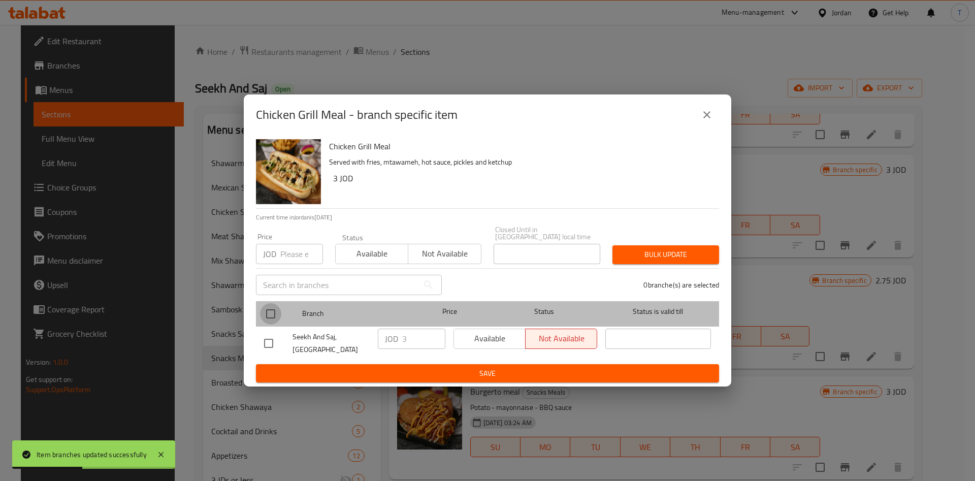
click at [279, 314] on input "checkbox" at bounding box center [270, 313] width 21 height 21
checkbox input "true"
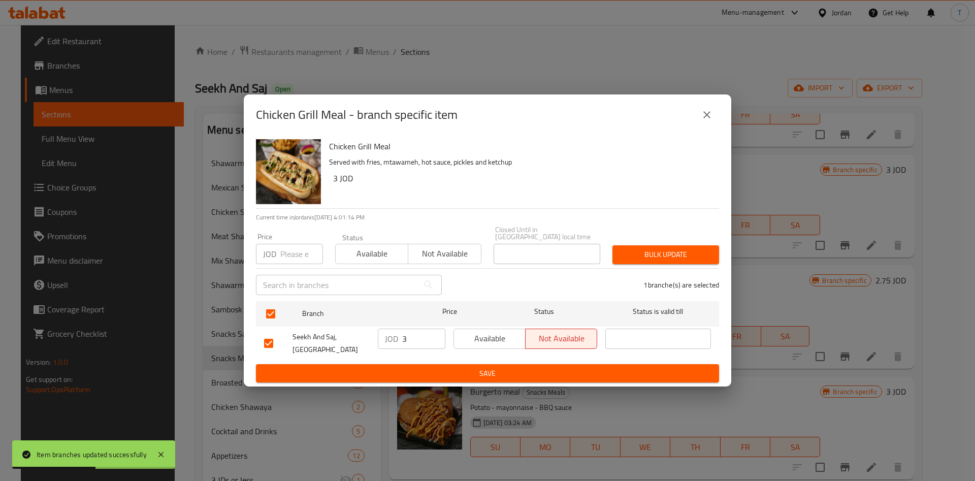
click at [415, 337] on input "3" at bounding box center [423, 339] width 43 height 20
type input "3.25"
click at [481, 373] on span "Save" at bounding box center [487, 373] width 447 height 13
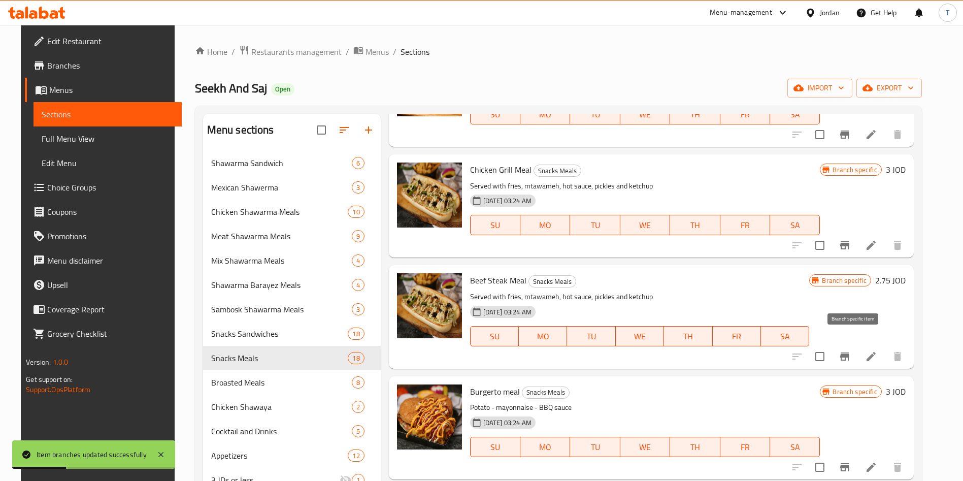
click at [852, 344] on button "Branch-specific-item" at bounding box center [845, 356] width 24 height 24
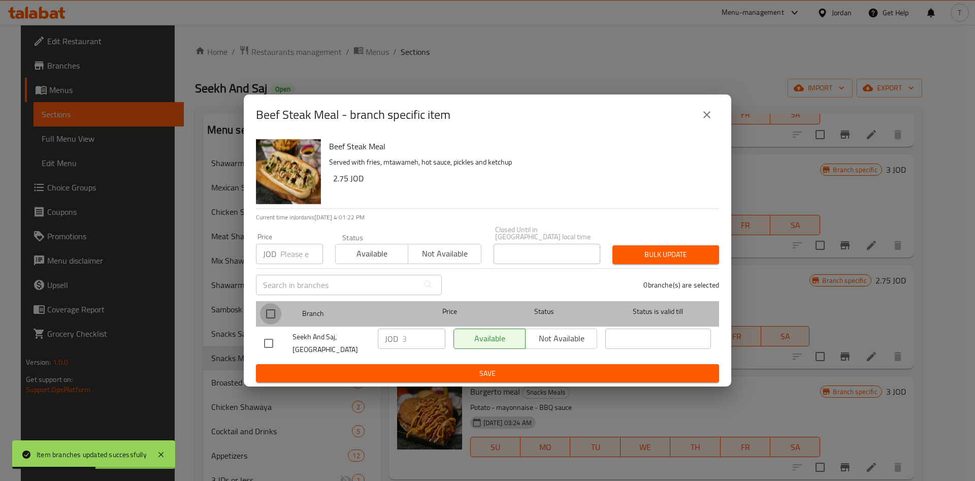
drag, startPoint x: 273, startPoint y: 304, endPoint x: 297, endPoint y: 319, distance: 27.9
click at [273, 306] on input "checkbox" at bounding box center [270, 313] width 21 height 21
checkbox input "true"
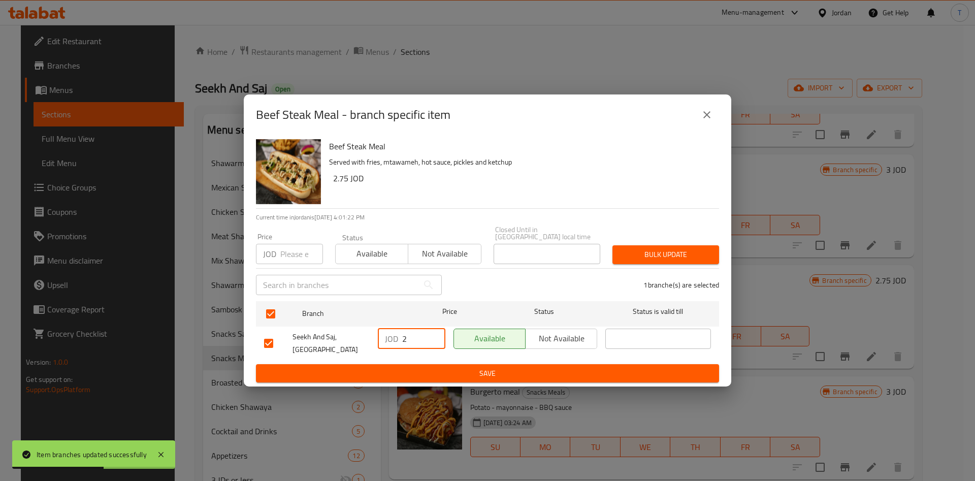
drag, startPoint x: 435, startPoint y: 340, endPoint x: 426, endPoint y: 336, distance: 9.8
click at [431, 339] on input "2" at bounding box center [423, 339] width 43 height 20
drag, startPoint x: 410, startPoint y: 335, endPoint x: 391, endPoint y: 336, distance: 19.4
click at [393, 337] on div "JOD 2 ​" at bounding box center [412, 339] width 68 height 20
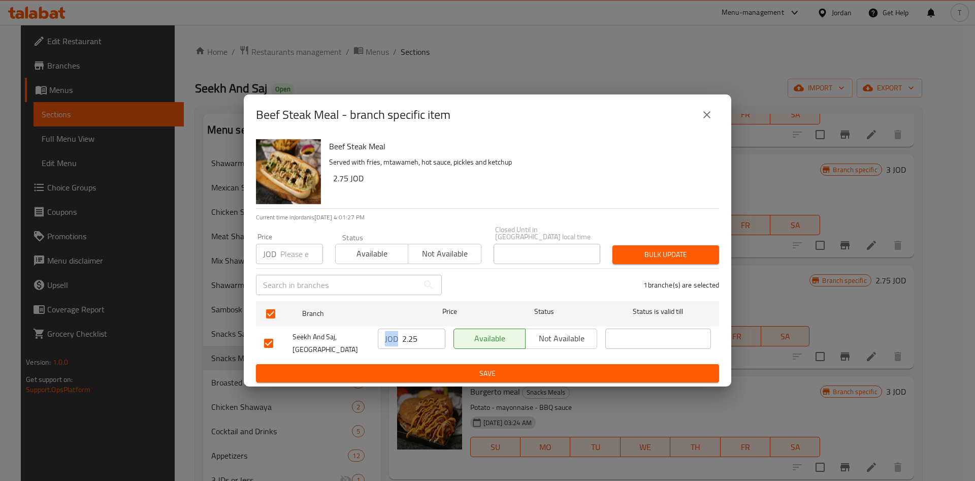
drag, startPoint x: 399, startPoint y: 334, endPoint x: 406, endPoint y: 333, distance: 7.8
click at [406, 333] on div "JOD 2.25 ​" at bounding box center [412, 339] width 68 height 20
click at [403, 333] on input "2.25" at bounding box center [423, 339] width 43 height 20
type input "3.25"
click at [452, 373] on span "Save" at bounding box center [487, 373] width 447 height 13
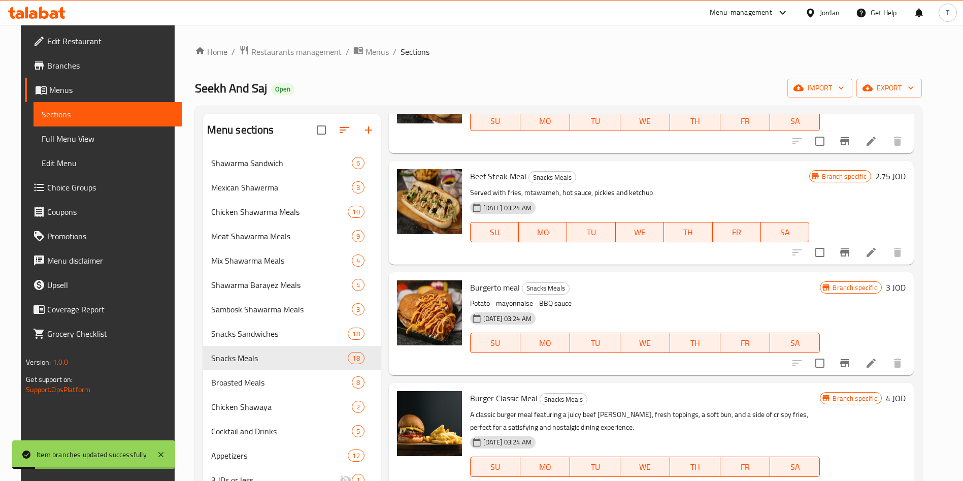
scroll to position [1567, 0]
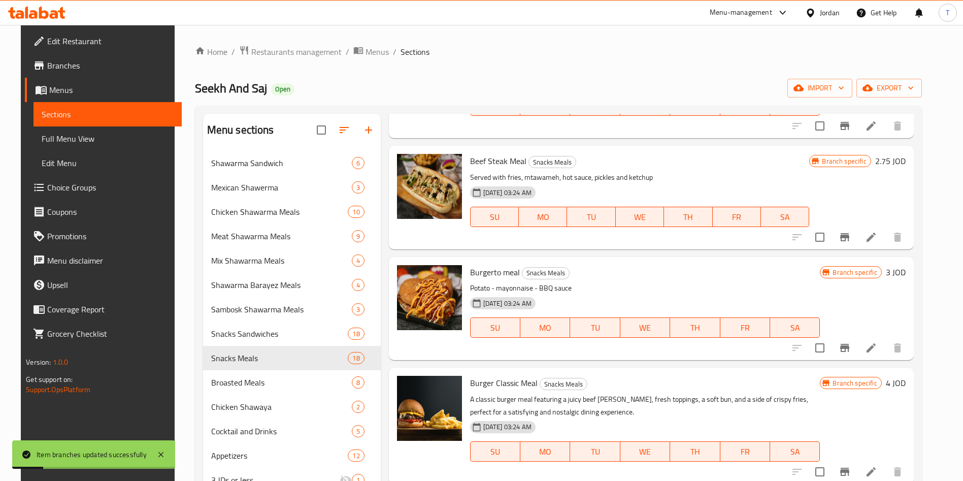
click at [851, 342] on icon "Branch-specific-item" at bounding box center [845, 348] width 12 height 12
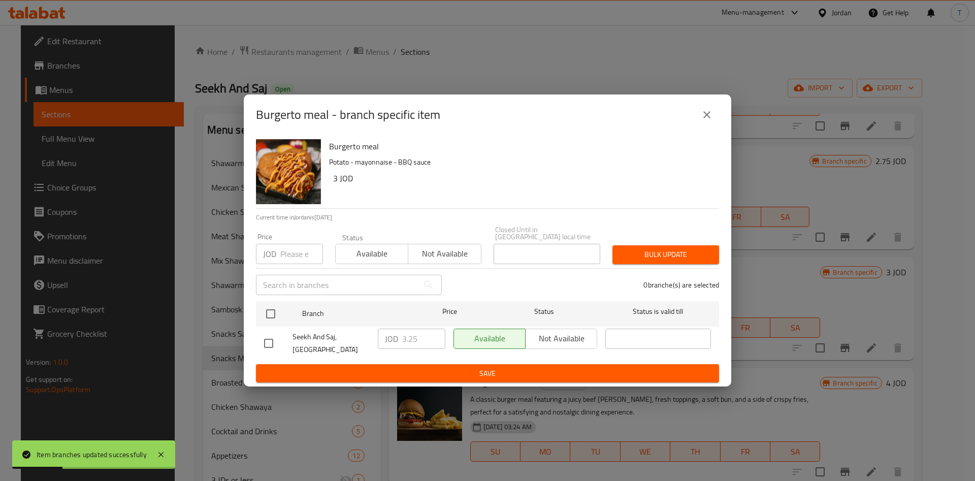
click at [760, 415] on div "Burgerto meal - branch specific item Burgerto meal Potato - mayonnaise - BBQ sa…" at bounding box center [487, 240] width 975 height 481
click at [709, 118] on icon "close" at bounding box center [706, 114] width 7 height 7
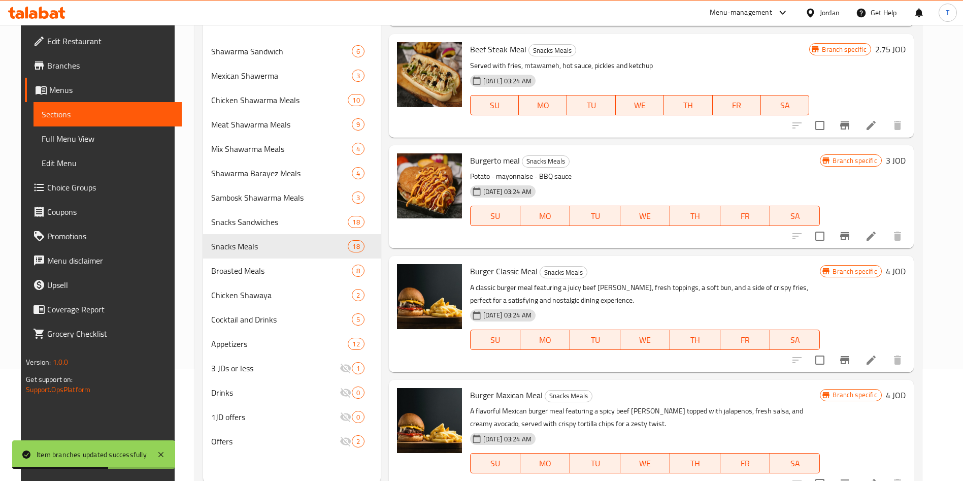
scroll to position [142, 0]
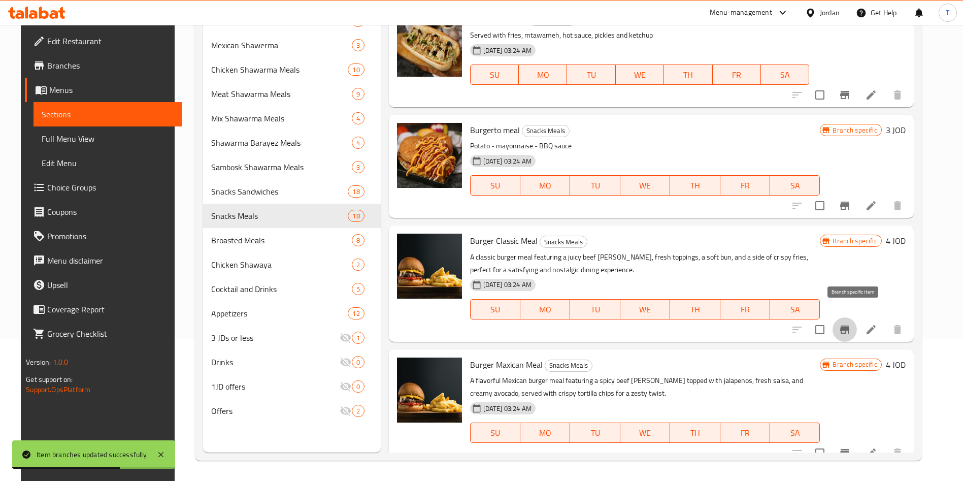
click at [851, 323] on icon "Branch-specific-item" at bounding box center [845, 329] width 12 height 12
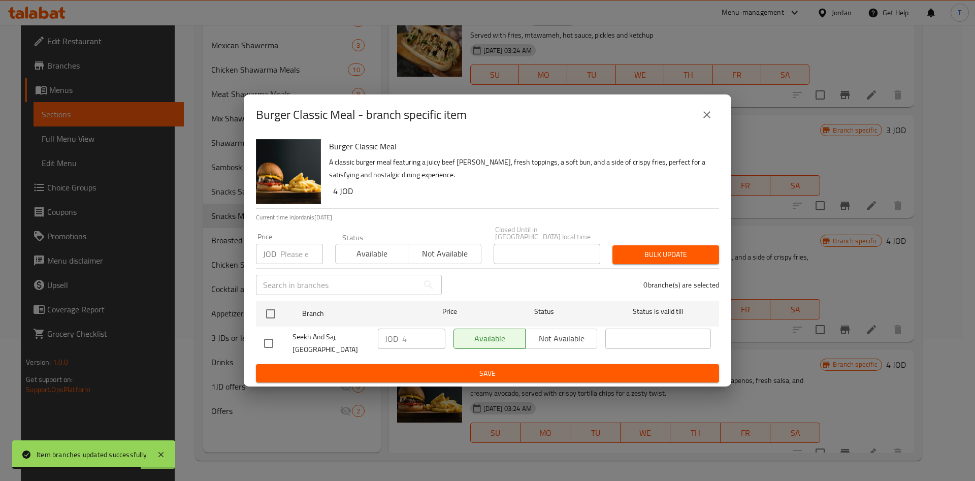
drag, startPoint x: 269, startPoint y: 313, endPoint x: 355, endPoint y: 324, distance: 87.0
click at [268, 312] on input "checkbox" at bounding box center [270, 313] width 21 height 21
checkbox input "true"
click at [405, 334] on input "4" at bounding box center [423, 339] width 43 height 20
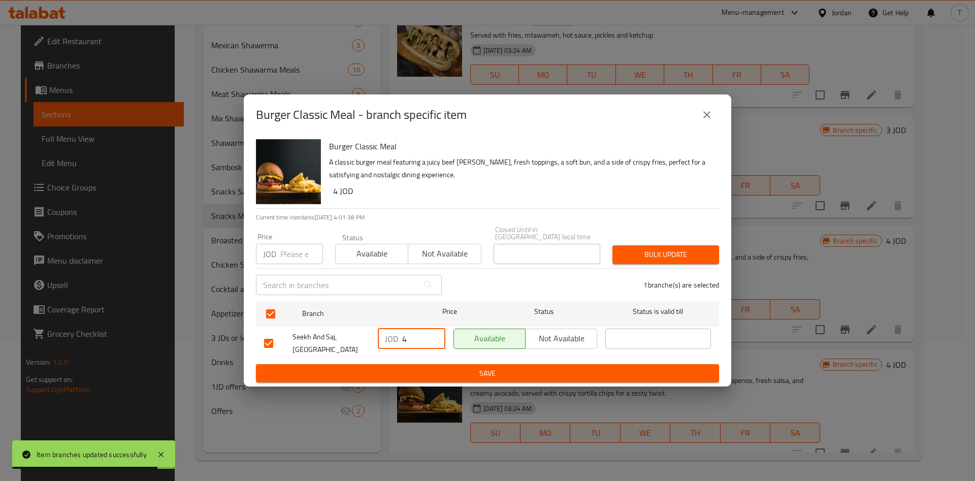
click at [408, 334] on input "4" at bounding box center [423, 339] width 43 height 20
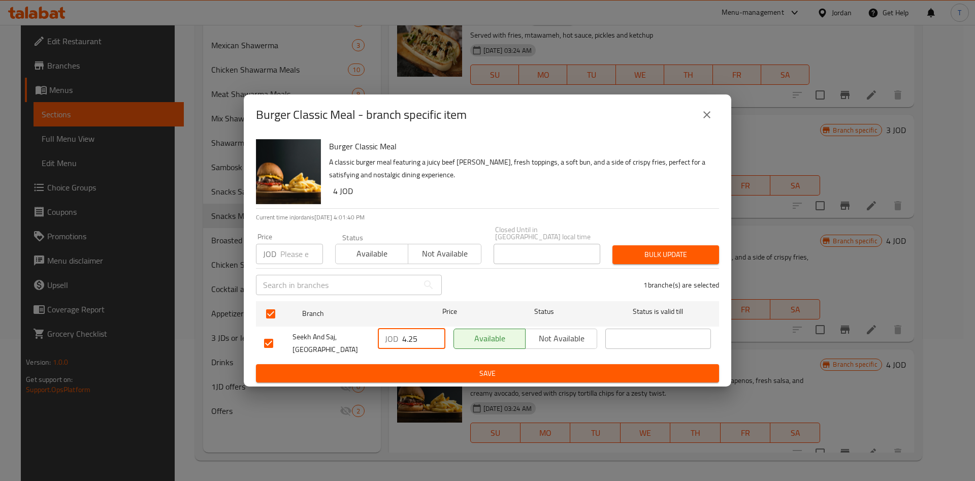
type input "4.25"
click at [467, 370] on span "Save" at bounding box center [487, 373] width 447 height 13
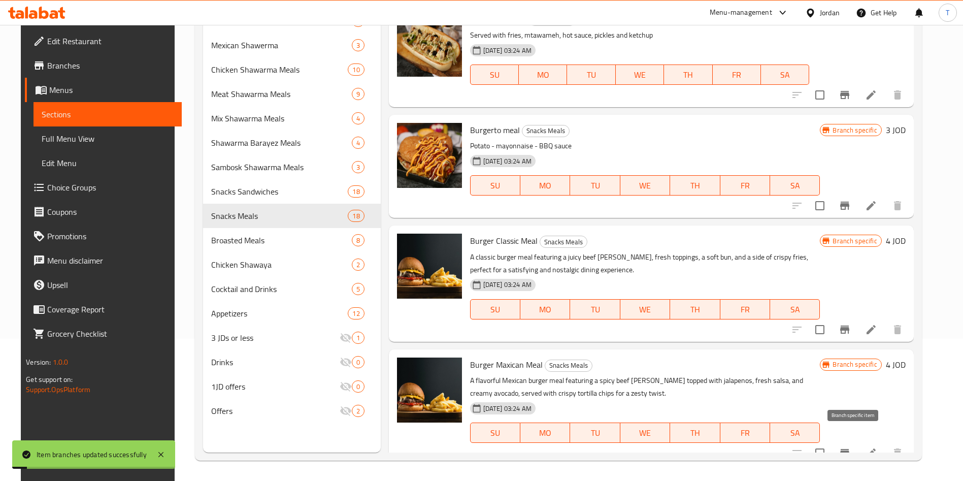
click at [851, 447] on icon "Branch-specific-item" at bounding box center [845, 453] width 12 height 12
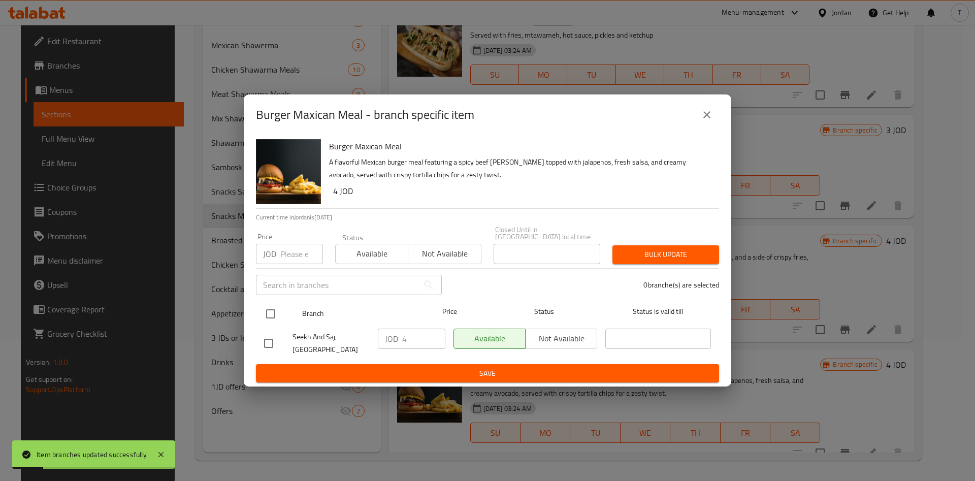
click at [280, 307] on input "checkbox" at bounding box center [270, 313] width 21 height 21
checkbox input "true"
click at [413, 331] on input "4" at bounding box center [423, 339] width 43 height 20
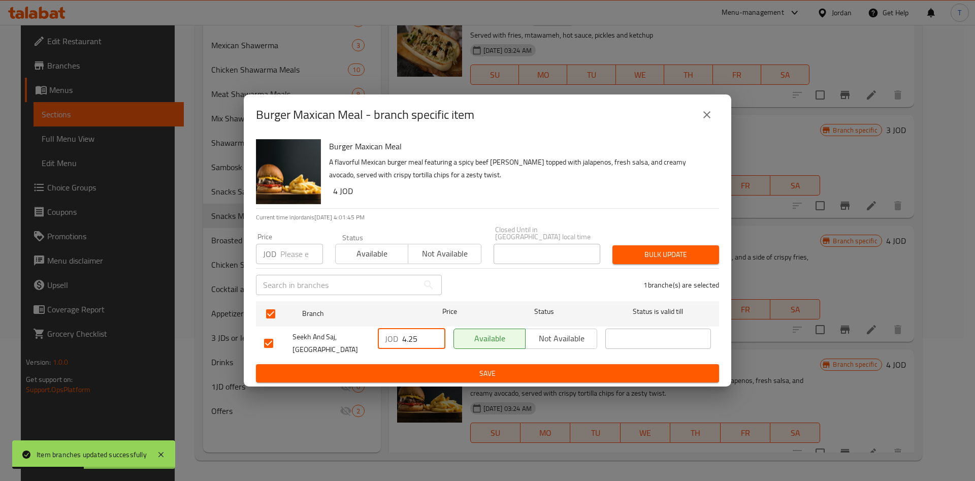
type input "4.25"
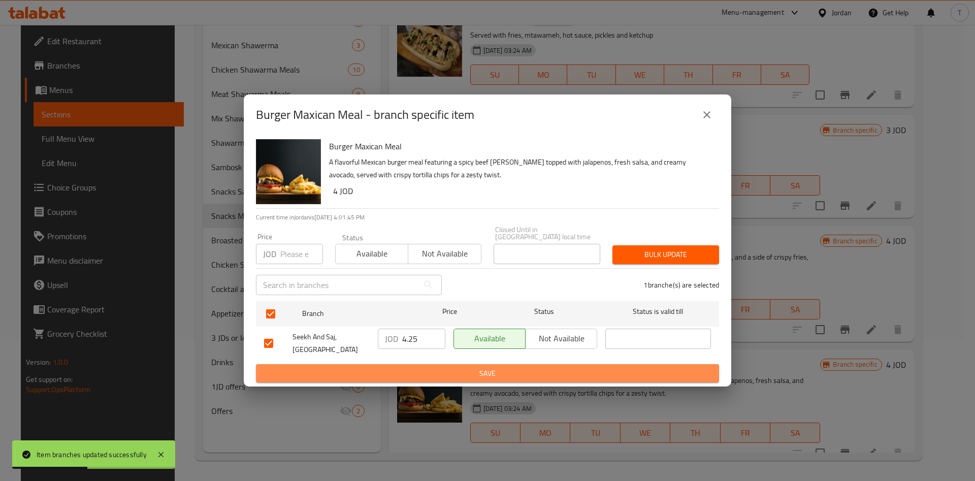
drag, startPoint x: 457, startPoint y: 365, endPoint x: 468, endPoint y: 366, distance: 11.8
click at [458, 367] on span "Save" at bounding box center [487, 373] width 447 height 13
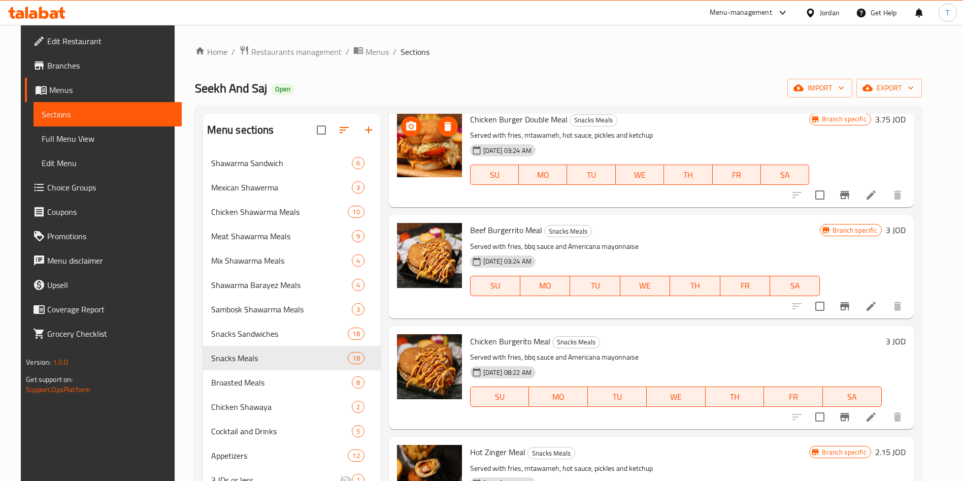
scroll to position [0, 0]
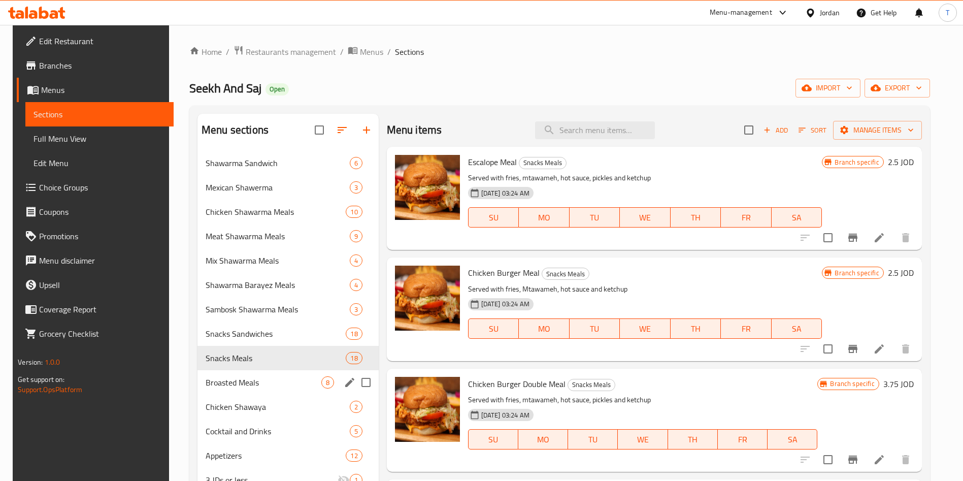
click at [257, 343] on div "Snacks Sandwiches 18" at bounding box center [288, 333] width 181 height 24
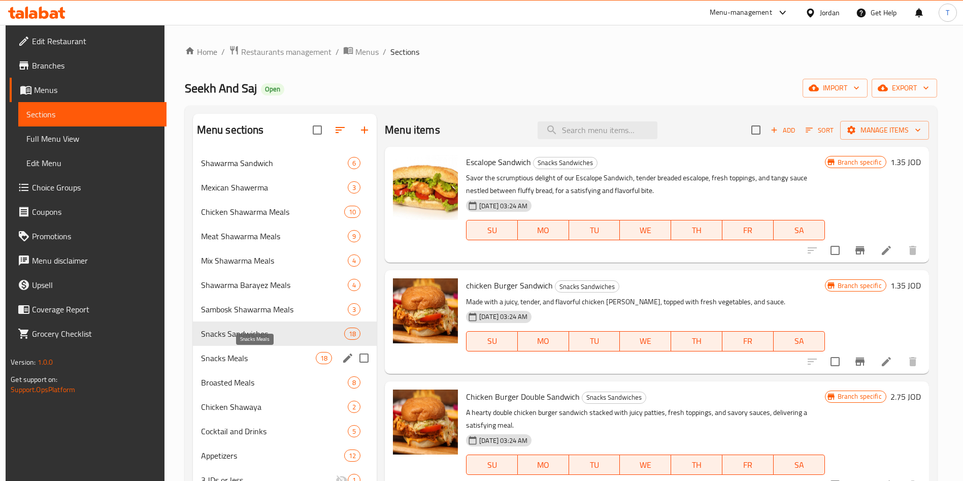
drag, startPoint x: 258, startPoint y: 354, endPoint x: 263, endPoint y: 353, distance: 5.1
click at [258, 355] on span "Snacks Meals" at bounding box center [258, 358] width 115 height 12
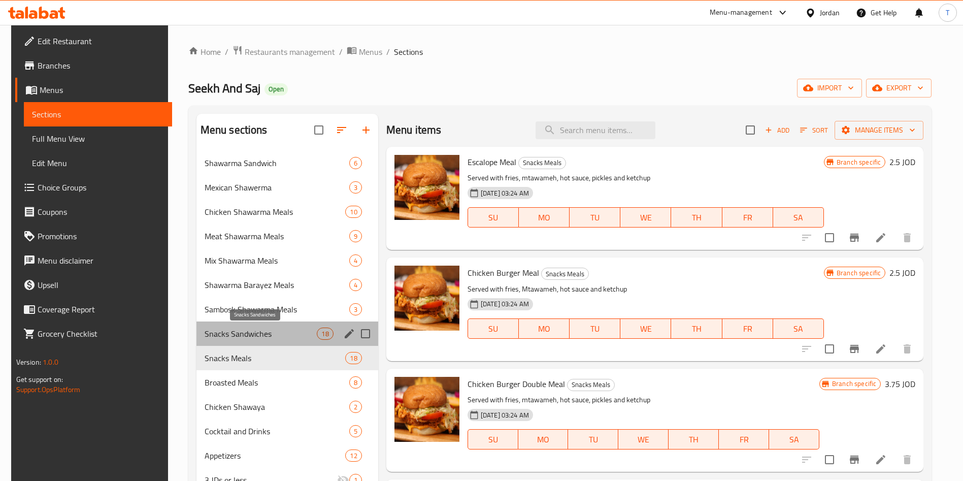
click at [253, 328] on span "Snacks Sandwiches" at bounding box center [261, 334] width 113 height 12
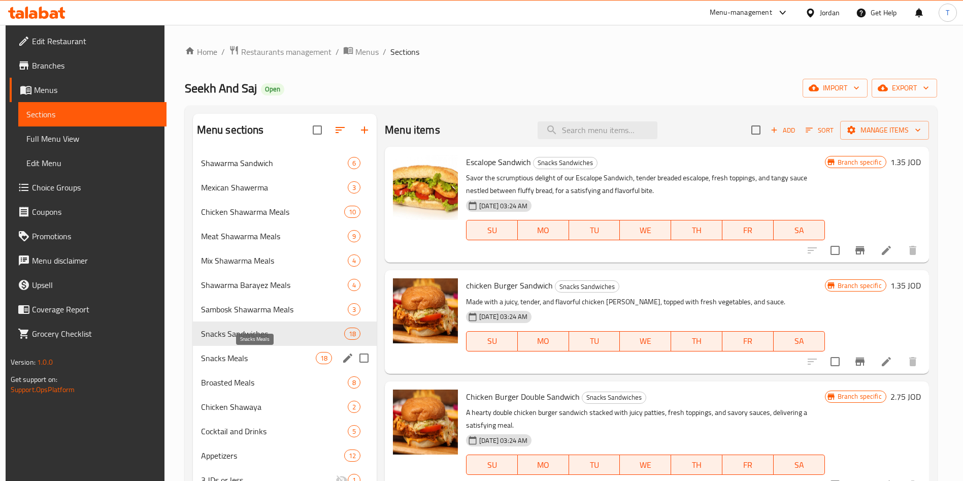
click at [283, 352] on span "Snacks Meals" at bounding box center [258, 358] width 115 height 12
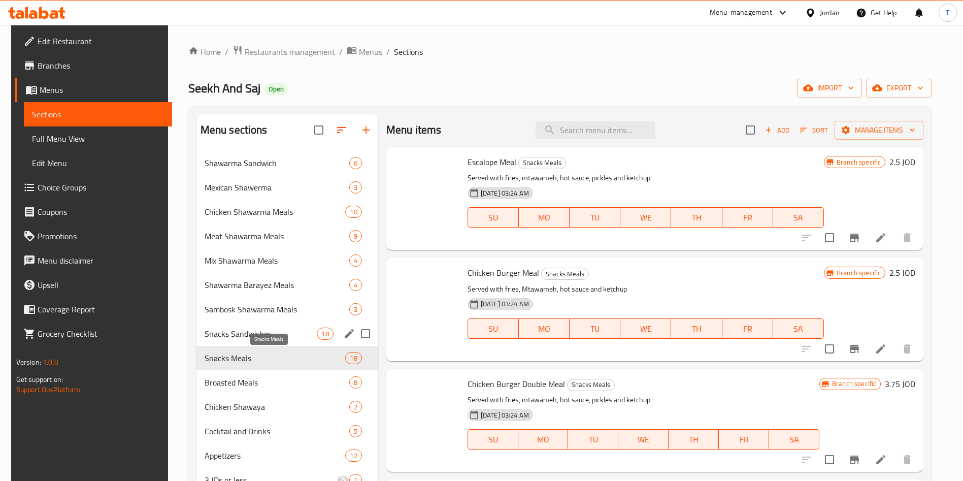
click at [300, 332] on span "Snacks Sandwiches" at bounding box center [261, 334] width 113 height 12
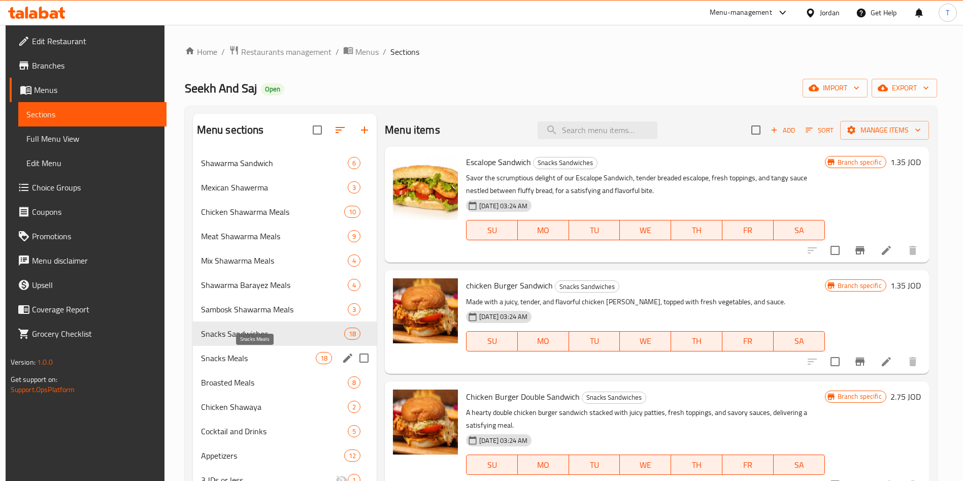
click at [282, 353] on span "Snacks Meals" at bounding box center [258, 358] width 115 height 12
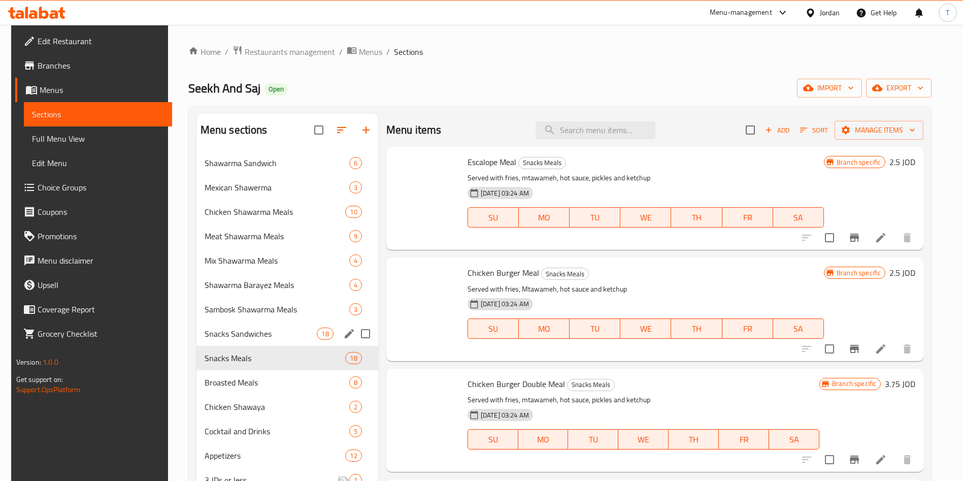
click at [281, 336] on span "Snacks Sandwiches" at bounding box center [261, 334] width 113 height 12
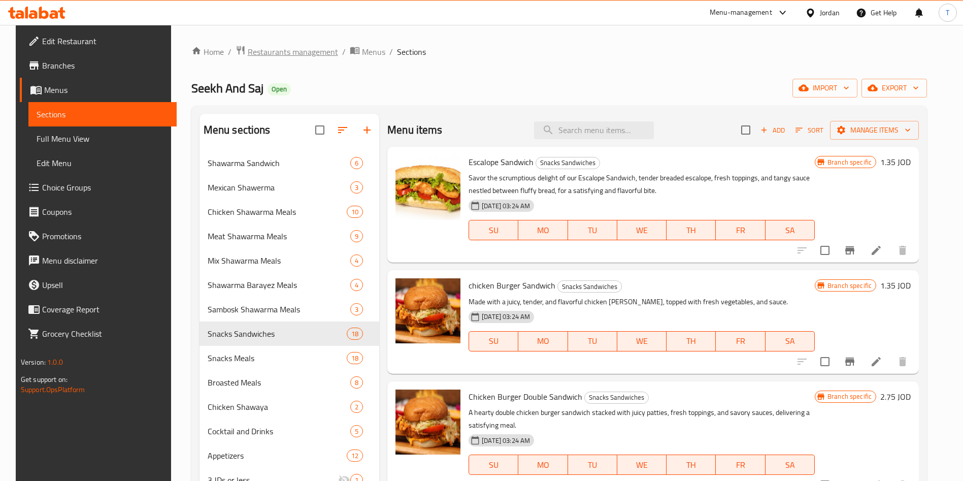
click at [278, 52] on span "Restaurants management" at bounding box center [293, 52] width 90 height 12
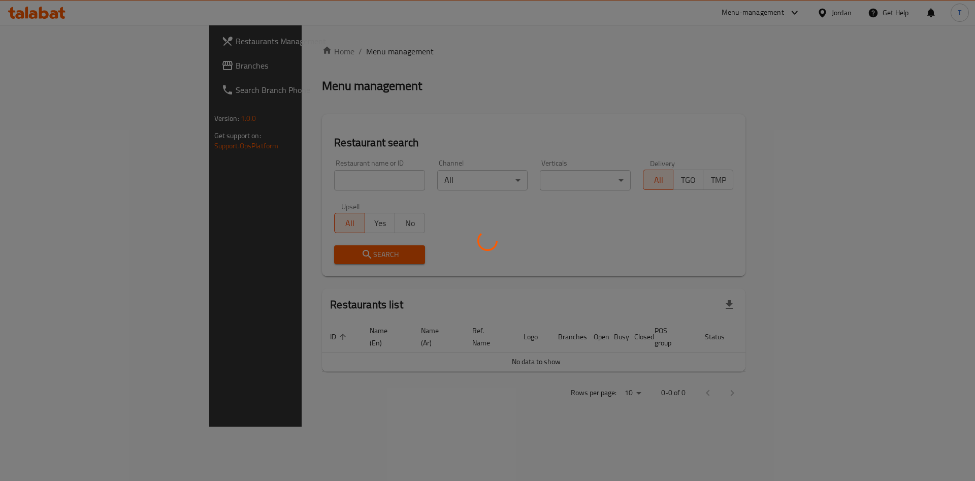
click at [288, 175] on div at bounding box center [487, 240] width 975 height 481
click at [295, 175] on div at bounding box center [487, 240] width 975 height 481
click at [282, 178] on div at bounding box center [487, 240] width 975 height 481
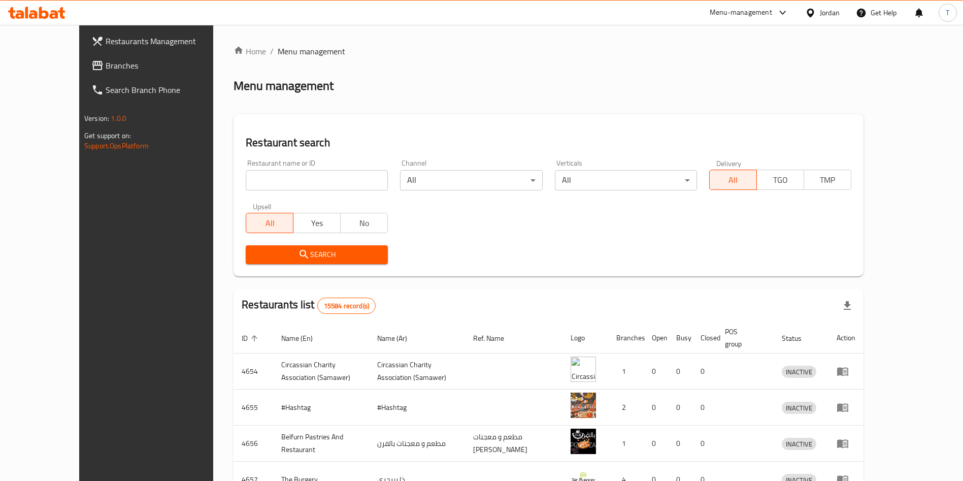
click at [289, 180] on input "search" at bounding box center [317, 180] width 142 height 20
type input "fluffy burger"
click at [302, 256] on span "Search" at bounding box center [317, 254] width 126 height 13
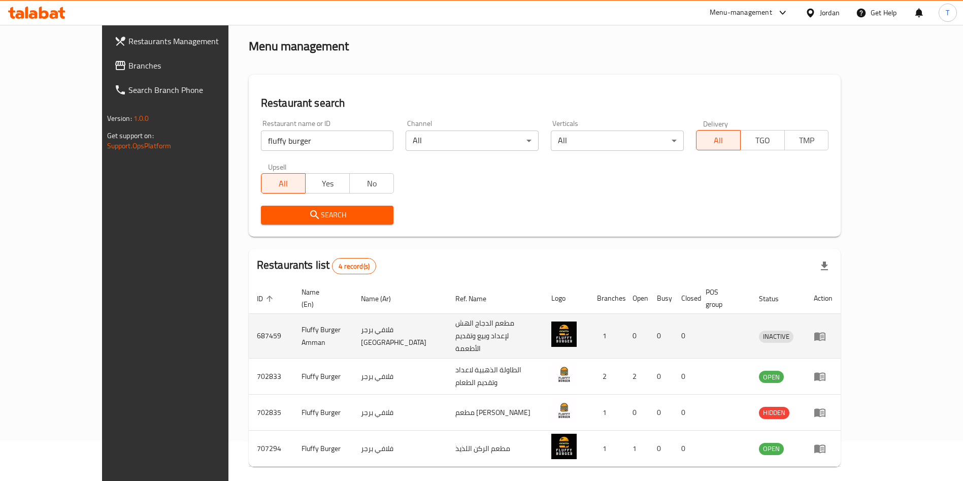
scroll to position [60, 0]
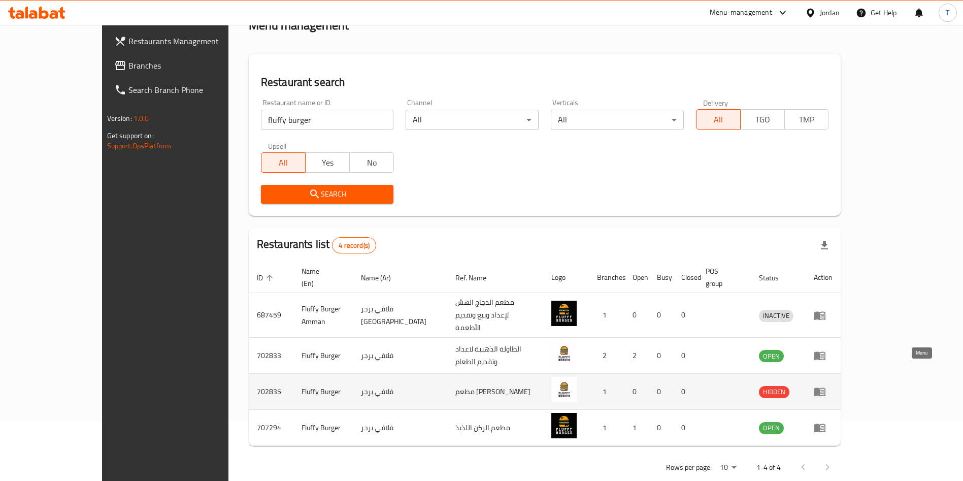
click at [826, 385] on icon "enhanced table" at bounding box center [820, 391] width 12 height 12
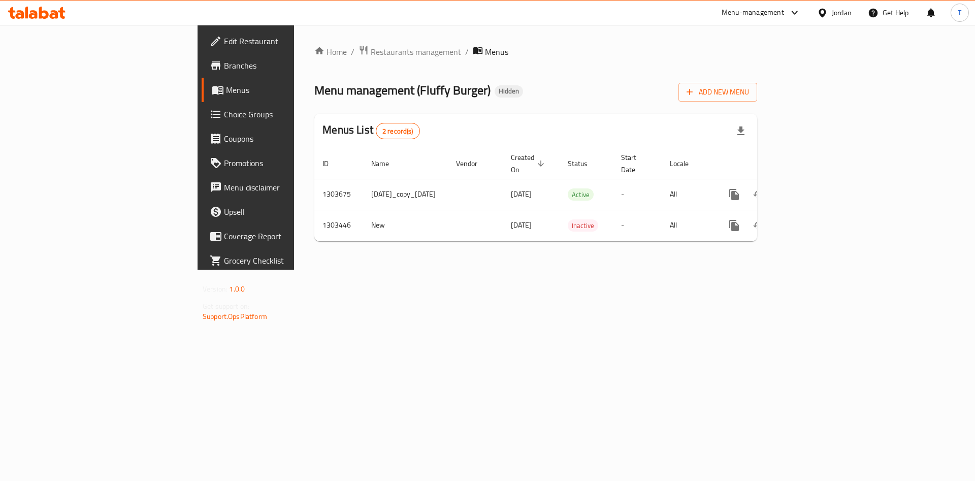
click at [224, 68] on span "Branches" at bounding box center [288, 65] width 128 height 12
